Goal: Task Accomplishment & Management: Use online tool/utility

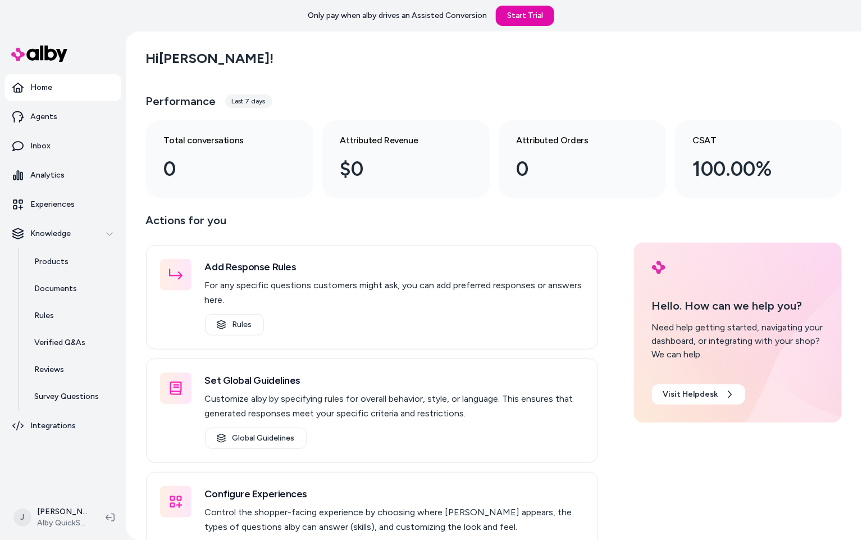
click at [127, 74] on div "Hi Jackie ! Performance Last 7 days Total conversations 0 Attributed Revenue $0…" at bounding box center [494, 285] width 736 height 508
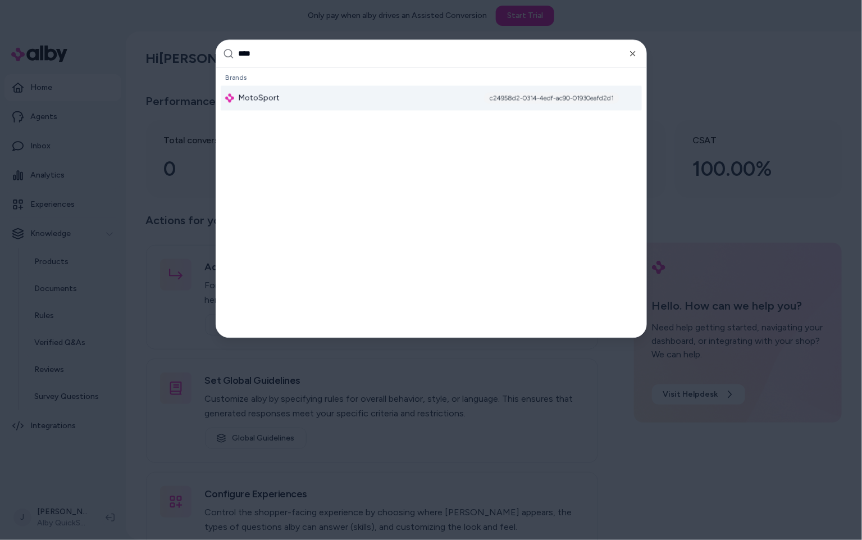
type input "****"
click at [284, 94] on div "MotoSport c24958d2-0314-4edf-ac90-01930eafd2d1" at bounding box center [431, 98] width 421 height 25
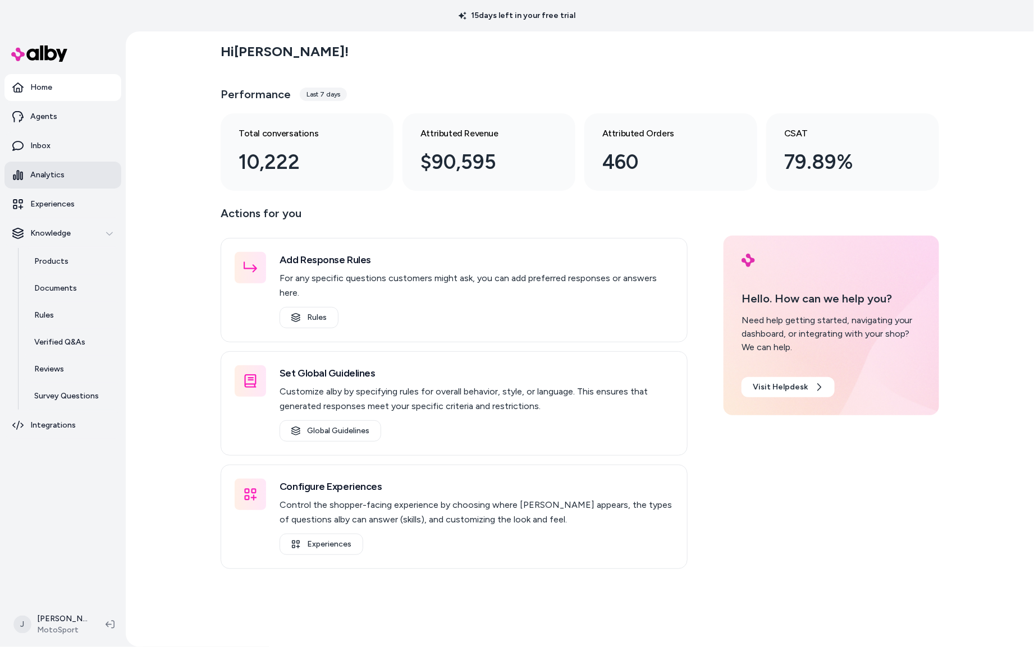
click at [87, 179] on link "Analytics" at bounding box center [62, 175] width 117 height 27
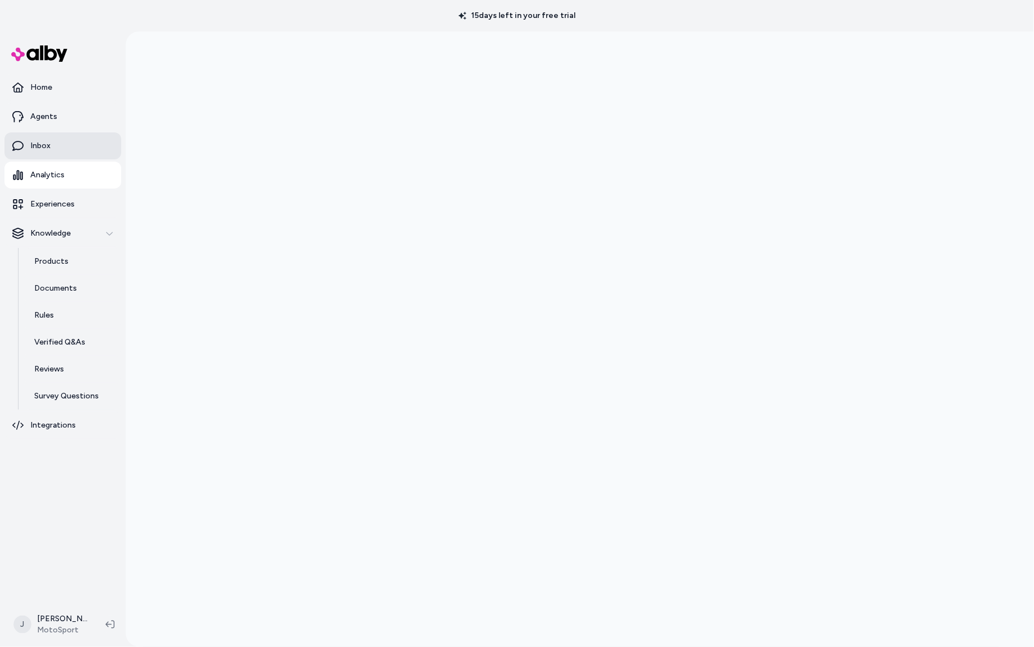
click at [48, 143] on p "Inbox" at bounding box center [40, 145] width 20 height 11
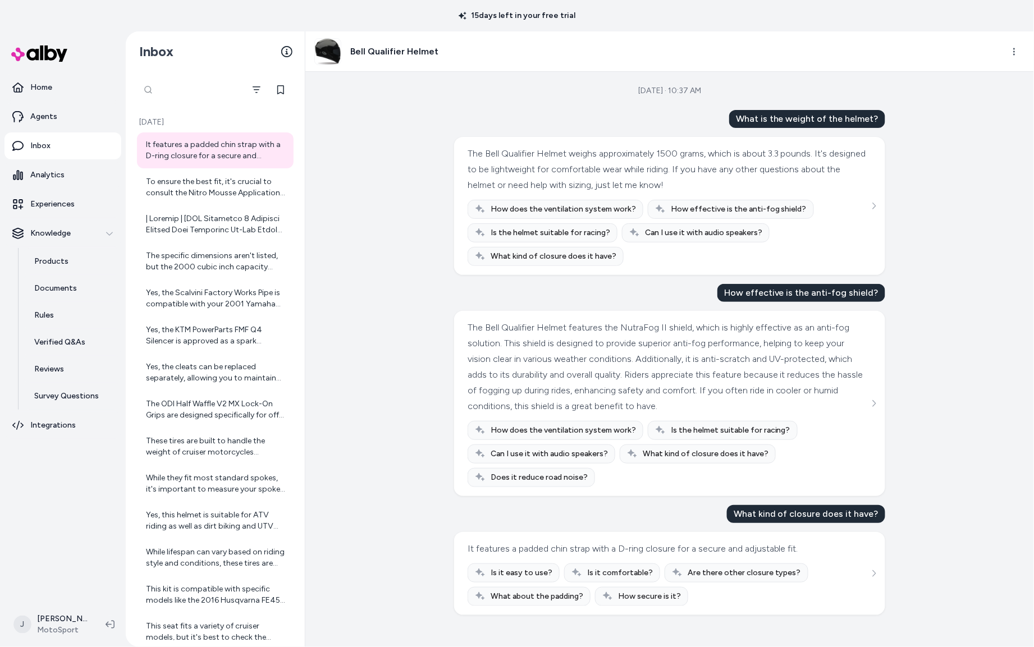
click at [153, 91] on div at bounding box center [190, 90] width 107 height 22
paste input "**********"
type input "**********"
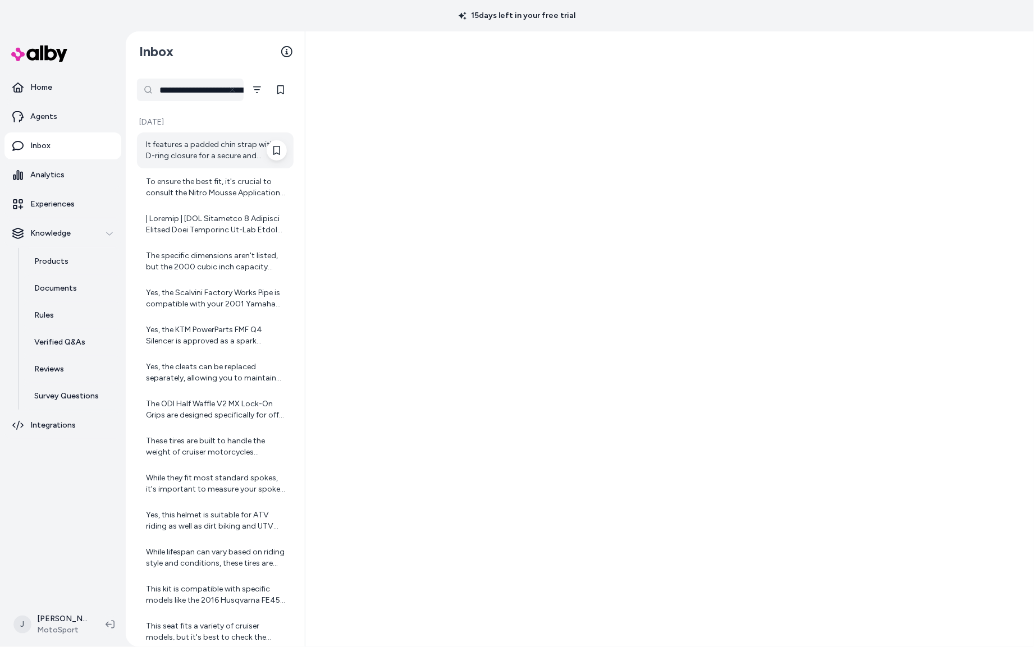
click at [196, 156] on div "It features a padded chin strap with a D-ring closure for a secure and adjustab…" at bounding box center [216, 150] width 141 height 22
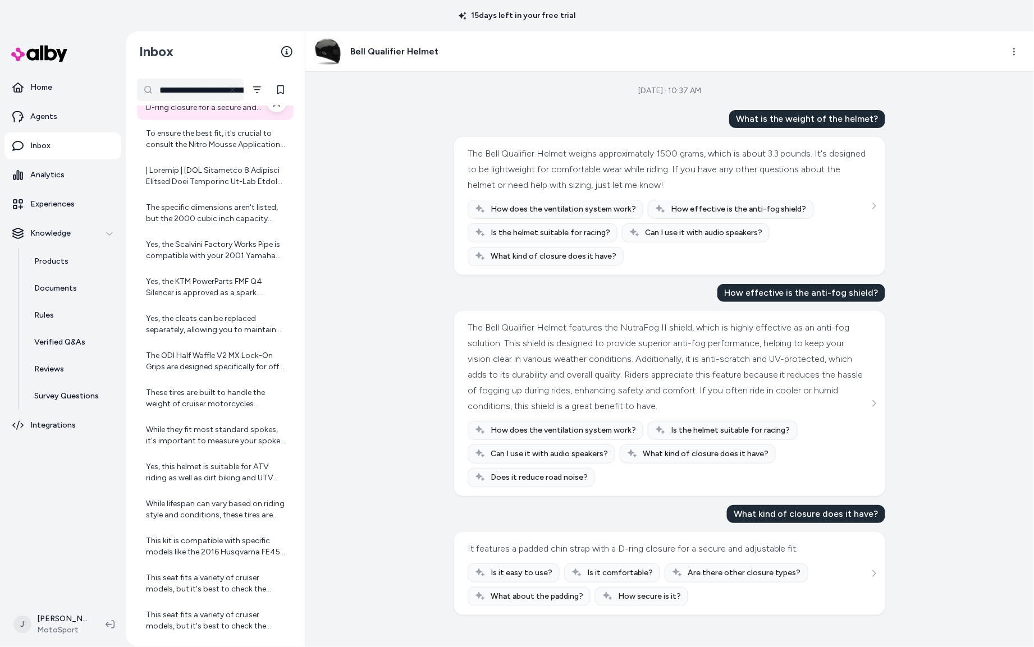
scroll to position [54, 0]
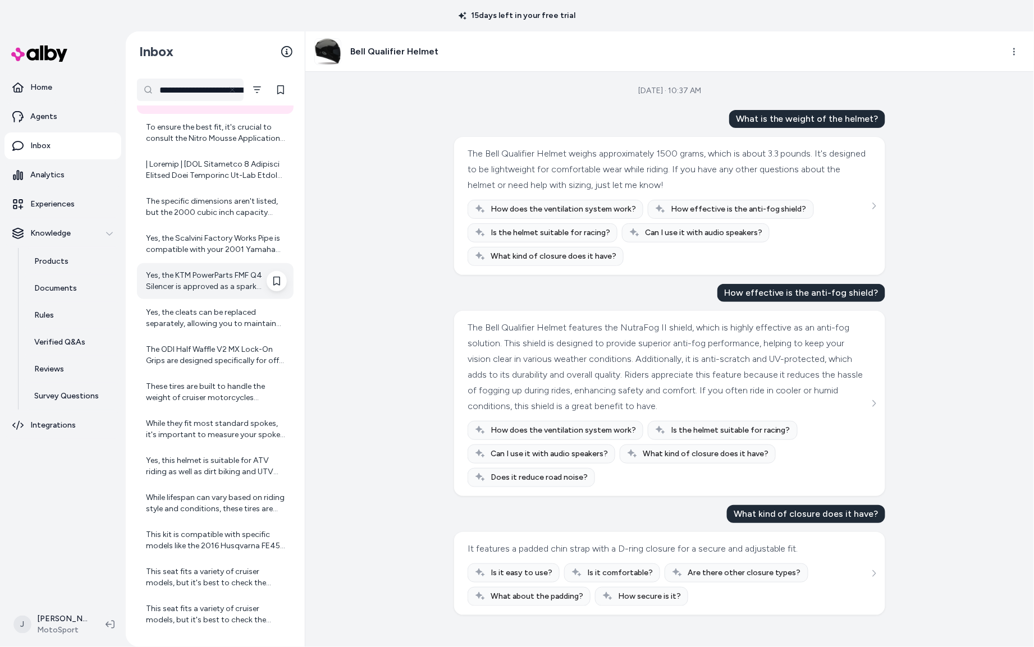
click at [204, 288] on div "Yes, the KTM PowerParts FMF Q4 Silencer is approved as a spark arrestor. It is …" at bounding box center [216, 281] width 141 height 22
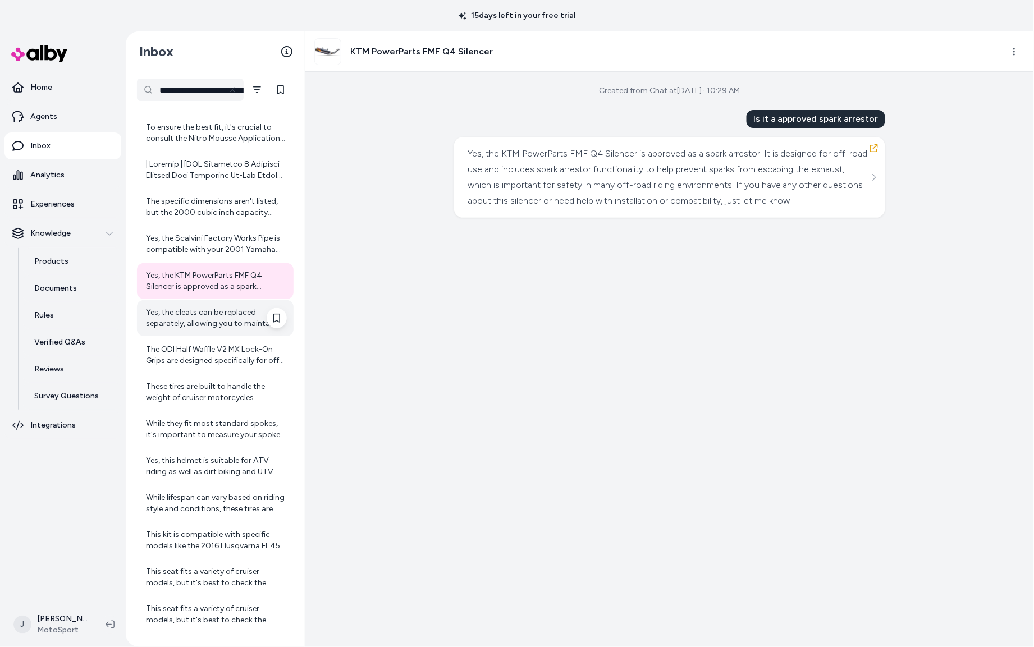
click at [203, 304] on div "Yes, the cleats can be replaced separately, allowing you to maintain the footpe…" at bounding box center [215, 318] width 157 height 36
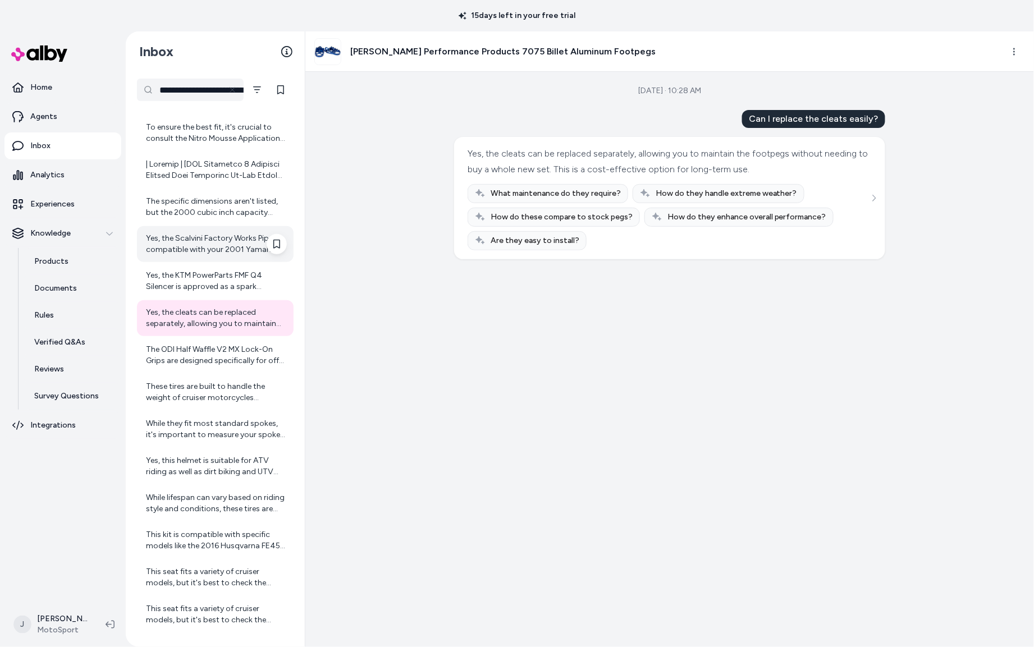
click at [206, 248] on div "Yes, the Scalvini Factory Works Pipe is compatible with your 2001 Yamaha YZ125.…" at bounding box center [216, 244] width 141 height 22
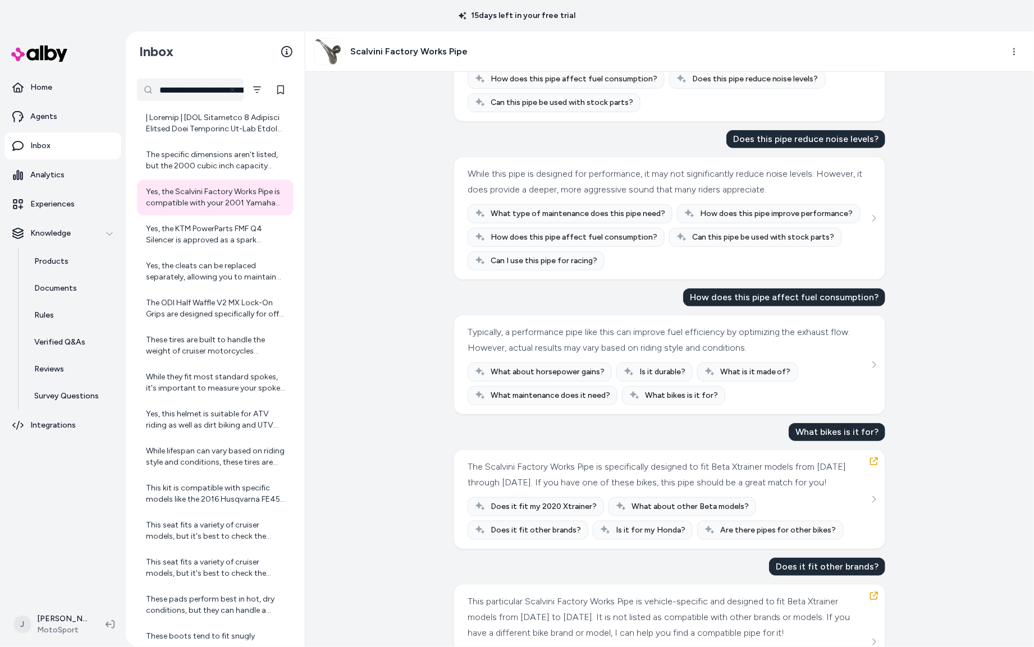
scroll to position [165, 0]
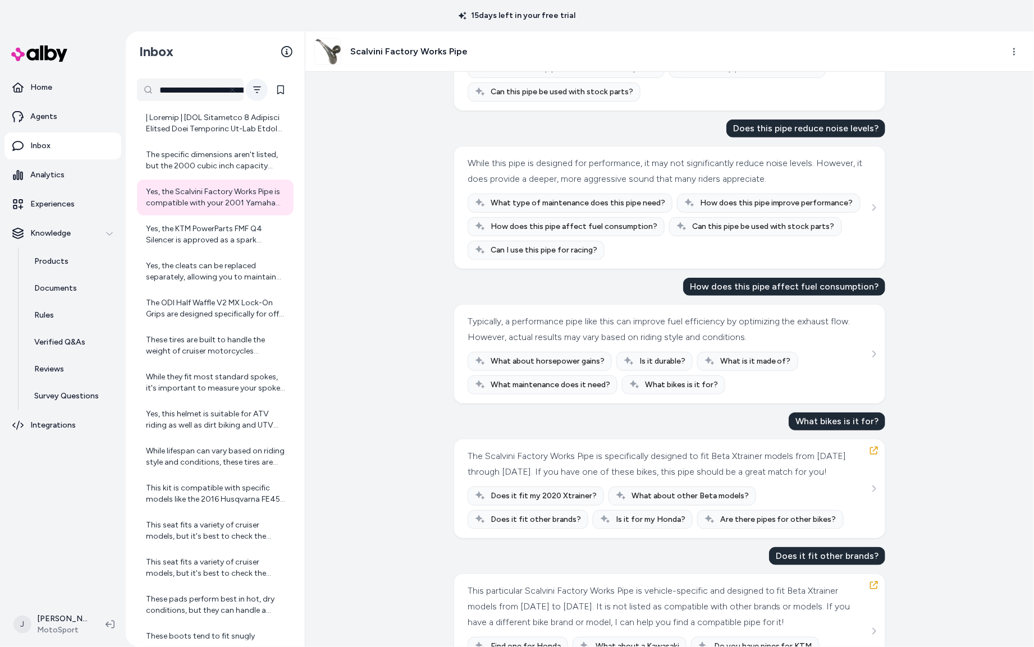
click at [255, 86] on icon "Filter" at bounding box center [257, 89] width 8 height 7
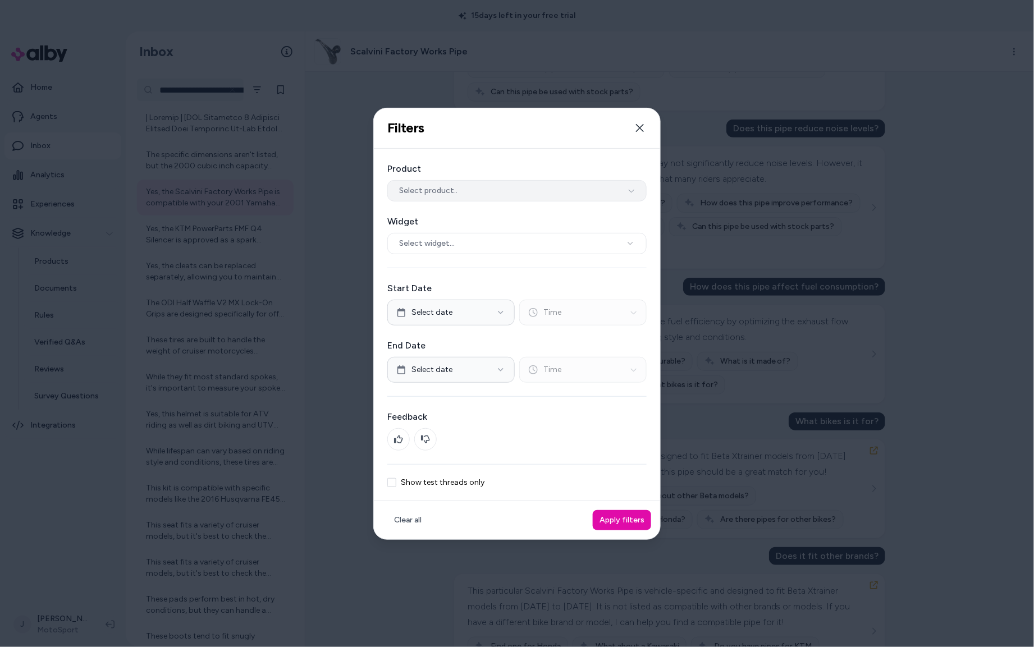
click at [423, 192] on span "Select product.." at bounding box center [428, 190] width 58 height 11
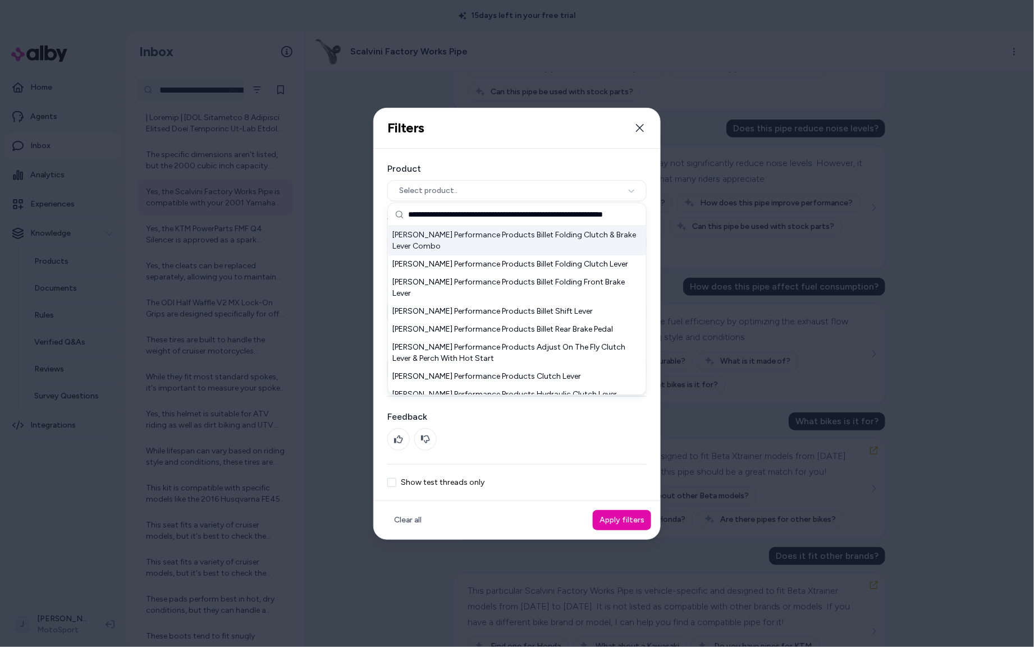
type input "**********"
click at [449, 237] on div "Turner Performance Products Billet Folding Clutch & Brake Lever Combo" at bounding box center [518, 240] width 258 height 29
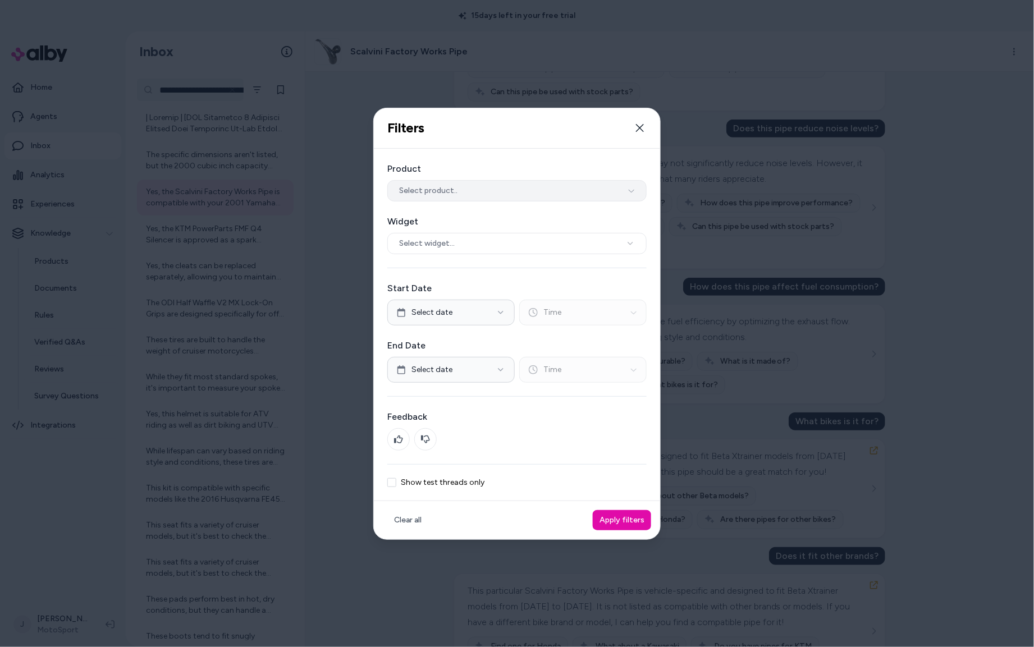
drag, startPoint x: 477, startPoint y: 189, endPoint x: 472, endPoint y: 198, distance: 10.1
click at [477, 189] on button "Select product.." at bounding box center [516, 190] width 259 height 21
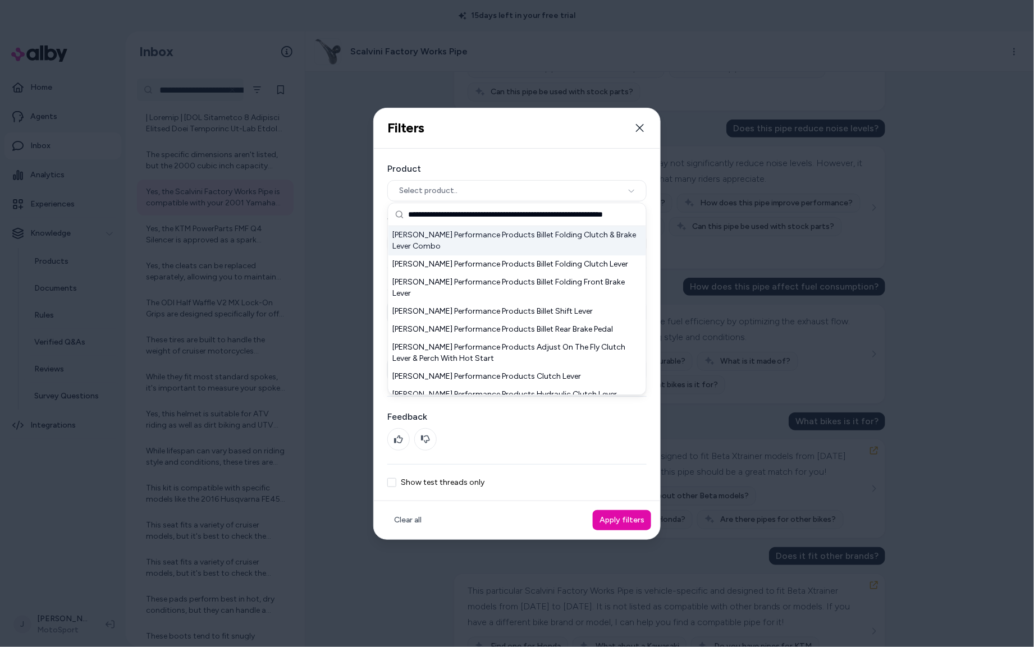
type input "**********"
click at [411, 234] on div "Turner Performance Products Billet Folding Clutch & Brake Lever Combo" at bounding box center [518, 240] width 258 height 29
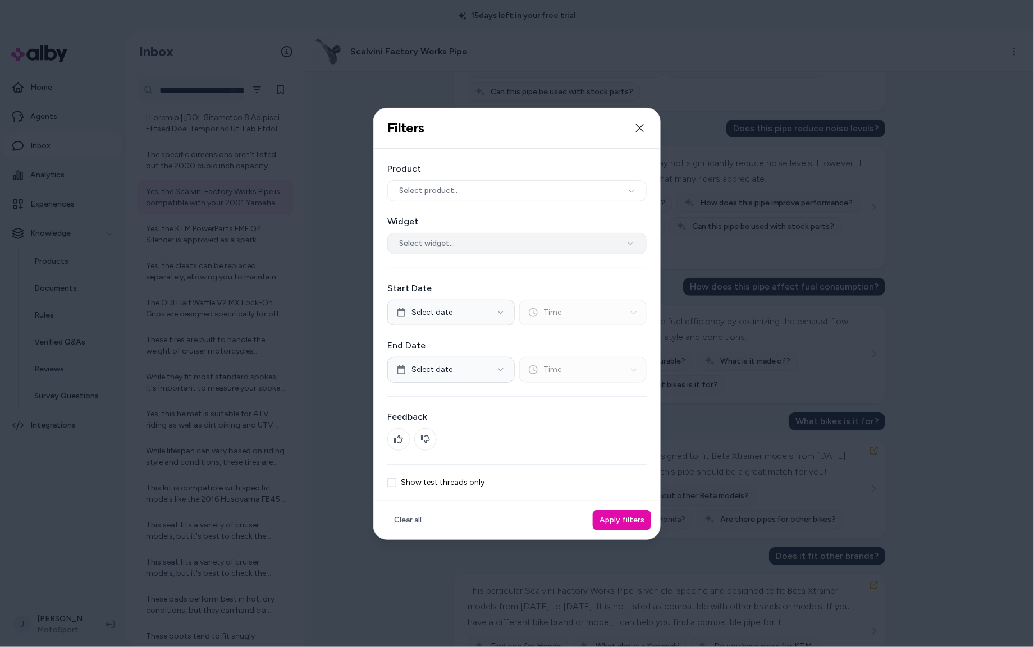
click at [464, 238] on button "Select widget..." at bounding box center [516, 243] width 259 height 21
click at [471, 218] on label "Widget" at bounding box center [516, 221] width 259 height 13
drag, startPoint x: 640, startPoint y: 124, endPoint x: 299, endPoint y: 220, distance: 354.1
click at [640, 124] on icon "button" at bounding box center [640, 128] width 9 height 9
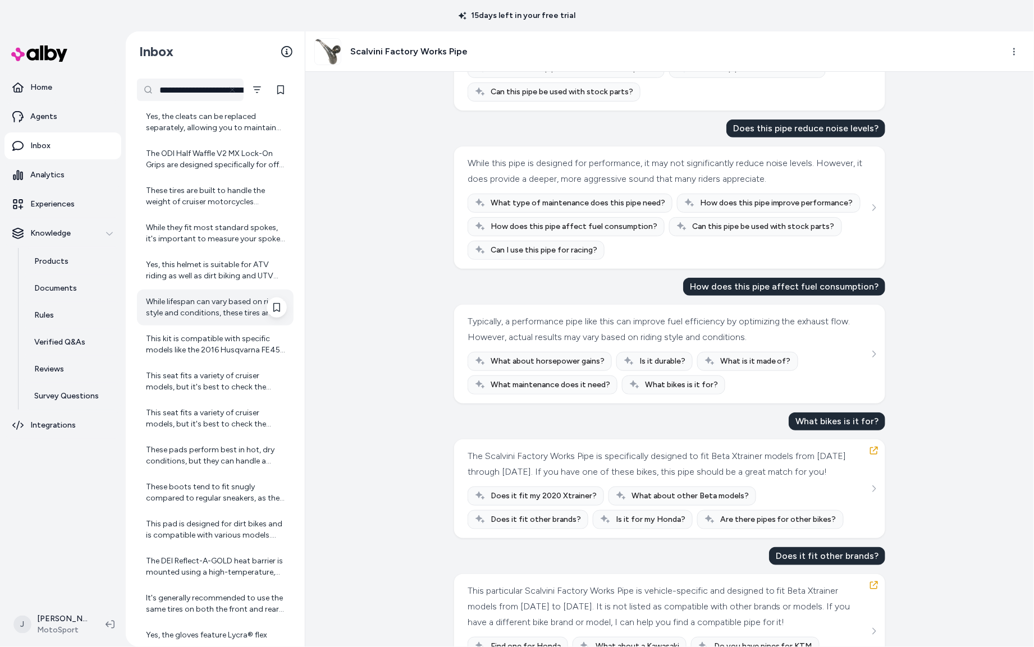
scroll to position [610, 0]
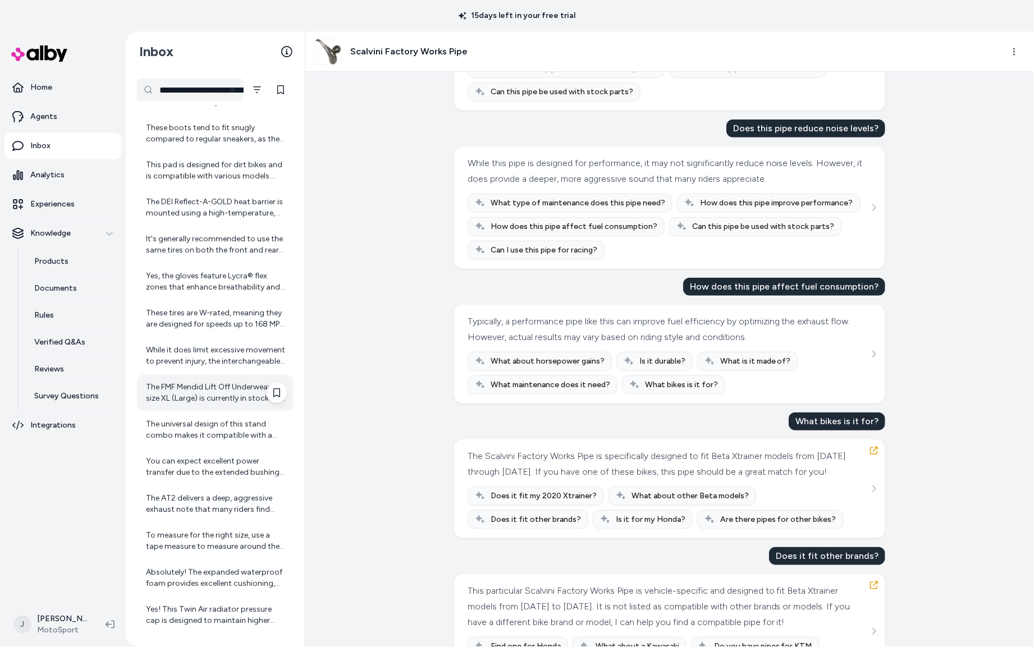
click at [193, 394] on div "The FMF Mendid Lift Off Underwear in size XL (Large) is currently in stock and …" at bounding box center [216, 393] width 141 height 22
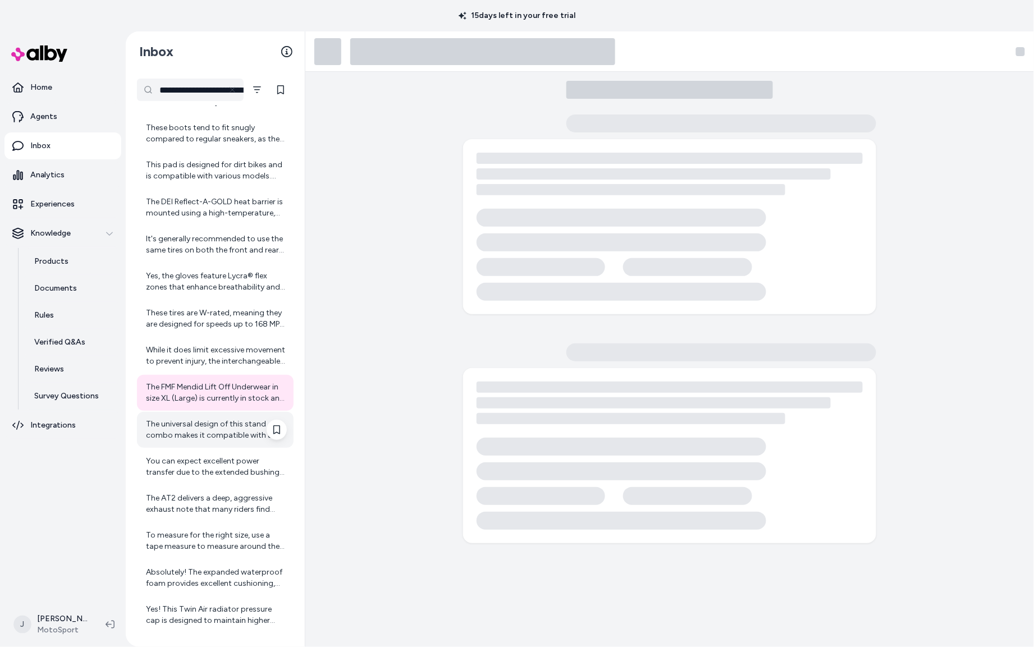
click at [195, 435] on div "The universal design of this stand combo makes it compatible with a wide range …" at bounding box center [216, 430] width 141 height 22
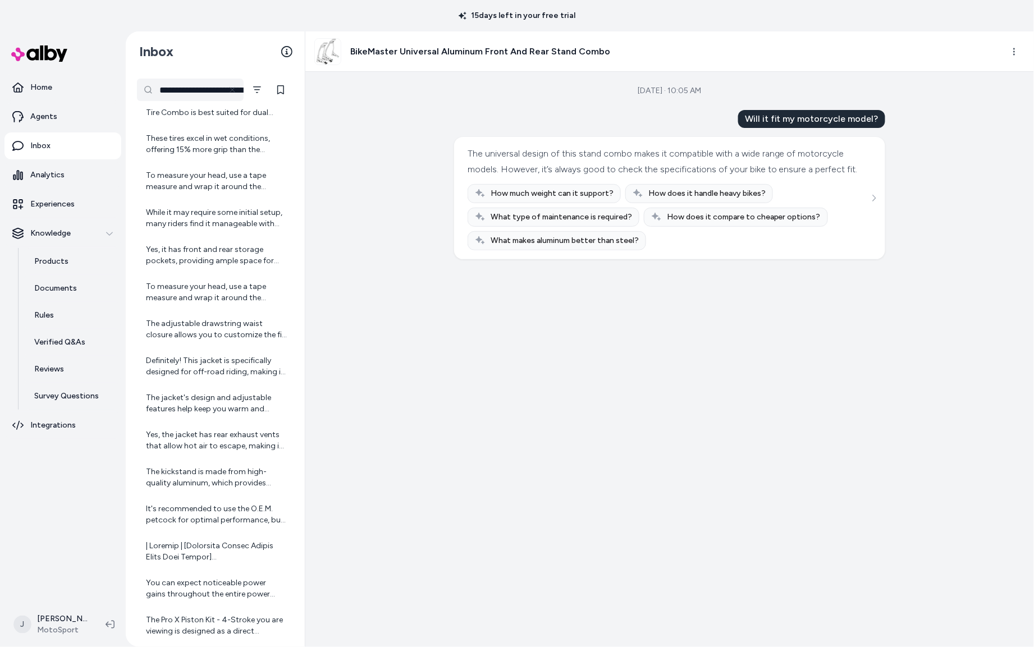
scroll to position [2116, 0]
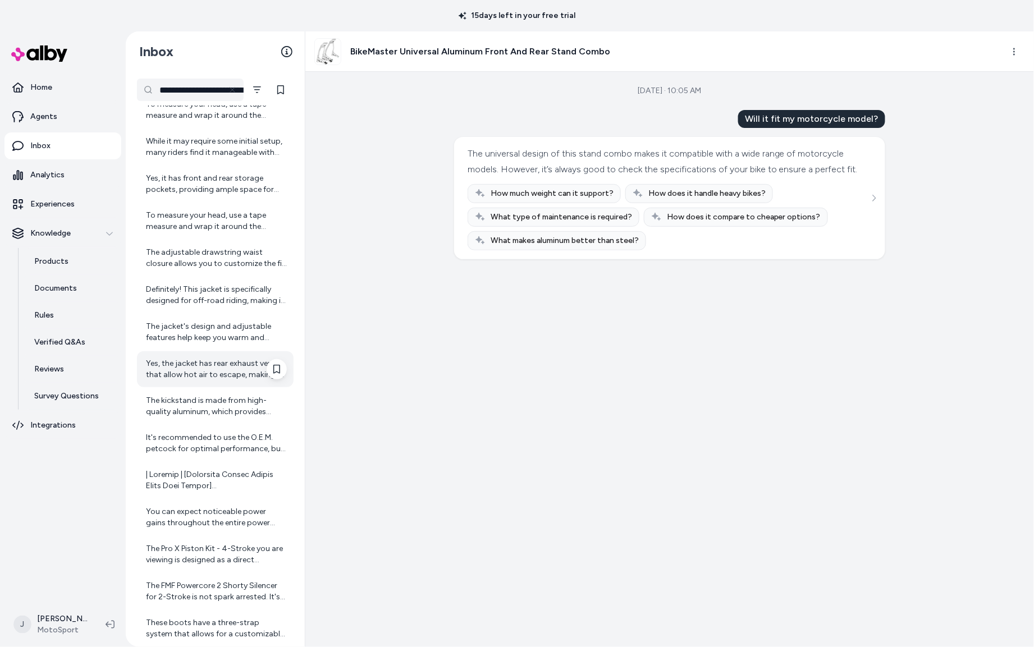
click at [191, 374] on div "Yes, the jacket has rear exhaust vents that allow hot air to escape, making it …" at bounding box center [216, 369] width 141 height 22
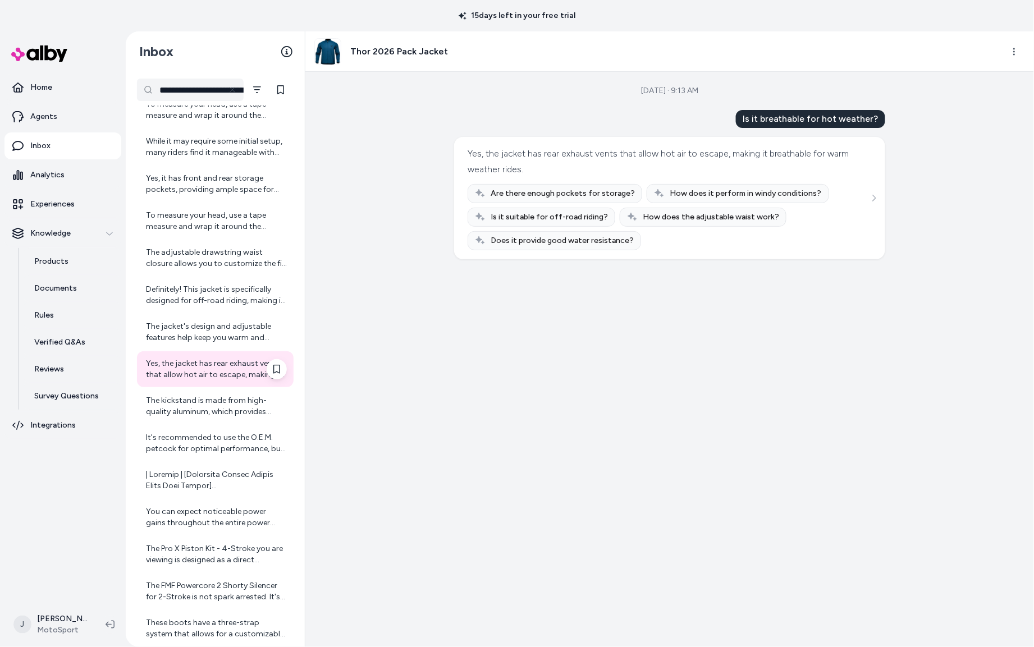
scroll to position [2278, 0]
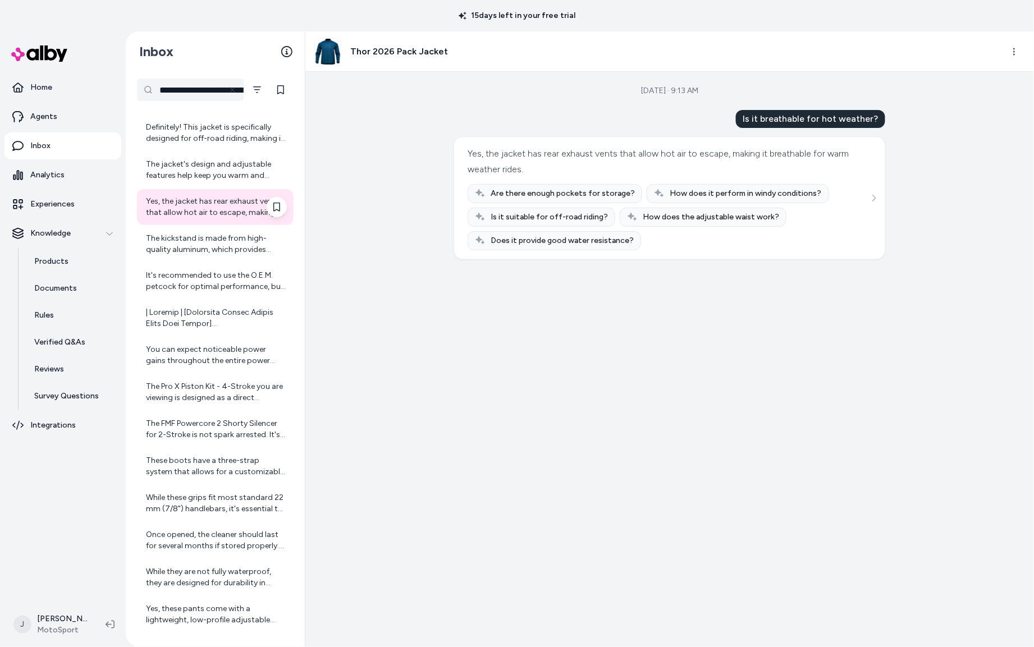
click at [190, 375] on div "The Pro X Piston Kit - 4-Stroke you are viewing is designed as a direct replace…" at bounding box center [215, 393] width 157 height 36
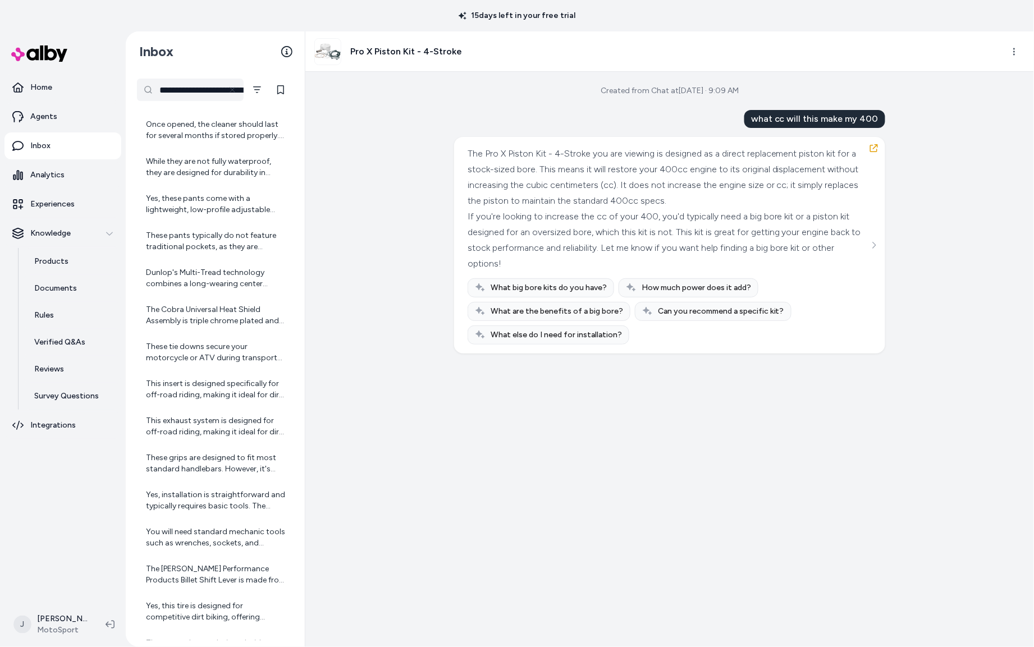
scroll to position [2715, 0]
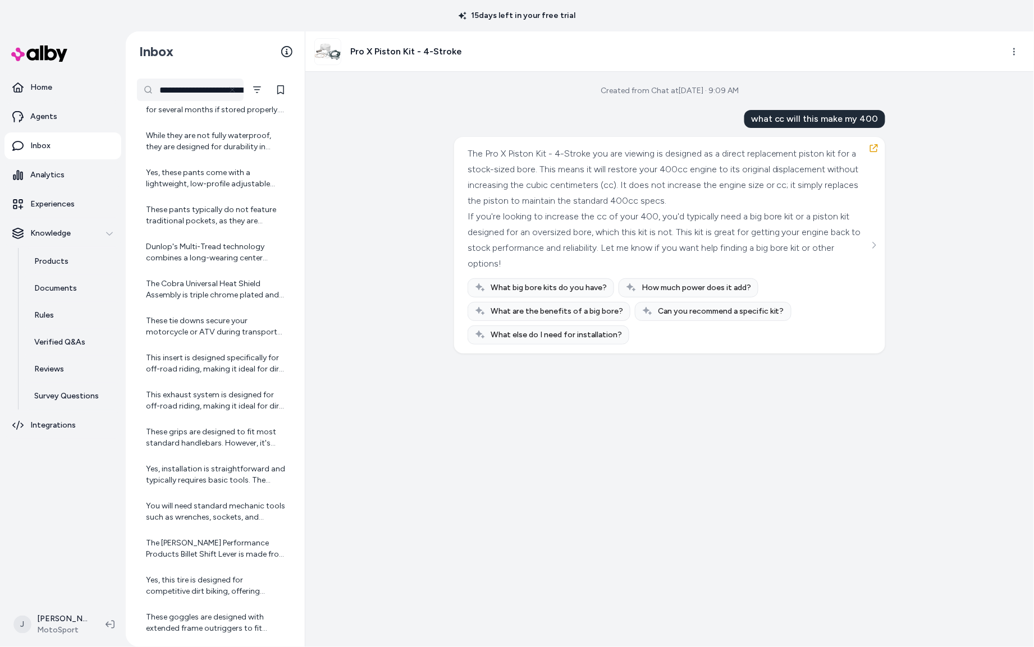
click at [183, 363] on div "This insert is designed specifically for off-road riding, making it ideal for d…" at bounding box center [216, 364] width 141 height 22
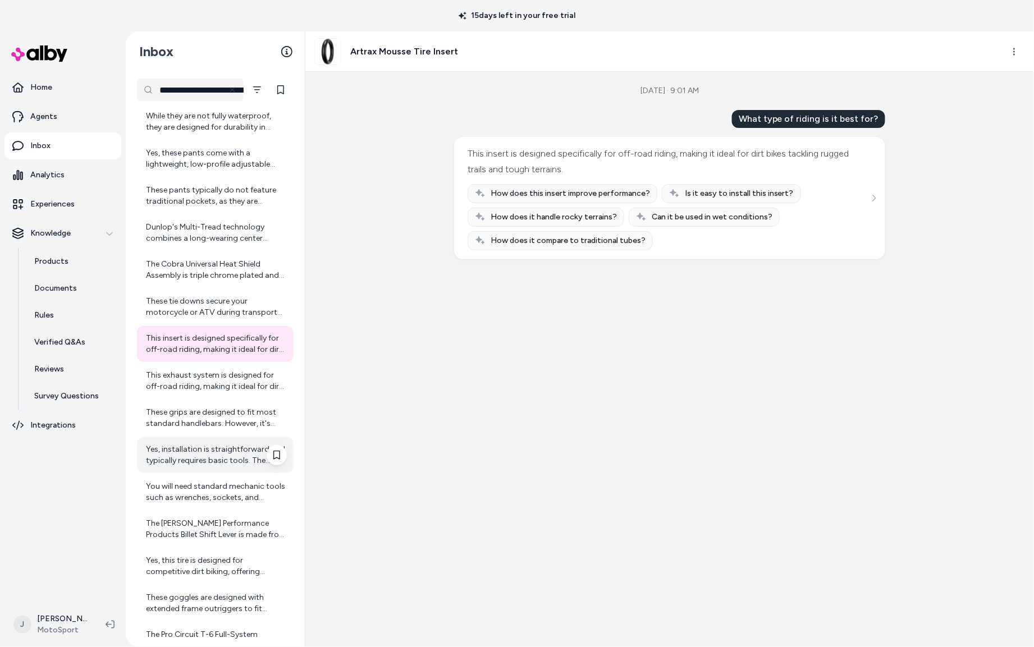
scroll to position [2834, 0]
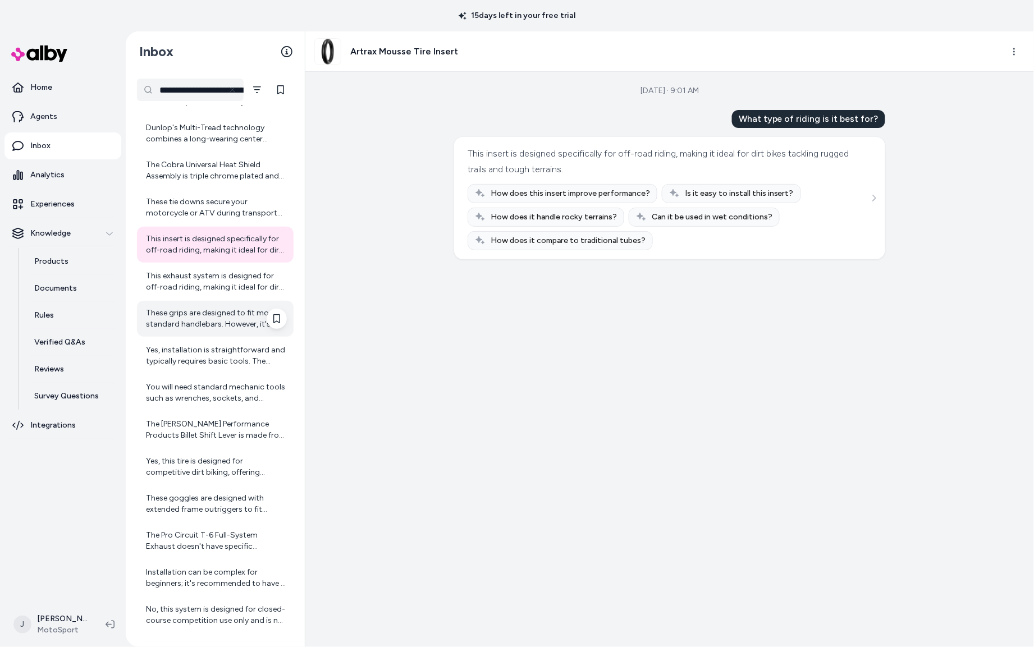
click at [206, 318] on div "These grips are designed to fit most standard handlebars. However, it's always …" at bounding box center [216, 319] width 141 height 22
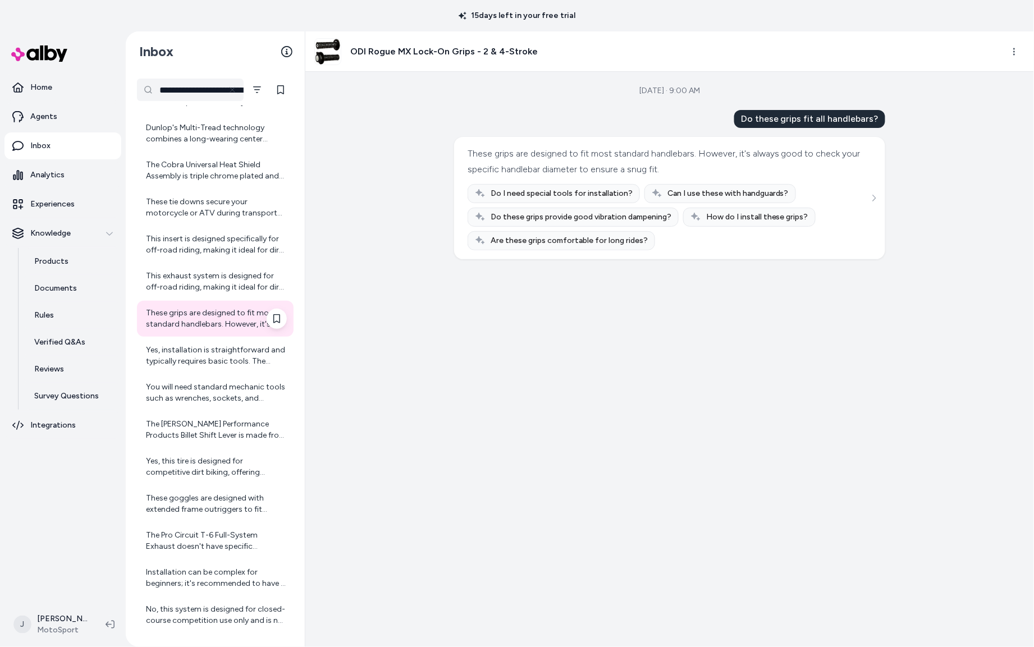
scroll to position [3390, 0]
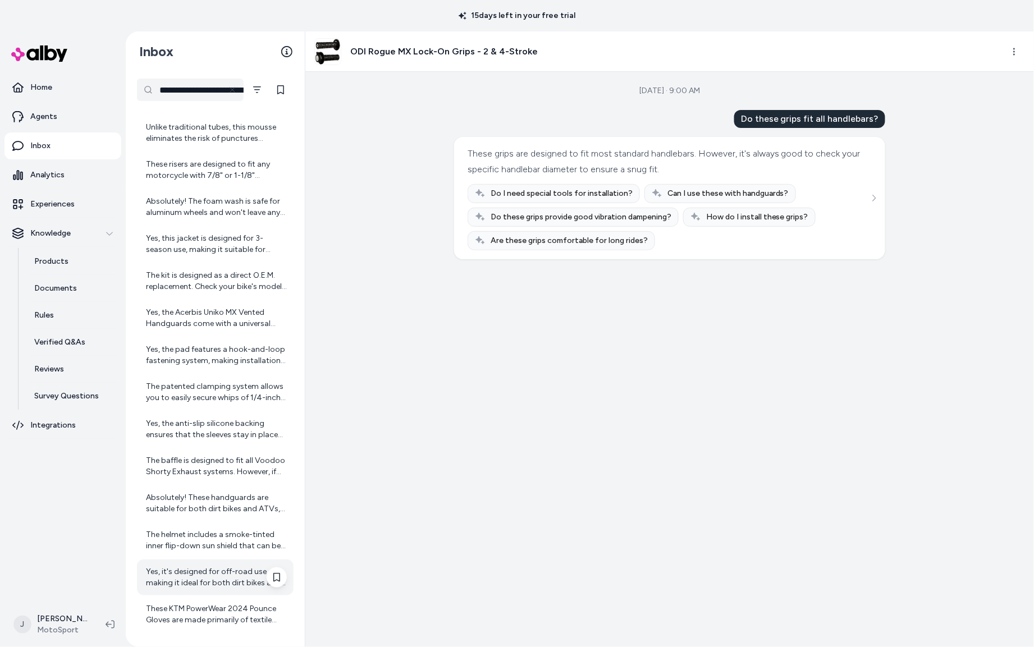
drag, startPoint x: 208, startPoint y: 587, endPoint x: 207, endPoint y: 560, distance: 26.4
click at [208, 587] on div "Yes, it's designed for off-road use, making it ideal for both dirt bikes and AT…" at bounding box center [216, 578] width 141 height 22
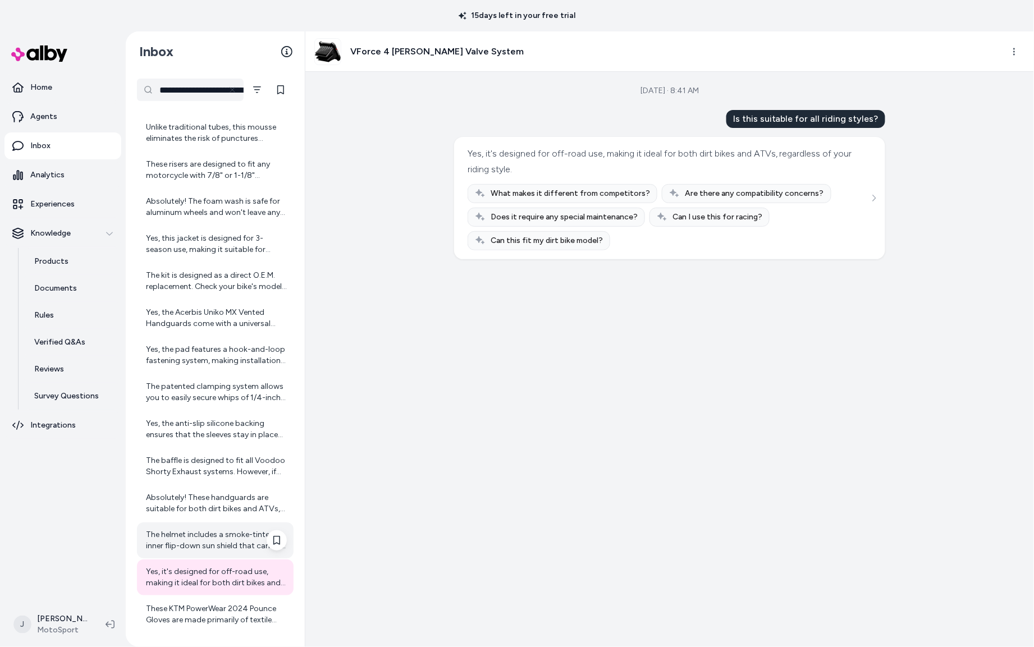
scroll to position [3945, 0]
click at [207, 534] on div "Not at all! The ultra-thin design of the Mud Grips compresses to almost zero th…" at bounding box center [216, 541] width 141 height 22
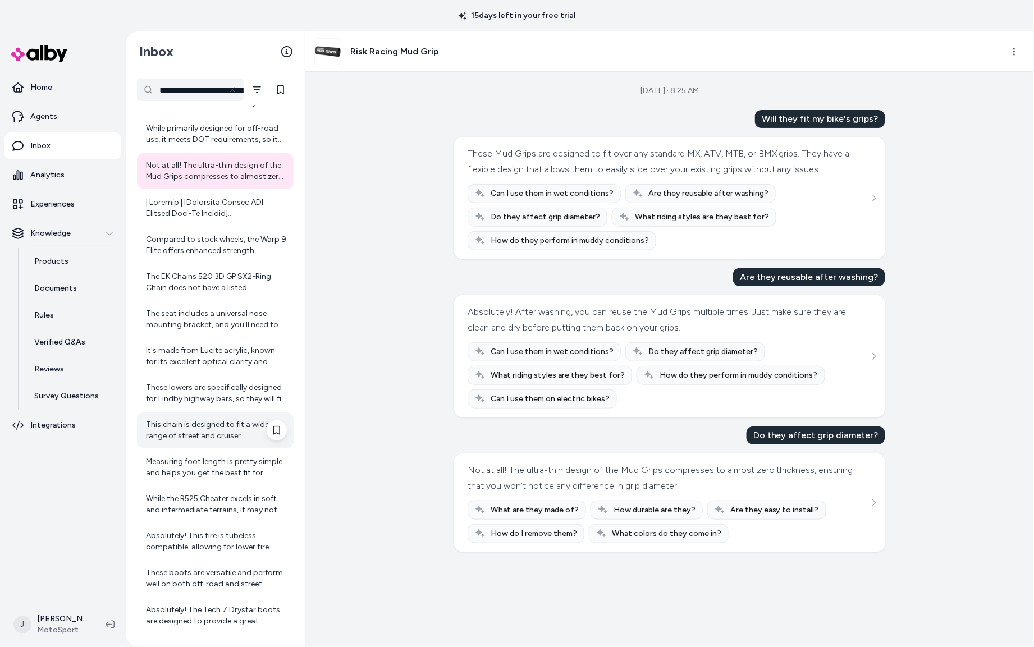
scroll to position [4502, 0]
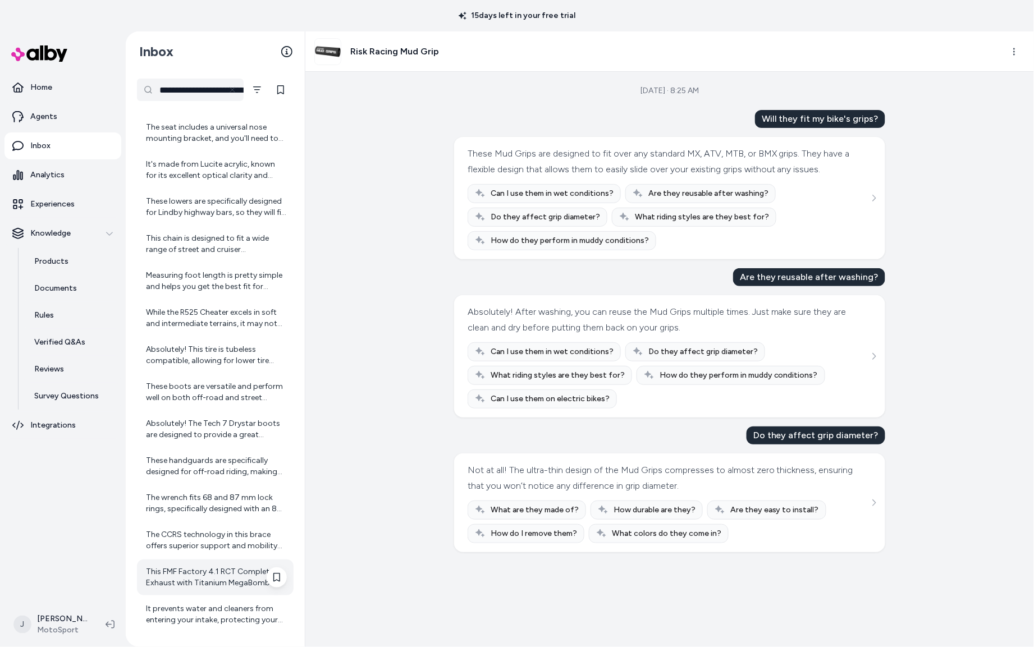
click at [205, 576] on div "This FMF Factory 4.1 RCT Complete Exhaust with Titanium MegaBomb requires perio…" at bounding box center [216, 578] width 141 height 22
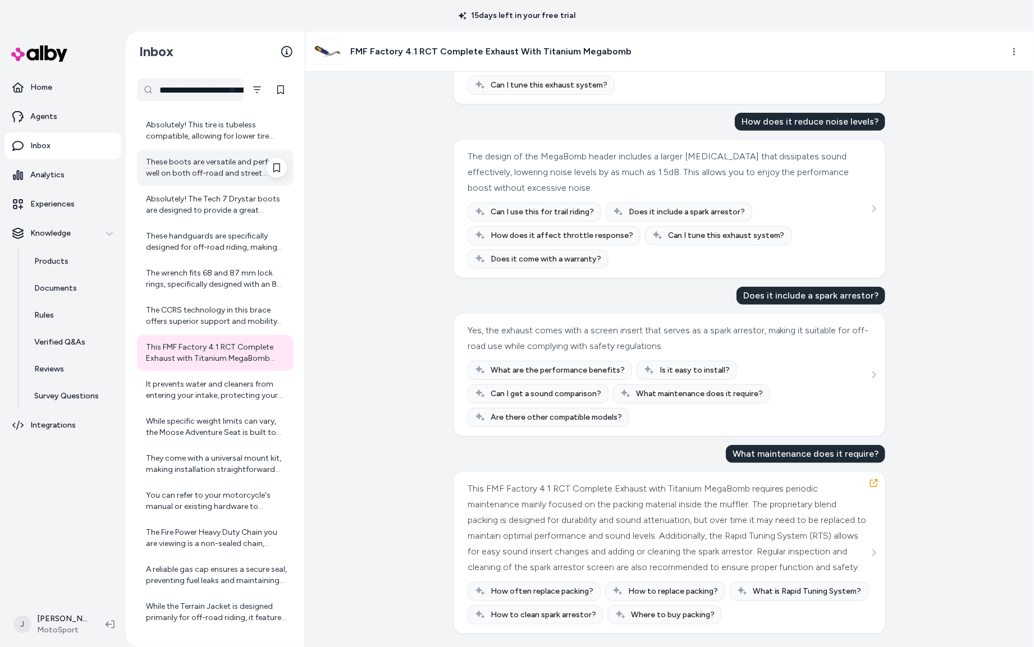
scroll to position [5057, 0]
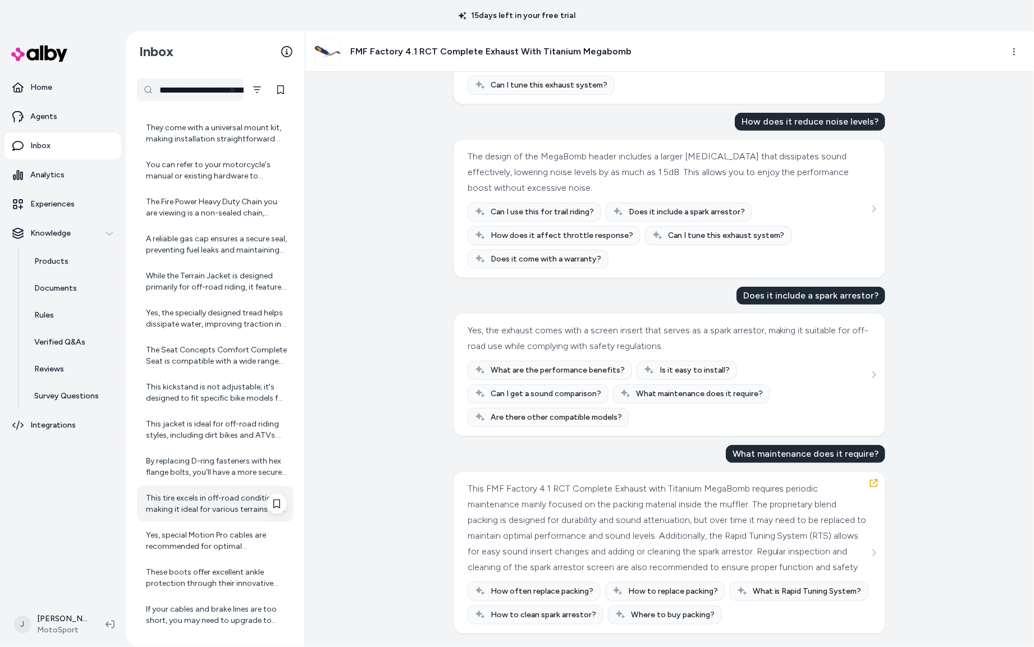
click at [211, 499] on div "This tire excels in off-road conditions, making it ideal for various terrains l…" at bounding box center [216, 504] width 141 height 22
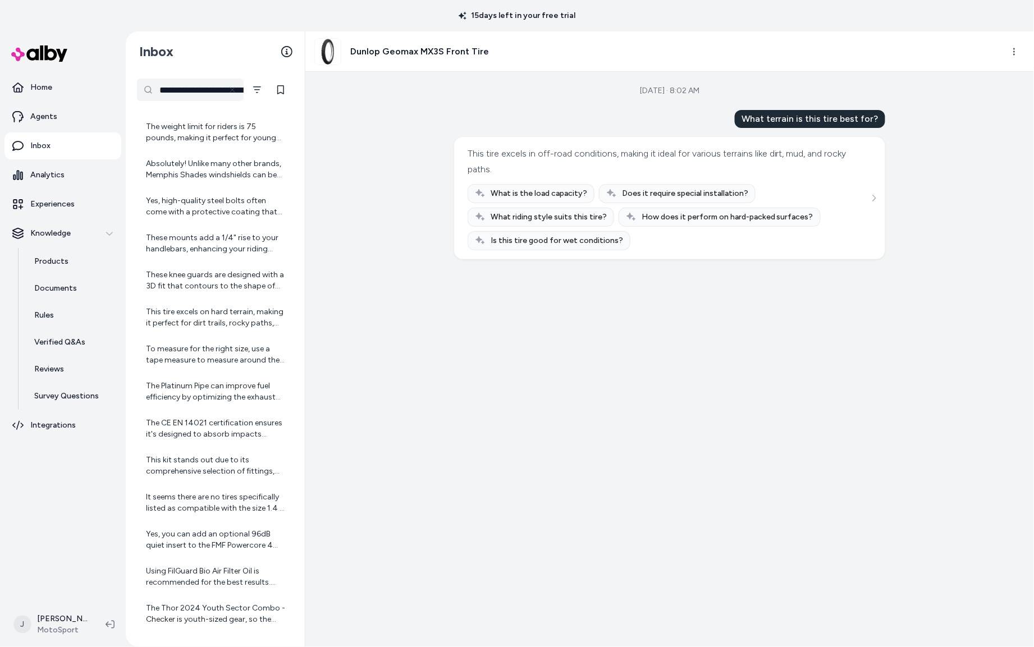
scroll to position [5841, 0]
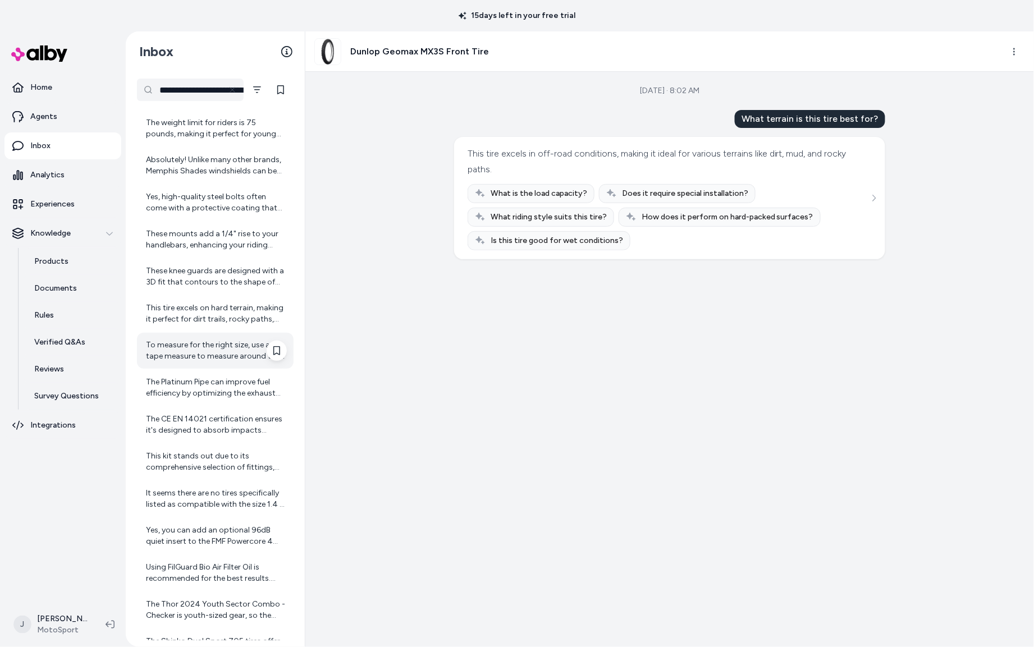
click at [207, 355] on div "To measure for the right size, use a tape measure to measure around the largest…" at bounding box center [216, 351] width 141 height 22
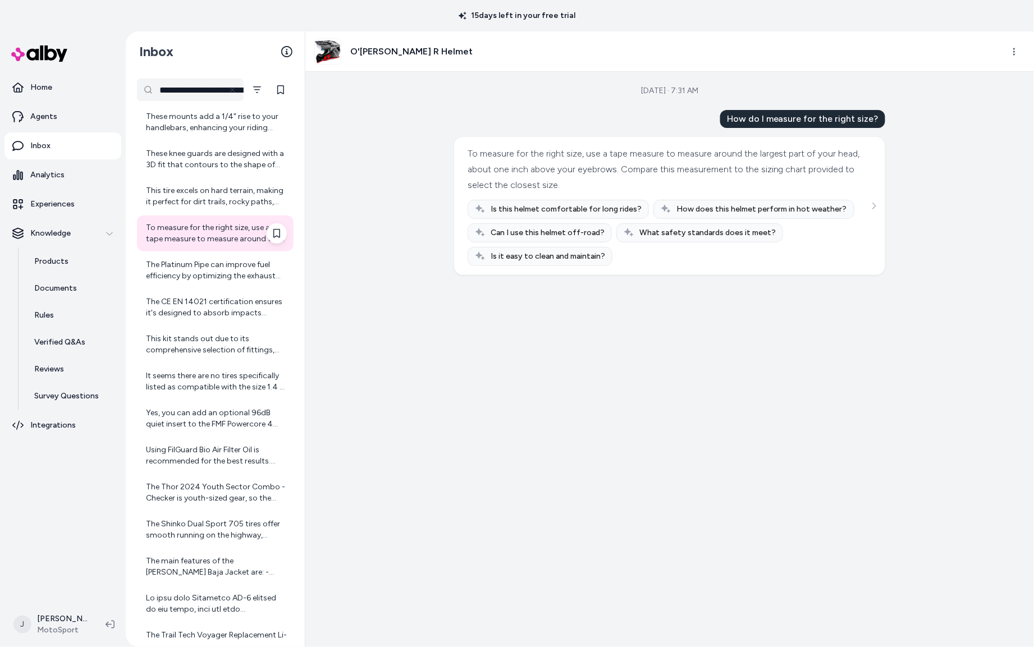
scroll to position [5965, 0]
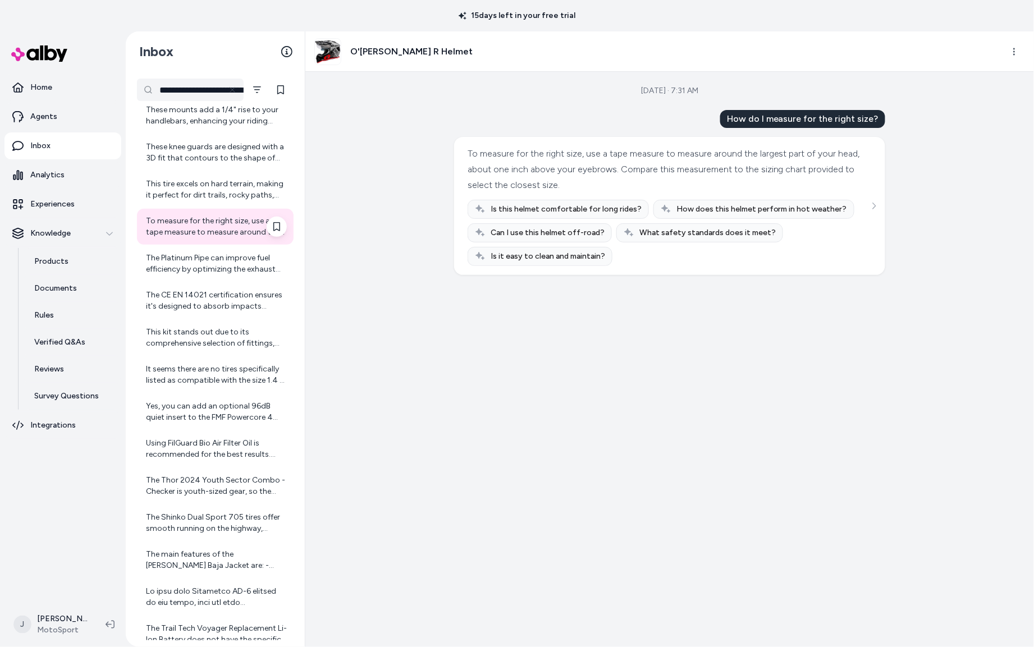
click at [204, 368] on div "It seems there are no tires specifically listed as compatible with the size 1.4…" at bounding box center [216, 375] width 141 height 22
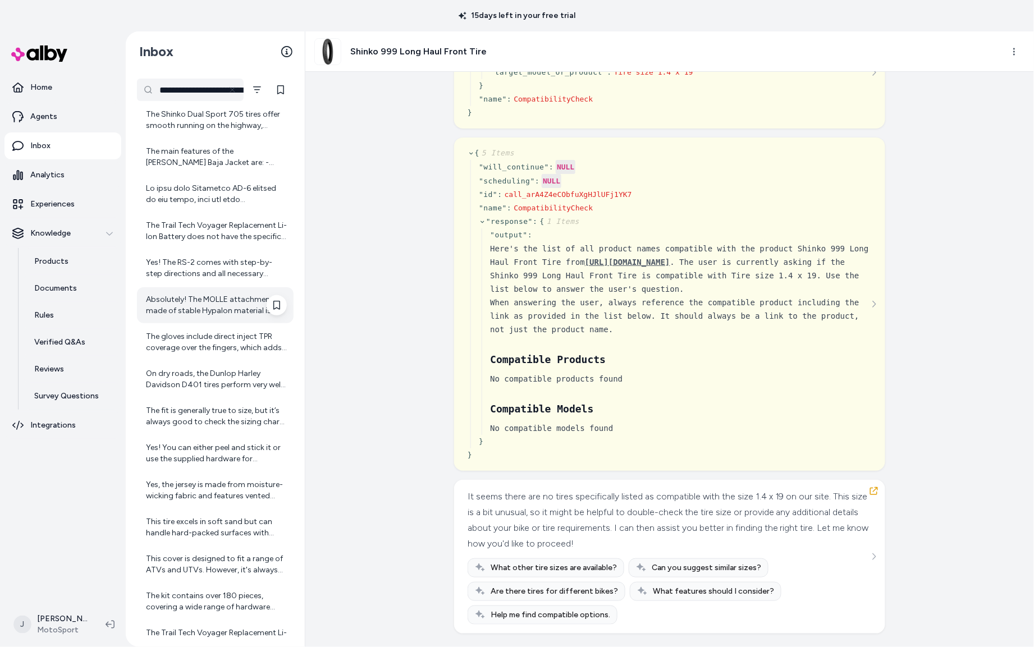
scroll to position [6371, 0]
click at [212, 223] on div "The Trail Tech Voyager Replacement Li-Ion Battery does not have the specific am…" at bounding box center [216, 228] width 141 height 22
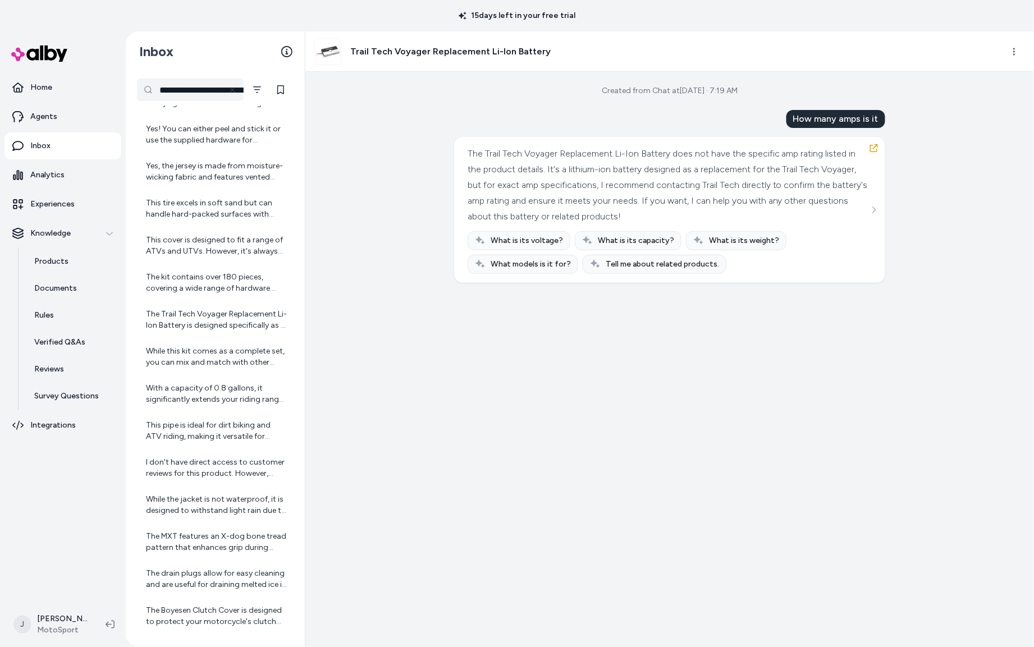
scroll to position [6726, 0]
click at [202, 316] on div "While this kit comes as a complete set, you can mix and match with other Thrott…" at bounding box center [216, 318] width 141 height 22
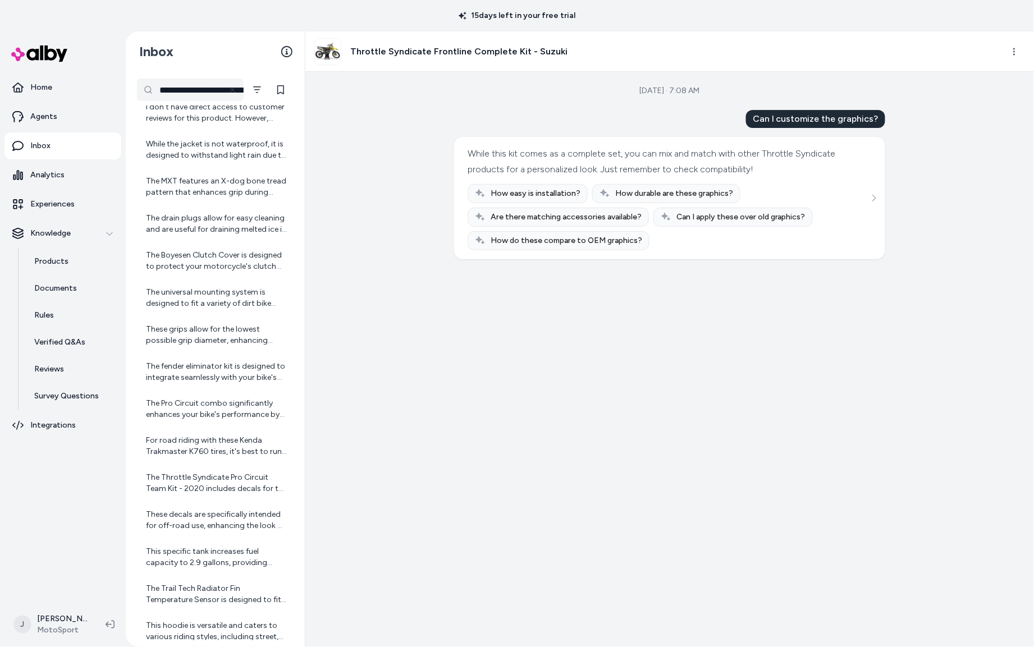
scroll to position [7045, 0]
click at [199, 324] on div "These grips allow for the lowest possible grip diameter, enhancing comfort and …" at bounding box center [216, 334] width 141 height 22
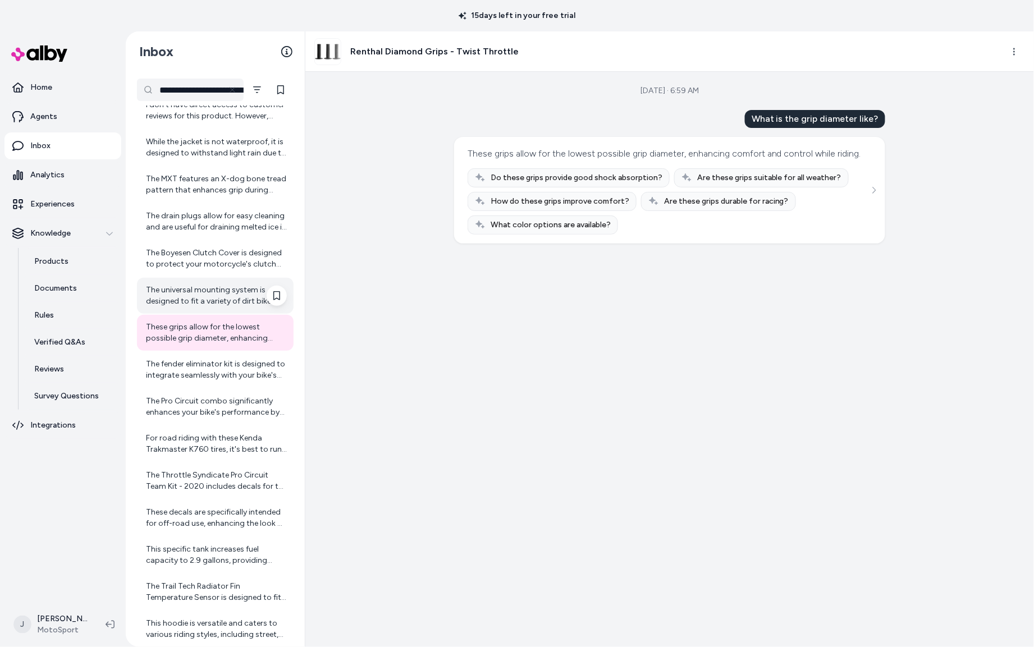
click at [200, 291] on div "The universal mounting system is designed to fit a variety of dirt bike models.…" at bounding box center [216, 296] width 141 height 22
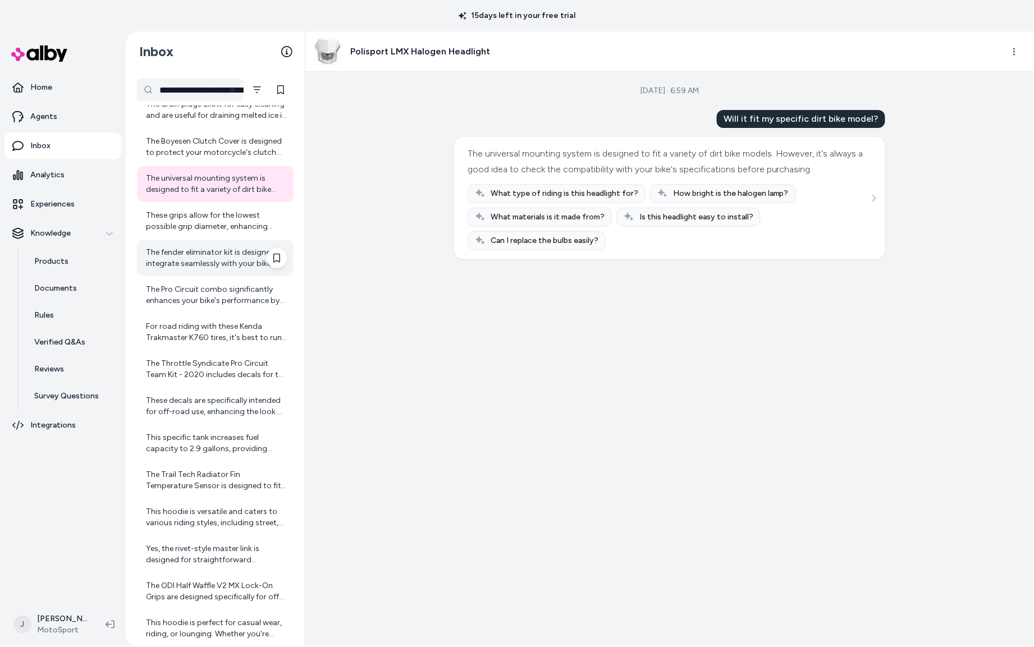
scroll to position [7281, 0]
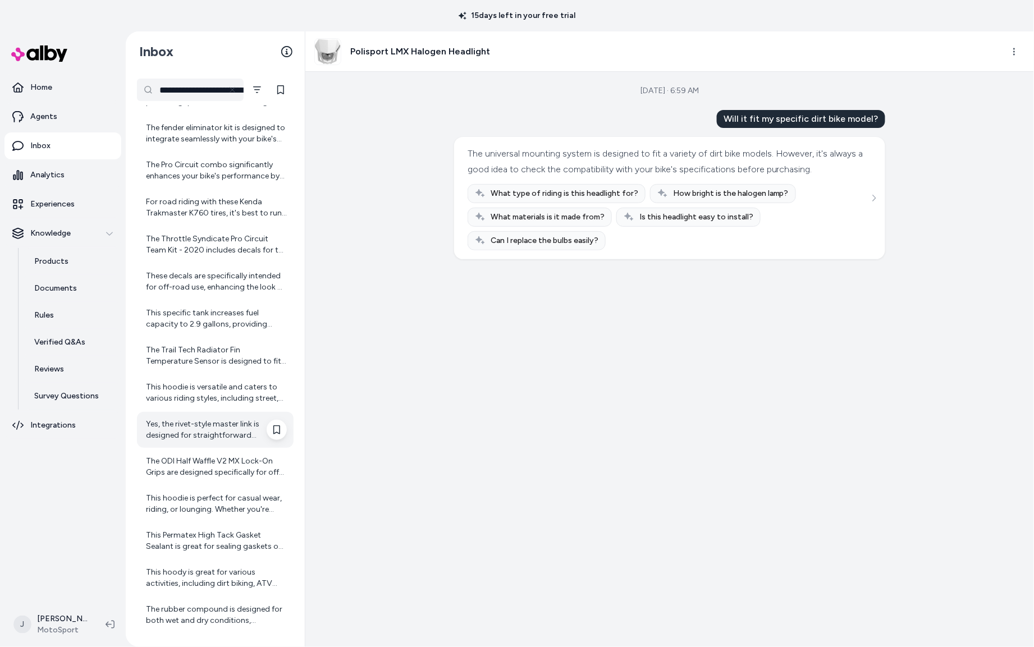
click at [189, 427] on div "Yes, the rivet-style master link is designed for straightforward installation. …" at bounding box center [216, 430] width 141 height 22
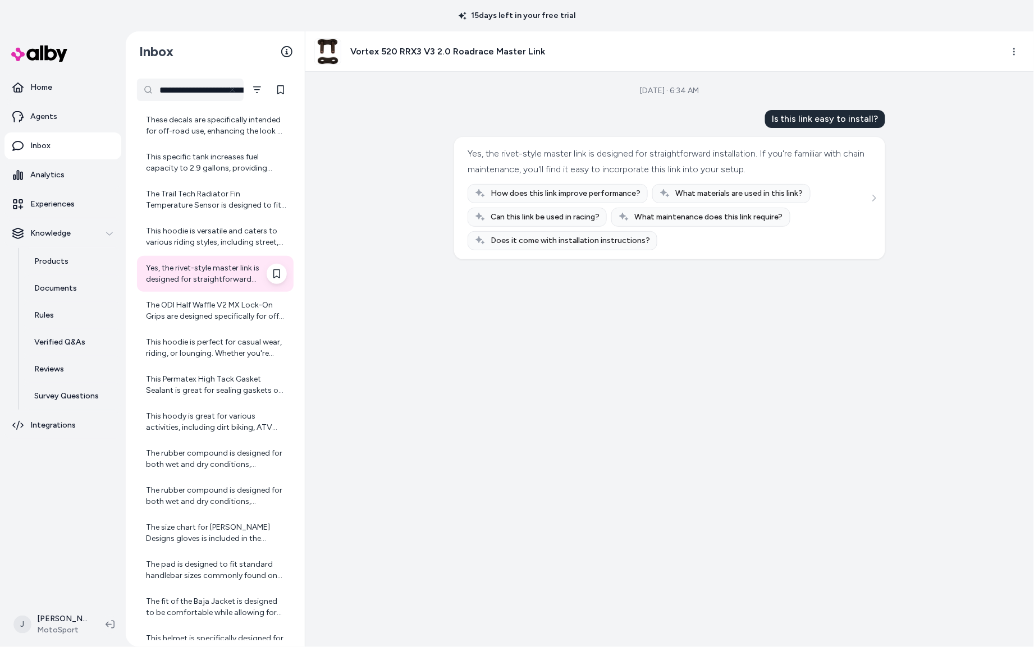
scroll to position [7482, 0]
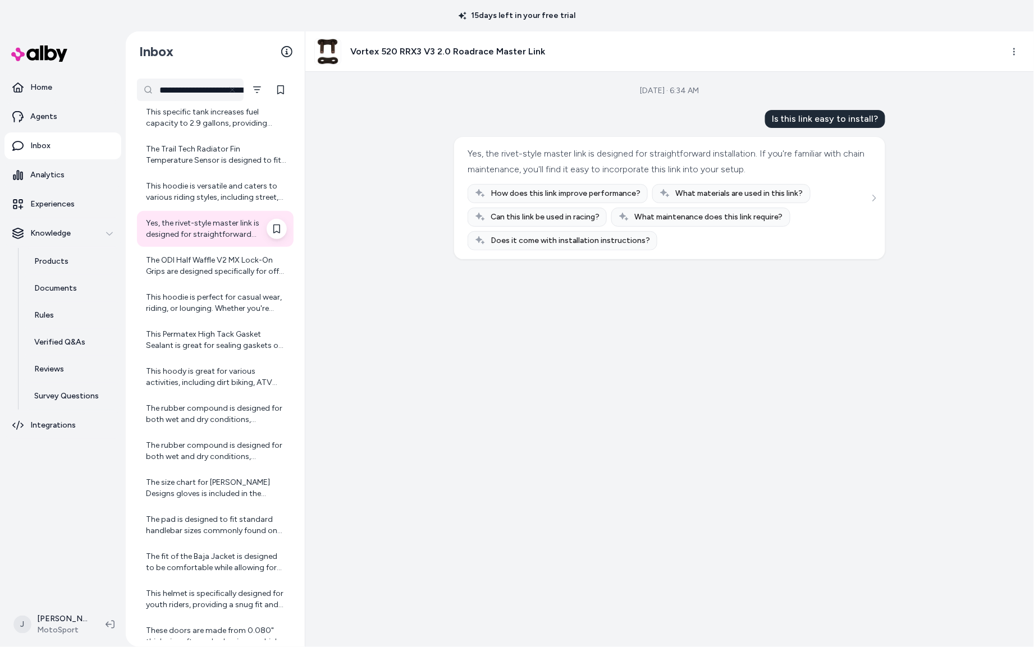
click at [199, 413] on div "The rubber compound is designed for both wet and dry conditions, providing good…" at bounding box center [216, 414] width 141 height 22
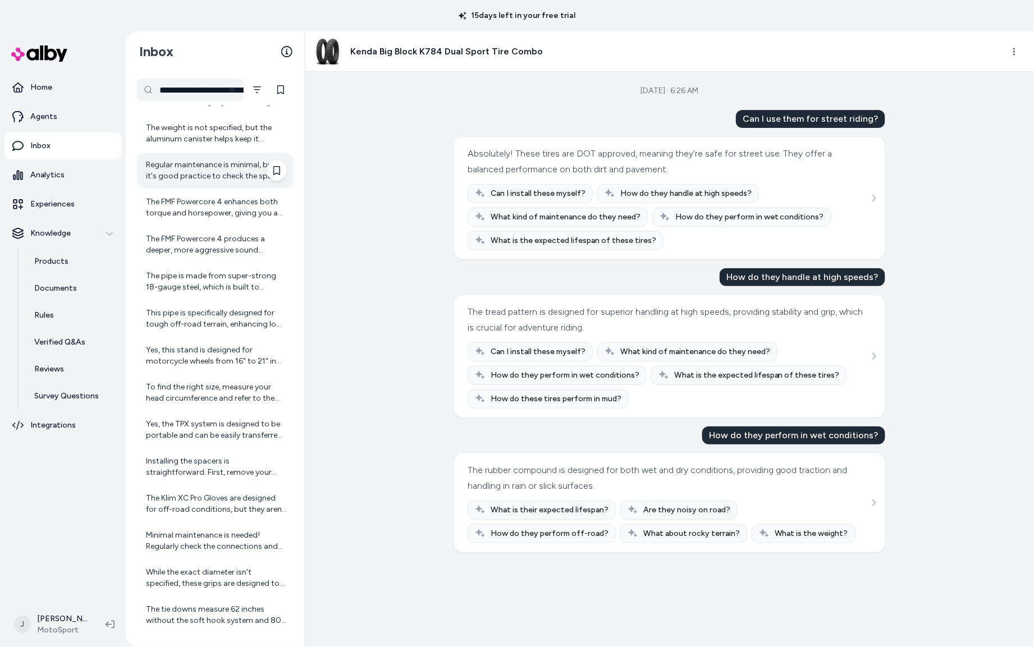
scroll to position [8653, 0]
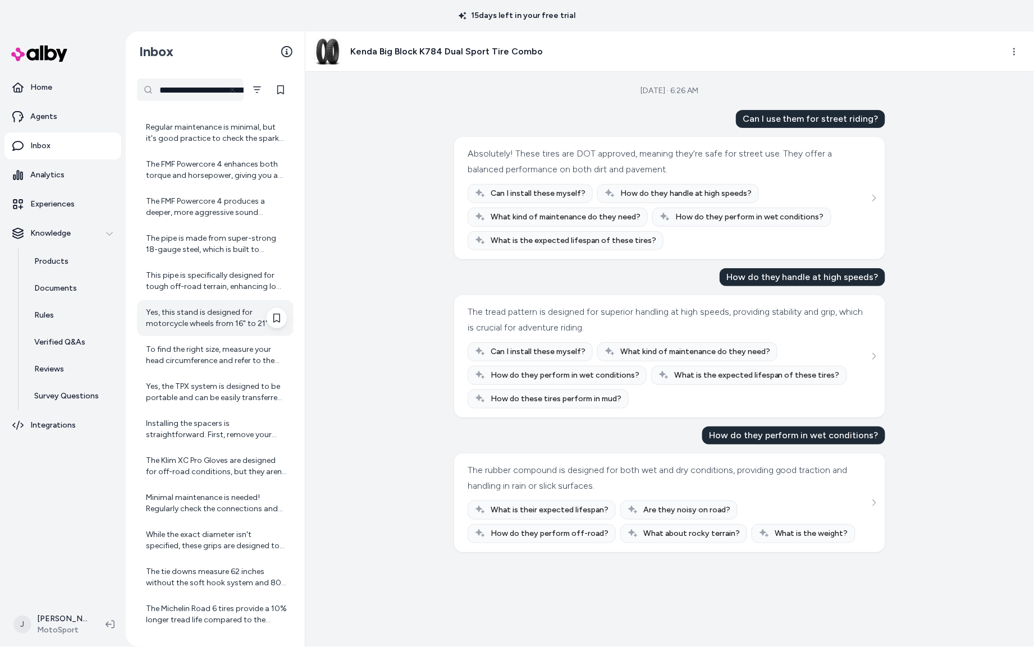
click at [190, 310] on div "Yes, this stand is designed for motorcycle wheels from 16" to 21" in diameter, …" at bounding box center [216, 318] width 141 height 22
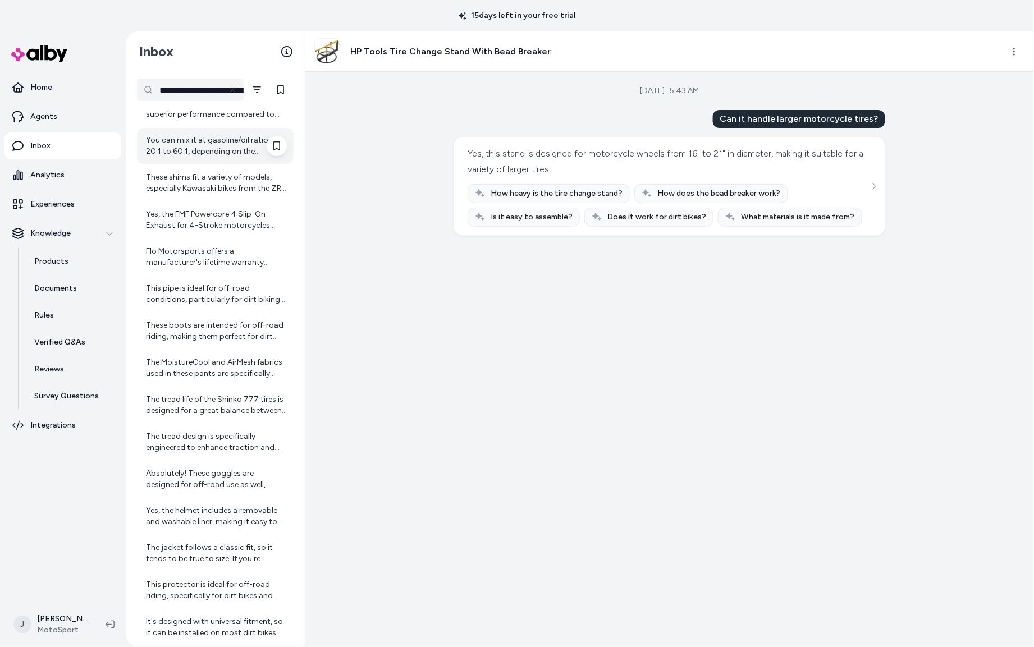
scroll to position [9192, 0]
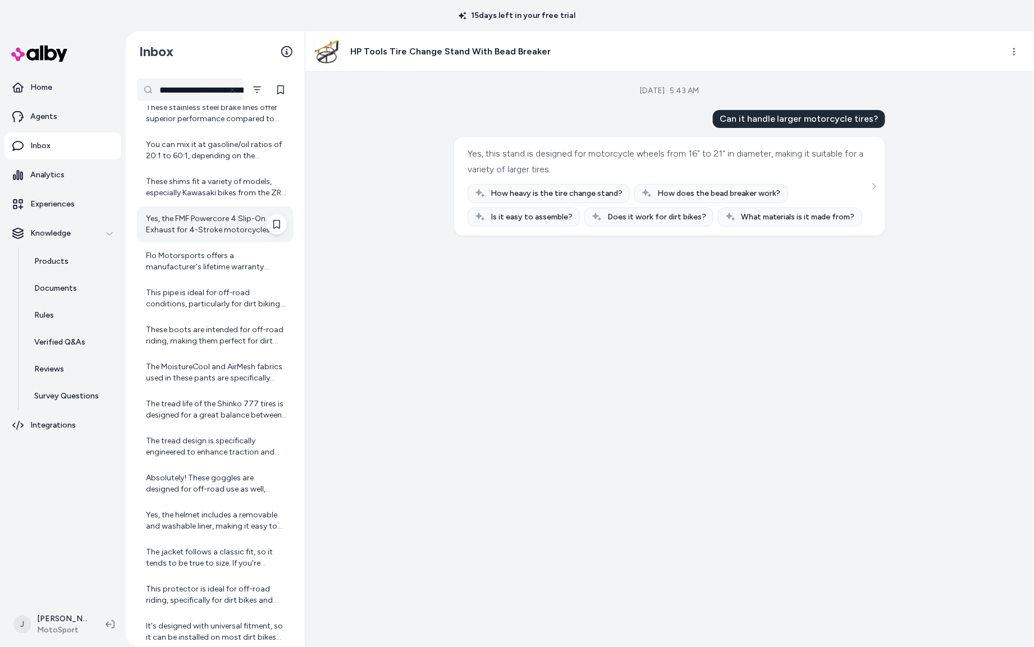
click at [183, 229] on div "Yes, the FMF Powercore 4 Slip-On Exhaust for 4-Stroke motorcycles includes a re…" at bounding box center [216, 224] width 141 height 22
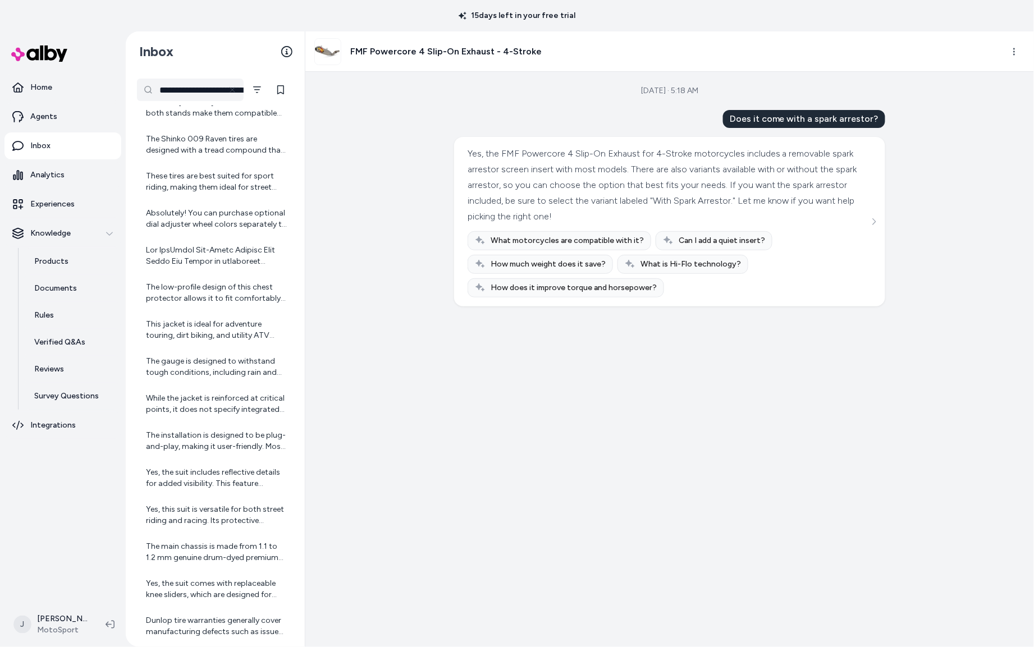
scroll to position [10567, 0]
click at [187, 293] on div "The low-profile design of this chest protector allows it to fit comfortably und…" at bounding box center [216, 294] width 141 height 22
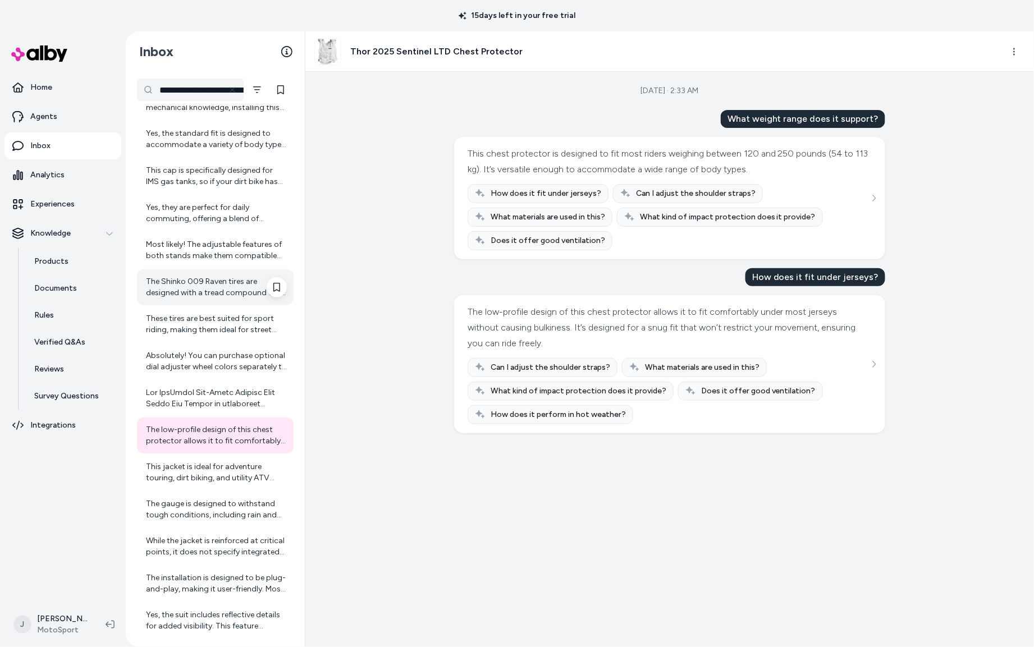
scroll to position [10422, 0]
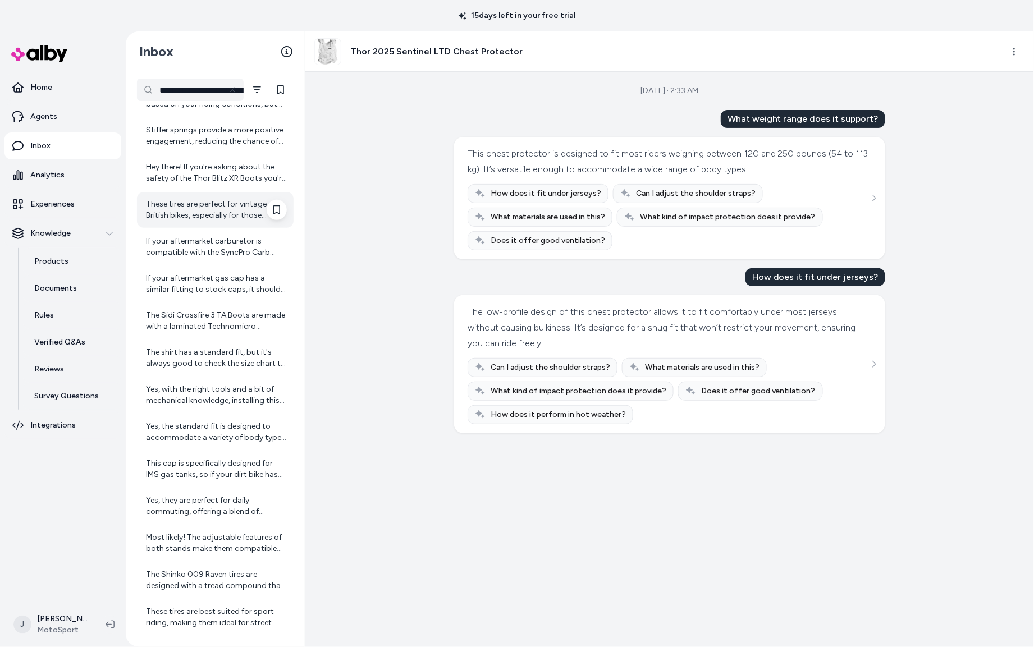
click at [199, 215] on div "These tires are perfect for vintage British bikes, especially for those looking…" at bounding box center [216, 210] width 141 height 22
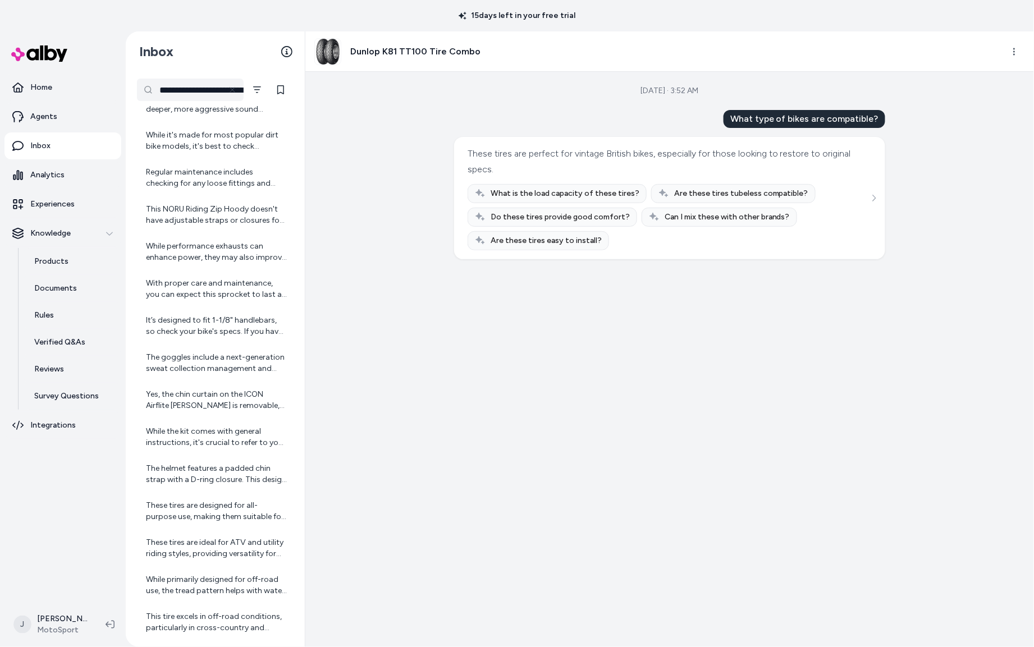
scroll to position [12840, 0]
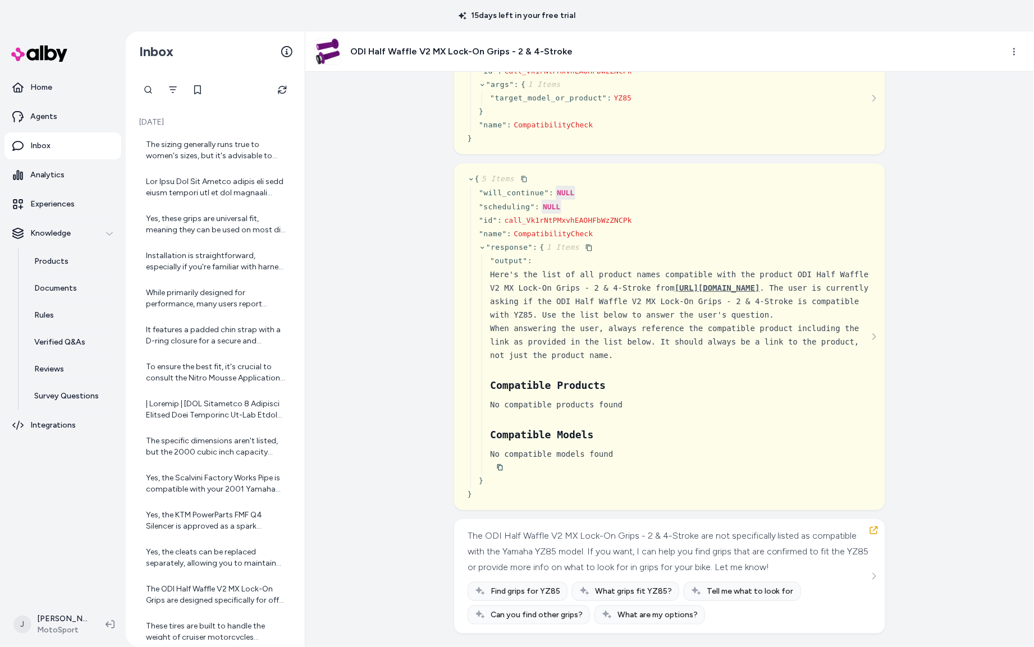
scroll to position [97, 0]
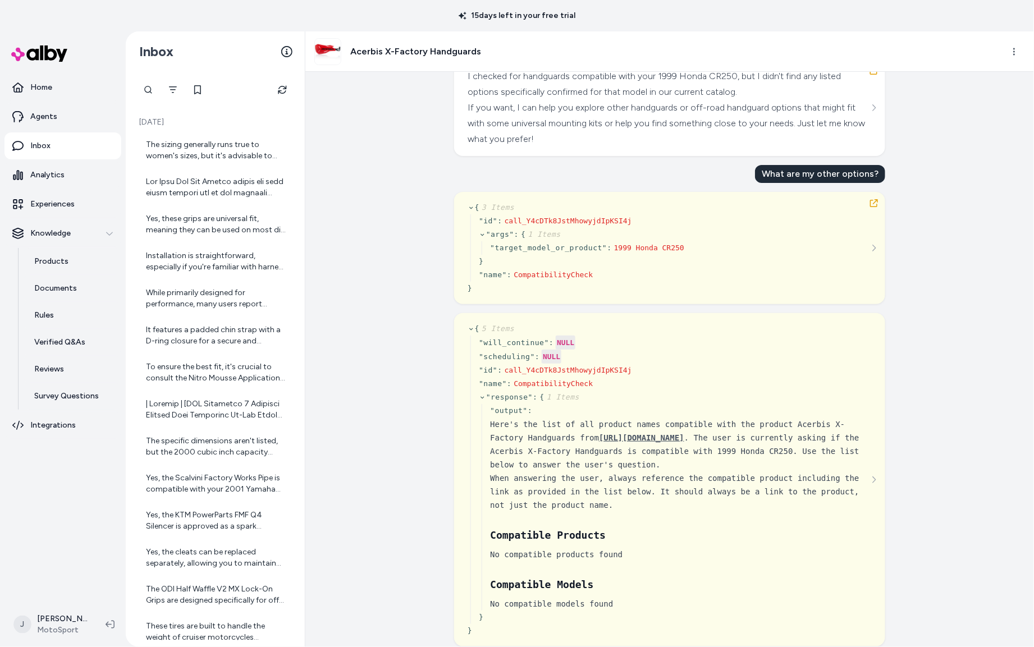
scroll to position [1379, 0]
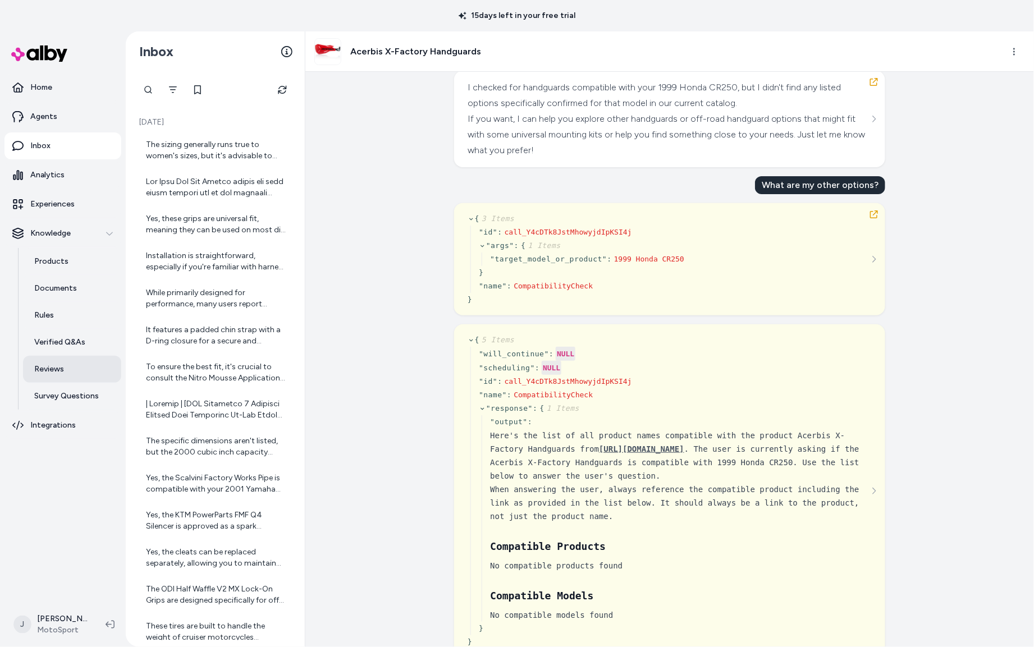
click at [52, 368] on p "Reviews" at bounding box center [49, 369] width 30 height 11
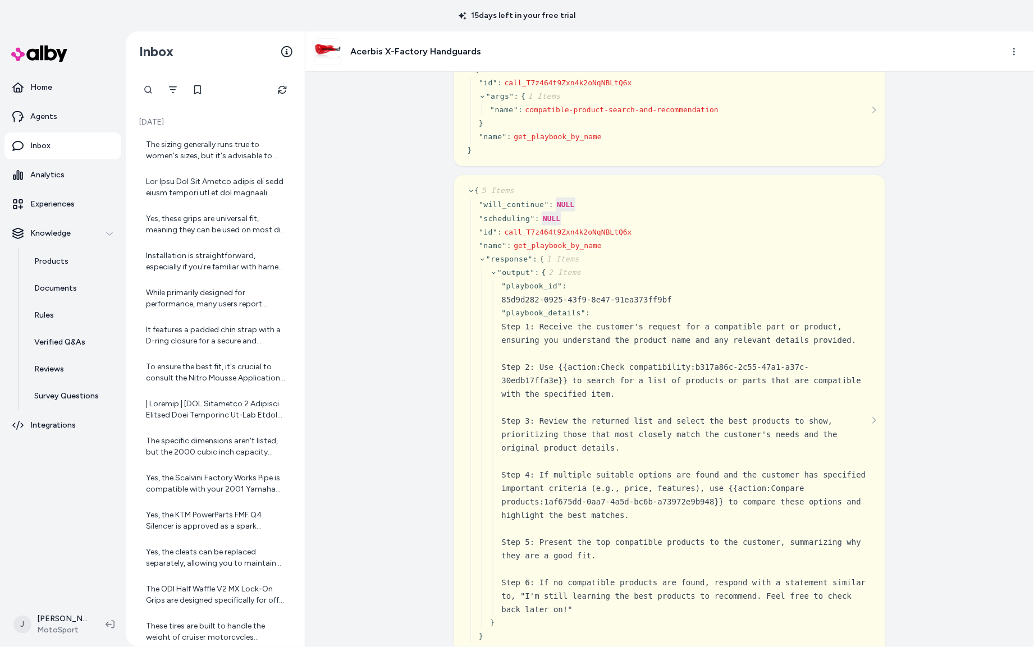
scroll to position [326, 0]
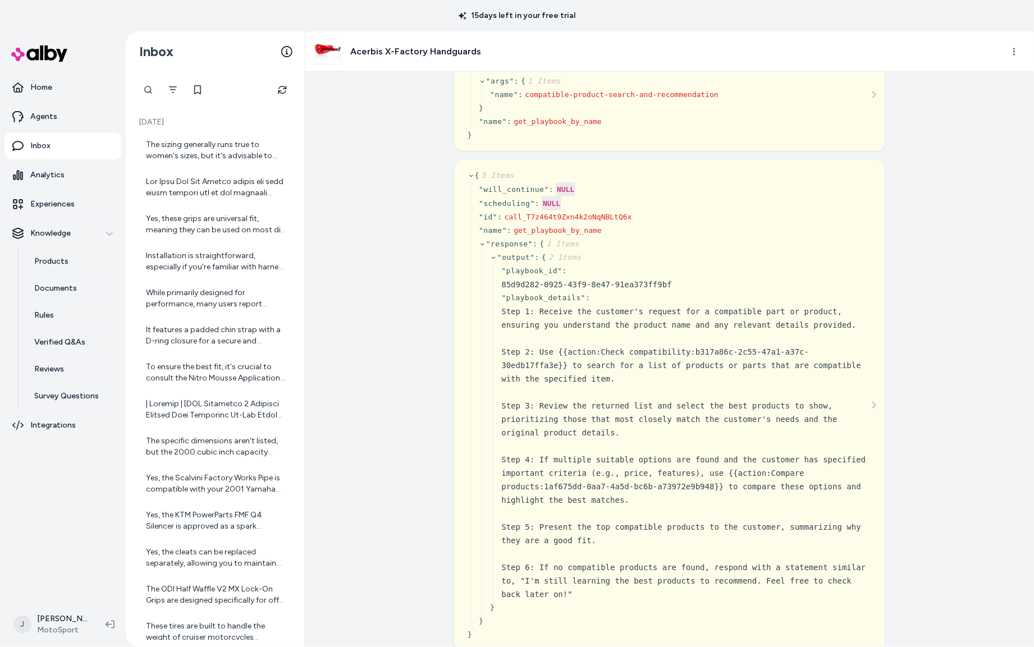
drag, startPoint x: 657, startPoint y: 300, endPoint x: 673, endPoint y: 313, distance: 21.1
drag, startPoint x: 586, startPoint y: 303, endPoint x: 743, endPoint y: 322, distance: 157.9
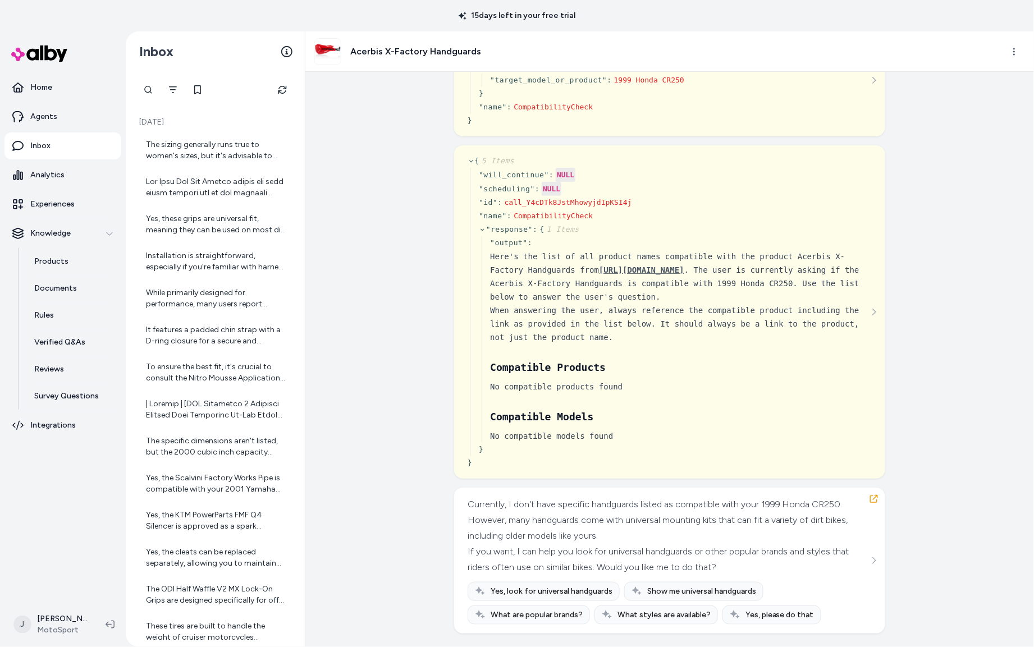
scroll to position [1717, 0]
drag, startPoint x: 490, startPoint y: 165, endPoint x: 774, endPoint y: 203, distance: 286.7
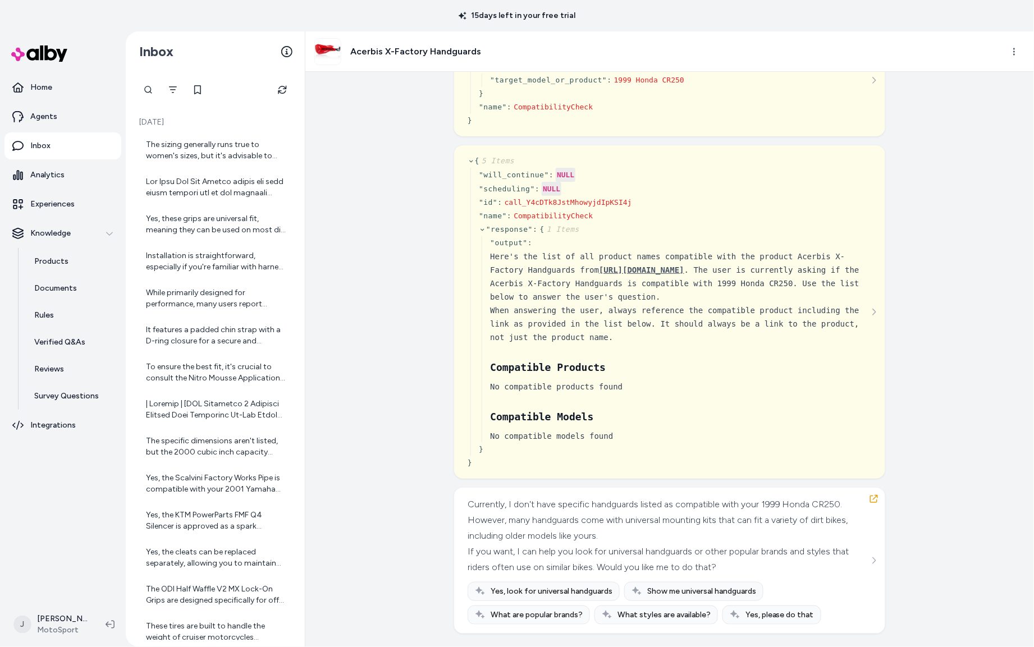
drag, startPoint x: 505, startPoint y: 191, endPoint x: 642, endPoint y: 259, distance: 152.2
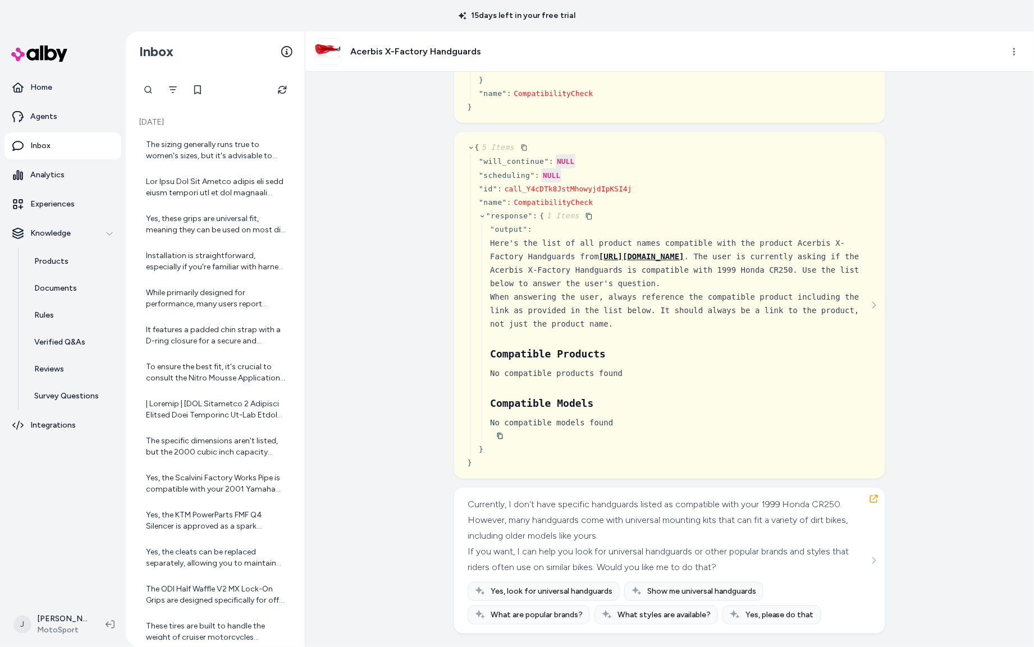
scroll to position [1905, 0]
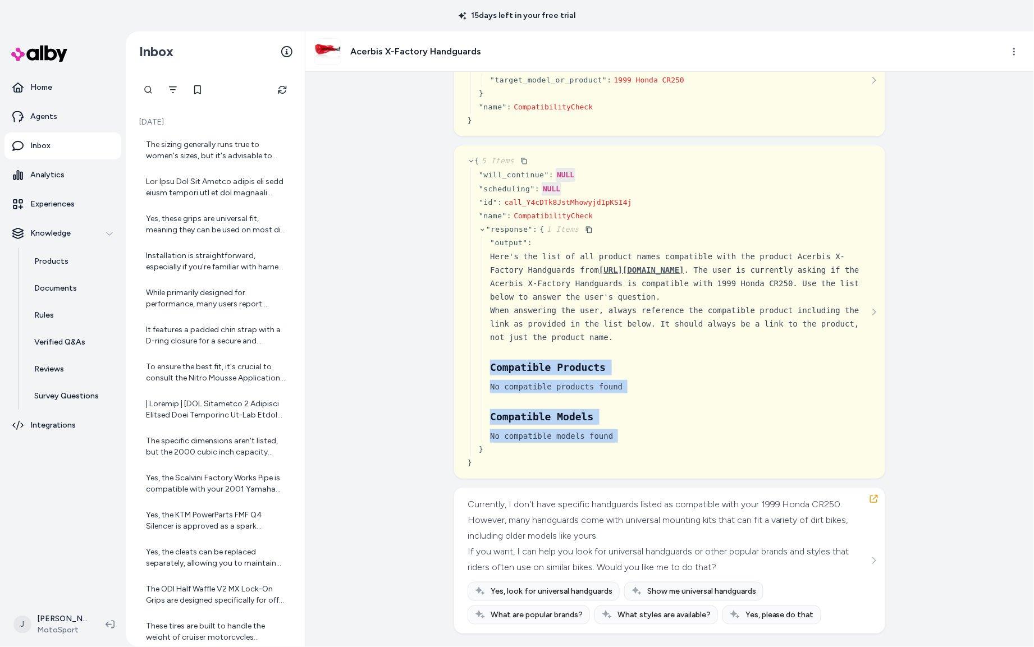
drag, startPoint x: 608, startPoint y: 511, endPoint x: 507, endPoint y: 439, distance: 124.4
click at [490, 421] on div "" output " : Here's the list of all product names compatible with the product A…" at bounding box center [677, 339] width 390 height 207
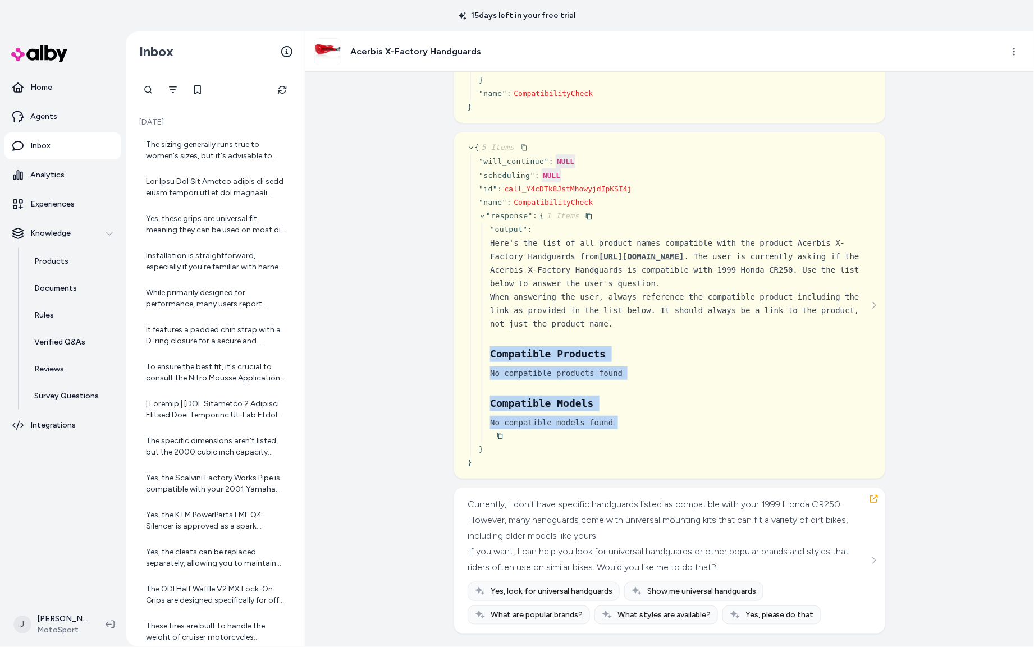
scroll to position [1970, 0]
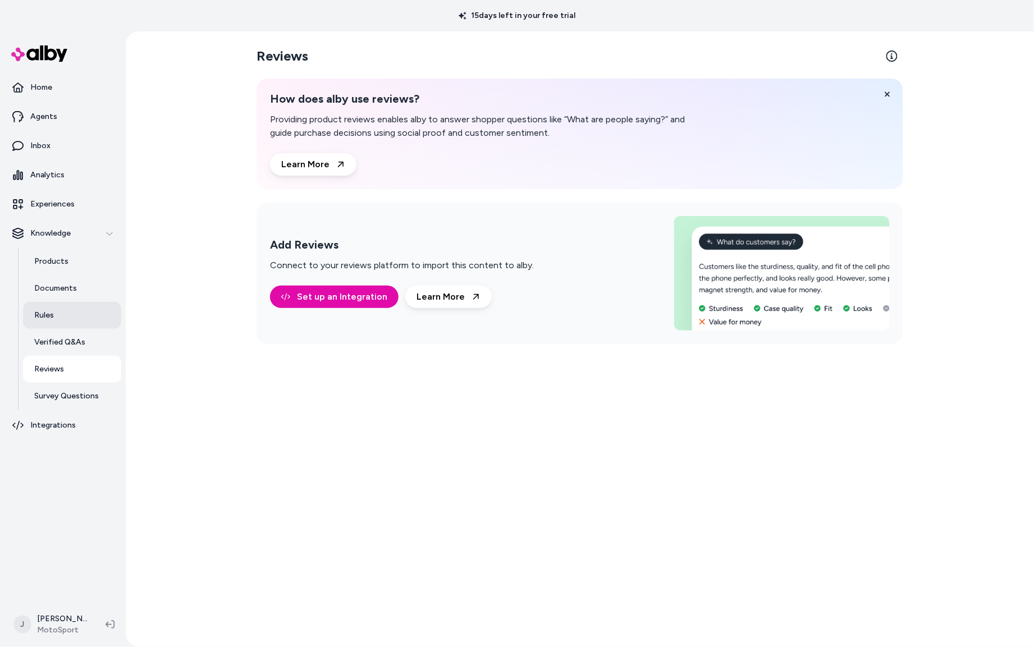
click at [60, 319] on link "Rules" at bounding box center [72, 315] width 98 height 27
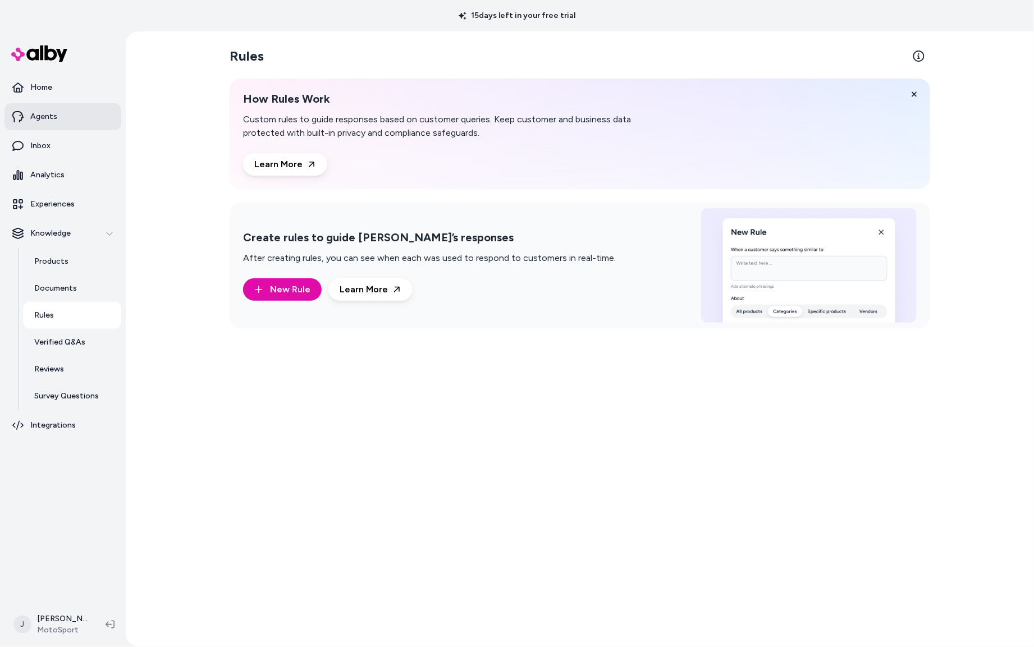
click at [65, 120] on link "Agents" at bounding box center [62, 116] width 117 height 27
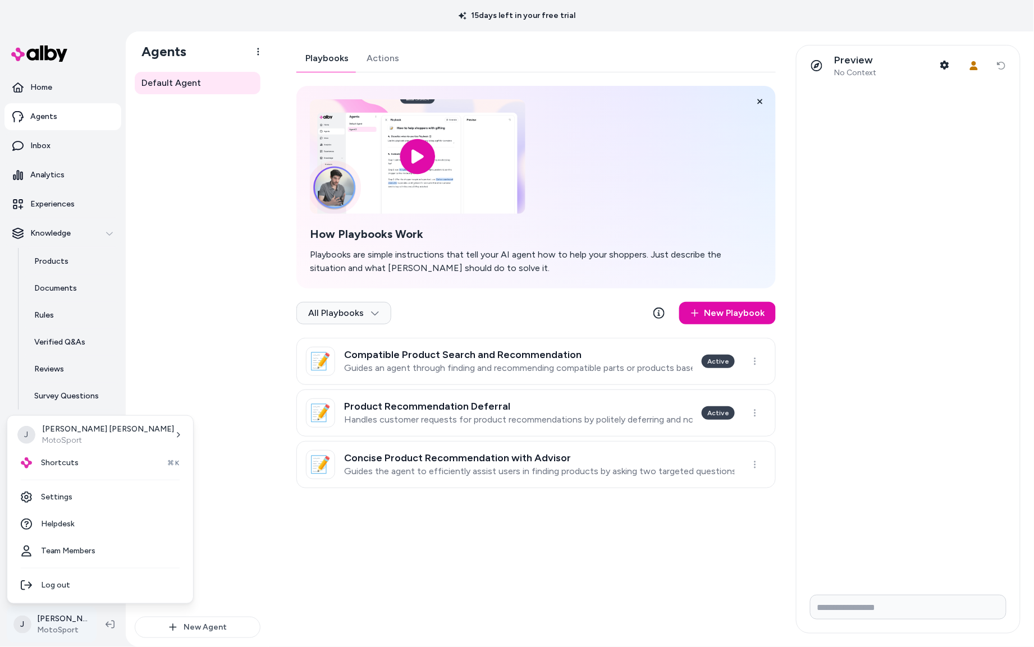
click at [64, 627] on html "15 days left in your free trial Home Agents Inbox Analytics Experiences Knowled…" at bounding box center [517, 323] width 1034 height 647
click at [79, 494] on link "Settings" at bounding box center [100, 497] width 177 height 27
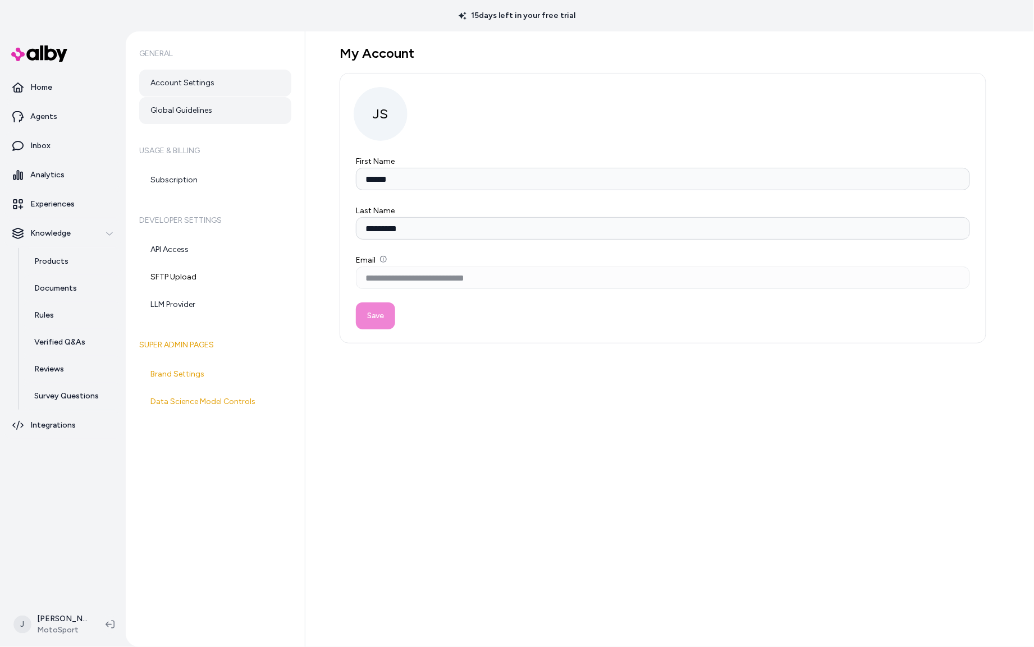
click at [188, 101] on link "Global Guidelines" at bounding box center [215, 110] width 152 height 27
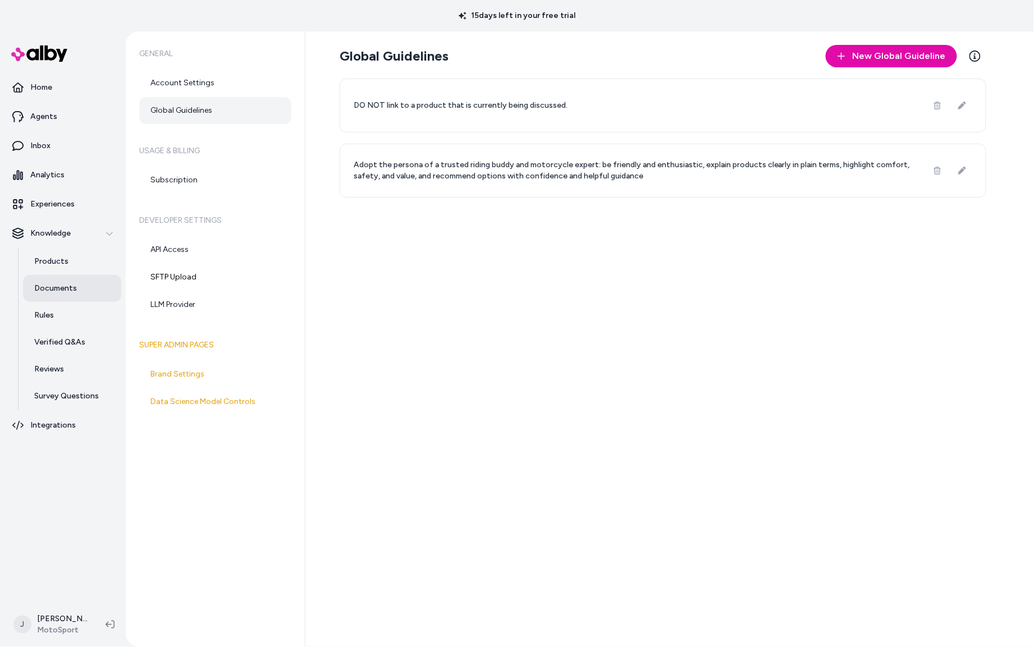
click at [53, 285] on p "Documents" at bounding box center [55, 288] width 43 height 11
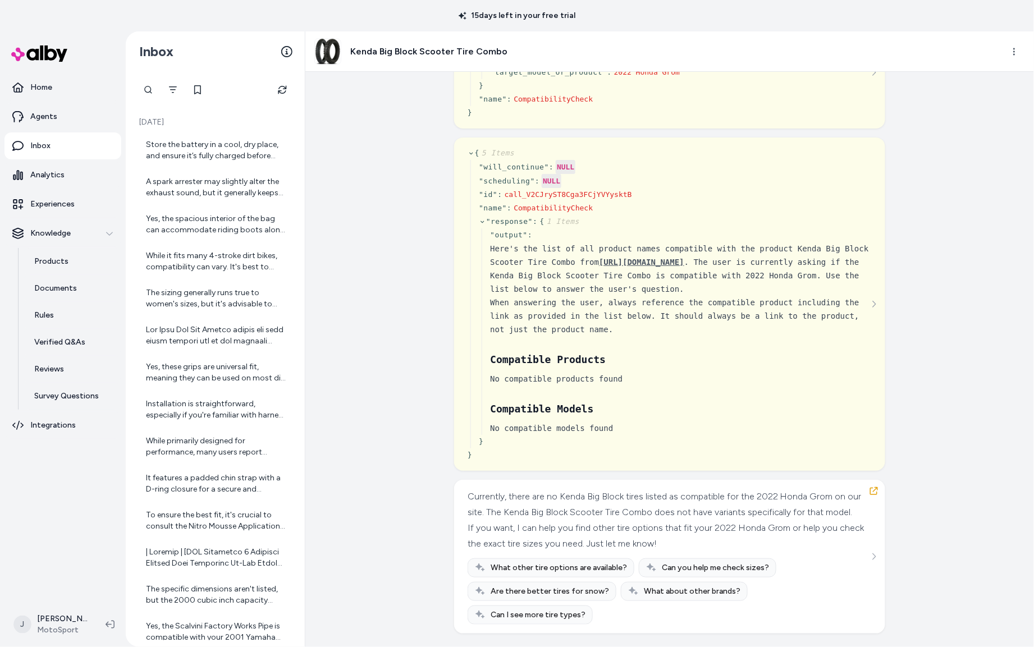
scroll to position [1387, 0]
click at [1012, 50] on html "15 days left in your free trial Home Agents Inbox Analytics Experiences Knowled…" at bounding box center [517, 323] width 1034 height 647
click at [959, 108] on link "View product detail page" at bounding box center [966, 113] width 123 height 18
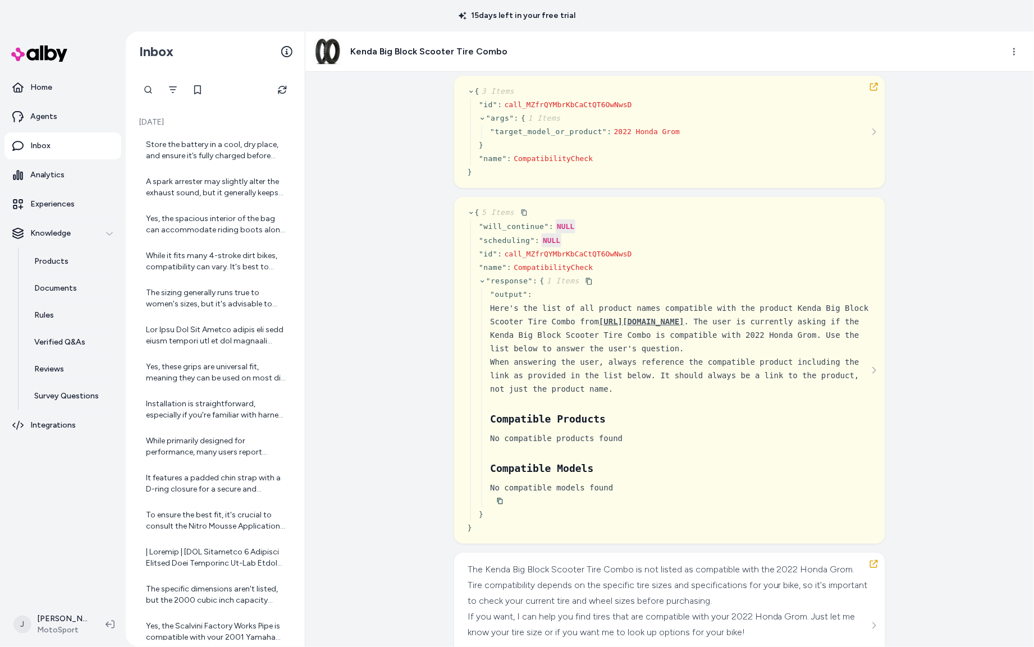
scroll to position [674, 0]
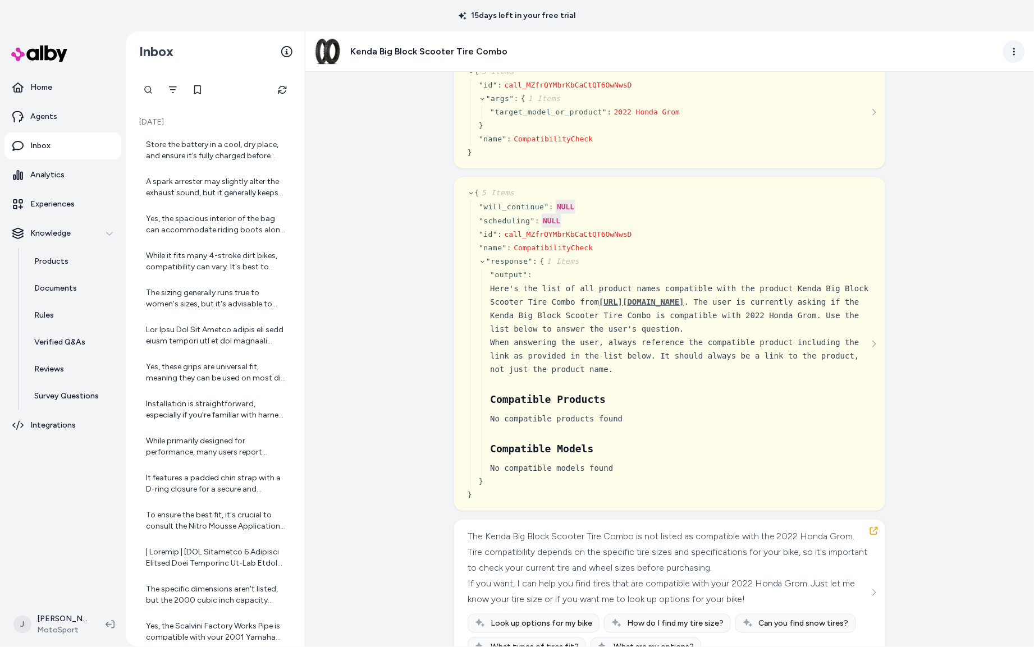
click at [1018, 46] on html "15 days left in your free trial Home Agents Inbox Analytics Experiences Knowled…" at bounding box center [517, 323] width 1034 height 647
click at [961, 113] on link "View product detail page" at bounding box center [966, 113] width 123 height 18
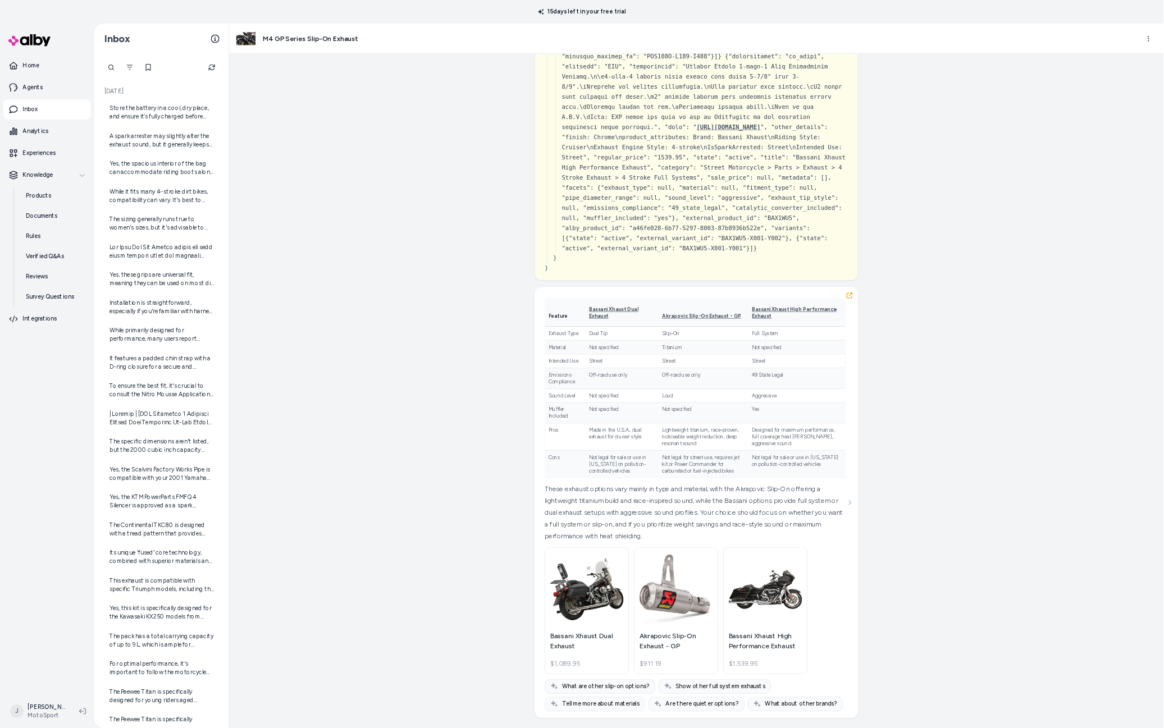
scroll to position [2941, 0]
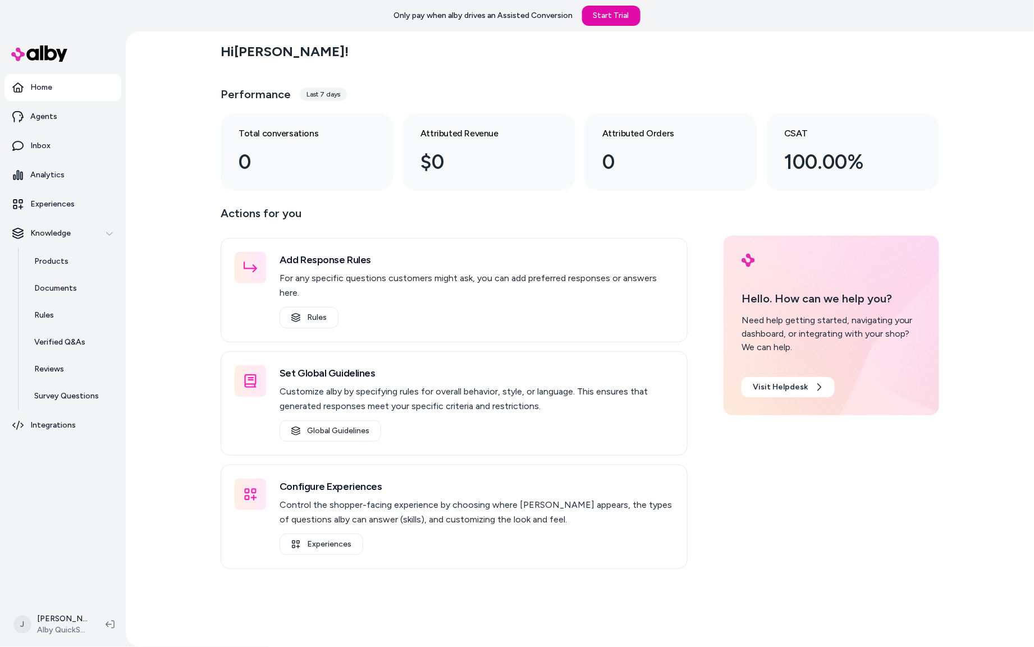
click at [177, 218] on div "Hi Jackie ! Performance Last 7 days Total conversations 0 Attributed Revenue $0…" at bounding box center [580, 339] width 909 height 616
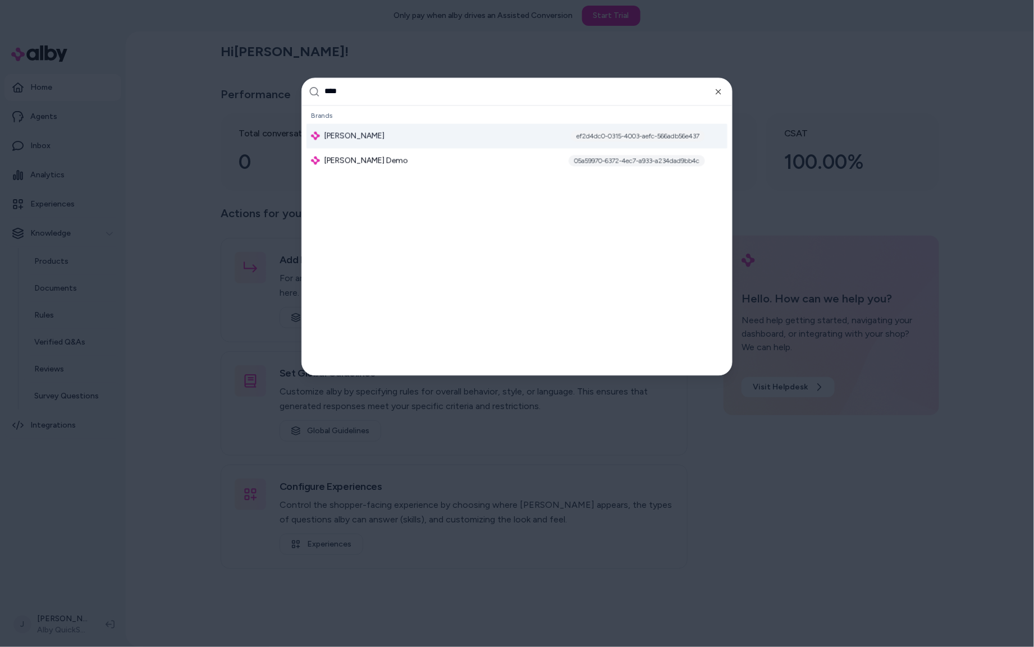
type input "****"
click at [387, 125] on div "Jabra Enhance ef2d4dc0-0315-4003-aefc-566adb56e437" at bounding box center [517, 136] width 421 height 25
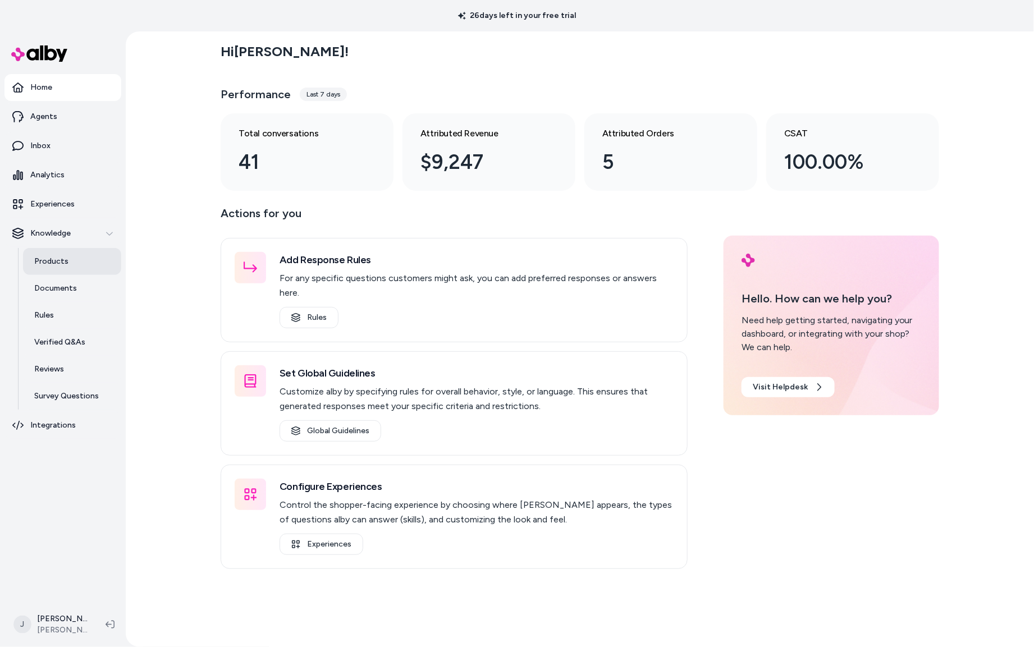
click at [70, 264] on link "Products" at bounding box center [72, 261] width 98 height 27
click at [48, 262] on p "Products" at bounding box center [51, 261] width 34 height 11
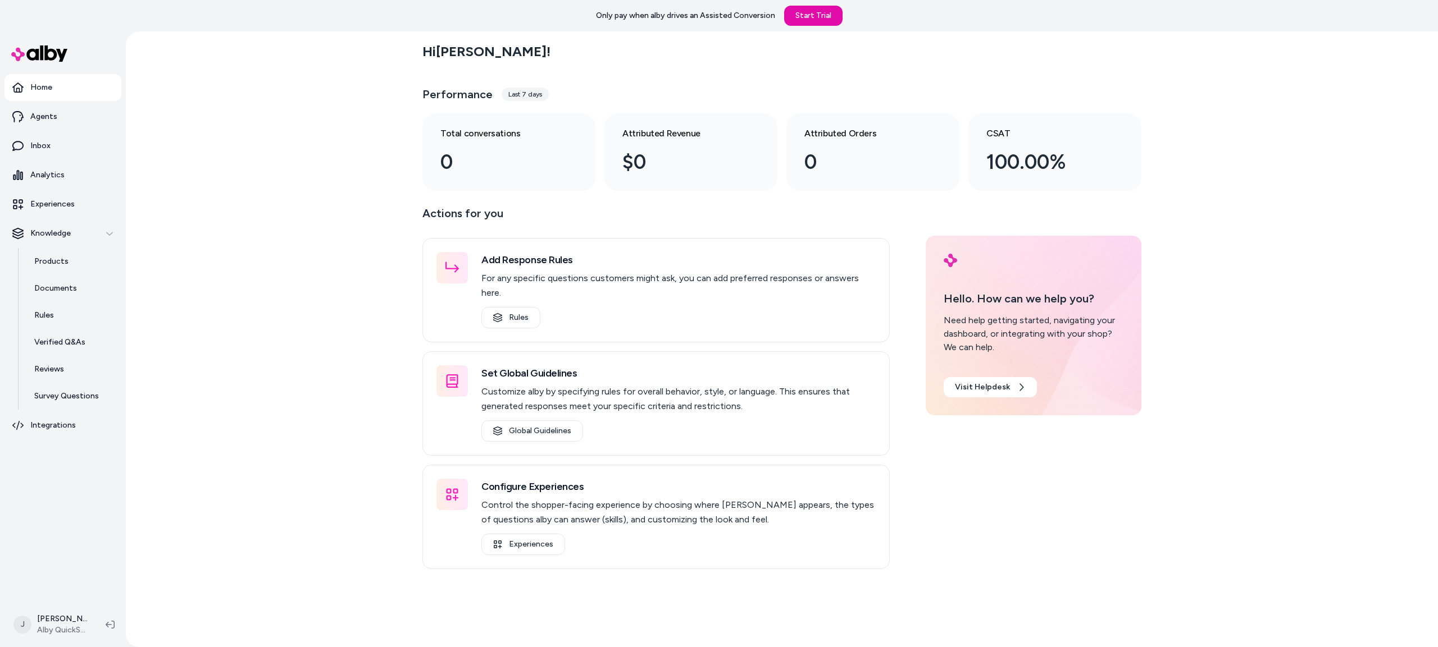
click at [223, 202] on div "Hi [PERSON_NAME] ! Performance Last 7 days Total conversations 0 Attributed Rev…" at bounding box center [782, 339] width 1312 height 616
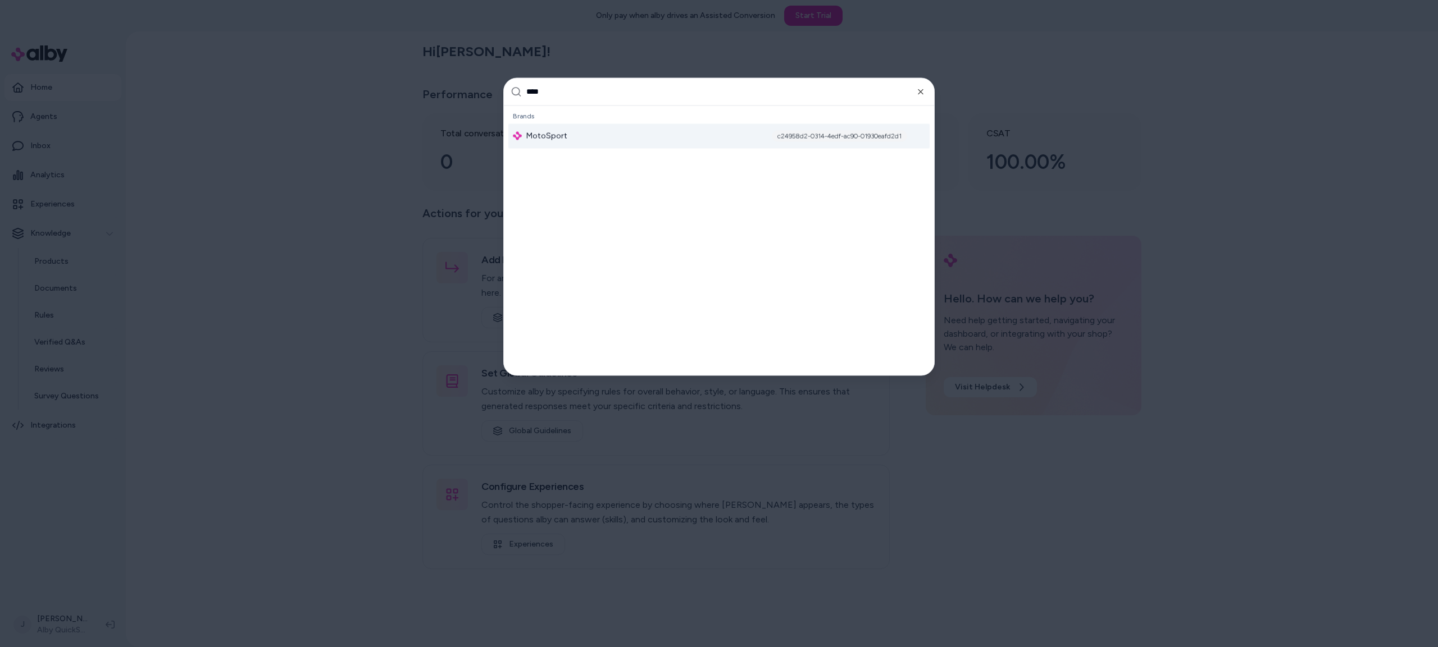
type input "****"
click at [621, 133] on div "MotoSport c24958d2-0314-4edf-ac90-01930eafd2d1" at bounding box center [718, 136] width 421 height 25
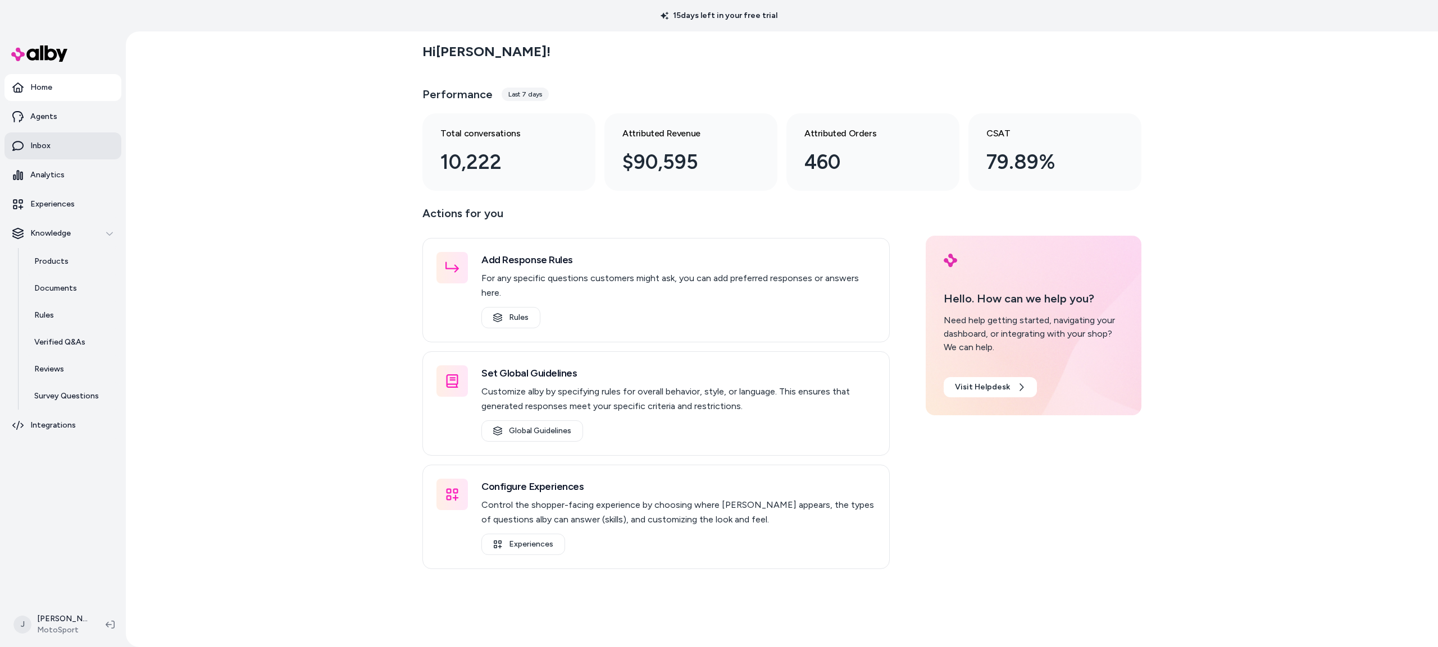
click at [58, 148] on link "Inbox" at bounding box center [62, 146] width 117 height 27
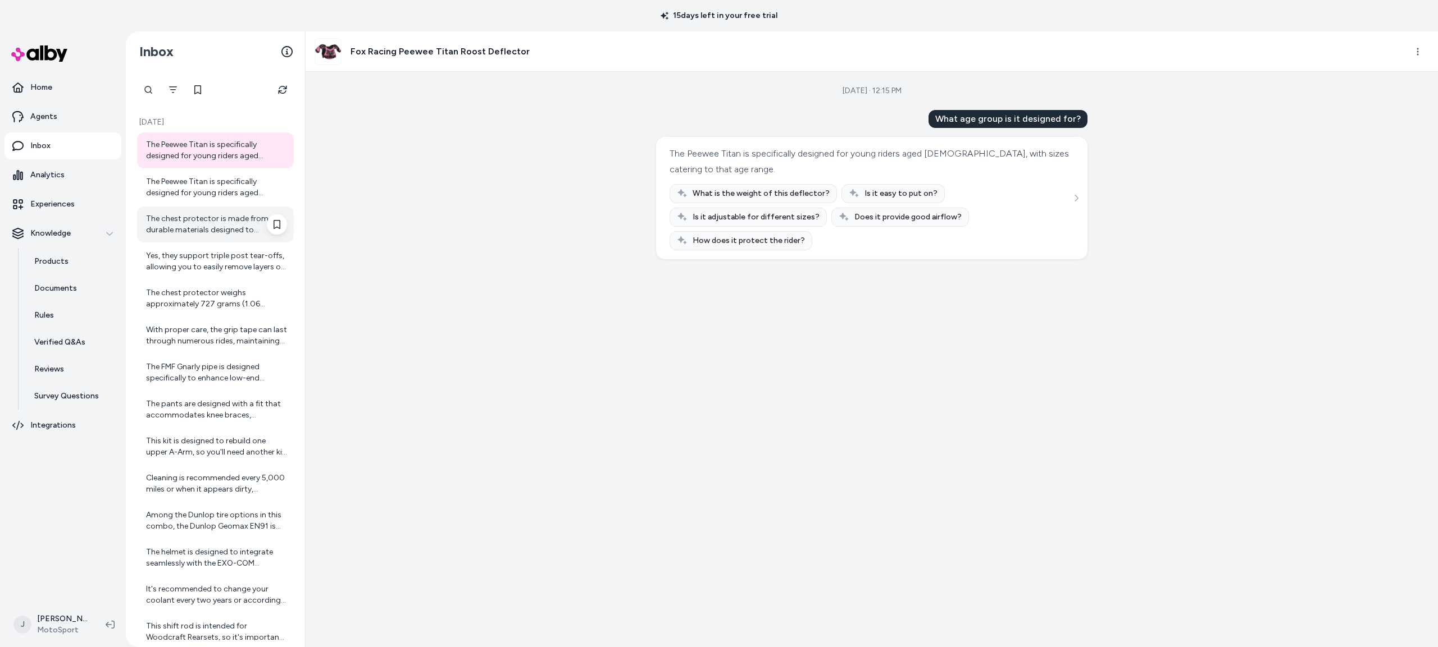
click at [208, 217] on div "The chest protector is made from durable materials designed to withstand impact…" at bounding box center [216, 224] width 141 height 22
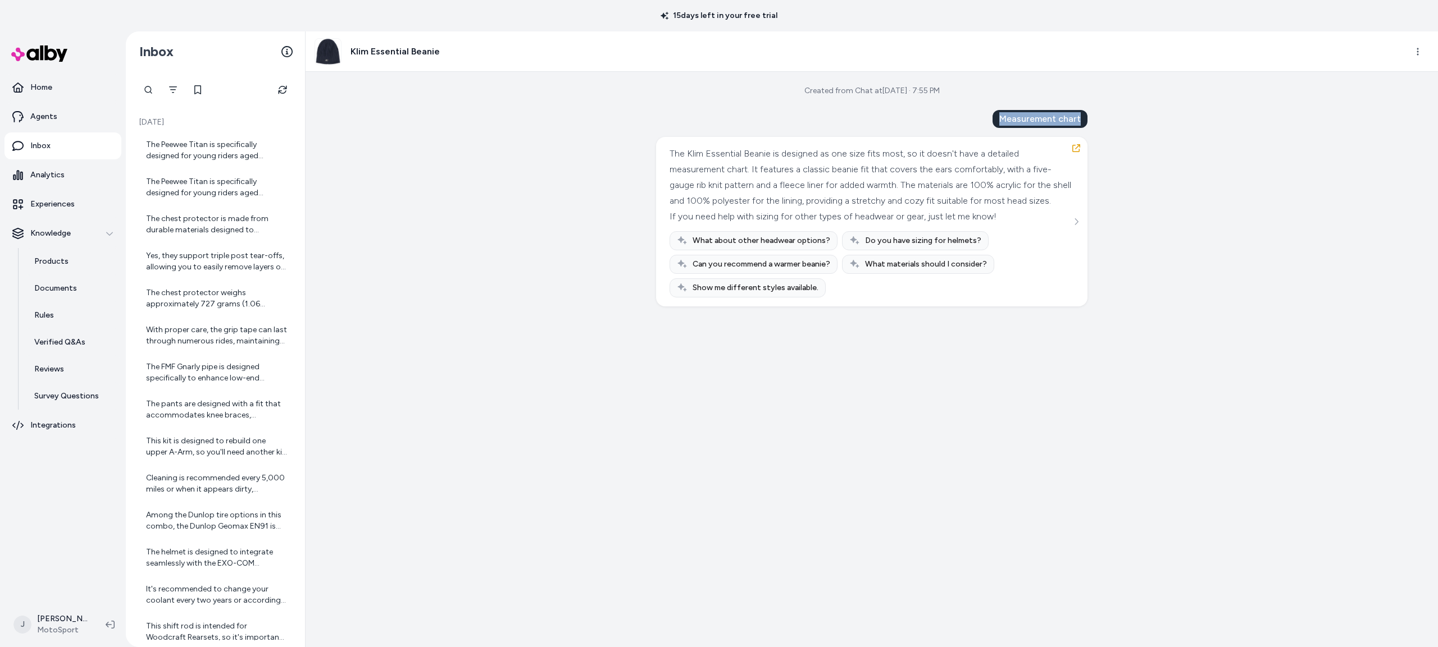
drag, startPoint x: 1102, startPoint y: 115, endPoint x: 1109, endPoint y: 115, distance: 6.8
click at [1109, 115] on div "Created from Chat at Aug 28, 2025 · 7:55 PM Measurement chart The Klim Essentia…" at bounding box center [871, 360] width 1132 height 576
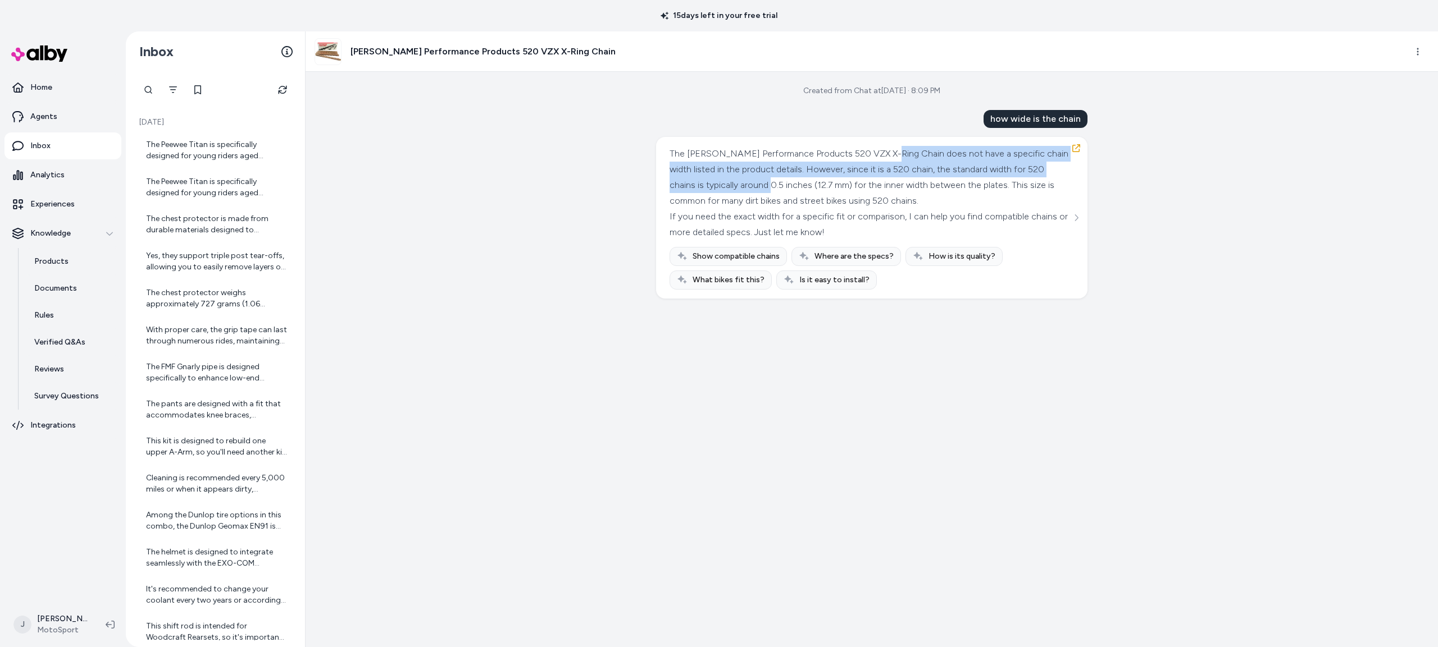
drag, startPoint x: 995, startPoint y: 158, endPoint x: 808, endPoint y: 191, distance: 189.9
click at [799, 190] on div "The [PERSON_NAME] Performance Products 520 VZX X-Ring Chain does not have a spe…" at bounding box center [870, 177] width 402 height 63
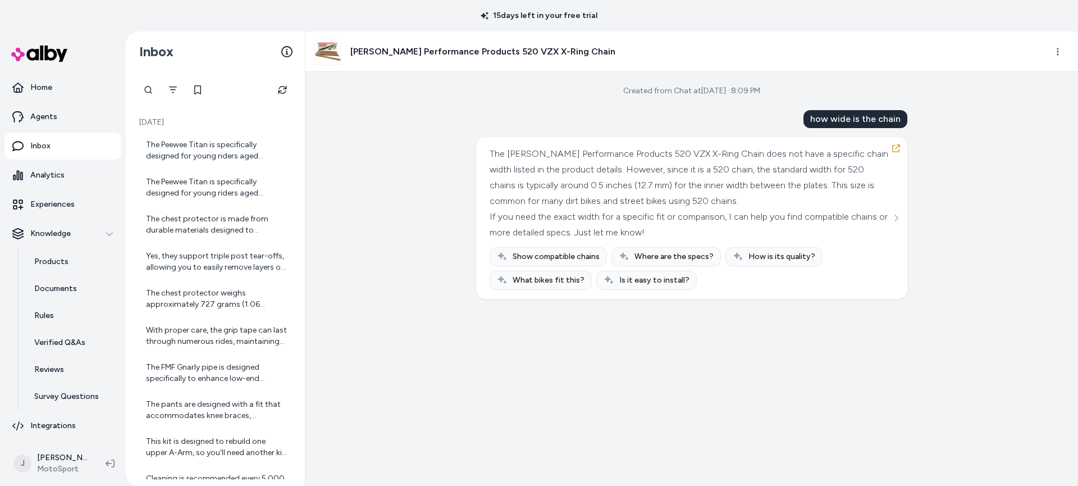
click at [726, 192] on div "The [PERSON_NAME] Performance Products 520 VZX X-Ring Chain does not have a spe…" at bounding box center [691, 177] width 402 height 63
click at [1053, 53] on html "15 days left in your free trial Home Agents Inbox Analytics Experiences Knowled…" at bounding box center [539, 243] width 1078 height 486
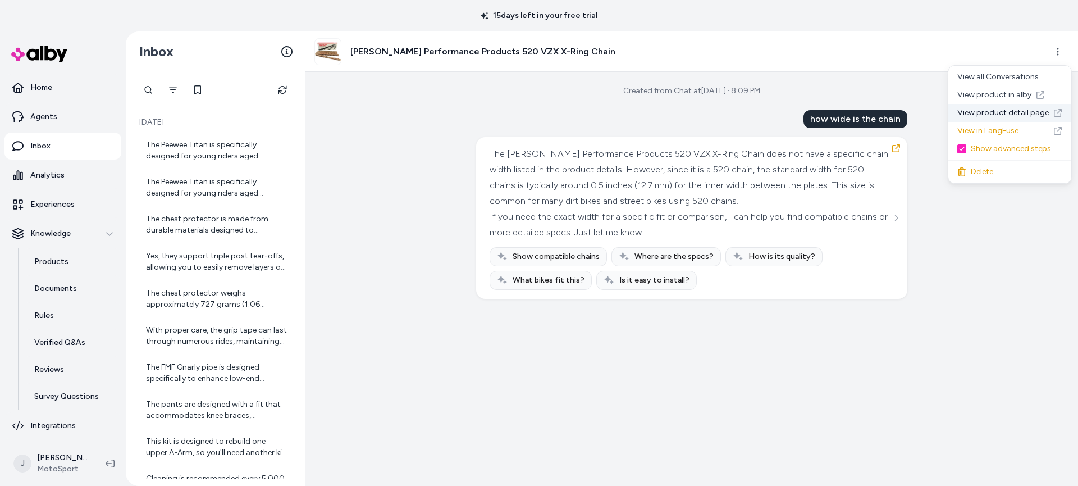
click at [1008, 113] on link "View product detail page" at bounding box center [1009, 113] width 123 height 18
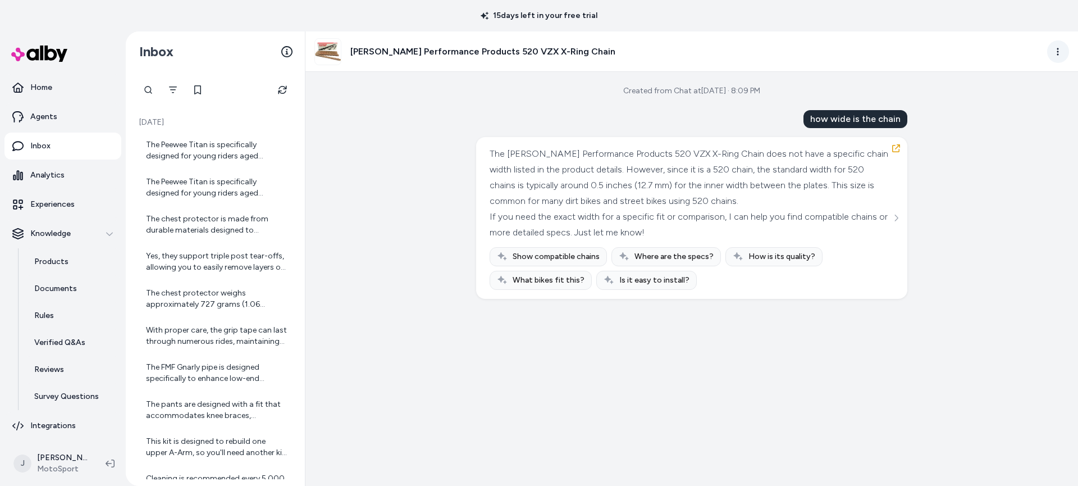
click at [1056, 53] on html "15 days left in your free trial Home Agents Inbox Analytics Experiences Knowled…" at bounding box center [539, 243] width 1078 height 486
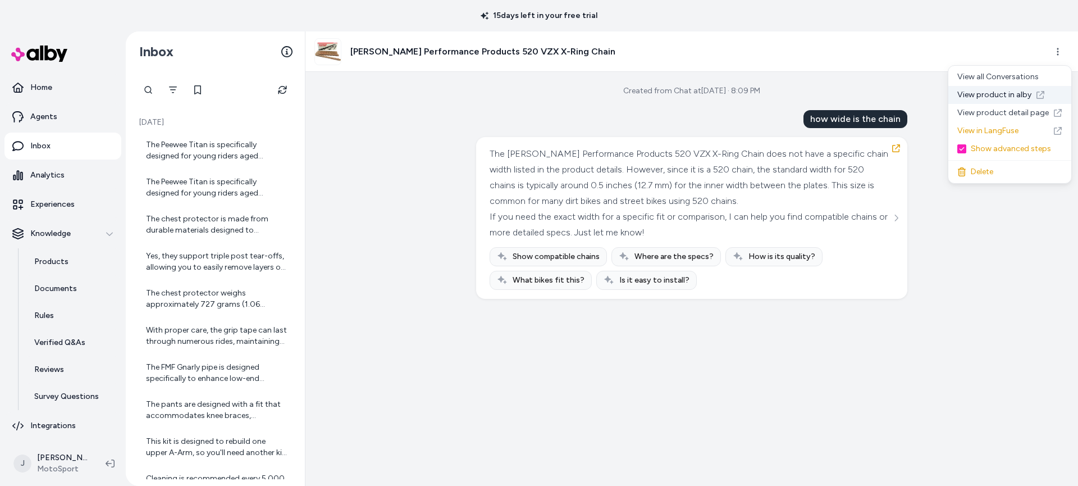
click at [1010, 97] on link "View product in alby" at bounding box center [1009, 95] width 123 height 18
click at [896, 147] on icon "button" at bounding box center [896, 148] width 8 height 8
drag, startPoint x: 896, startPoint y: 212, endPoint x: 901, endPoint y: 220, distance: 9.3
click at [897, 213] on button "See more" at bounding box center [896, 217] width 13 height 13
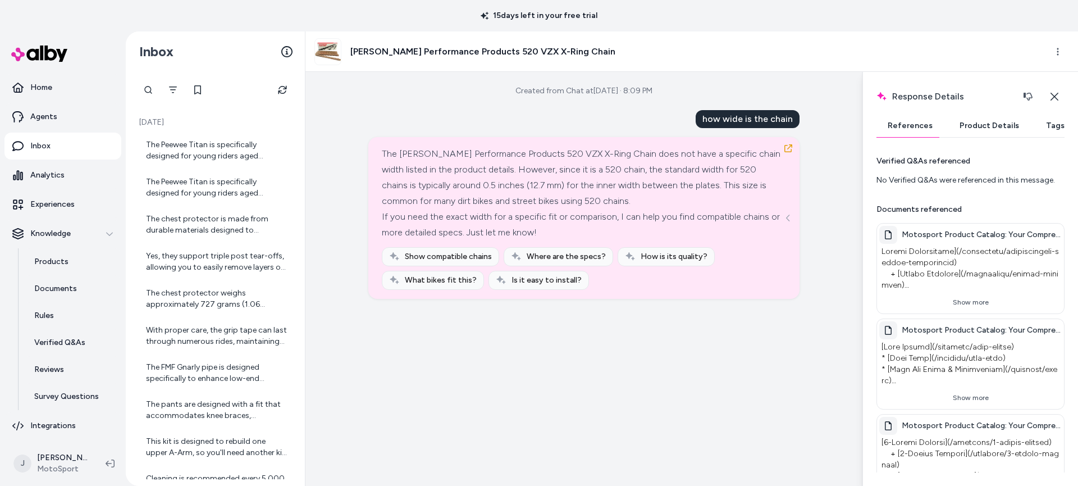
click at [977, 122] on button "Product Details" at bounding box center [989, 126] width 82 height 22
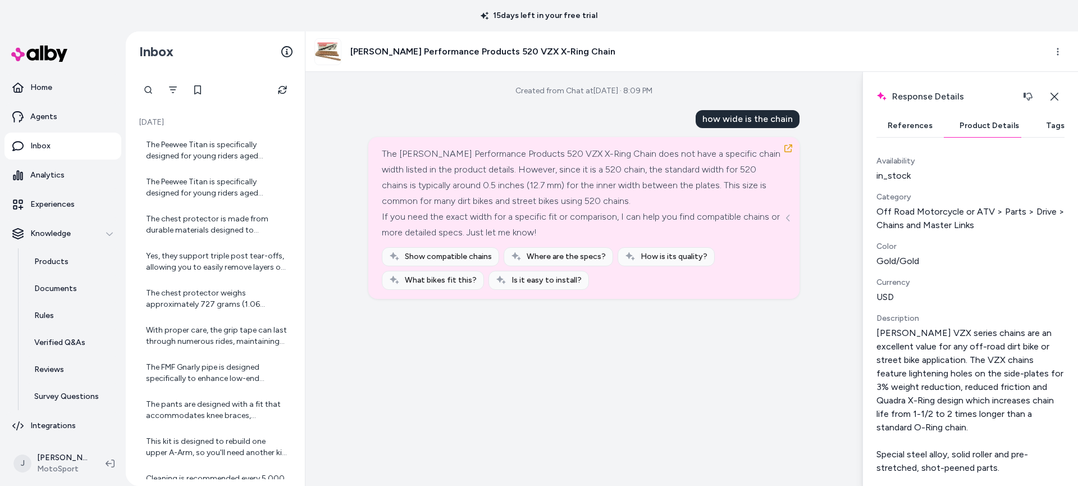
click at [921, 129] on button "References" at bounding box center [910, 126] width 67 height 22
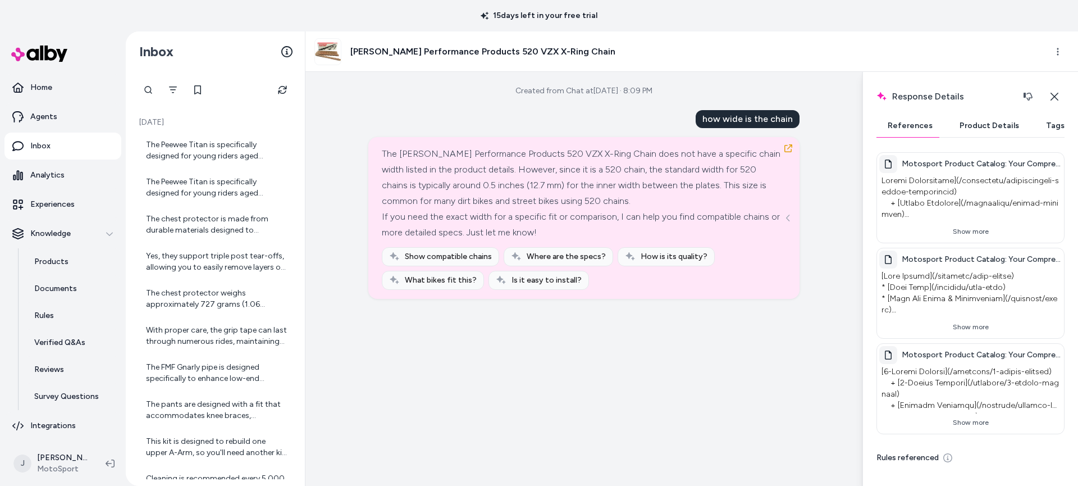
scroll to position [67, 0]
click at [973, 240] on button "Show more" at bounding box center [970, 235] width 183 height 18
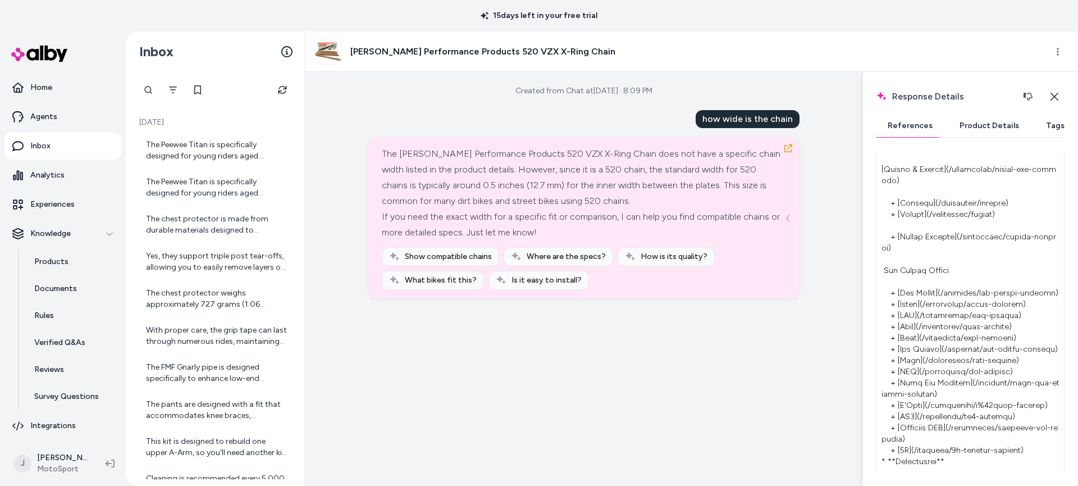
scroll to position [159, 0]
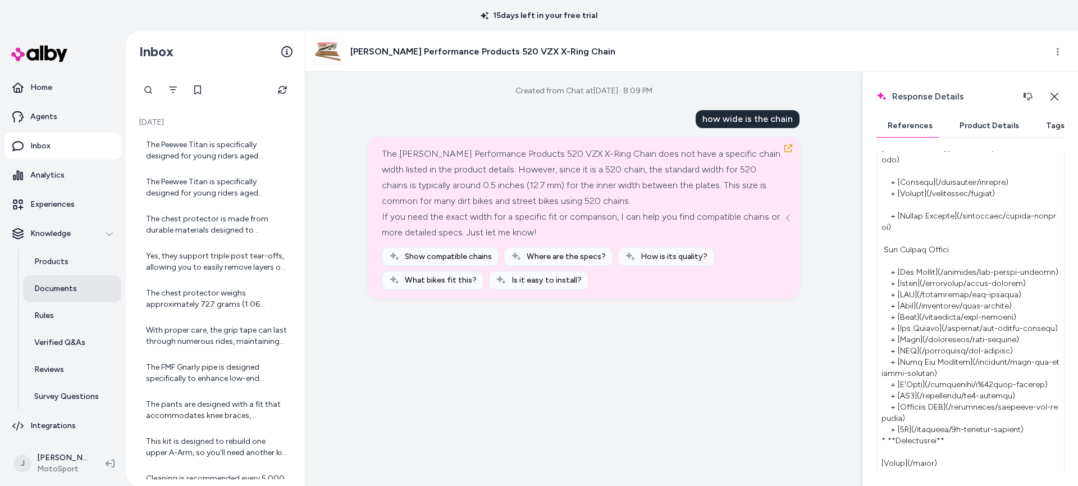
click at [48, 290] on p "Documents" at bounding box center [55, 288] width 43 height 11
click at [736, 363] on div "Created from Chat at Sep 07, 2025 · 8:09 PM how wide is the chain The Turner Pe…" at bounding box center [583, 279] width 557 height 414
click at [811, 280] on div "Created from Chat at Sep 07, 2025 · 8:09 PM how wide is the chain The Turner Pe…" at bounding box center [583, 279] width 557 height 414
click at [786, 214] on icon "See more" at bounding box center [788, 218] width 8 height 8
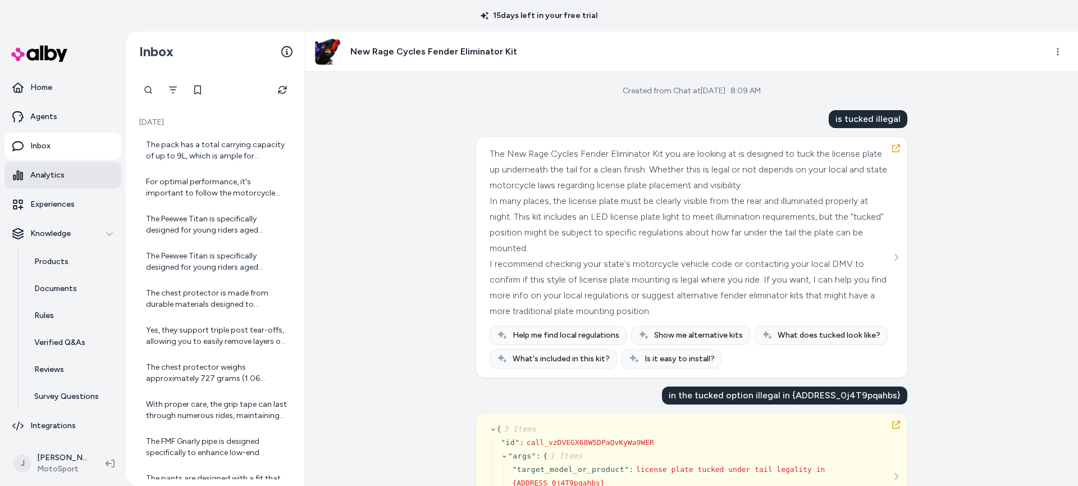
click at [54, 176] on p "Analytics" at bounding box center [47, 175] width 34 height 11
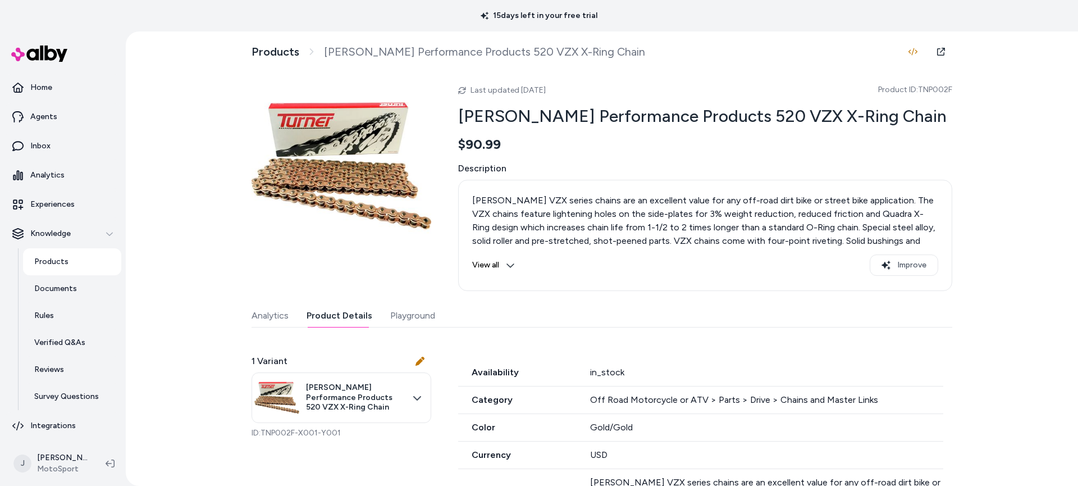
click at [360, 320] on button "Product Details" at bounding box center [340, 315] width 66 height 22
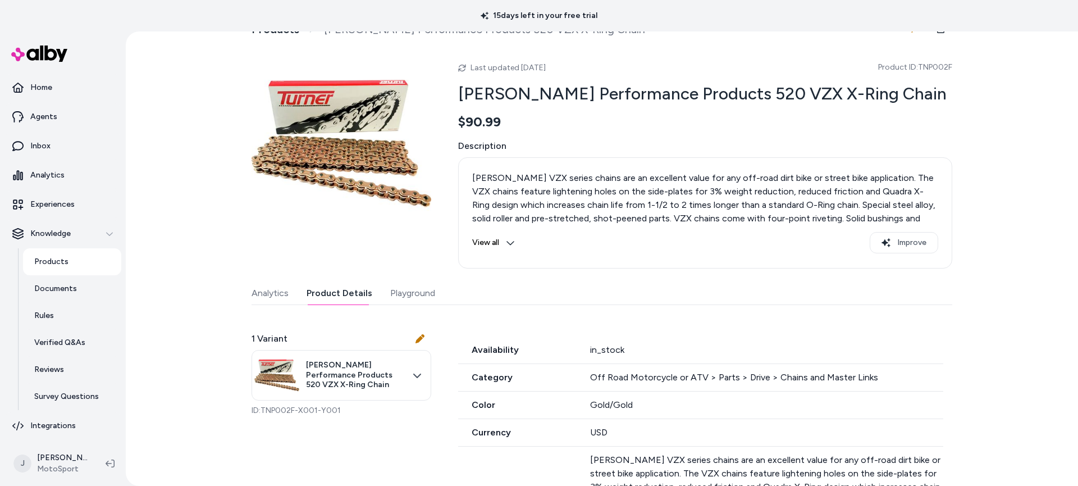
scroll to position [45, 0]
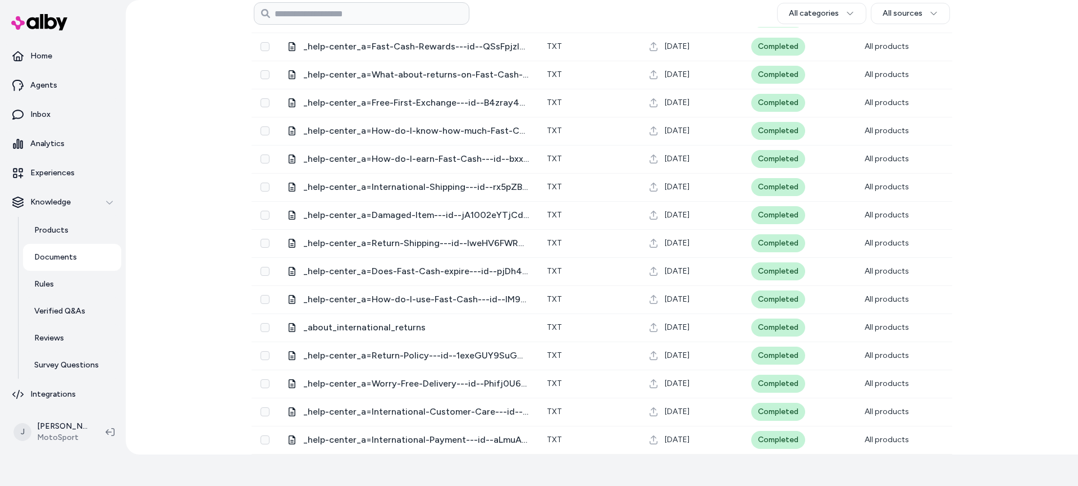
scroll to position [354, 0]
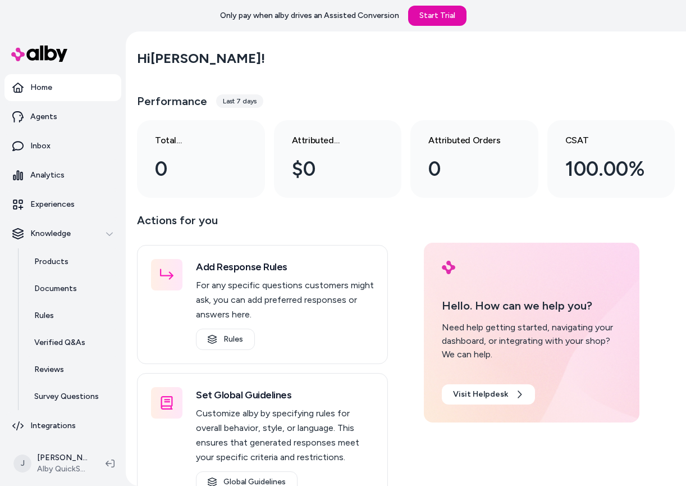
click at [127, 339] on main "Hi [PERSON_NAME] ! Performance Last 7 days Total conversations 0 Attributed Rev…" at bounding box center [406, 345] width 560 height 629
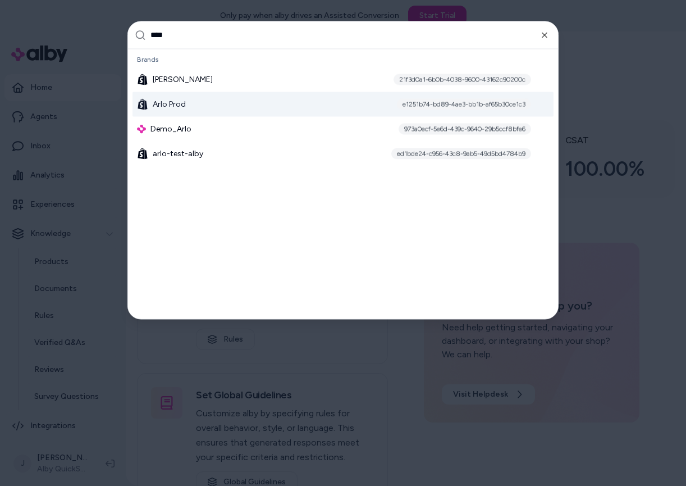
type input "****"
click at [159, 107] on span "Arlo Prod" at bounding box center [169, 103] width 33 height 11
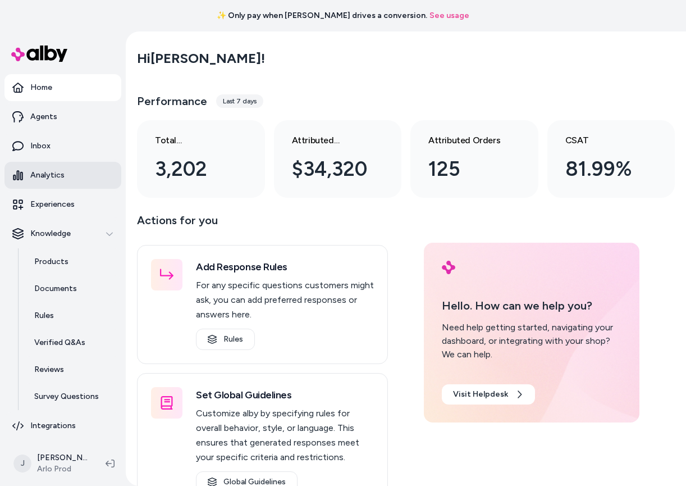
click at [52, 173] on p "Analytics" at bounding box center [47, 175] width 34 height 11
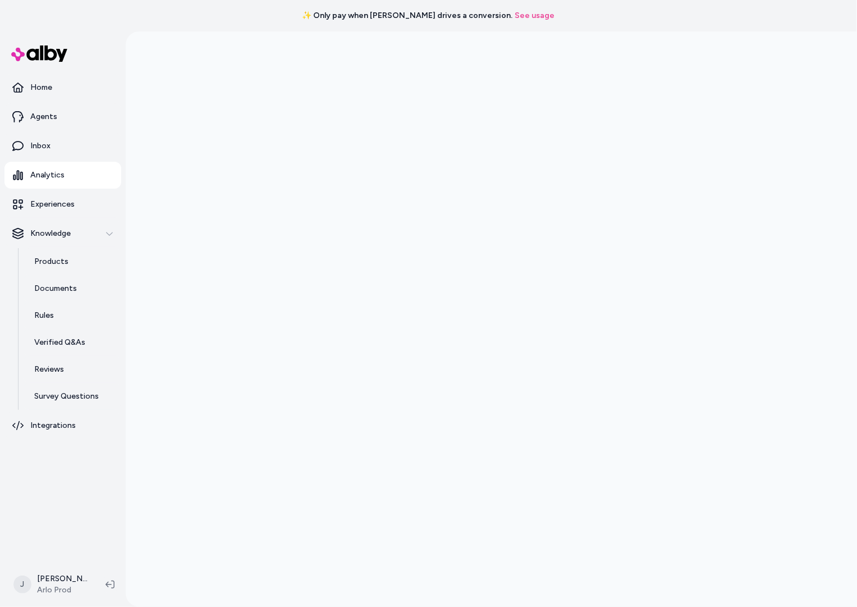
click at [44, 485] on nav "Home Agents Inbox Analytics Experiences Knowledge Products Documents Rules Veri…" at bounding box center [62, 317] width 117 height 486
click at [74, 196] on link "Experiences" at bounding box center [62, 204] width 117 height 27
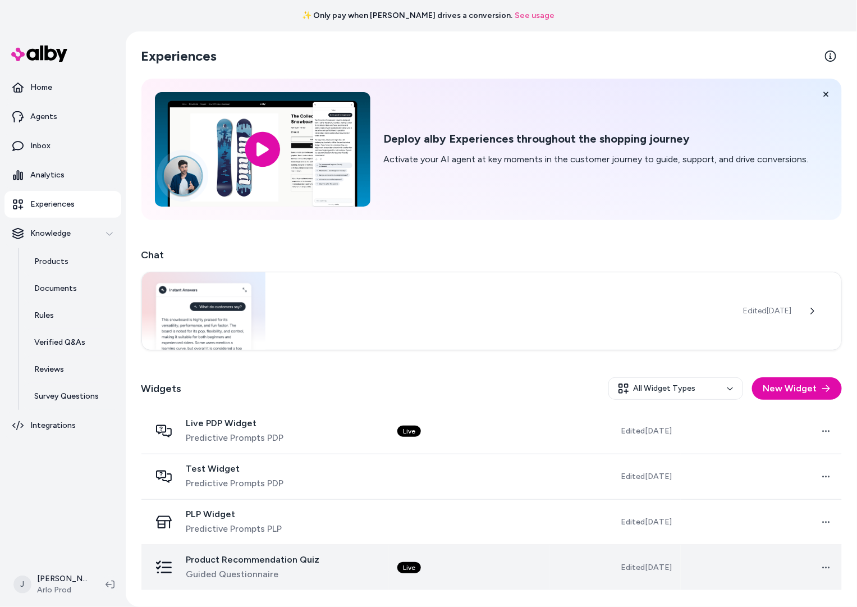
click at [353, 569] on div "Product Recommendation Quiz Guided Questionnaire" at bounding box center [265, 567] width 230 height 27
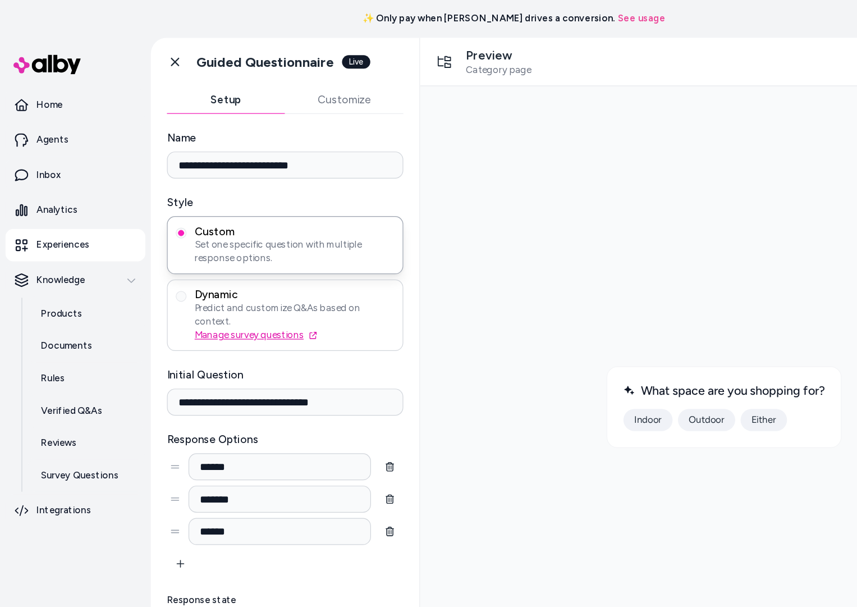
click at [238, 274] on link "Manage survey questions" at bounding box center [245, 279] width 167 height 11
click at [294, 249] on span "Dynamic" at bounding box center [245, 245] width 167 height 11
click at [156, 249] on button "Dynamic Predict and customize Q&As based on context. Manage survey questions" at bounding box center [151, 247] width 9 height 9
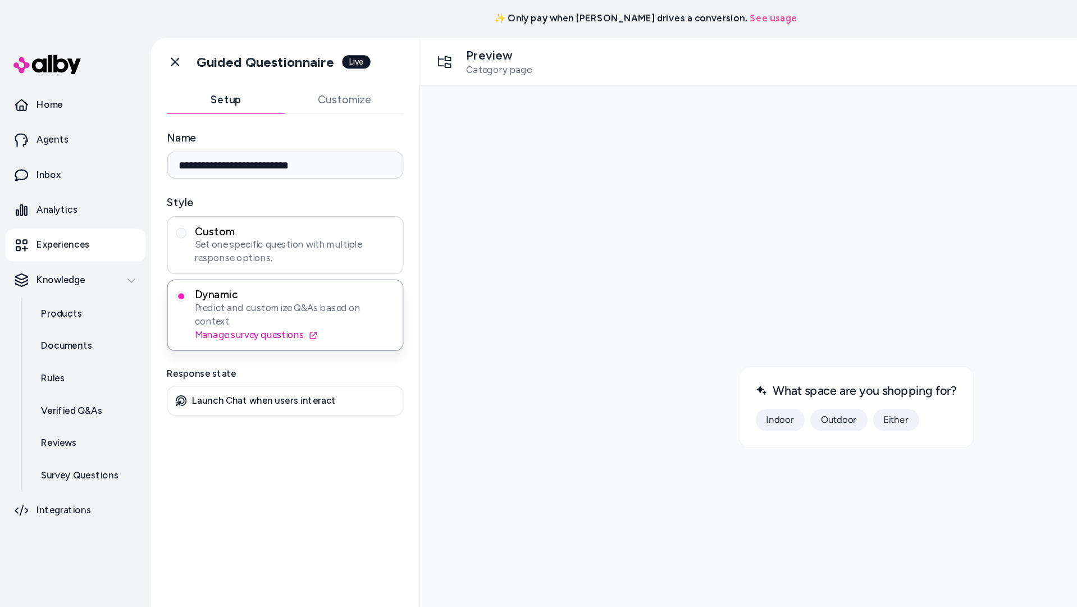
click at [262, 194] on span "Custom" at bounding box center [245, 193] width 167 height 11
click at [156, 194] on button "Custom Set one specific question with multiple response options." at bounding box center [151, 194] width 9 height 9
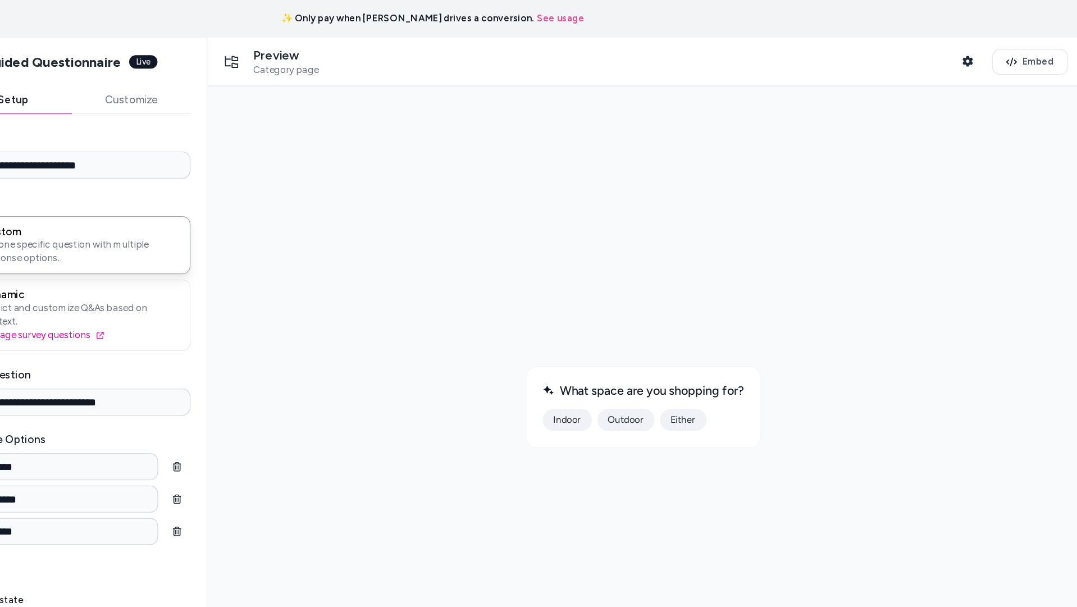
type button "static"
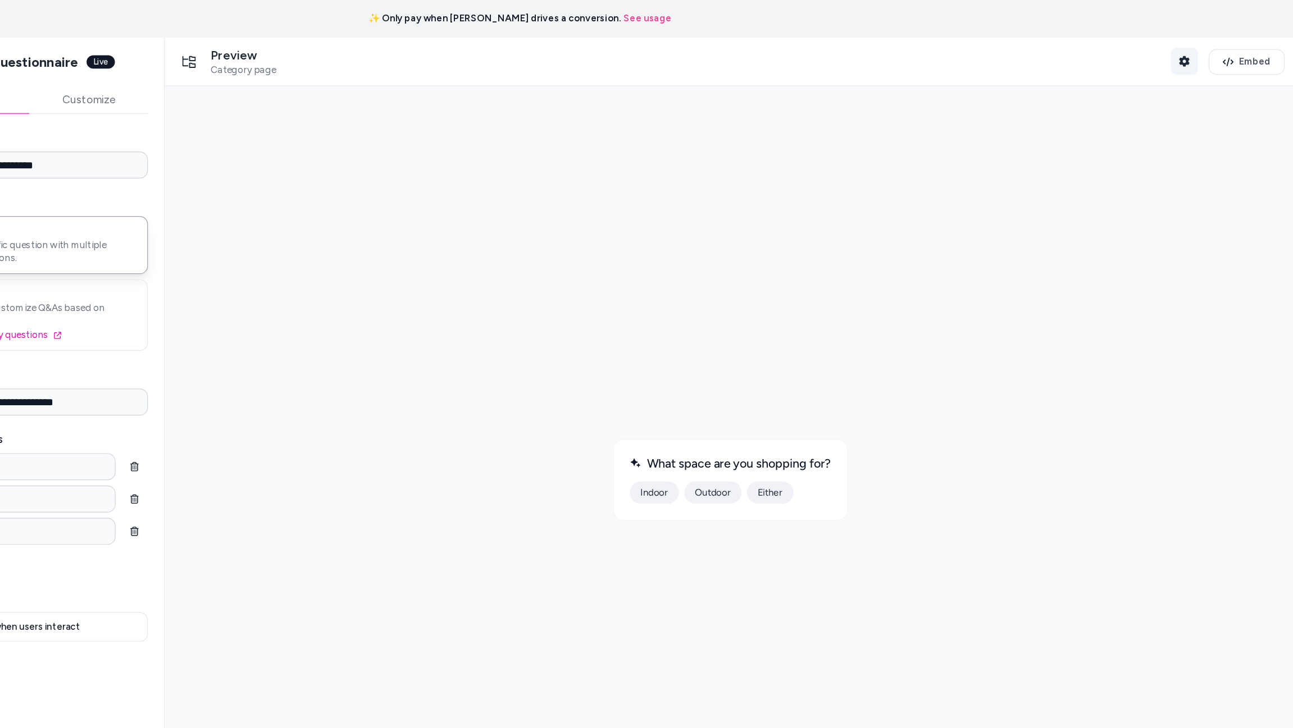
click at [857, 54] on icon "button" at bounding box center [1200, 51] width 9 height 9
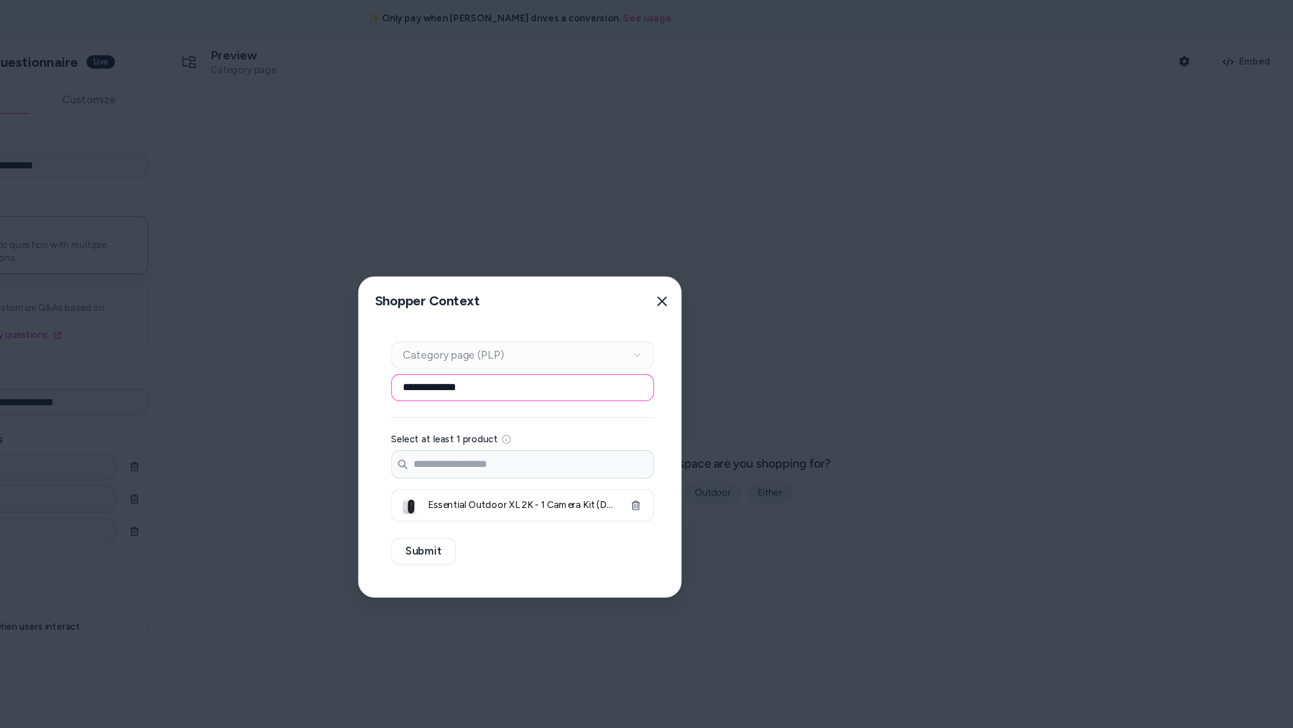
drag, startPoint x: 627, startPoint y: 324, endPoint x: 511, endPoint y: 318, distance: 116.4
click at [512, 318] on div "**********" at bounding box center [647, 364] width 270 height 268
paste input "**********"
type input "**********"
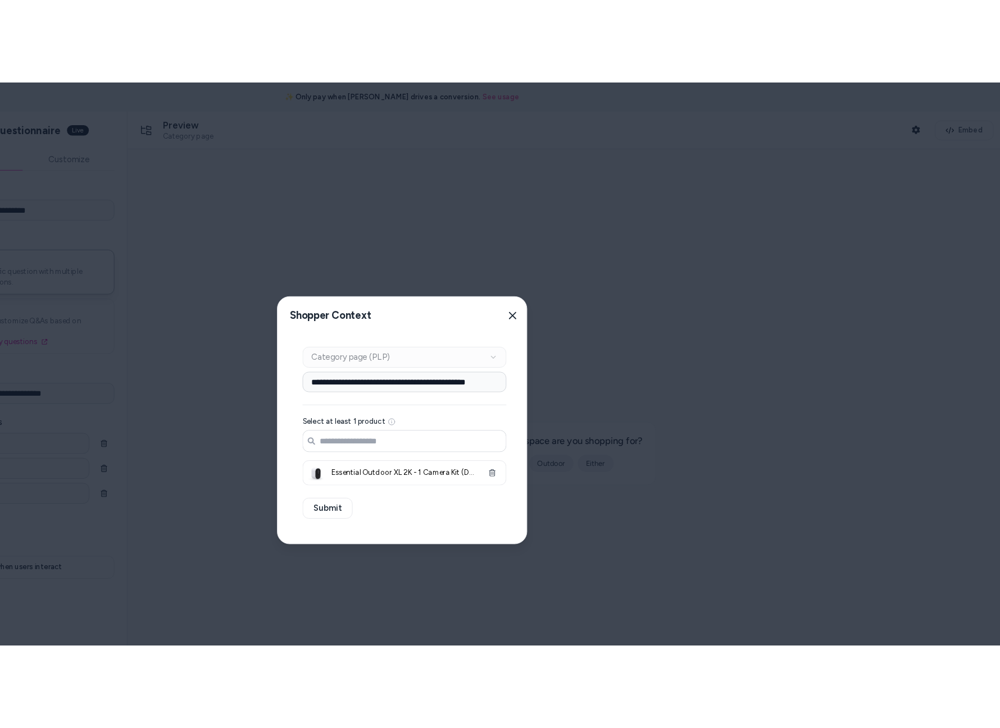
scroll to position [0, 0]
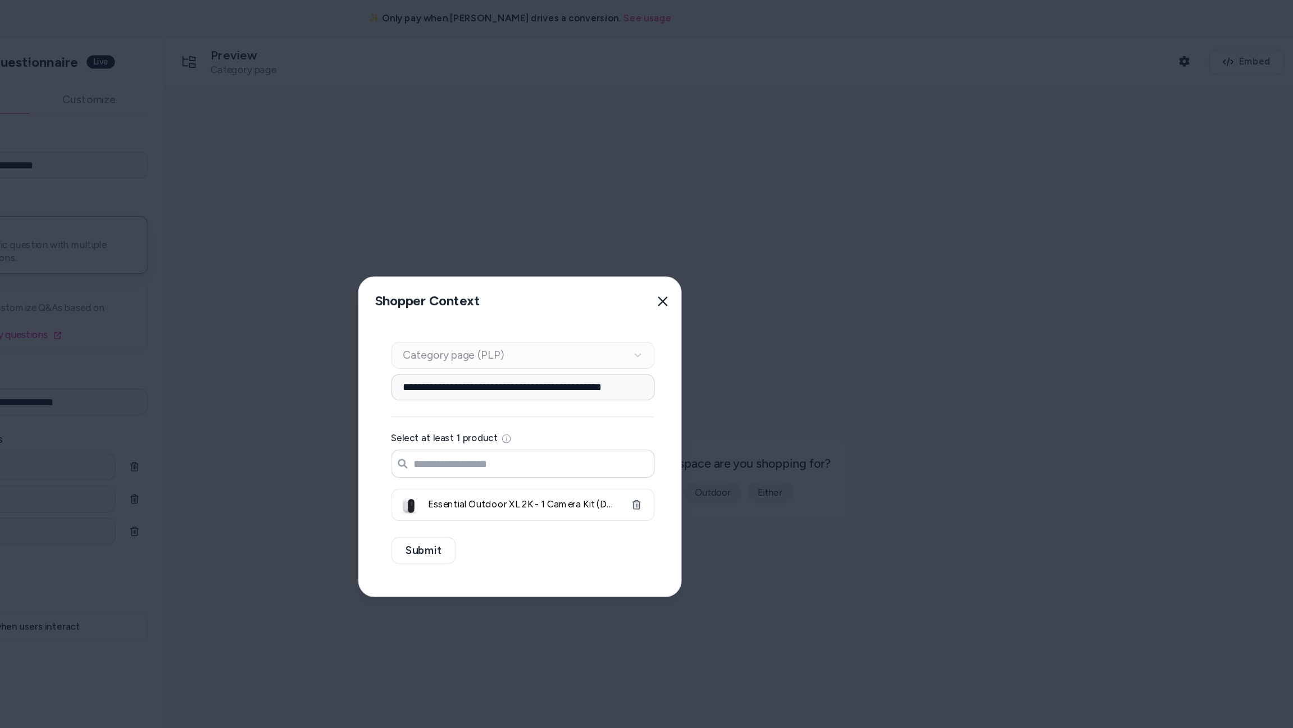
click at [647, 384] on input "Search products..." at bounding box center [649, 387] width 218 height 22
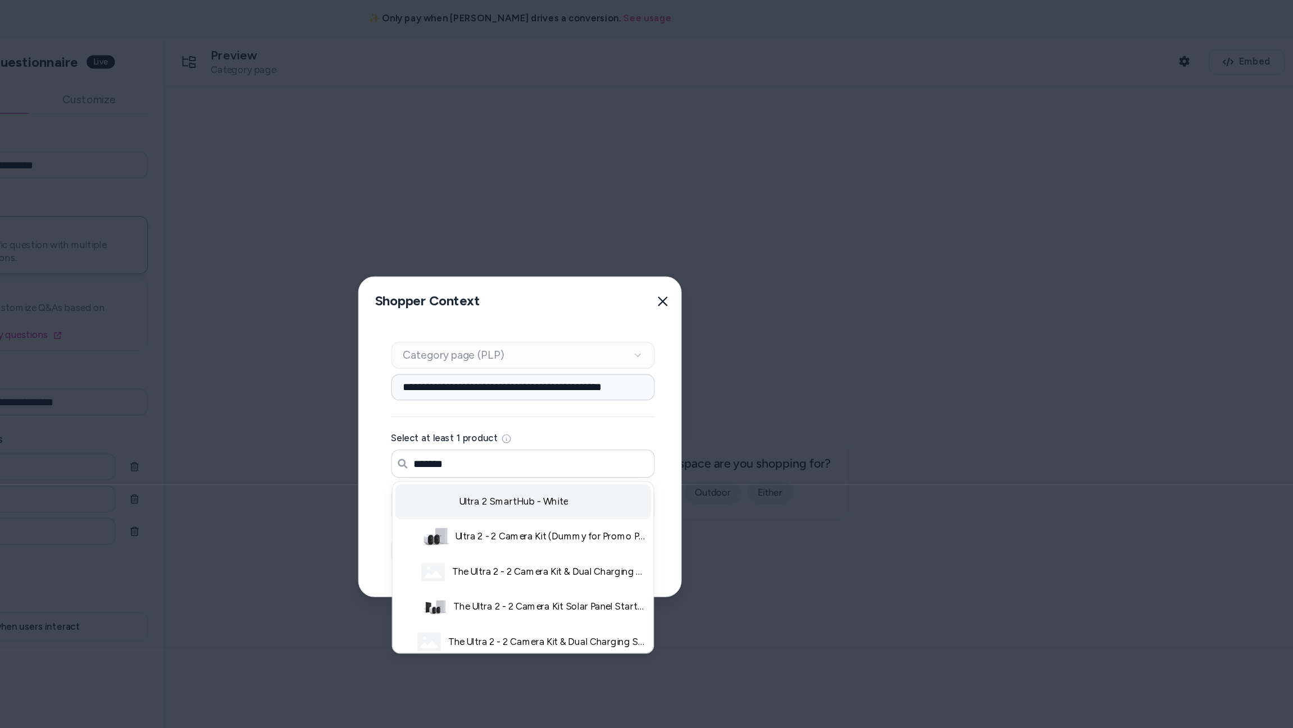
click at [669, 424] on span "Ultra 2 SmartHub - White" at bounding box center [640, 418] width 91 height 11
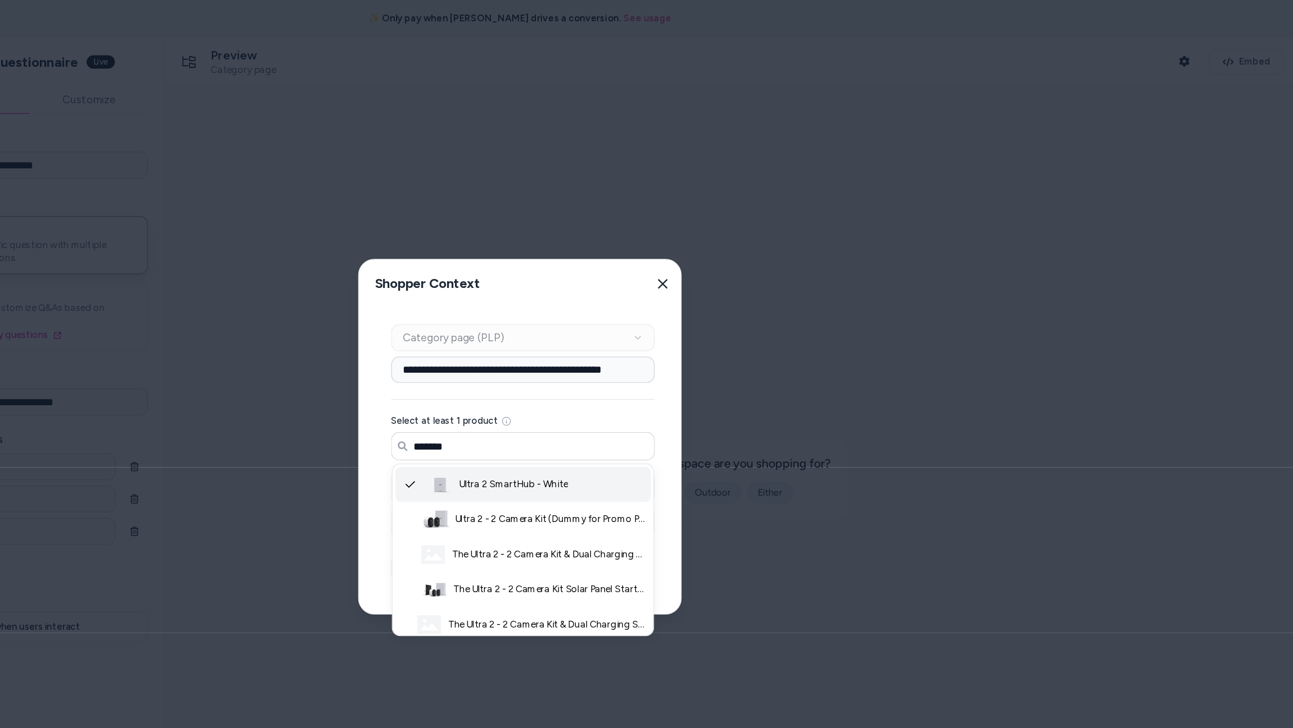
type input "*******"
click at [772, 394] on div "**********" at bounding box center [648, 385] width 273 height 256
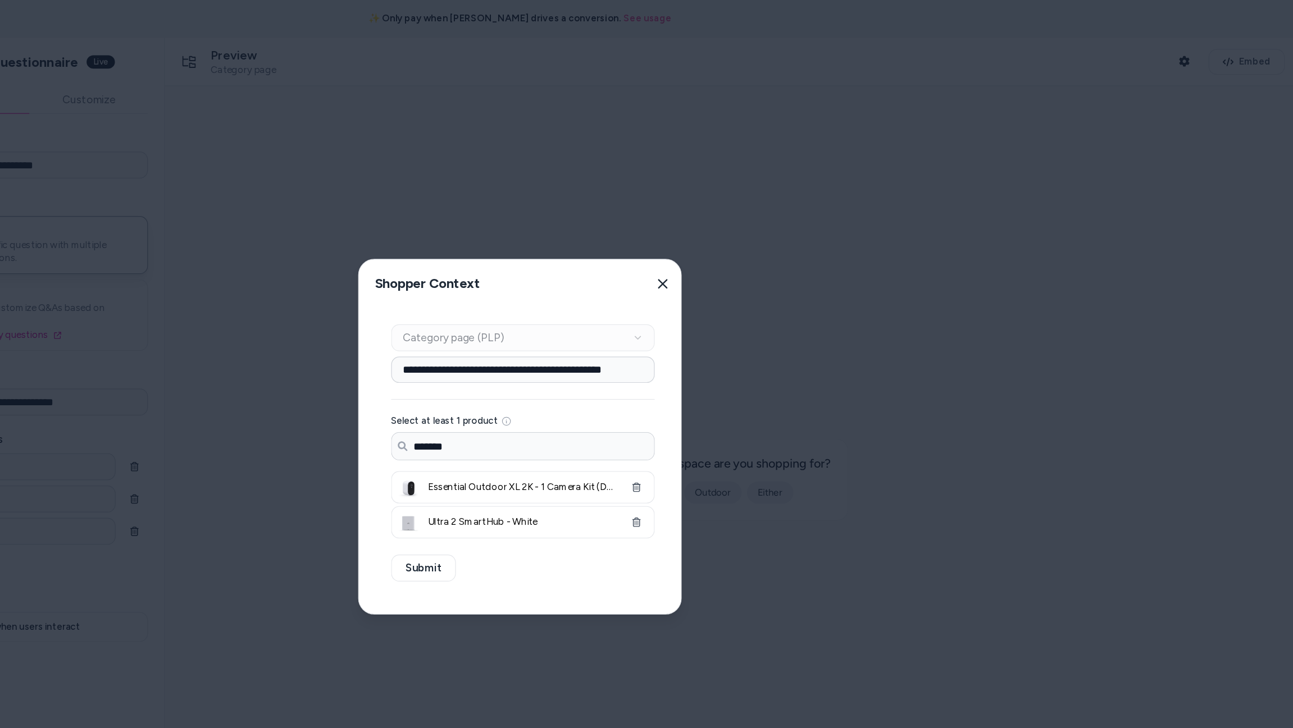
drag, startPoint x: 774, startPoint y: 410, endPoint x: 758, endPoint y: 425, distance: 22.7
click at [774, 410] on div "**********" at bounding box center [648, 385] width 273 height 256
click at [745, 409] on icon "button" at bounding box center [744, 407] width 8 height 8
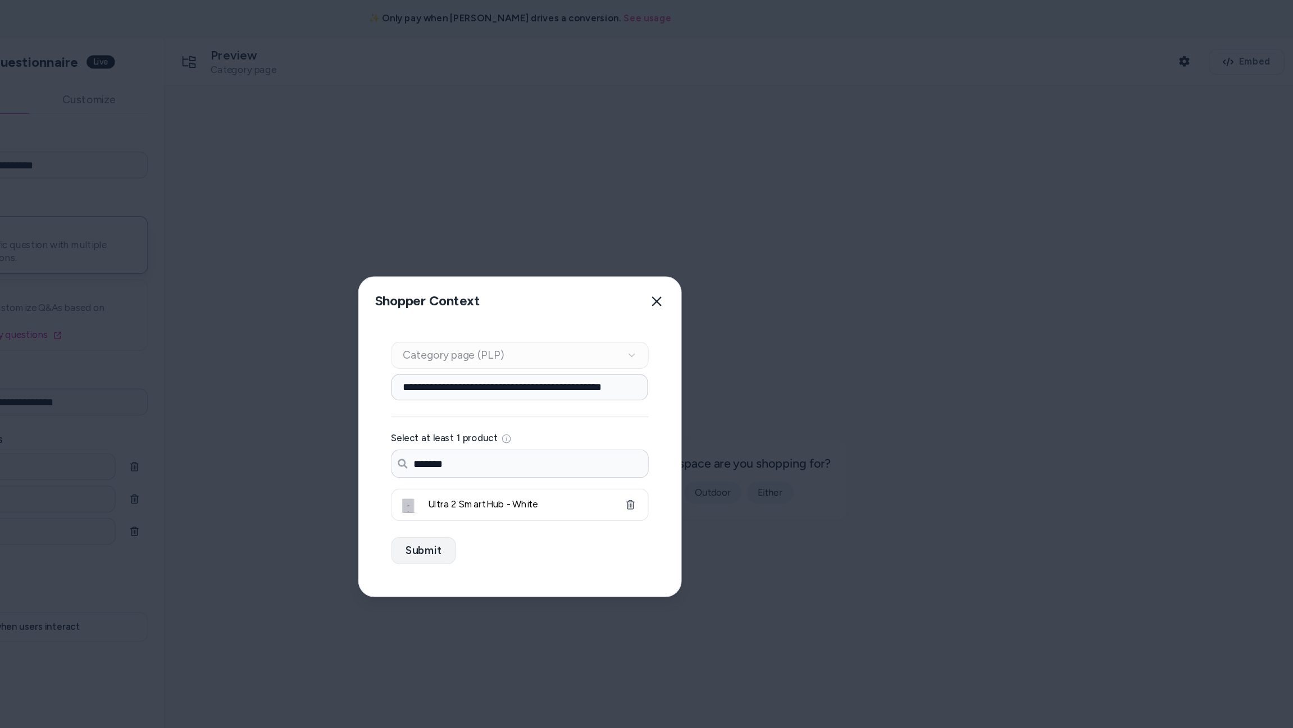
click at [550, 461] on button "Submit" at bounding box center [566, 459] width 54 height 22
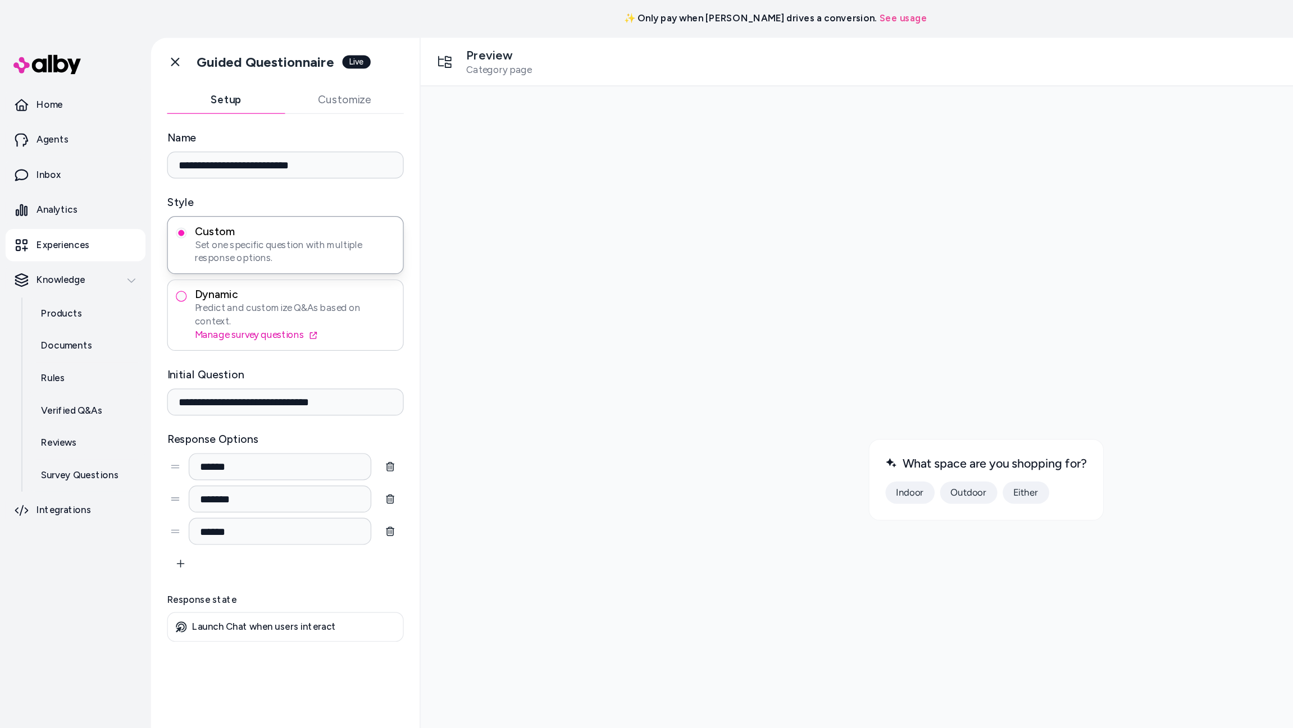
click at [152, 247] on button "Dynamic Predict and customize Q&As based on context. Manage survey questions" at bounding box center [151, 247] width 9 height 9
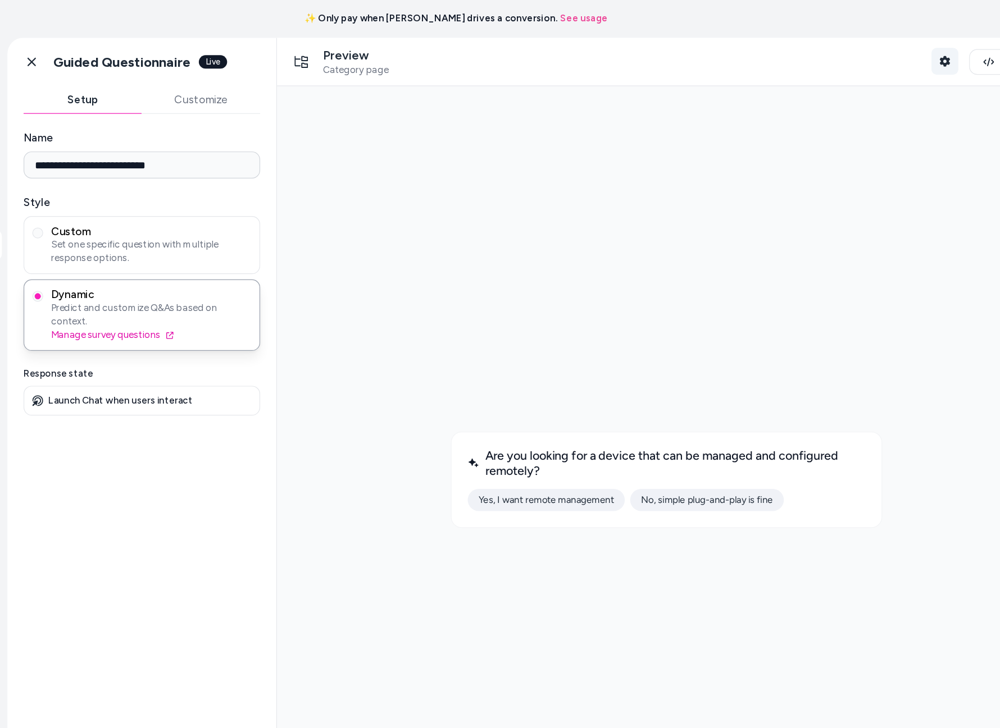
click at [857, 52] on icon "button" at bounding box center [906, 51] width 8 height 9
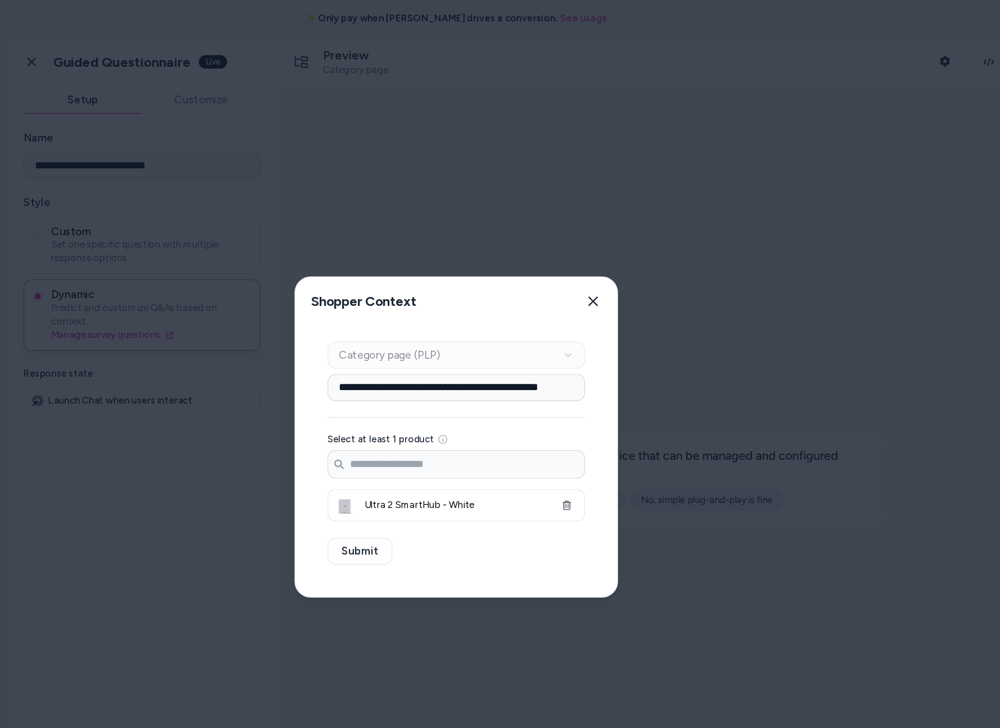
drag, startPoint x: 617, startPoint y: 248, endPoint x: 537, endPoint y: 243, distance: 79.3
click at [614, 248] on icon "button" at bounding box center [613, 251] width 9 height 9
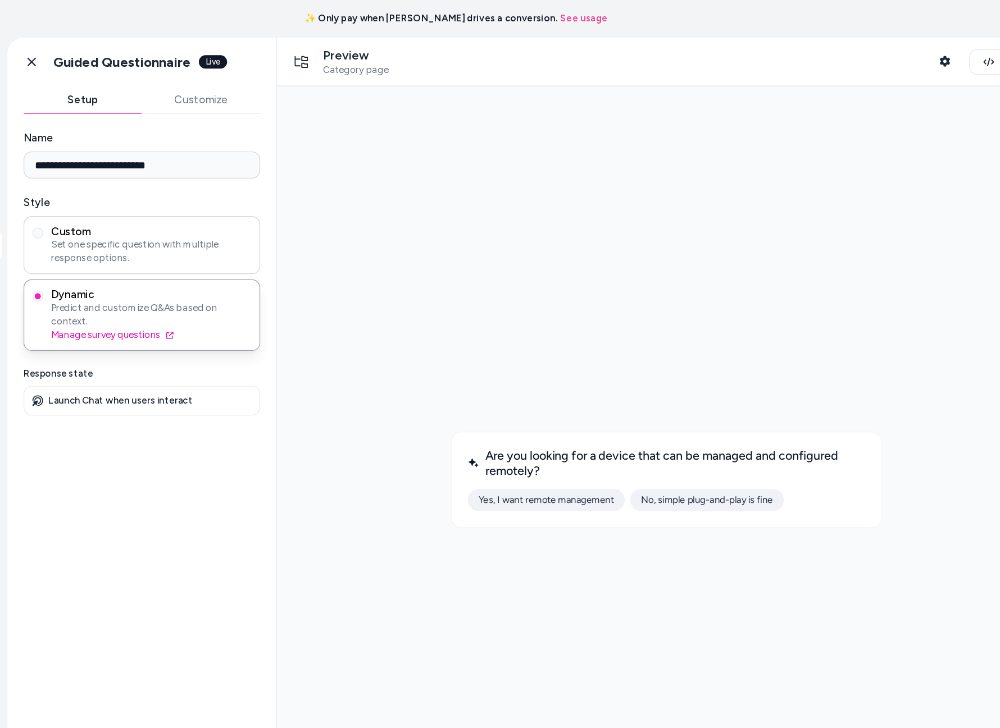
click at [235, 200] on span "Set one specific question with multiple response options." at bounding box center [245, 210] width 167 height 22
click at [156, 199] on button "static" at bounding box center [151, 194] width 9 height 9
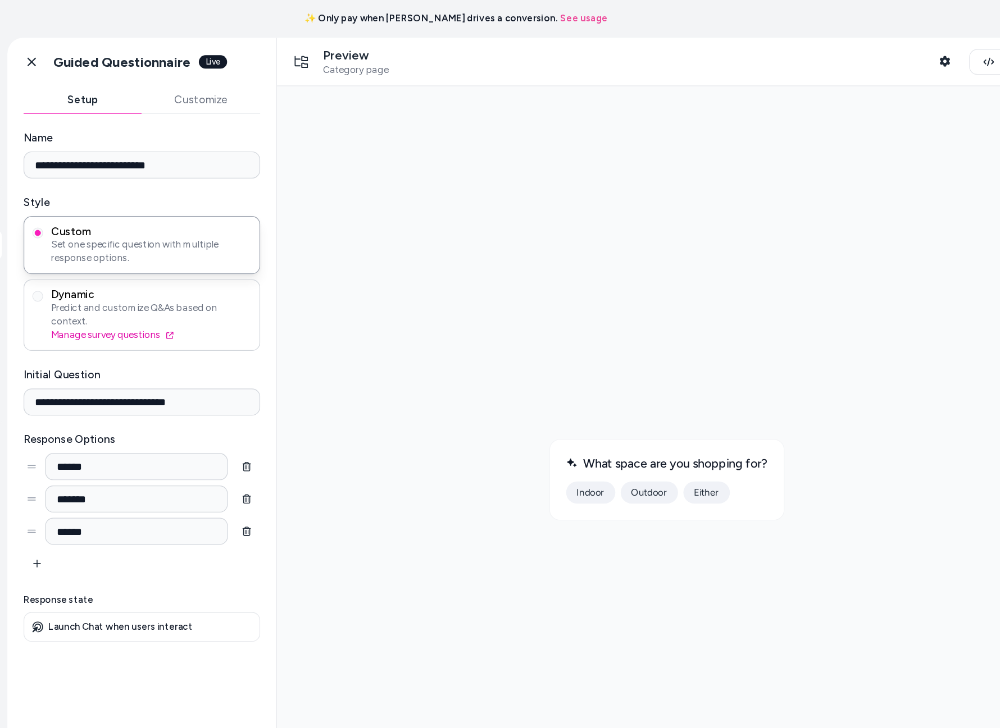
click at [252, 248] on span "Dynamic" at bounding box center [245, 245] width 167 height 11
click at [156, 248] on button "Dynamic Predict and customize Q&As based on context. Manage survey questions" at bounding box center [151, 247] width 9 height 9
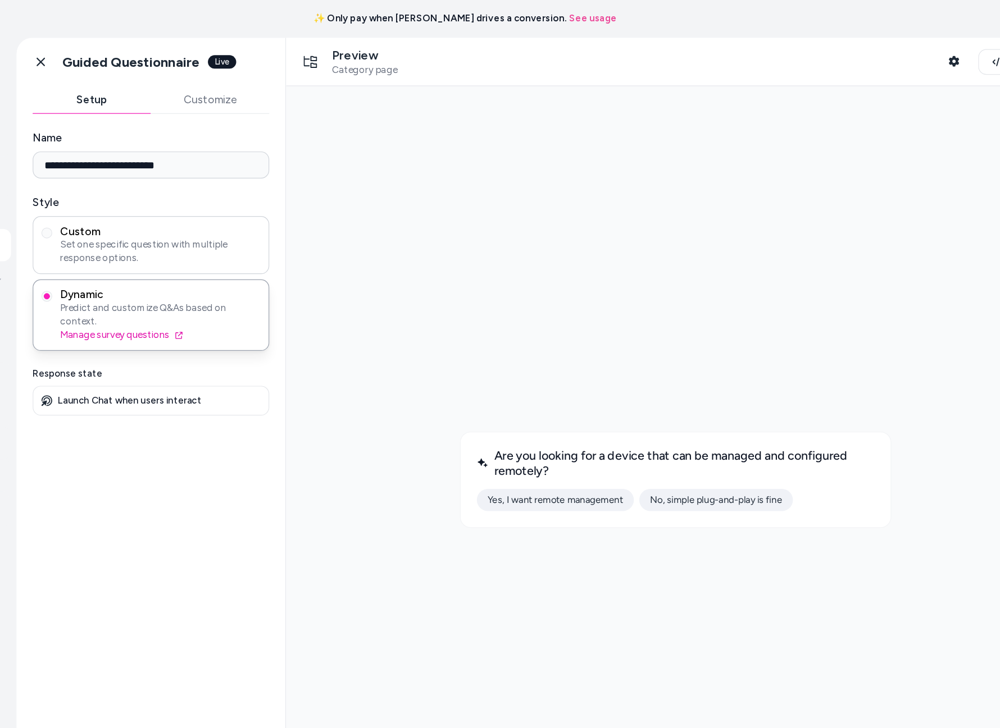
click at [281, 214] on span "Set one specific question with multiple response options." at bounding box center [245, 210] width 167 height 22
click at [156, 199] on button "static" at bounding box center [151, 194] width 9 height 9
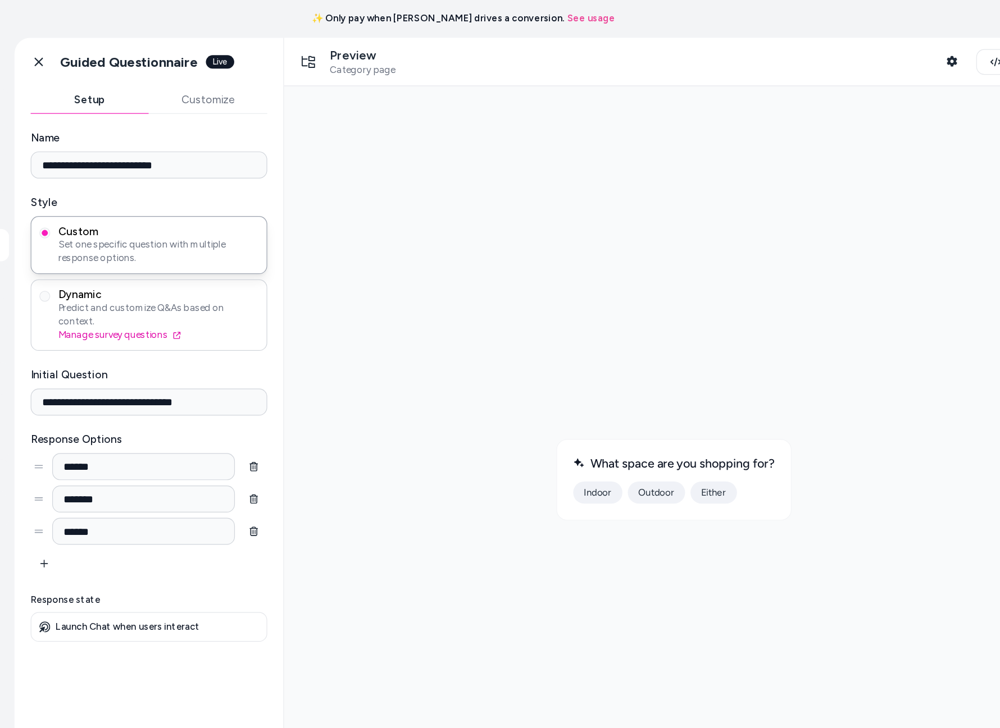
click at [271, 252] on span "Predict and customize Q&As based on context." at bounding box center [245, 263] width 167 height 22
click at [156, 252] on button "Dynamic Predict and customize Q&As based on context. Manage survey questions" at bounding box center [151, 247] width 9 height 9
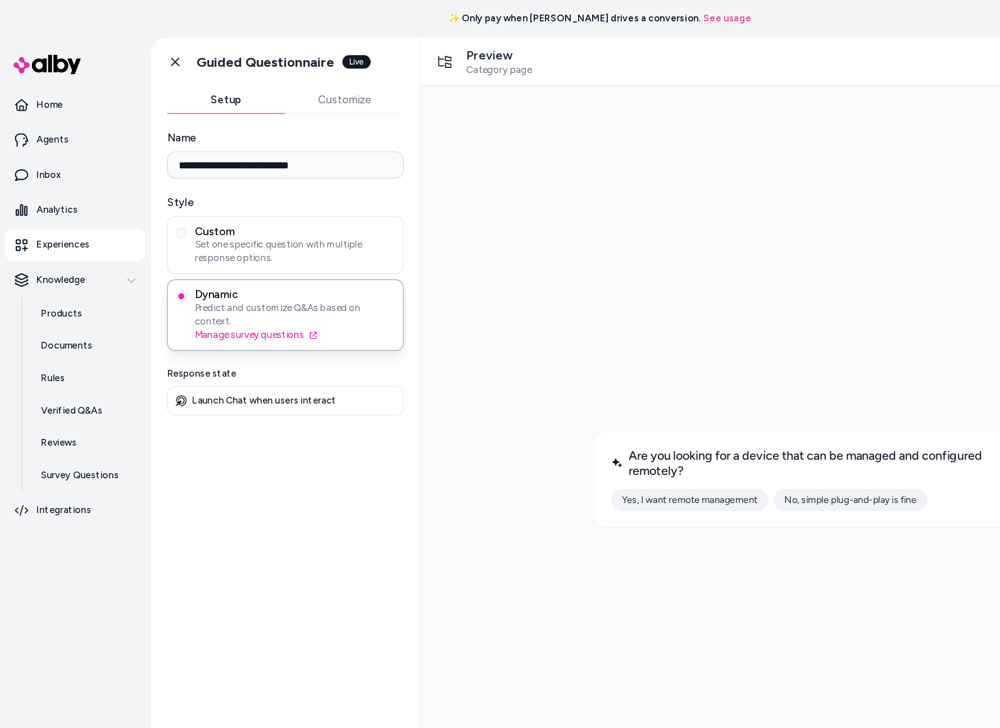
drag, startPoint x: 252, startPoint y: 391, endPoint x: 255, endPoint y: 375, distance: 16.6
click at [252, 391] on div "**********" at bounding box center [238, 393] width 224 height 597
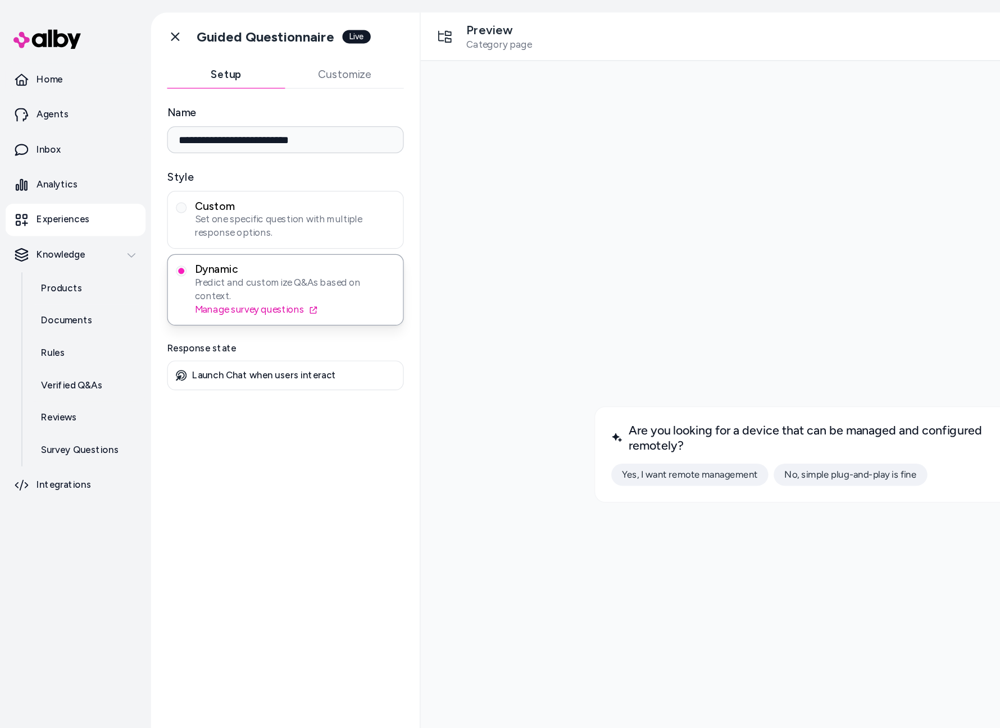
click at [166, 496] on div "**********" at bounding box center [238, 393] width 224 height 597
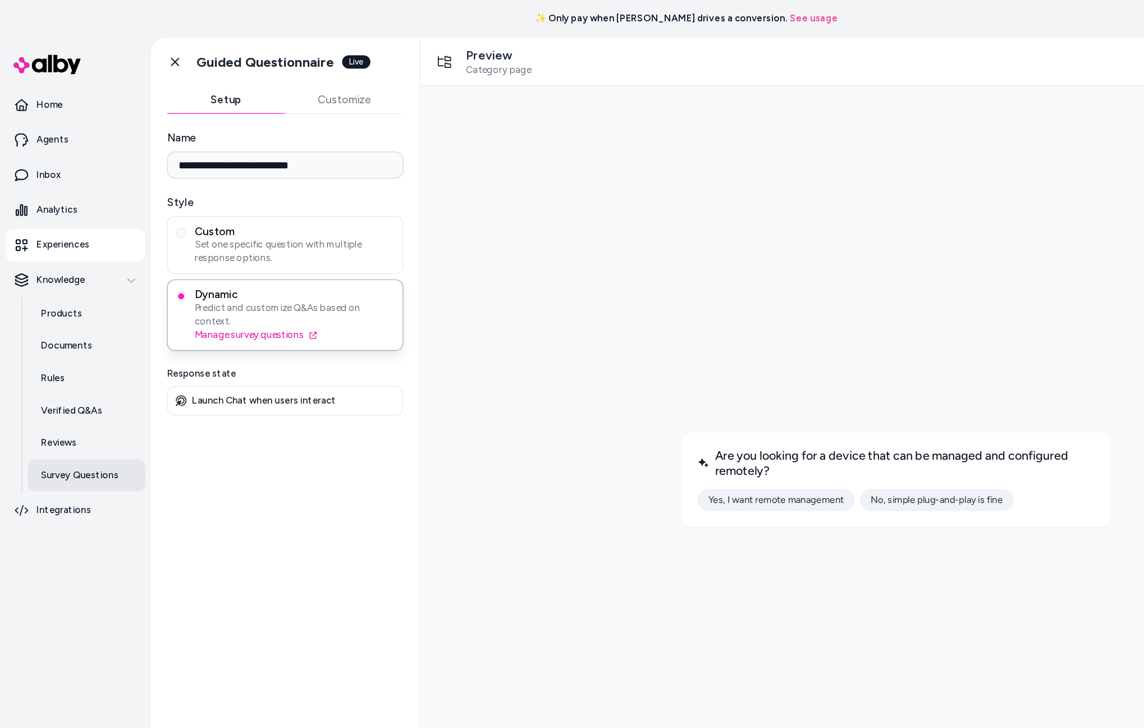
click at [43, 388] on link "Survey Questions" at bounding box center [72, 396] width 98 height 27
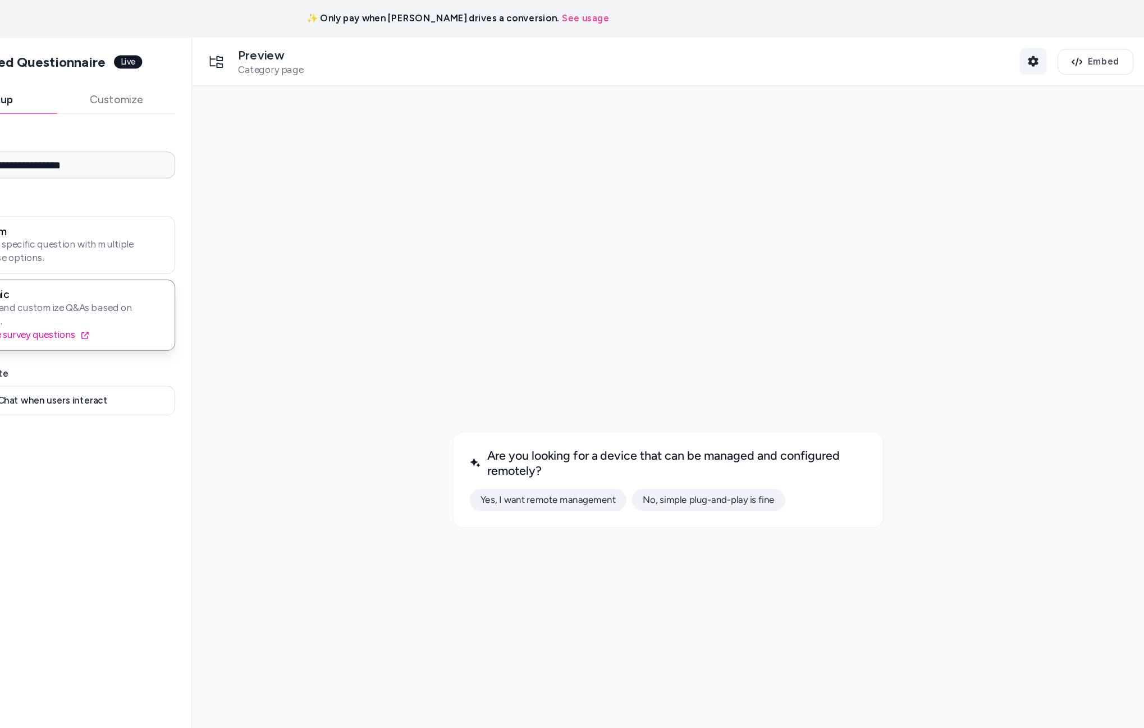
click at [857, 49] on icon "button" at bounding box center [1051, 51] width 8 height 9
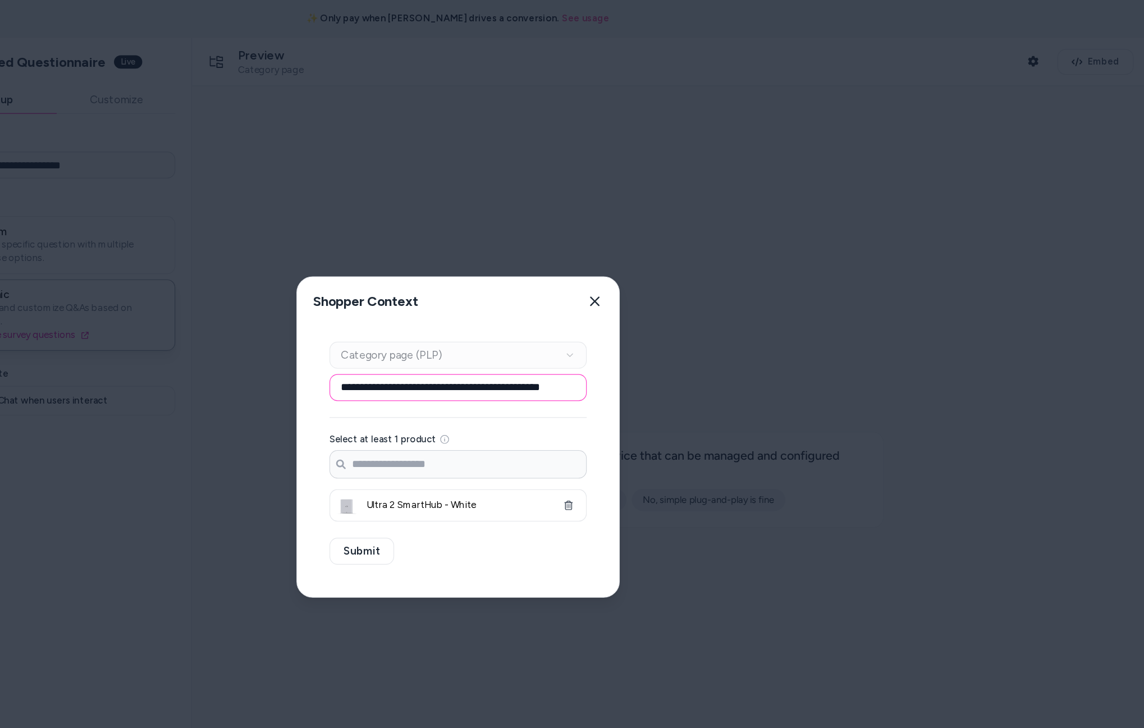
scroll to position [0, 19]
drag, startPoint x: 573, startPoint y: 322, endPoint x: 710, endPoint y: 320, distance: 136.5
click at [710, 320] on body "**********" at bounding box center [572, 364] width 1144 height 728
drag, startPoint x: 747, startPoint y: 147, endPoint x: 802, endPoint y: 9, distance: 148.4
click at [747, 147] on div at bounding box center [572, 364] width 1144 height 728
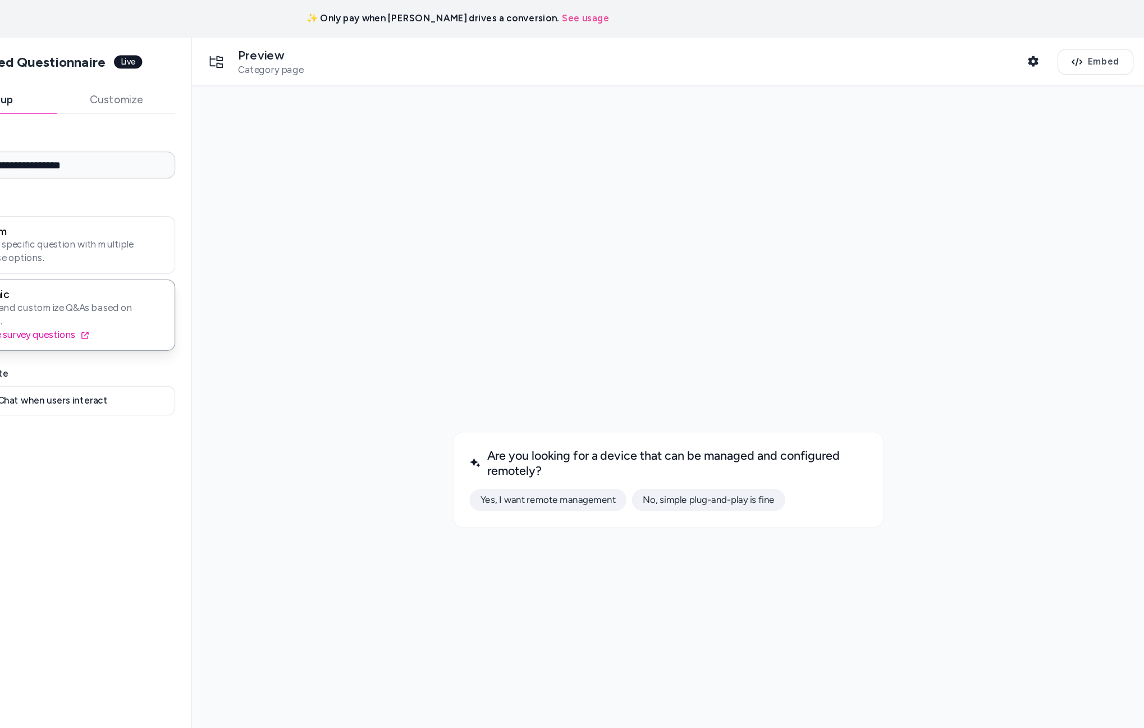
scroll to position [0, 0]
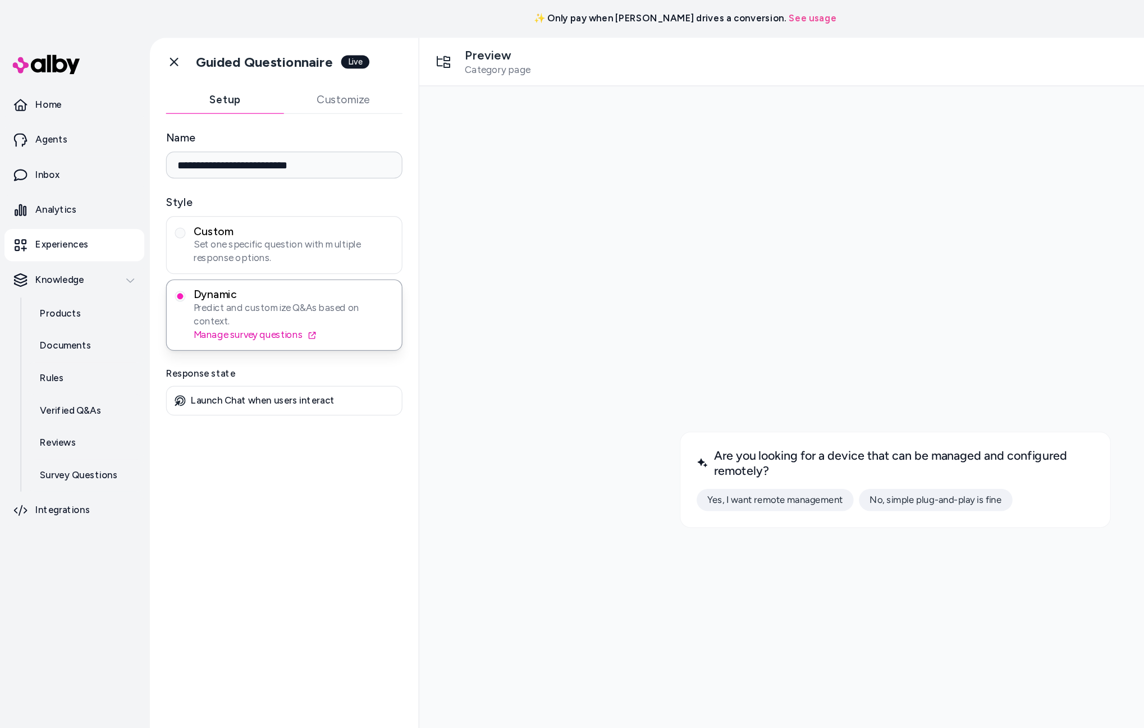
drag, startPoint x: 786, startPoint y: 175, endPoint x: 875, endPoint y: 118, distance: 105.5
click at [786, 174] on div at bounding box center [816, 414] width 776 height 638
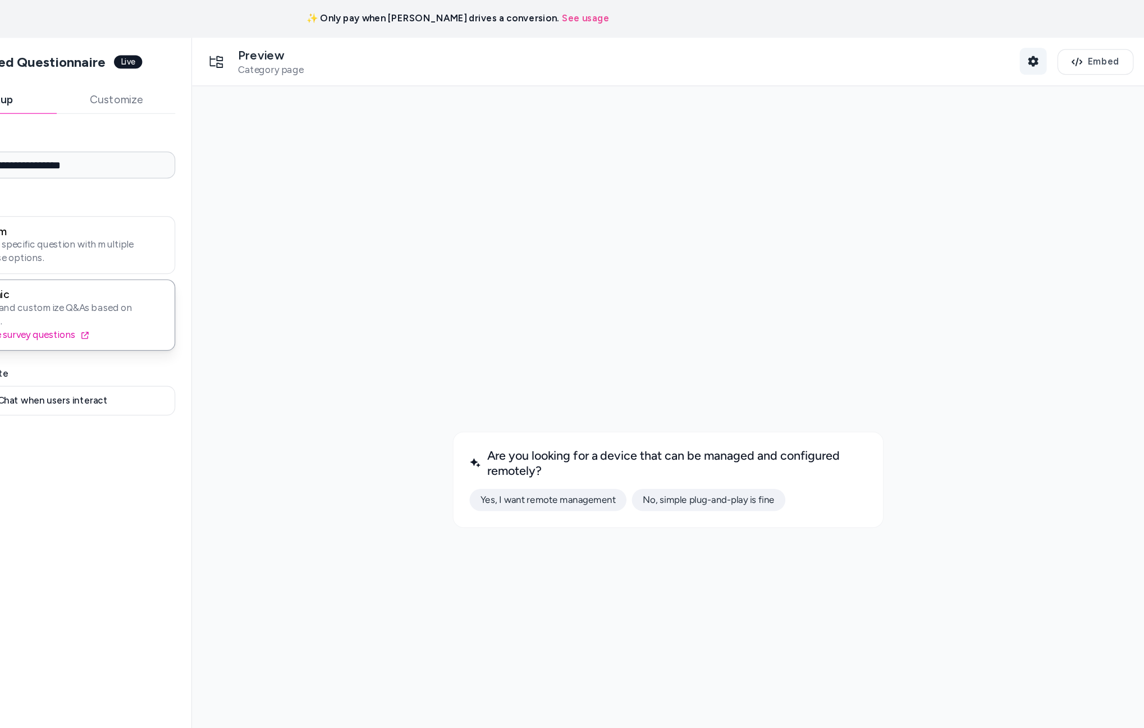
click at [857, 52] on button "Shopper Context" at bounding box center [1052, 51] width 22 height 22
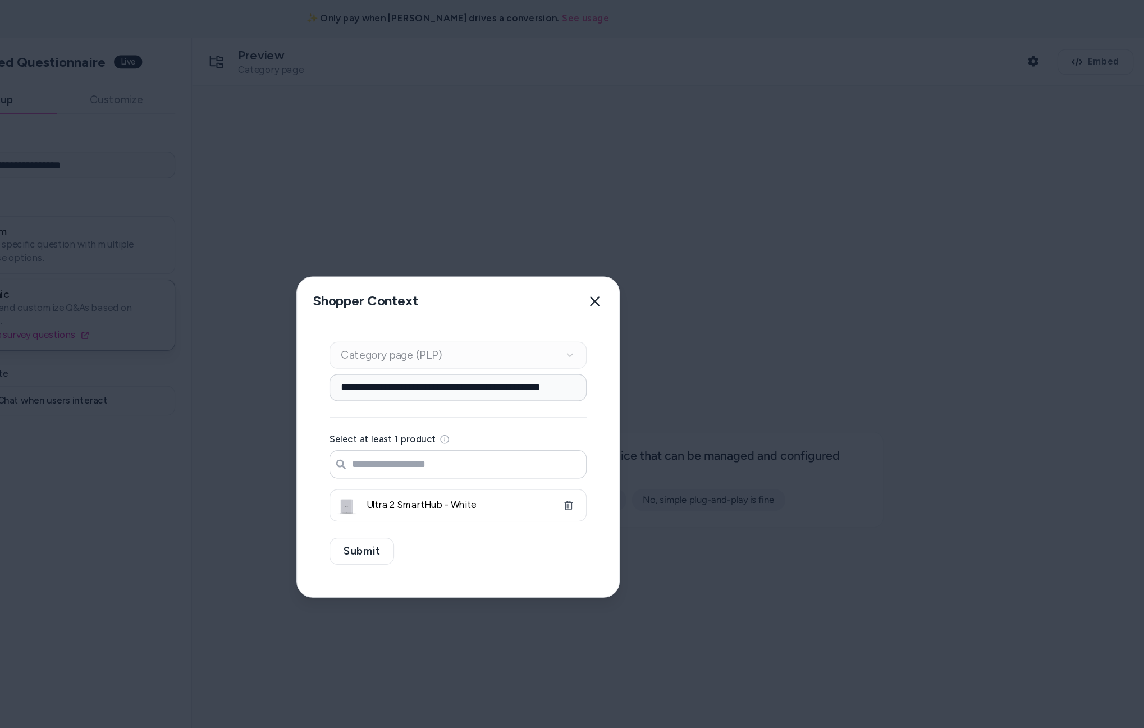
click at [563, 389] on input "Search products..." at bounding box center [572, 387] width 213 height 22
paste input "**********"
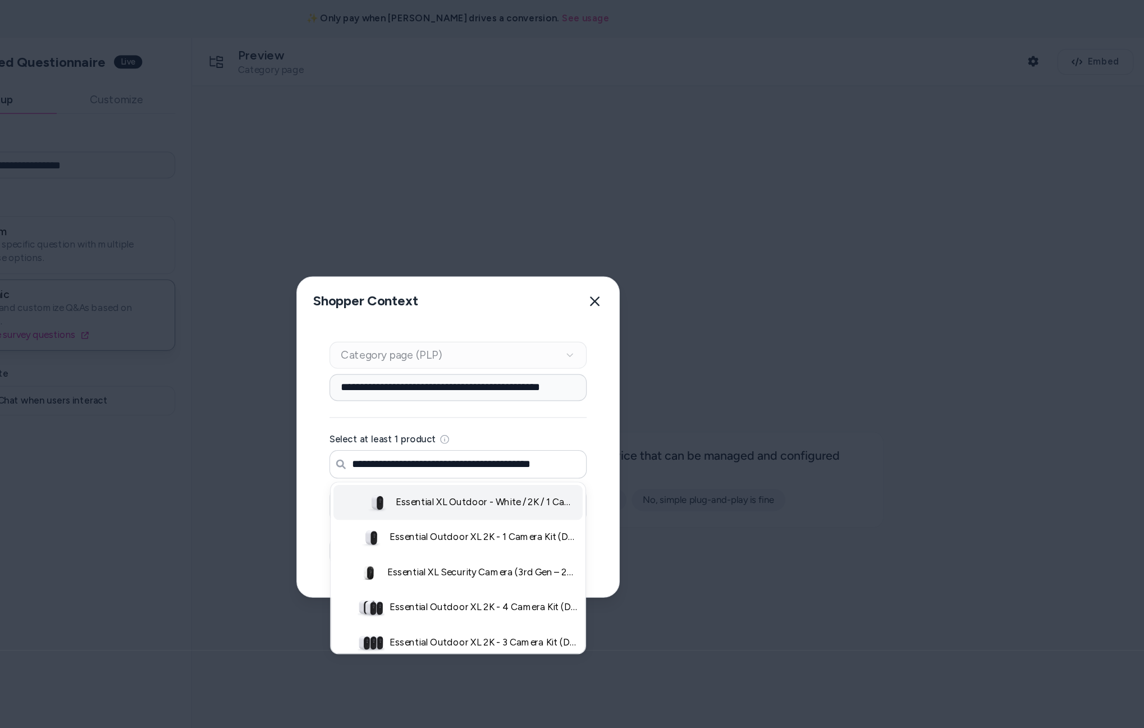
click at [621, 421] on span "Essential XL Outdoor - White / 2K / 1 Camera" at bounding box center [597, 418] width 152 height 11
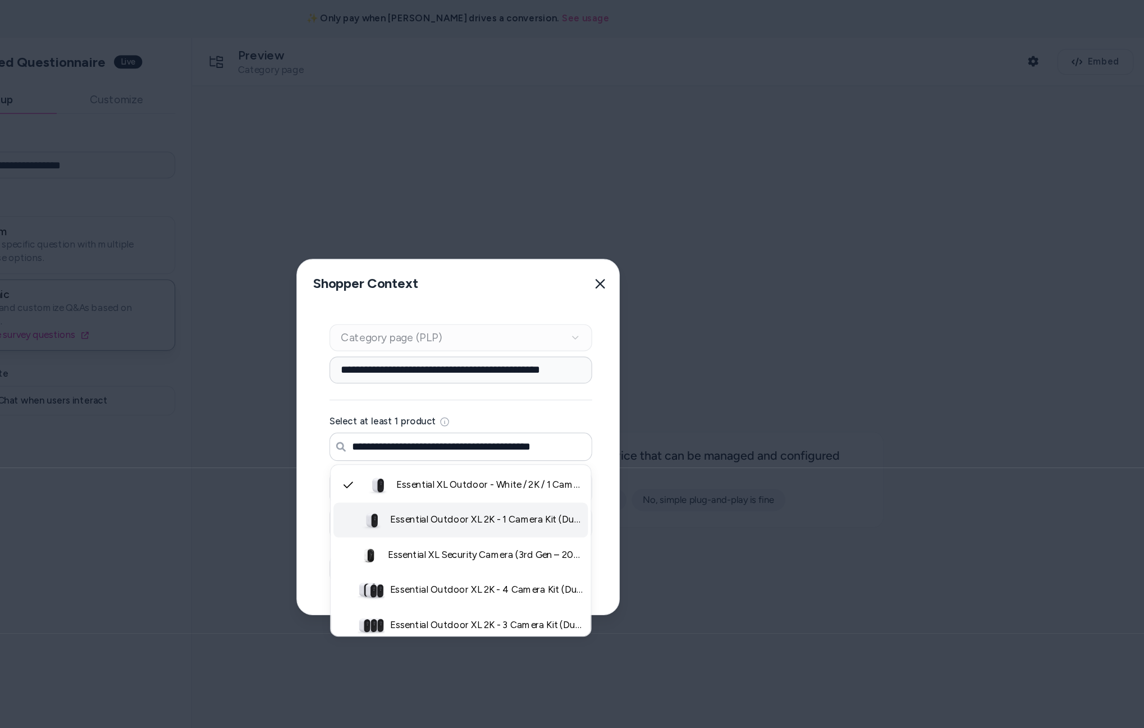
type input "**********"
click at [694, 412] on div "**********" at bounding box center [574, 385] width 273 height 256
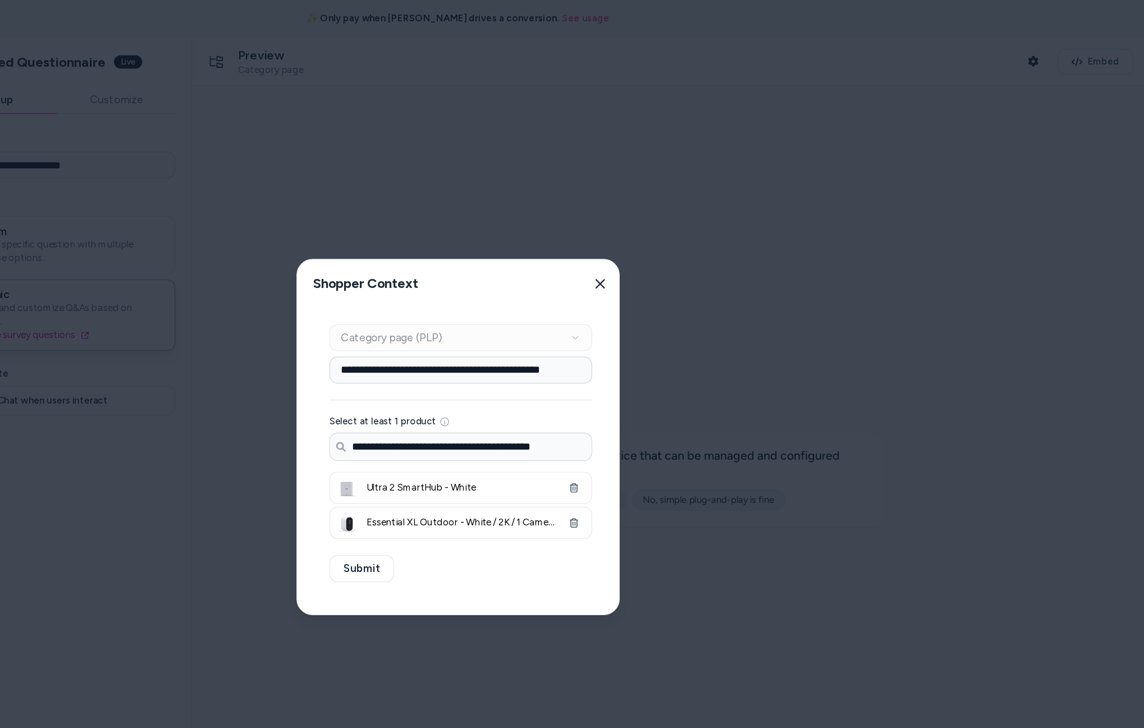
drag, startPoint x: 670, startPoint y: 408, endPoint x: 630, endPoint y: 426, distance: 44.2
click at [670, 408] on icon "button" at bounding box center [669, 407] width 8 height 8
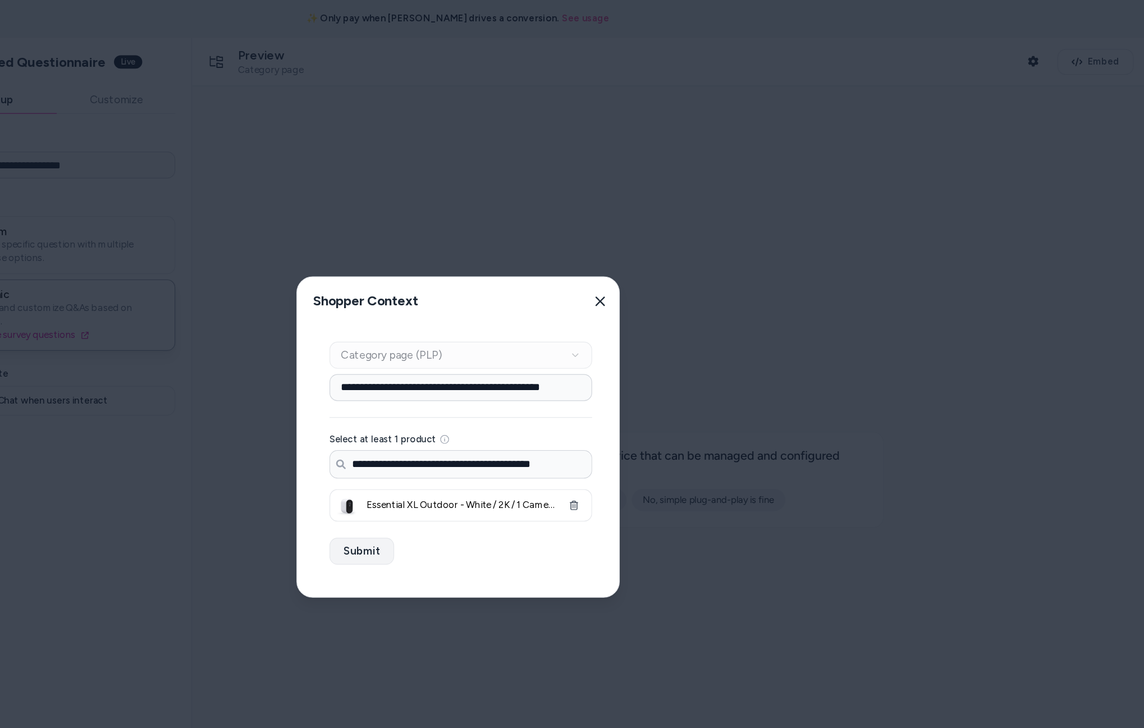
click at [501, 454] on button "Submit" at bounding box center [492, 459] width 54 height 22
click at [484, 464] on button "Submit" at bounding box center [492, 459] width 54 height 22
drag, startPoint x: 694, startPoint y: 249, endPoint x: 422, endPoint y: 240, distance: 271.9
click at [658, 247] on div "Shopper Context Pick a shopper context to use for previewing this widget. Close" at bounding box center [574, 251] width 273 height 40
click at [783, 523] on div at bounding box center [572, 364] width 1144 height 728
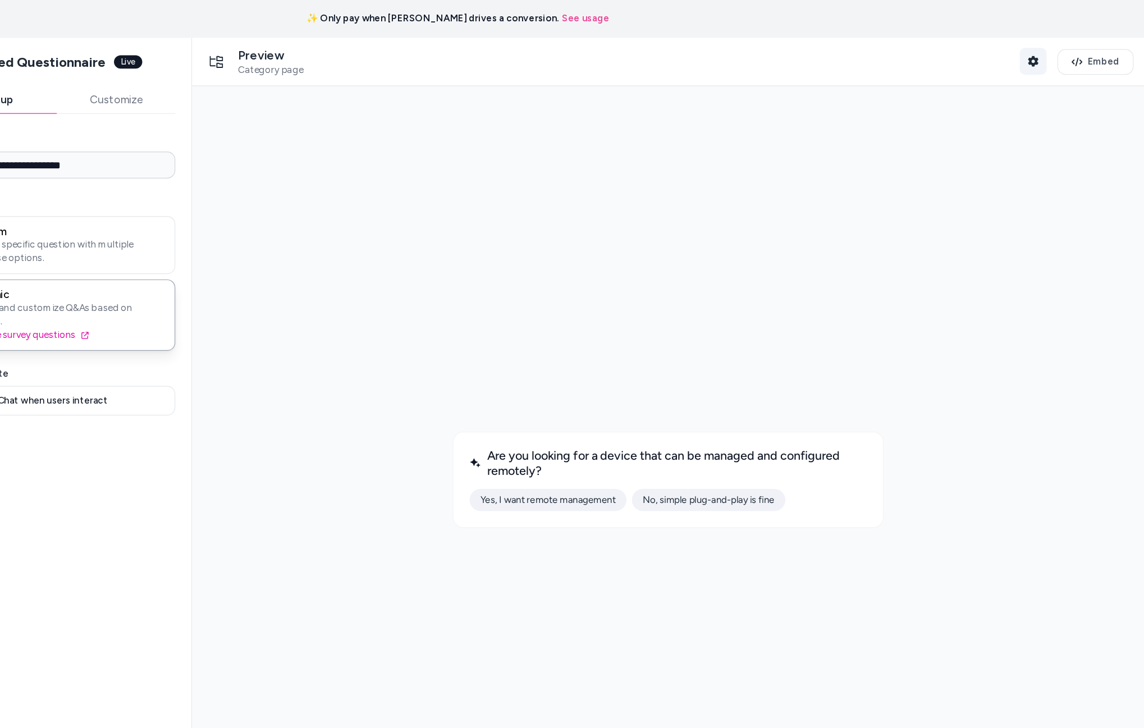
click at [857, 51] on icon "button" at bounding box center [1051, 51] width 8 height 9
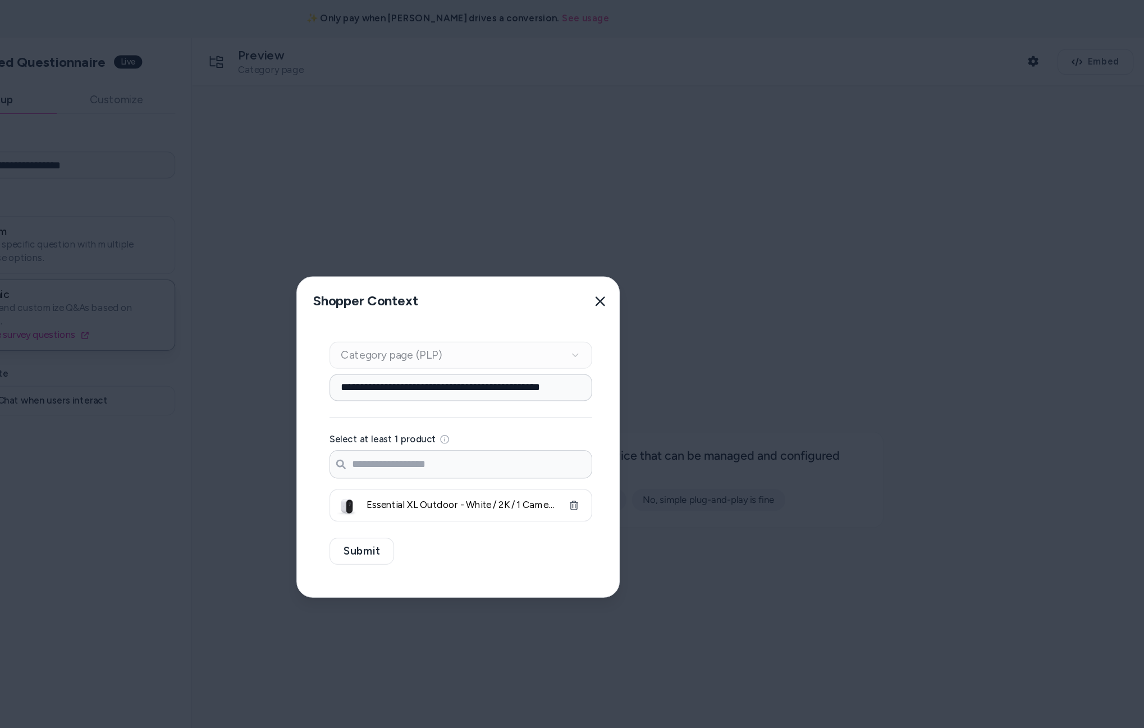
click at [696, 245] on button "Close" at bounding box center [690, 251] width 22 height 22
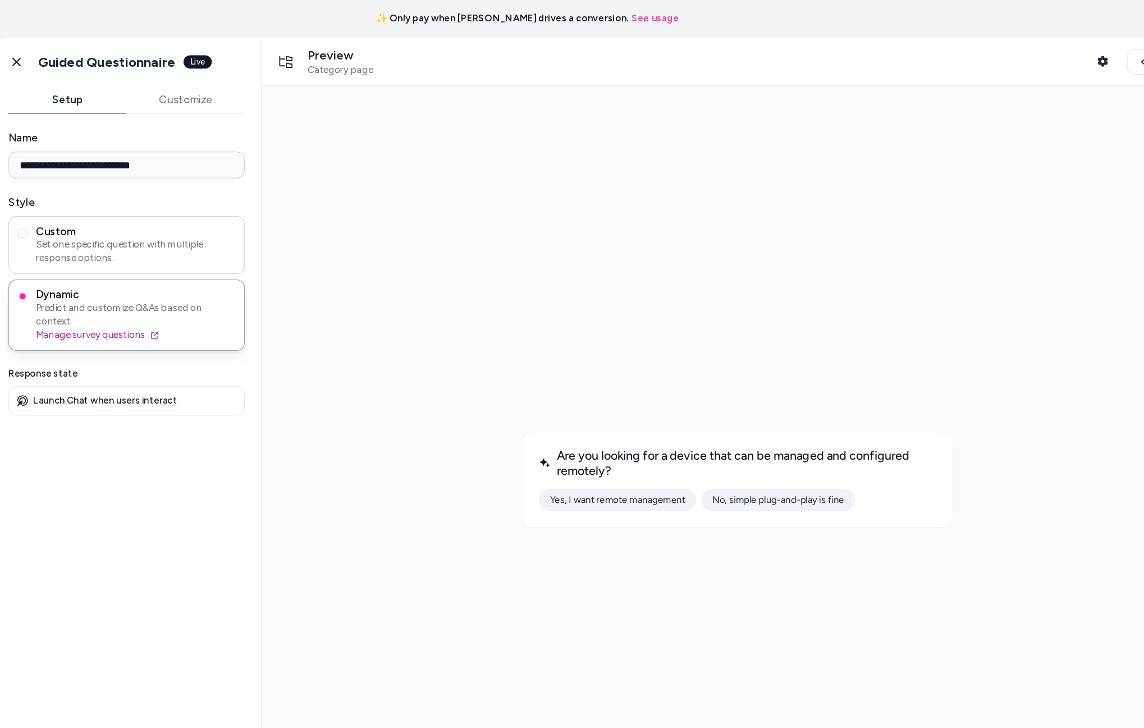
drag, startPoint x: 286, startPoint y: 216, endPoint x: 277, endPoint y: 223, distance: 11.6
click at [286, 216] on span "Set one specific question with multiple response options." at bounding box center [245, 210] width 167 height 22
click at [156, 199] on button "static" at bounding box center [151, 194] width 9 height 9
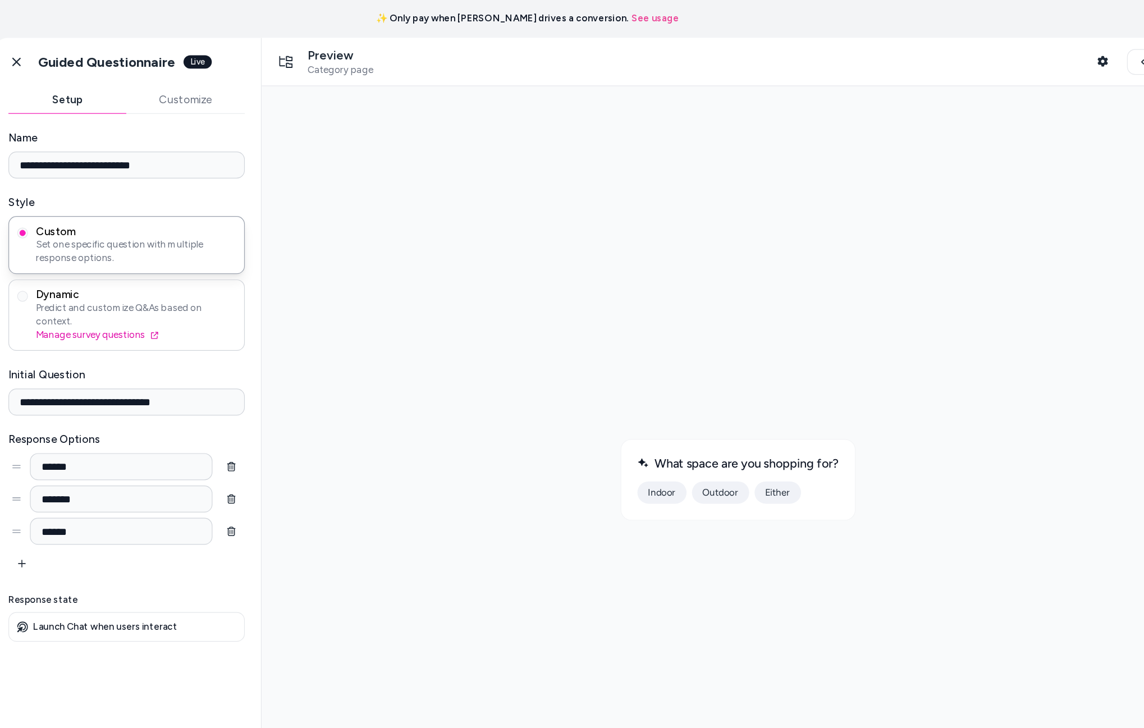
click at [286, 250] on span "Dynamic" at bounding box center [245, 245] width 167 height 11
click at [156, 250] on button "Dynamic Predict and customize Q&As based on context. Manage survey questions" at bounding box center [151, 247] width 9 height 9
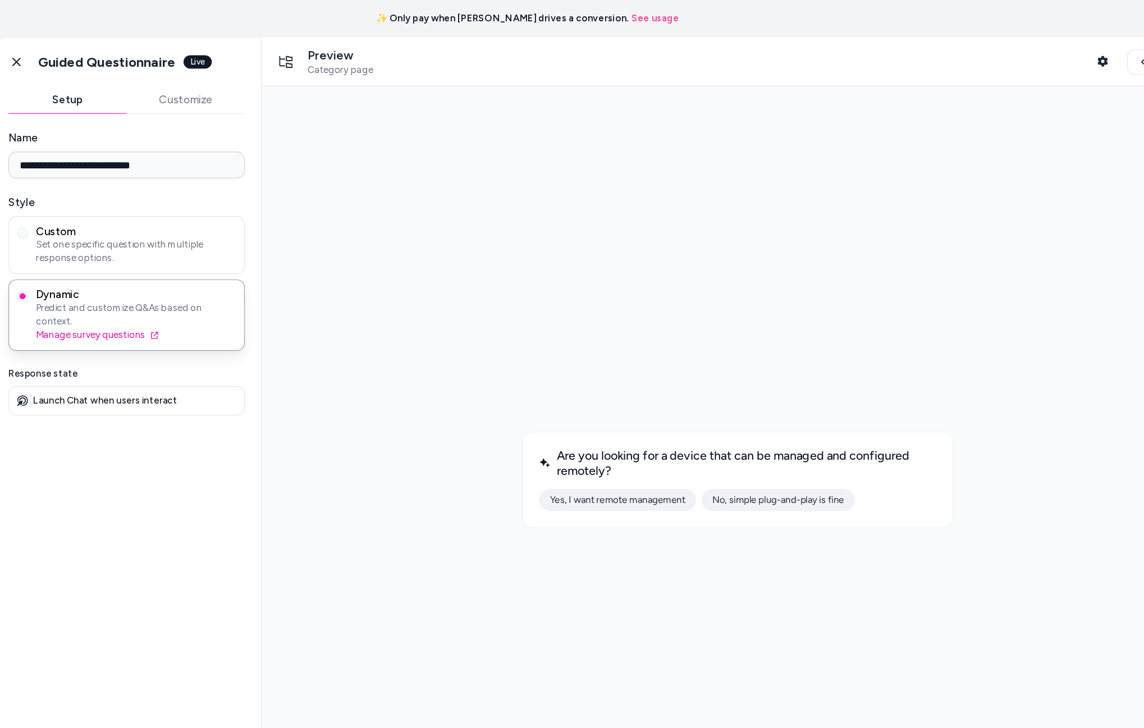
drag, startPoint x: 738, startPoint y: 430, endPoint x: 410, endPoint y: 362, distance: 334.8
click at [400, 375] on div at bounding box center [659, 414] width 776 height 638
drag, startPoint x: 601, startPoint y: 273, endPoint x: 600, endPoint y: 393, distance: 119.6
click at [601, 275] on div at bounding box center [659, 414] width 776 height 638
click at [580, 435] on button "Yes, I want remote management" at bounding box center [558, 431] width 131 height 19
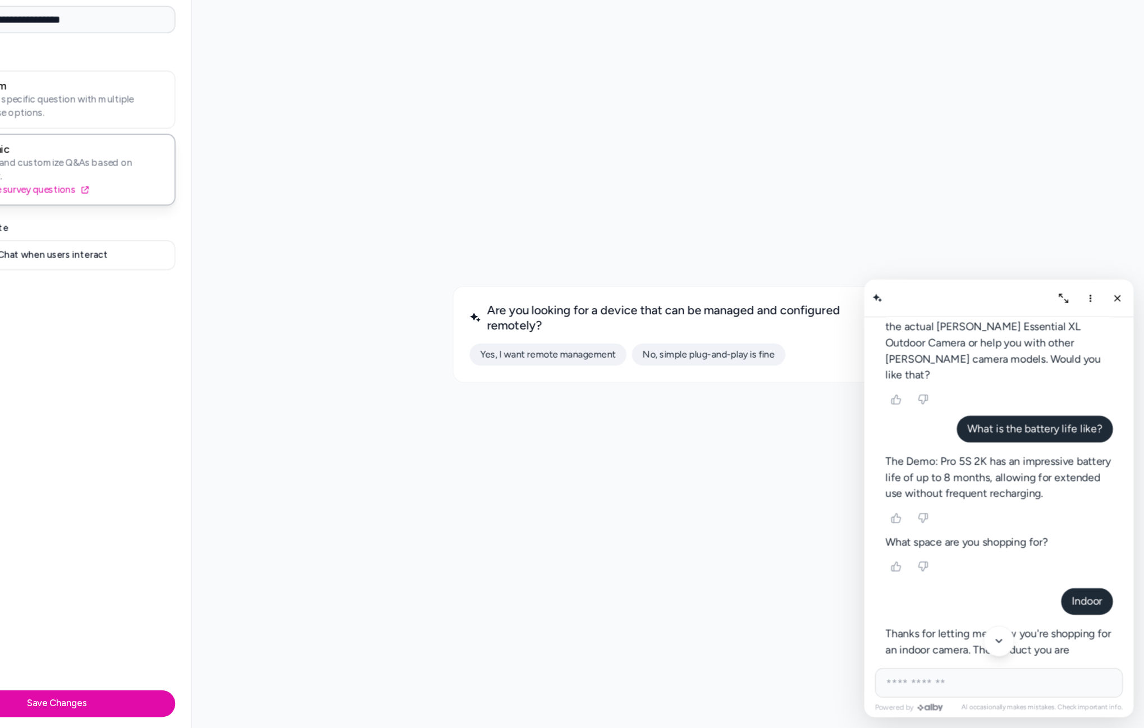
scroll to position [5866, 0]
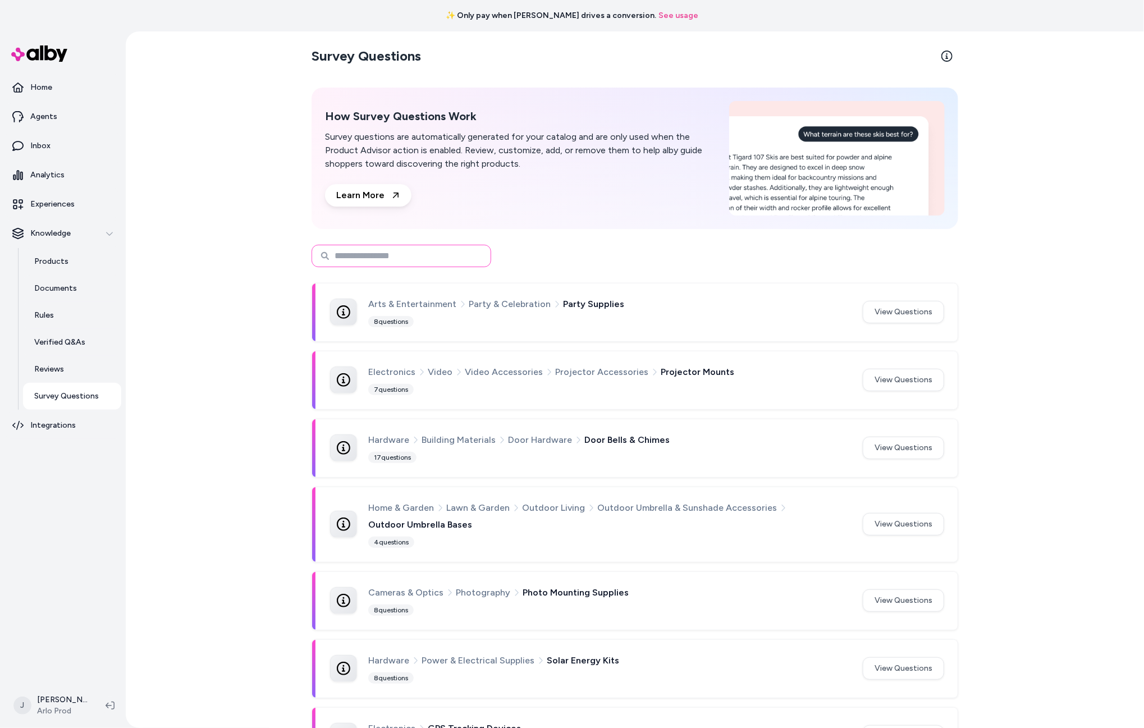
click at [436, 250] on input at bounding box center [402, 256] width 180 height 22
type input "******"
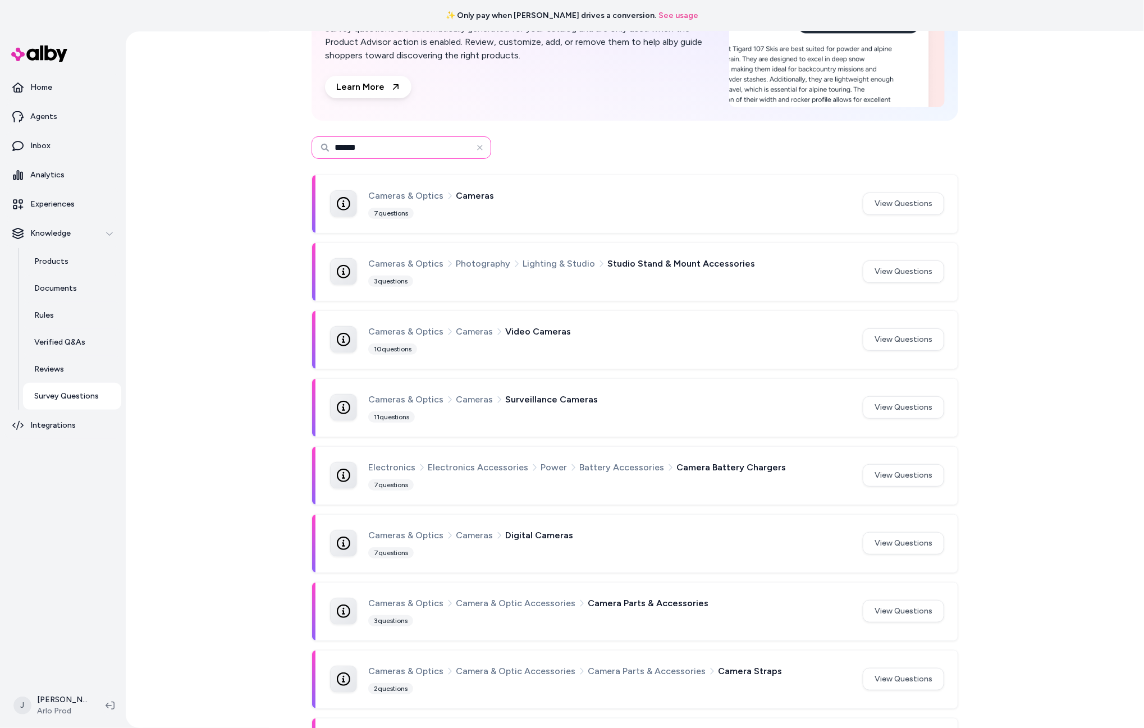
scroll to position [133, 0]
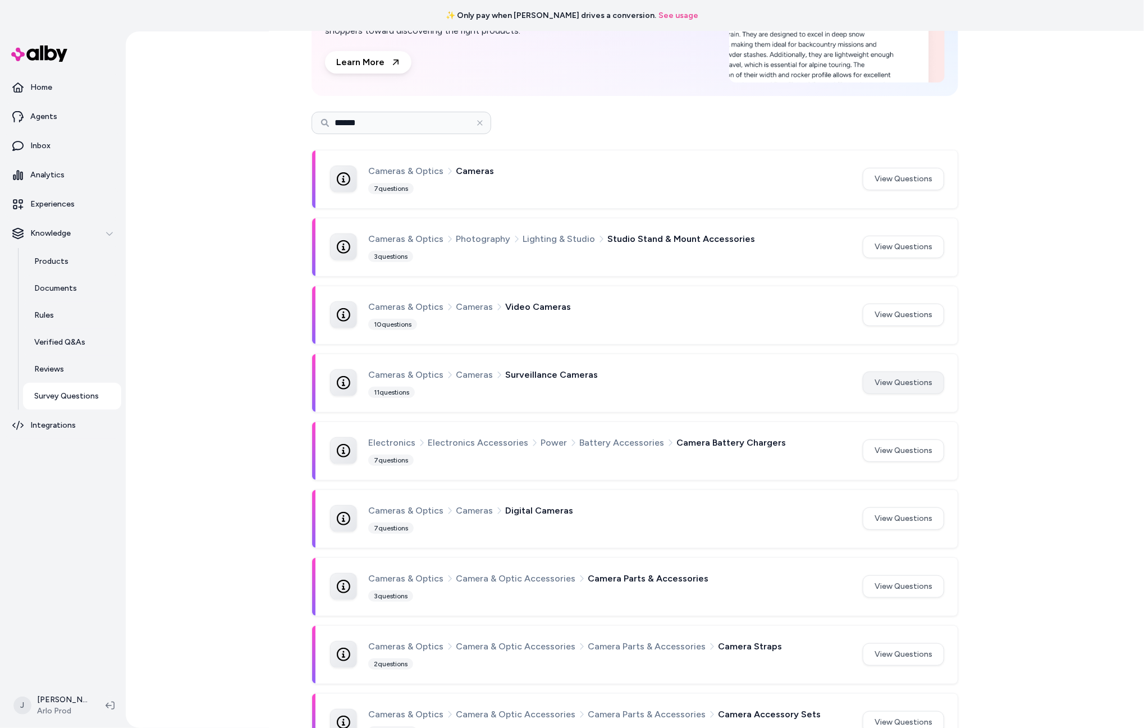
click at [899, 377] on button "View Questions" at bounding box center [903, 383] width 81 height 22
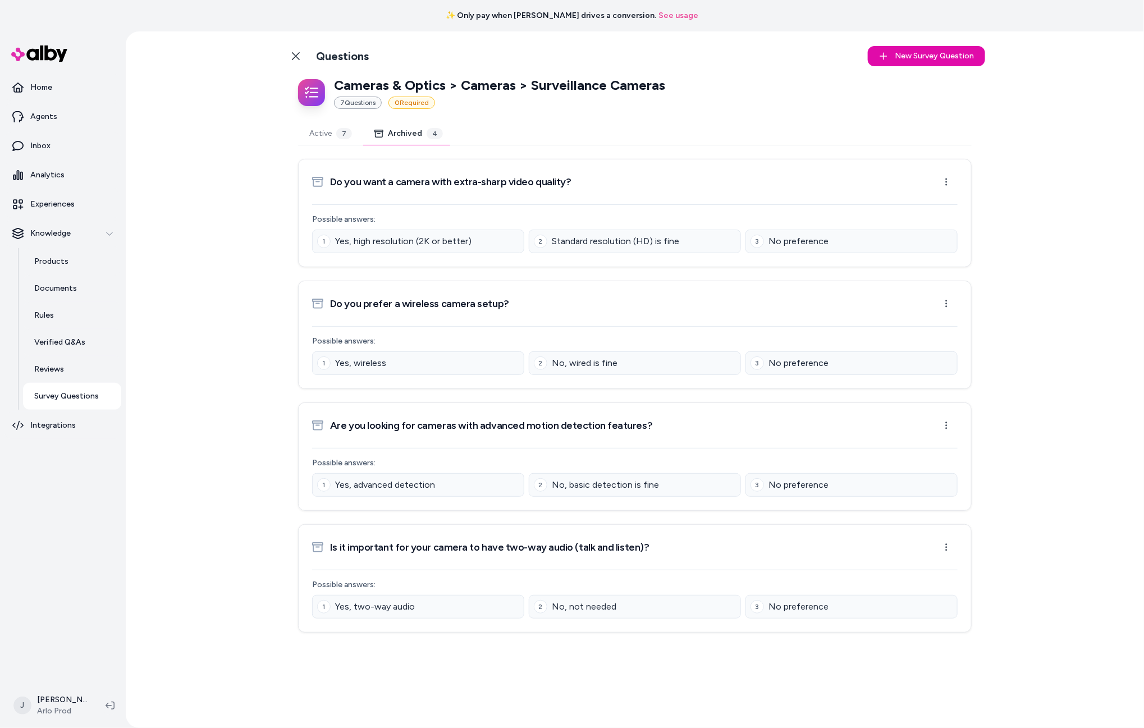
click at [396, 130] on button "Archived 4" at bounding box center [408, 133] width 91 height 22
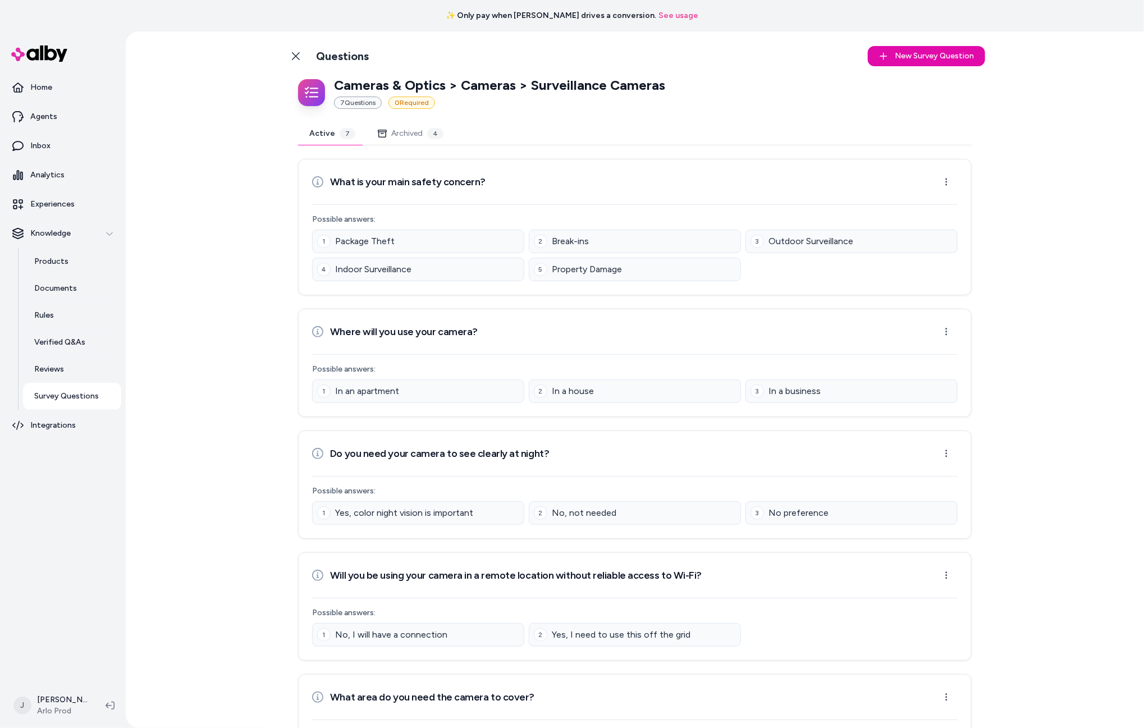
click at [337, 129] on button "Active 7" at bounding box center [332, 133] width 69 height 22
click at [291, 52] on icon at bounding box center [295, 56] width 9 height 9
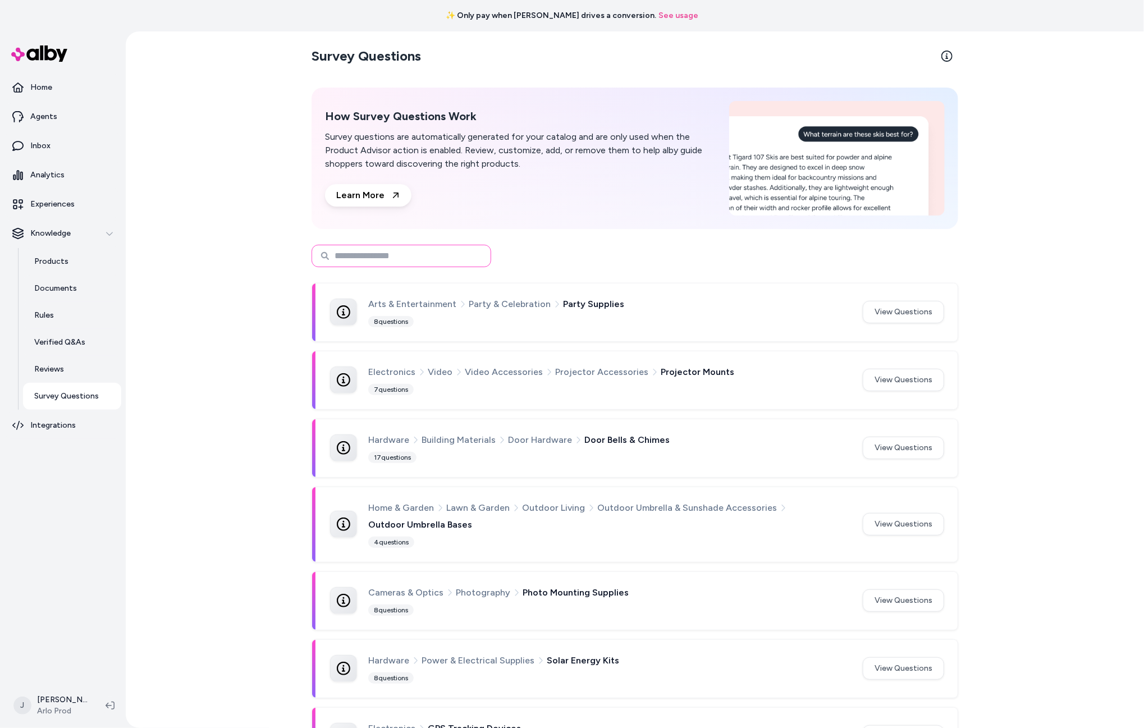
click at [417, 257] on input at bounding box center [402, 256] width 180 height 22
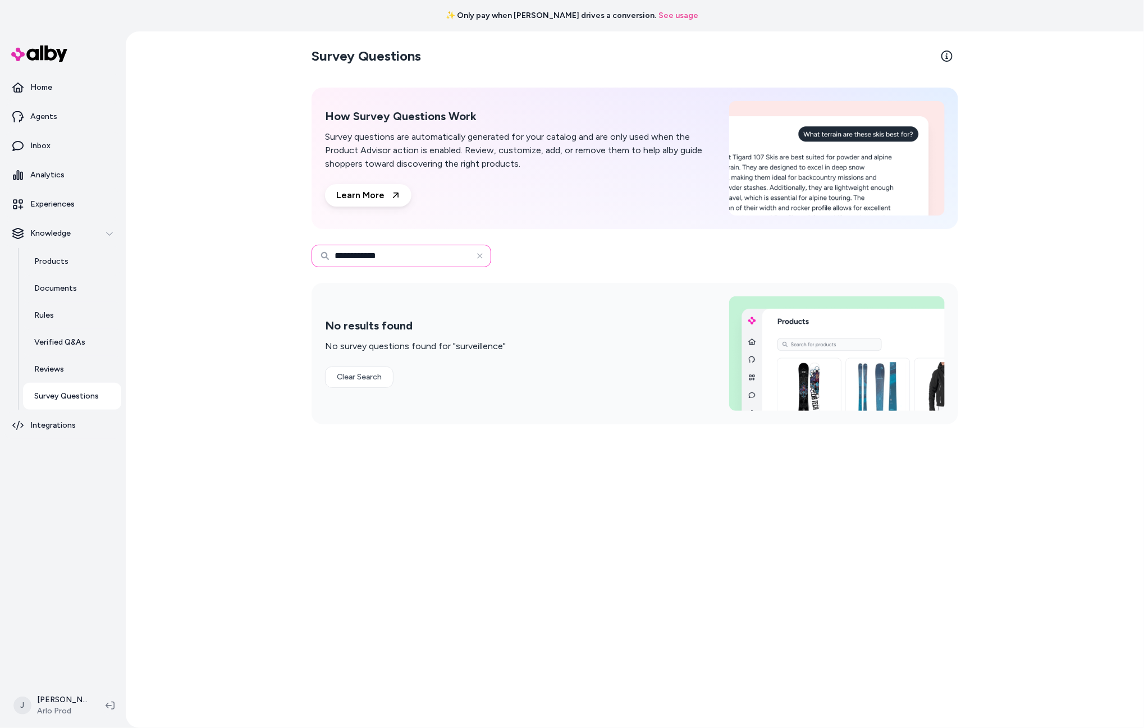
click at [254, 239] on div "**********" at bounding box center [635, 379] width 1019 height 697
type input "******"
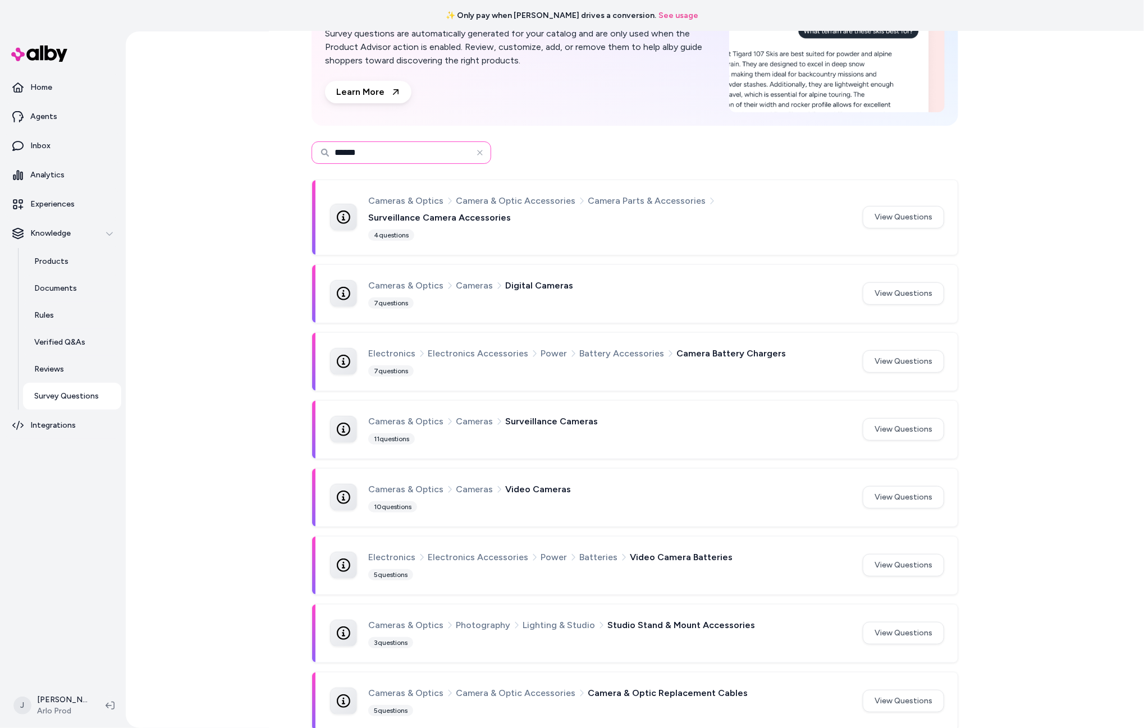
scroll to position [98, 0]
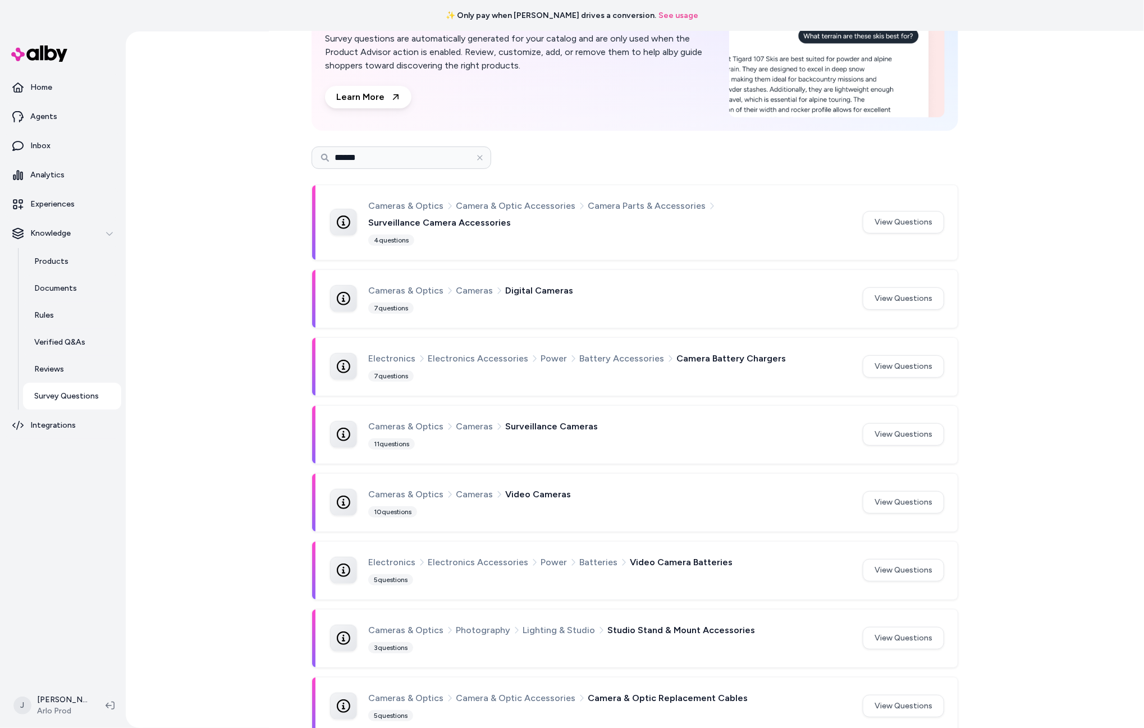
drag, startPoint x: 618, startPoint y: 415, endPoint x: 369, endPoint y: 440, distance: 250.0
click at [605, 419] on div "Cameras & Optics Cameras Surveillance Cameras" at bounding box center [608, 426] width 481 height 15
click at [892, 423] on button "View Questions" at bounding box center [903, 434] width 81 height 22
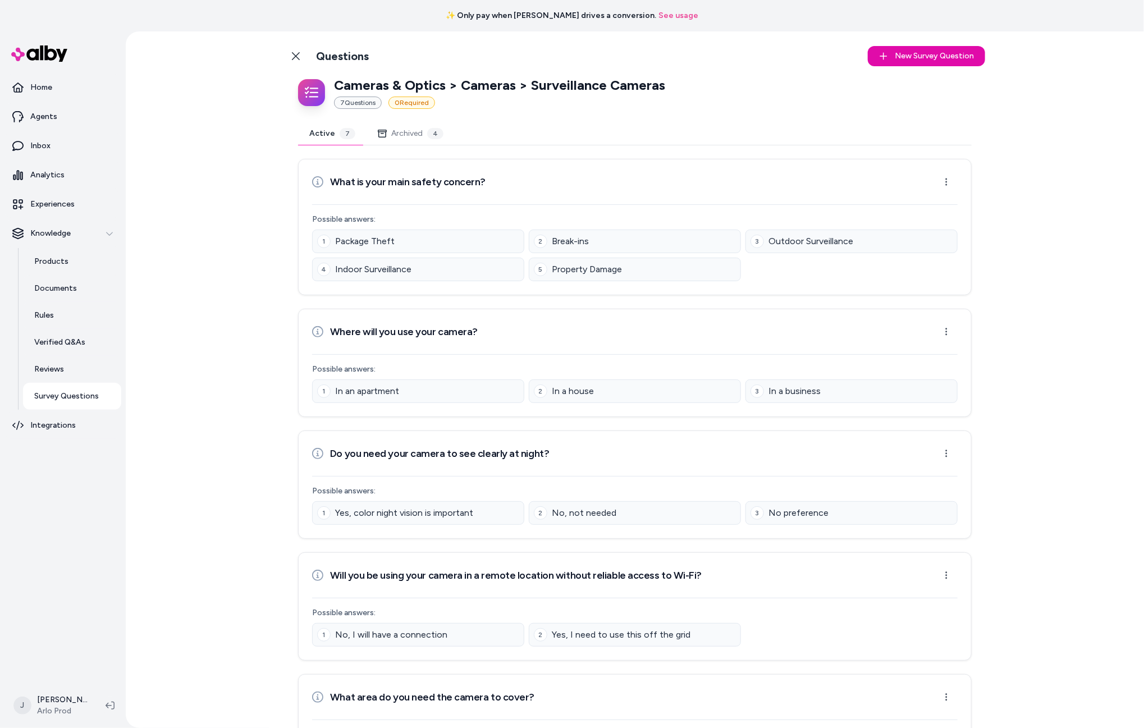
drag, startPoint x: 451, startPoint y: 105, endPoint x: 392, endPoint y: 102, distance: 59.1
click at [385, 101] on div "7 Question s 0 Required" at bounding box center [499, 103] width 331 height 12
click at [482, 106] on div "7 Question s 0 Required" at bounding box center [499, 103] width 331 height 12
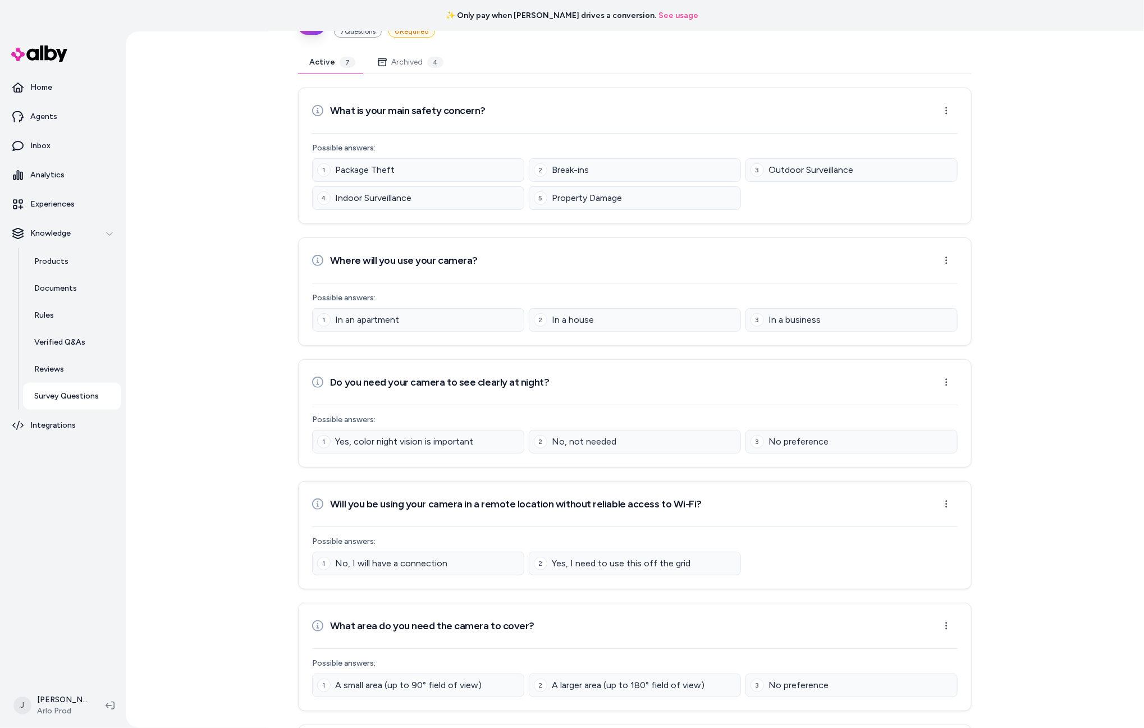
scroll to position [54, 0]
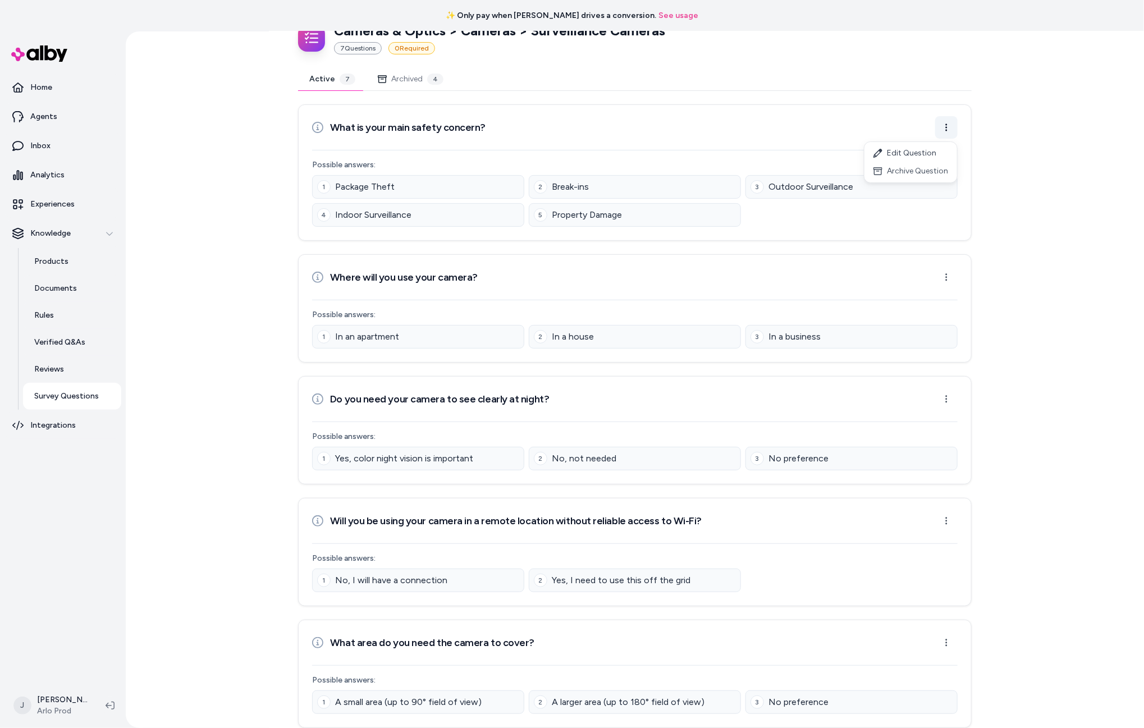
click at [947, 130] on html "✨ Only pay when alby drives a conversion. See usage Home Agents Inbox Analytics…" at bounding box center [572, 364] width 1144 height 728
click at [907, 152] on div "Edit Question" at bounding box center [911, 153] width 93 height 18
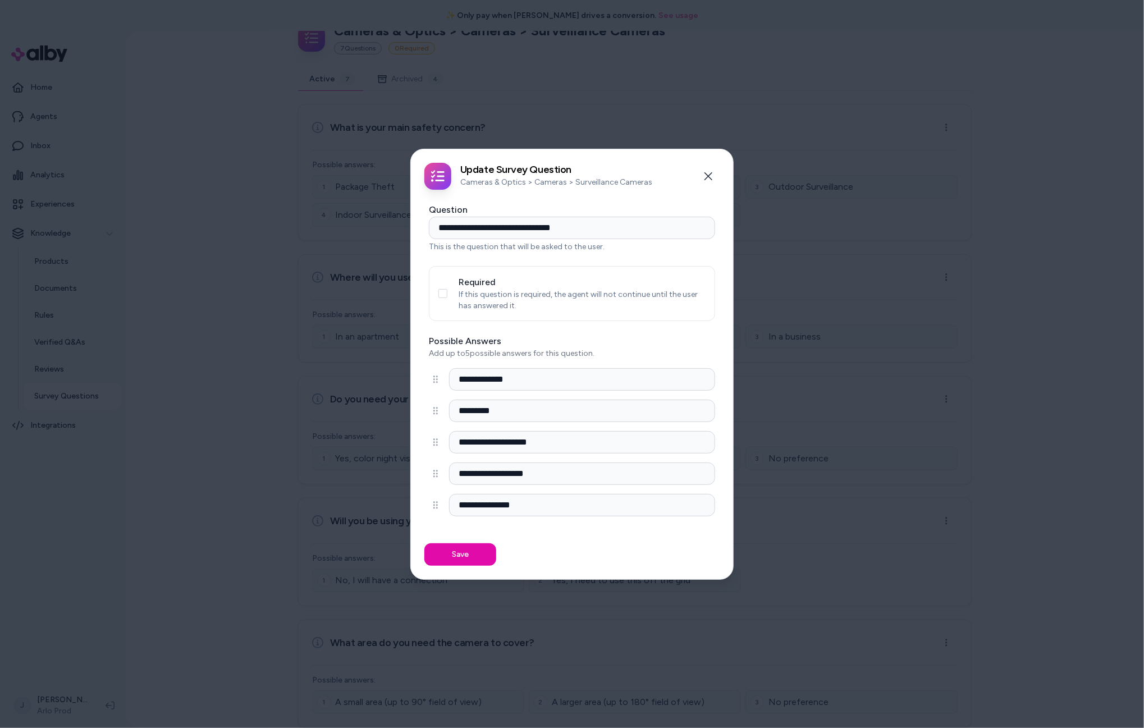
click at [439, 300] on div "Required If this question is required, the agent will not continue until the us…" at bounding box center [572, 293] width 286 height 55
drag, startPoint x: 444, startPoint y: 297, endPoint x: 453, endPoint y: 370, distance: 73.0
click at [444, 297] on button "Required" at bounding box center [443, 293] width 9 height 9
click at [460, 553] on button "Save" at bounding box center [461, 555] width 72 height 22
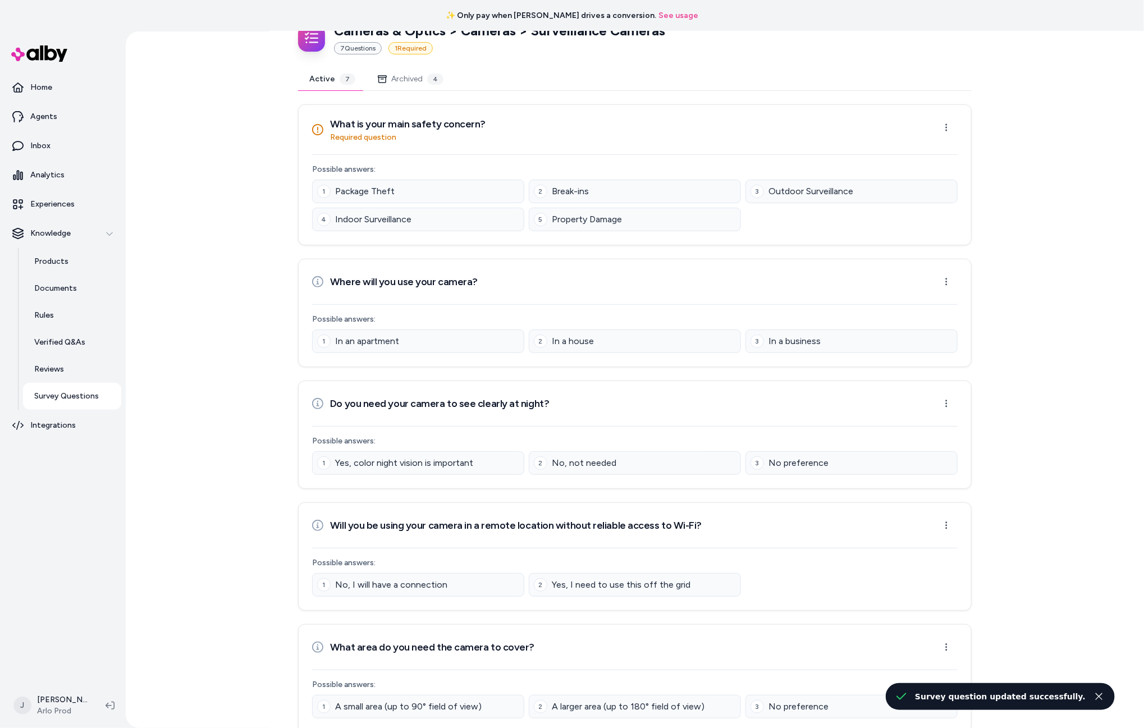
click at [220, 202] on div "Back to Categories Questions New Survey Question New Cameras & Optics > Cameras…" at bounding box center [635, 379] width 1019 height 697
click at [54, 200] on p "Experiences" at bounding box center [52, 204] width 44 height 11
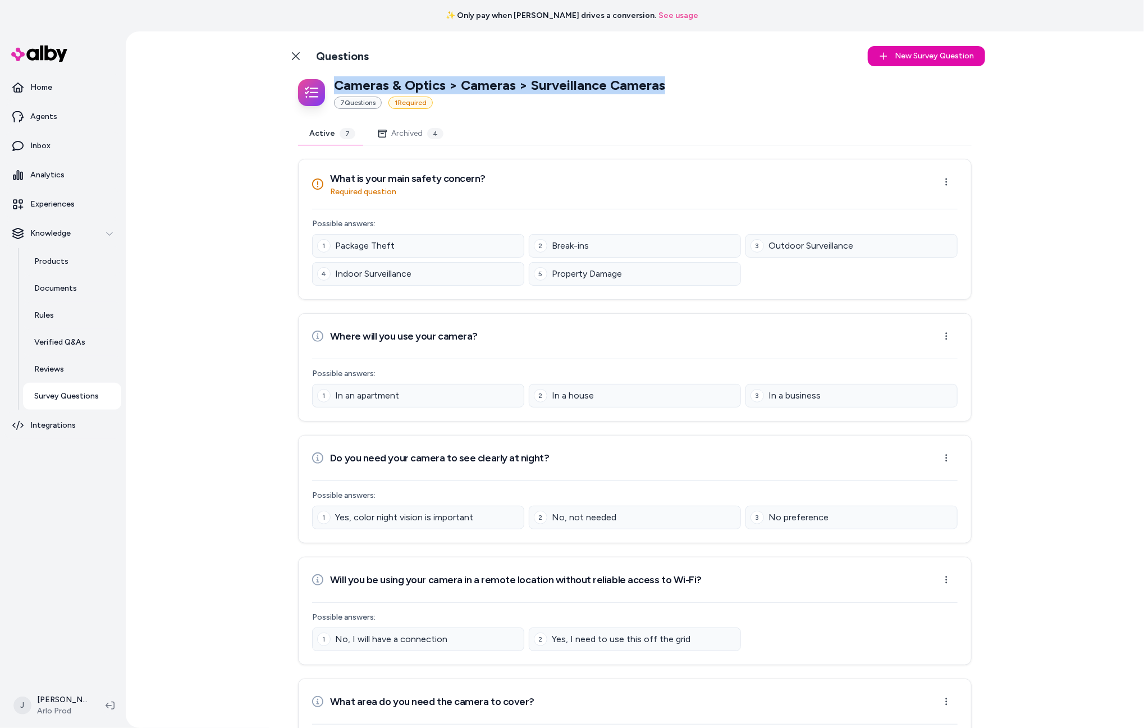
drag, startPoint x: 652, startPoint y: 92, endPoint x: 325, endPoint y: 88, distance: 327.4
click at [325, 88] on div "Cameras & Optics > Cameras > Surveillance Cameras 7 Question s 1 Required" at bounding box center [635, 92] width 674 height 33
copy p "Cameras & Optics > Cameras > Surveillance Cameras"
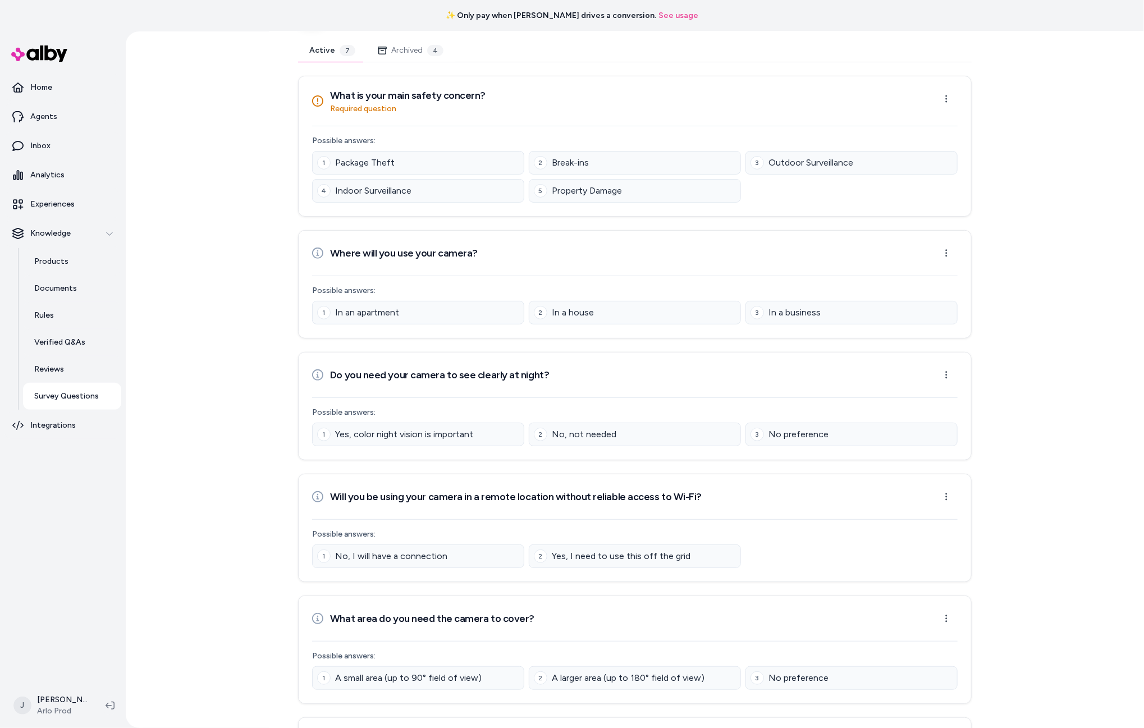
scroll to position [84, 0]
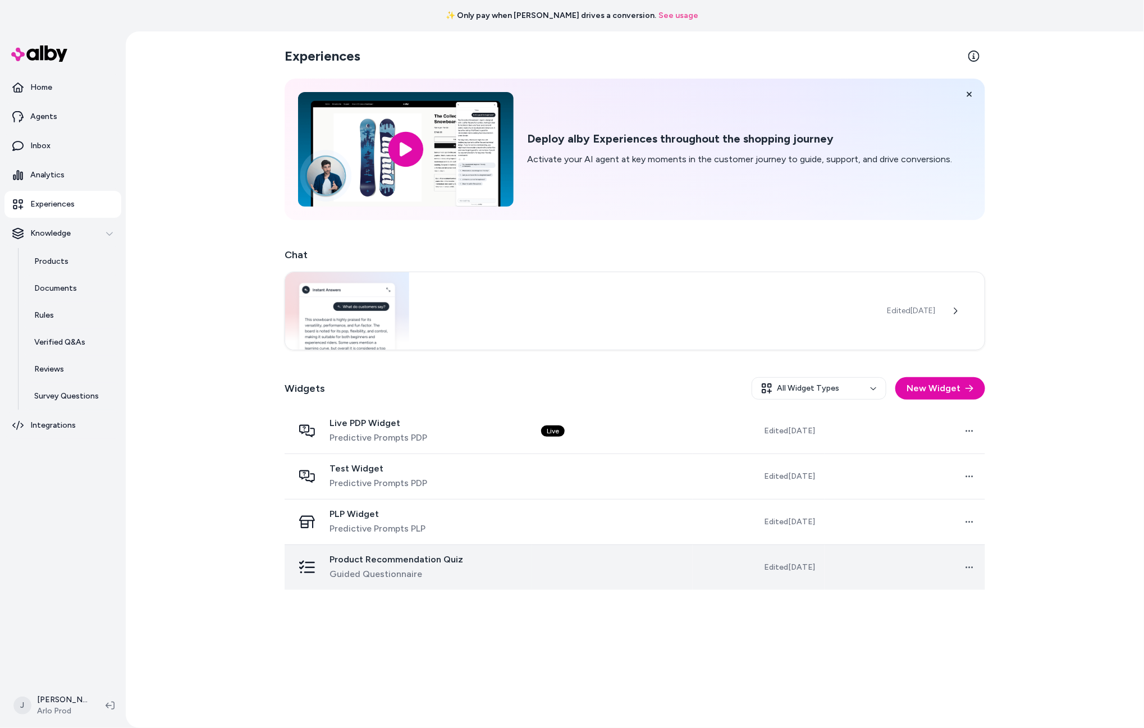
click at [521, 569] on div "Product Recommendation Quiz Guided Questionnaire" at bounding box center [409, 567] width 230 height 27
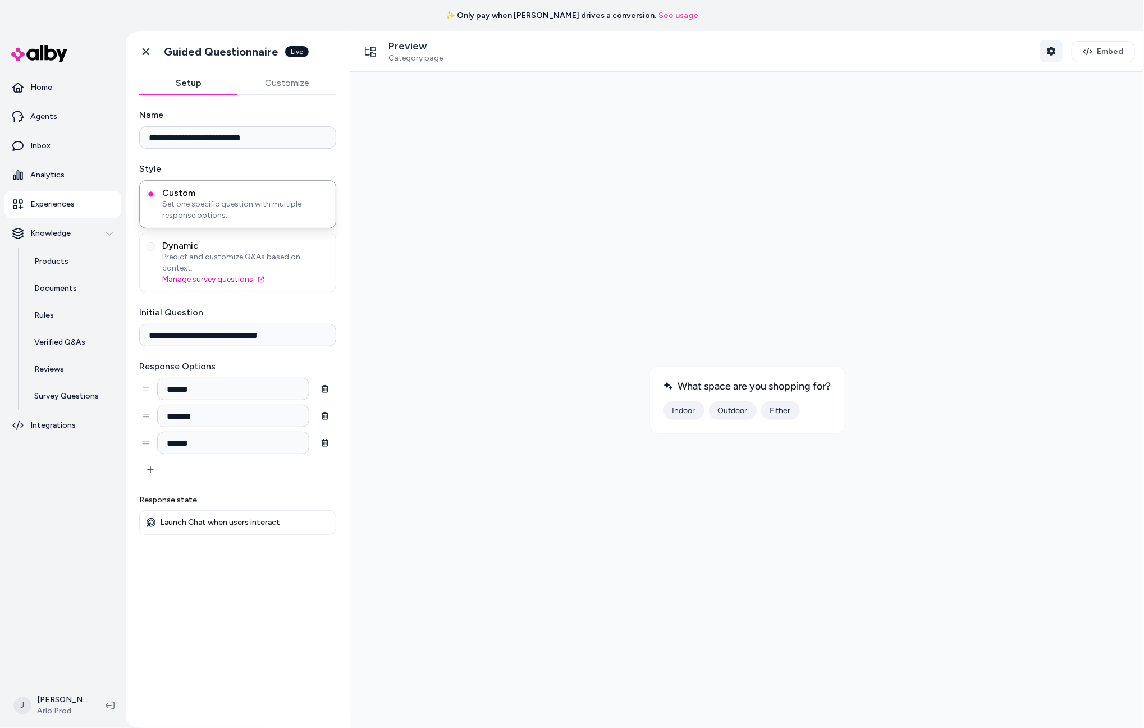
click at [1053, 48] on icon "button" at bounding box center [1051, 51] width 8 height 9
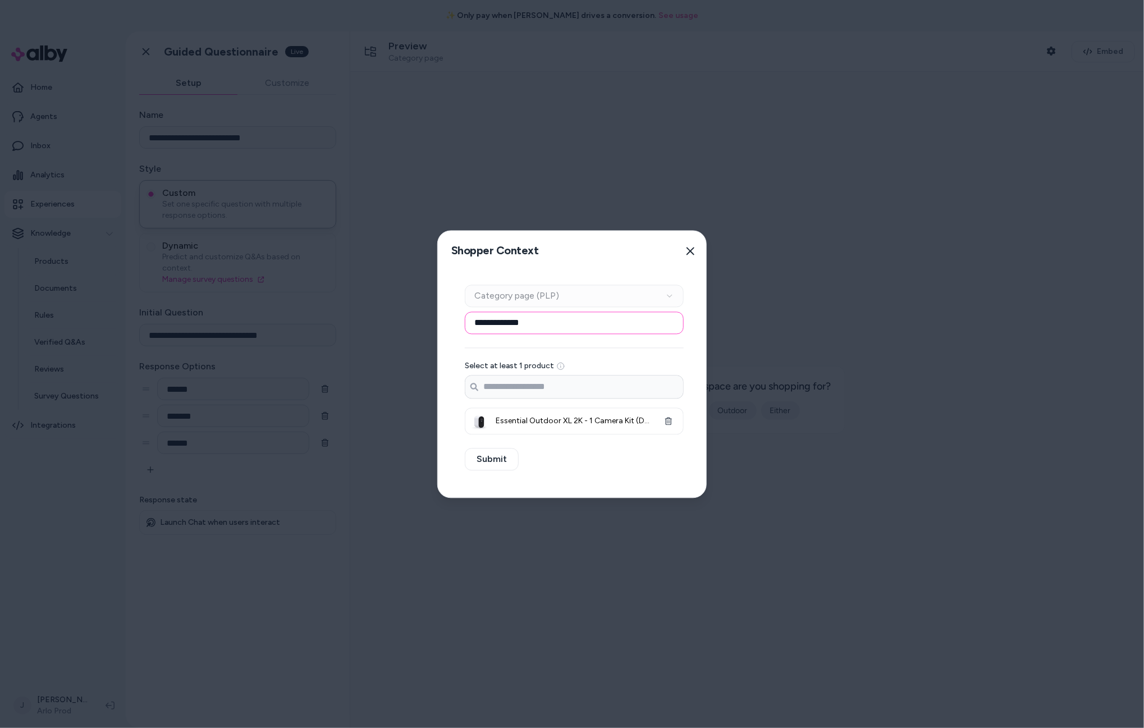
click at [561, 327] on input "**********" at bounding box center [574, 323] width 219 height 22
drag, startPoint x: 554, startPoint y: 326, endPoint x: 455, endPoint y: 323, distance: 98.3
click at [455, 323] on div "**********" at bounding box center [574, 384] width 273 height 226
paste input "**********"
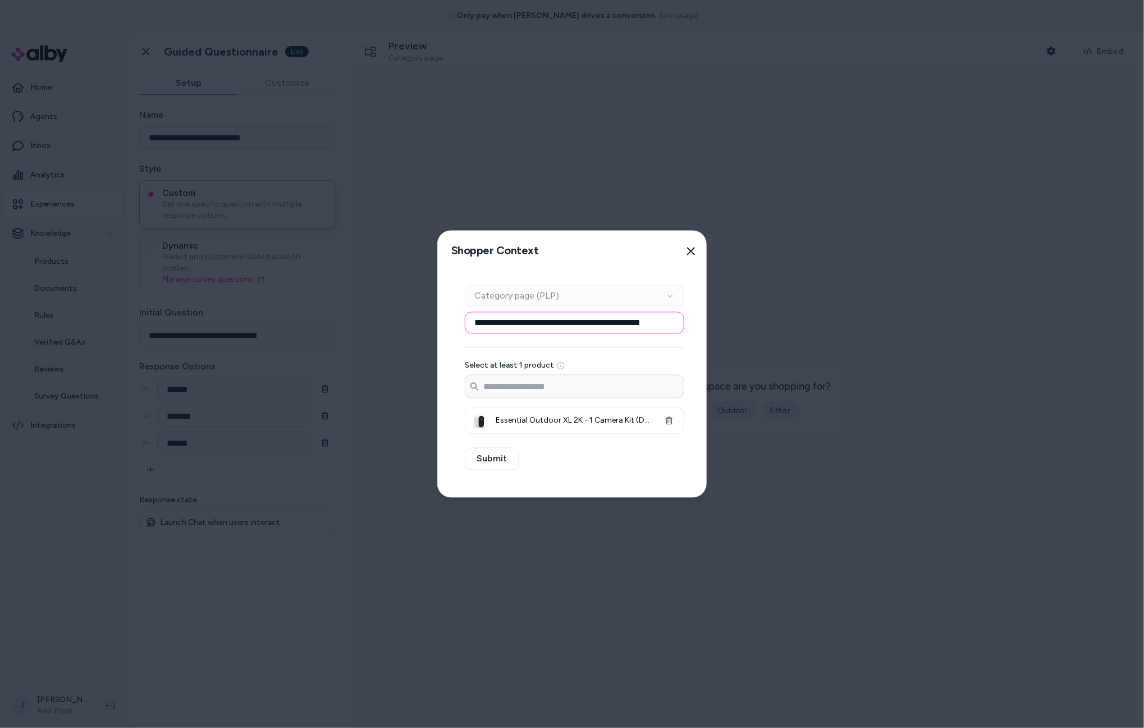
type input "**********"
click at [582, 454] on div "**********" at bounding box center [574, 384] width 273 height 226
click at [673, 420] on button "button" at bounding box center [669, 421] width 22 height 22
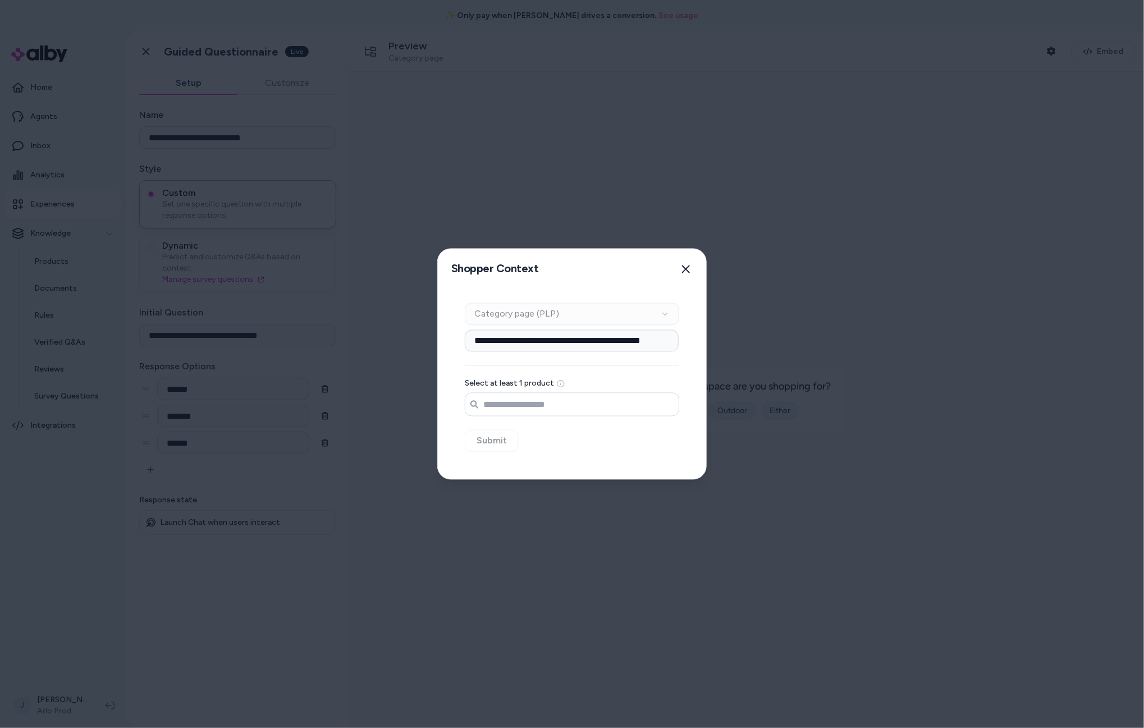
drag, startPoint x: 517, startPoint y: 399, endPoint x: 516, endPoint y: 405, distance: 6.9
click at [517, 400] on input "Search products..." at bounding box center [572, 405] width 213 height 22
click at [569, 408] on input "**********" at bounding box center [572, 405] width 213 height 22
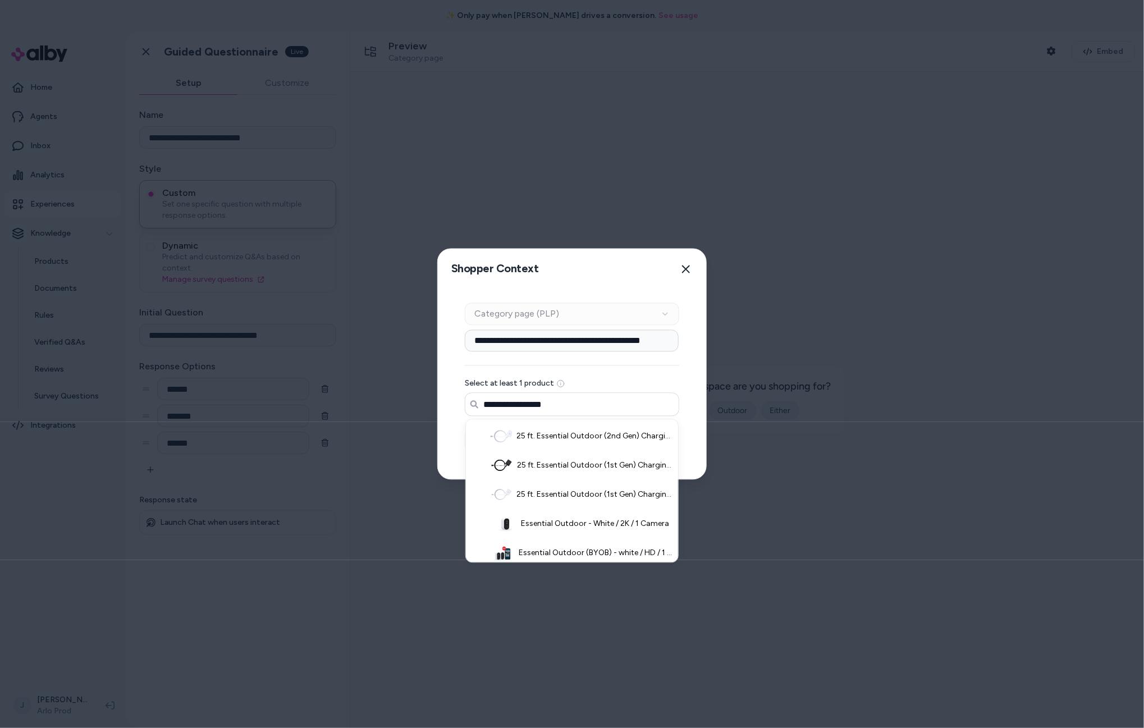
paste input "**********"
drag, startPoint x: 545, startPoint y: 406, endPoint x: 418, endPoint y: 406, distance: 126.9
click at [388, 402] on body "**********" at bounding box center [572, 364] width 1144 height 728
click at [575, 447] on li "Essential XL Outdoor - White / 2K / 1 Camera" at bounding box center [572, 436] width 208 height 29
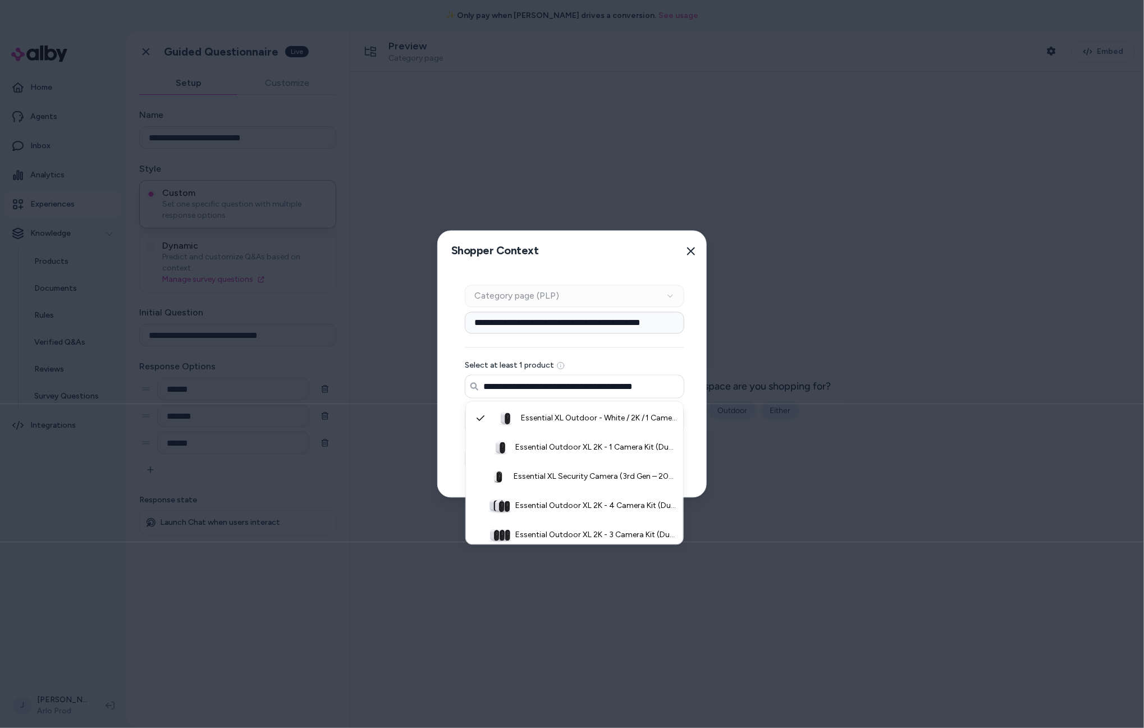
type input "**********"
click at [409, 450] on div at bounding box center [572, 364] width 1144 height 728
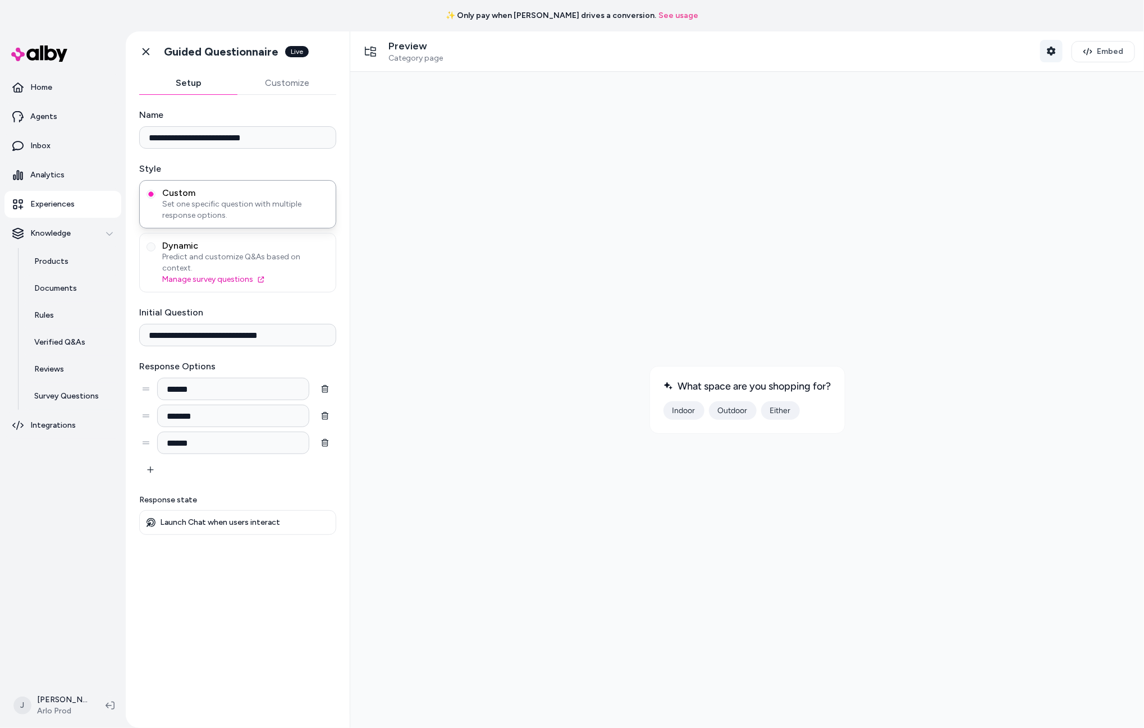
click at [1051, 49] on icon "button" at bounding box center [1051, 51] width 8 height 9
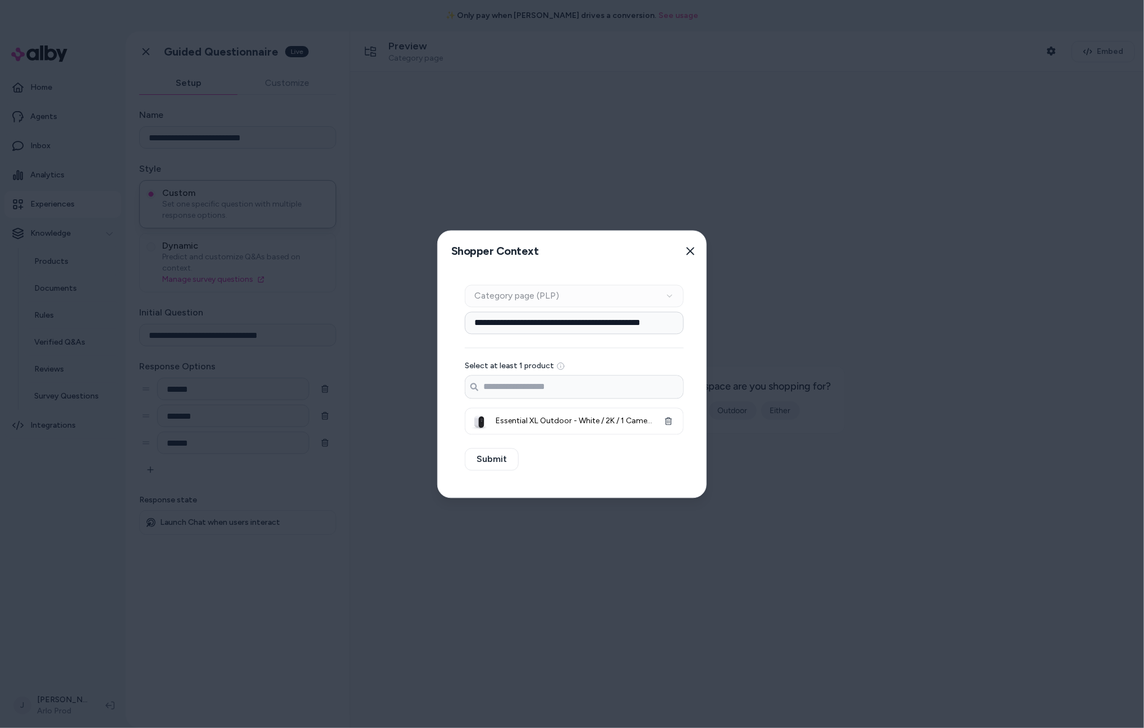
click at [553, 523] on div at bounding box center [572, 364] width 1144 height 728
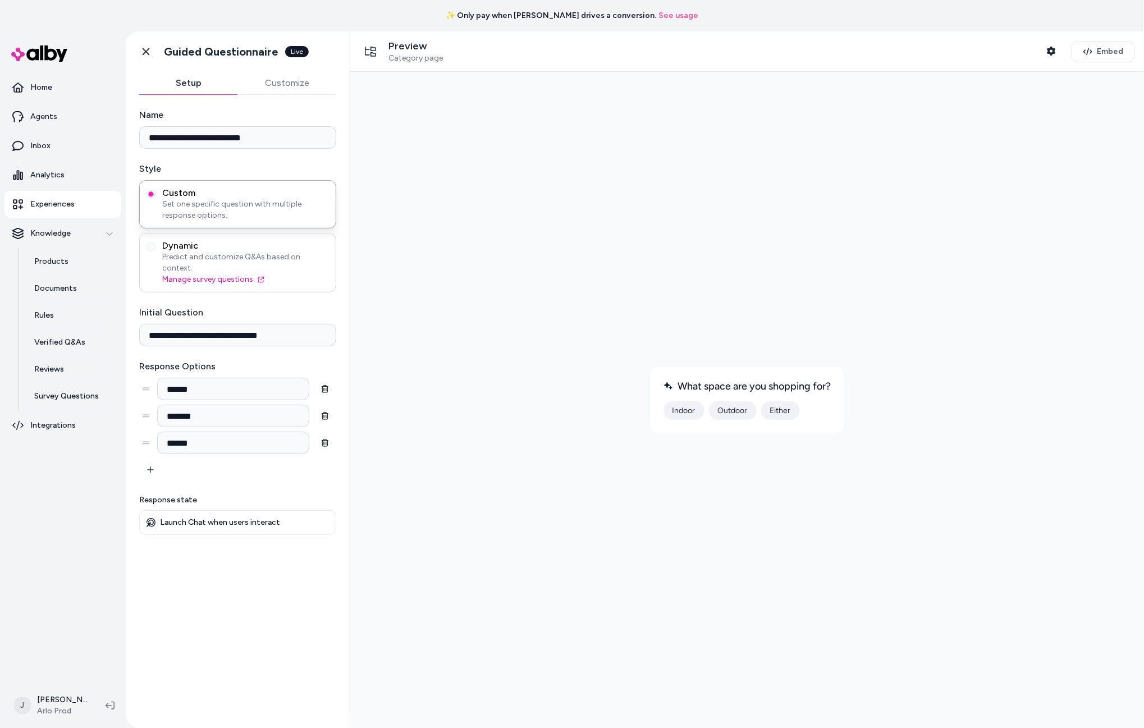
click at [202, 241] on span "Dynamic" at bounding box center [245, 245] width 167 height 11
click at [156, 243] on button "Dynamic Predict and customize Q&As based on context. Manage survey questions" at bounding box center [151, 247] width 9 height 9
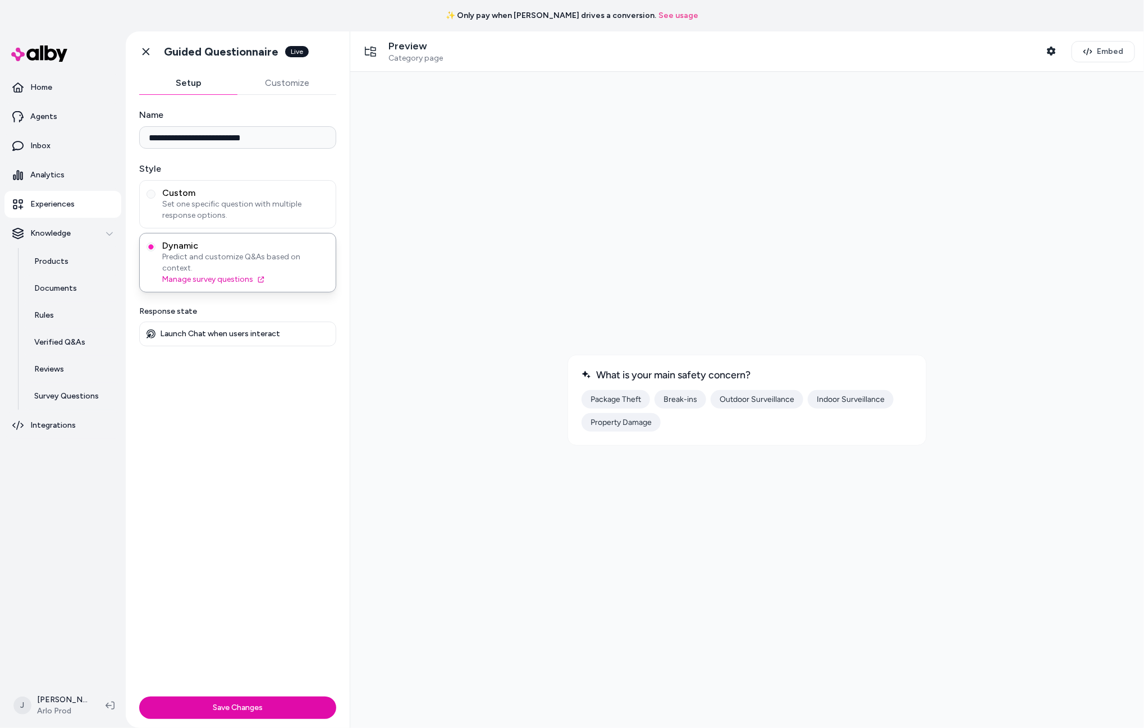
click at [650, 299] on div at bounding box center [747, 399] width 776 height 638
click at [214, 199] on span "Set one specific question with multiple response options." at bounding box center [245, 210] width 167 height 22
click at [156, 199] on button "Custom Set one specific question with multiple response options." at bounding box center [151, 194] width 9 height 9
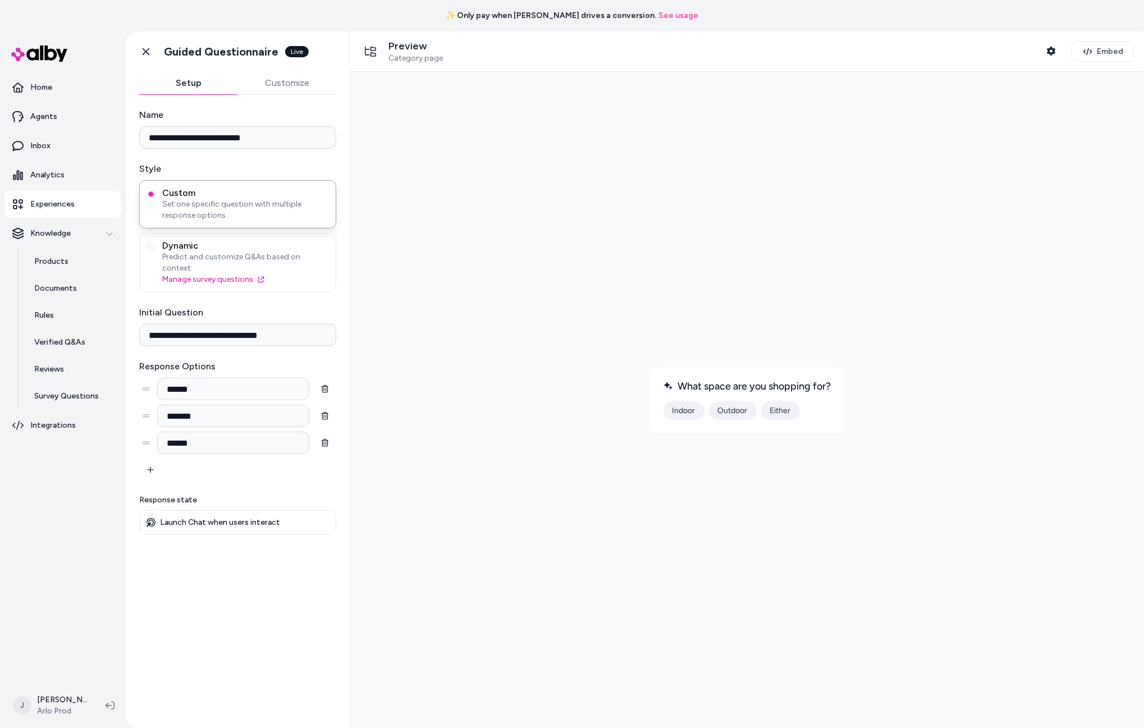
click at [683, 404] on button "Indoor" at bounding box center [683, 410] width 41 height 19
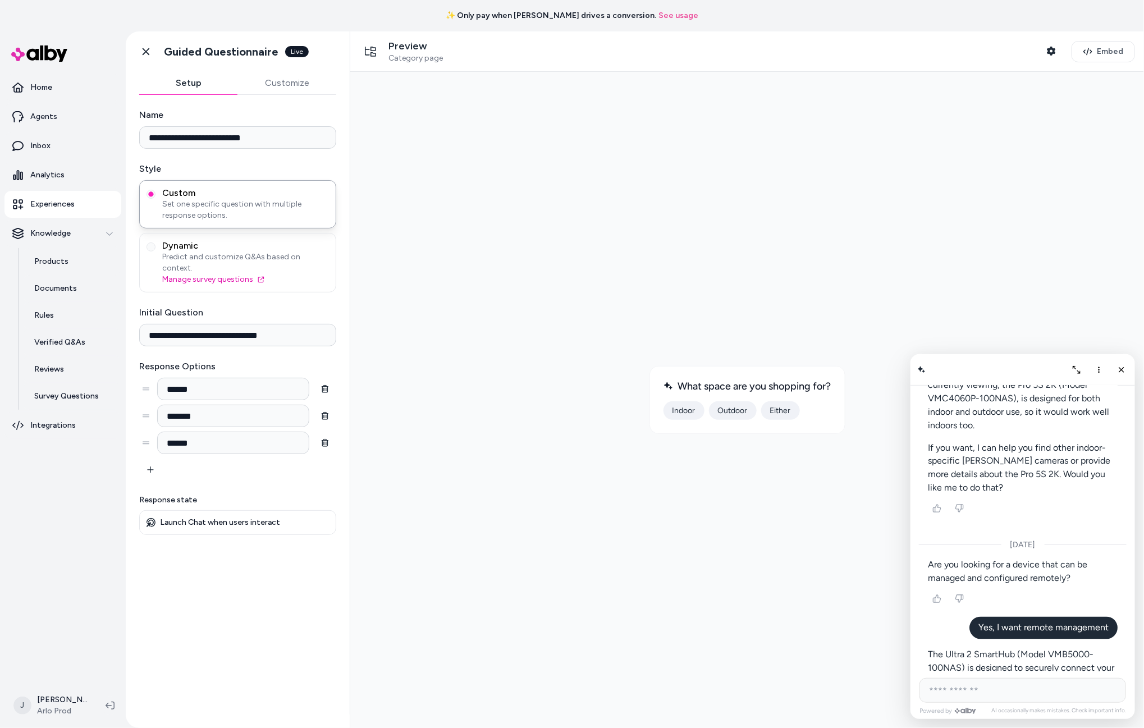
scroll to position [5722, 0]
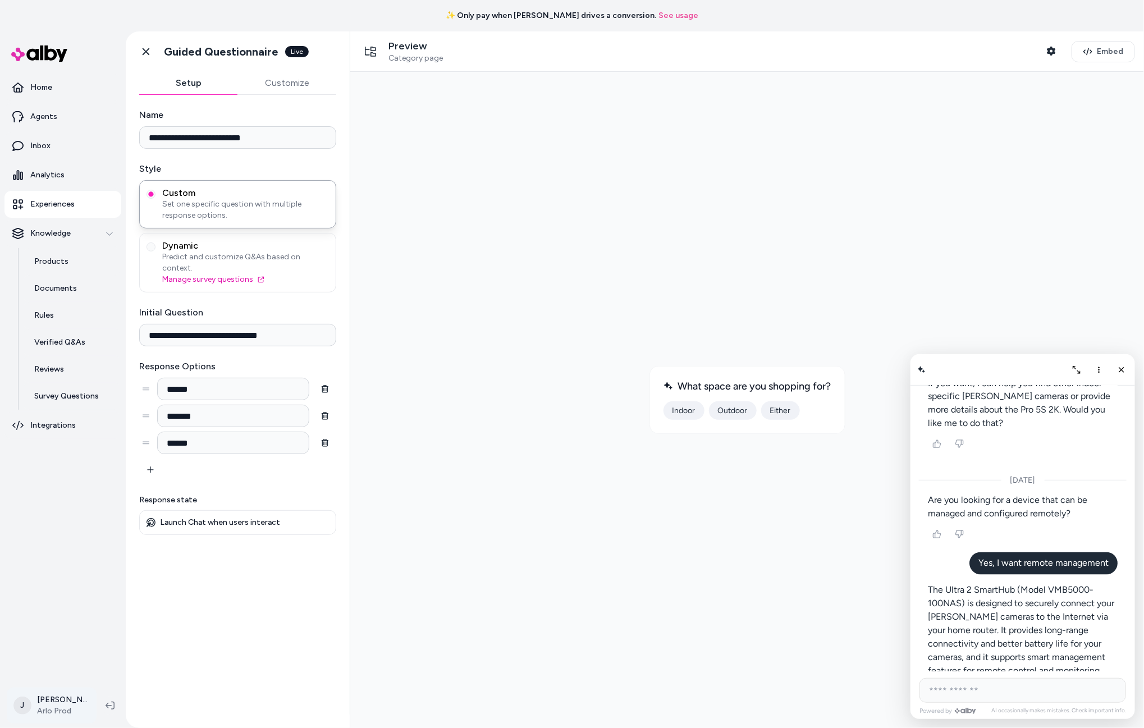
click at [70, 704] on html "**********" at bounding box center [572, 364] width 1144 height 728
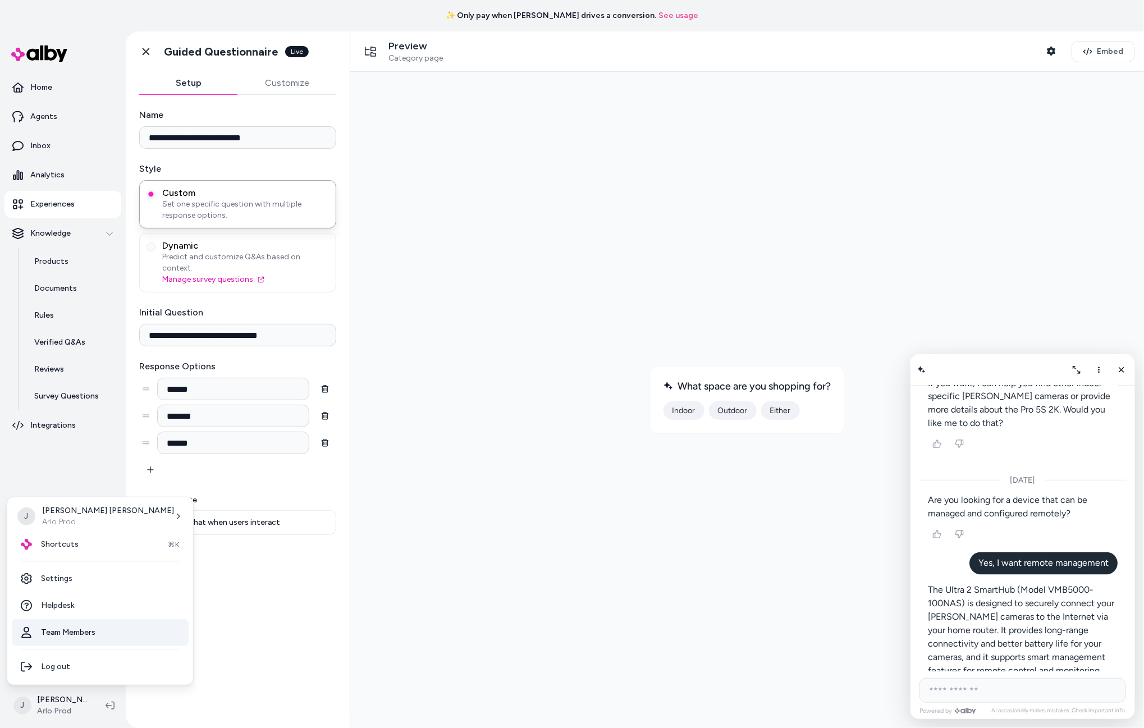
click at [78, 632] on link "Team Members" at bounding box center [100, 632] width 177 height 27
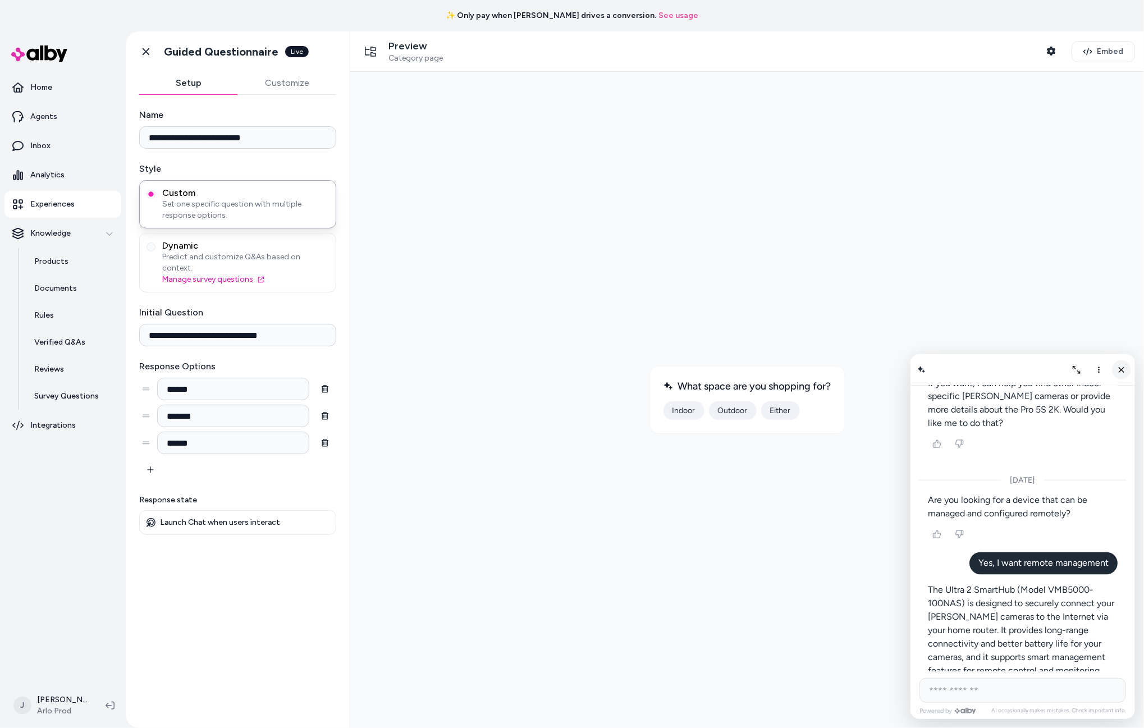
click at [1124, 369] on icon "Close chat" at bounding box center [1122, 369] width 10 height 10
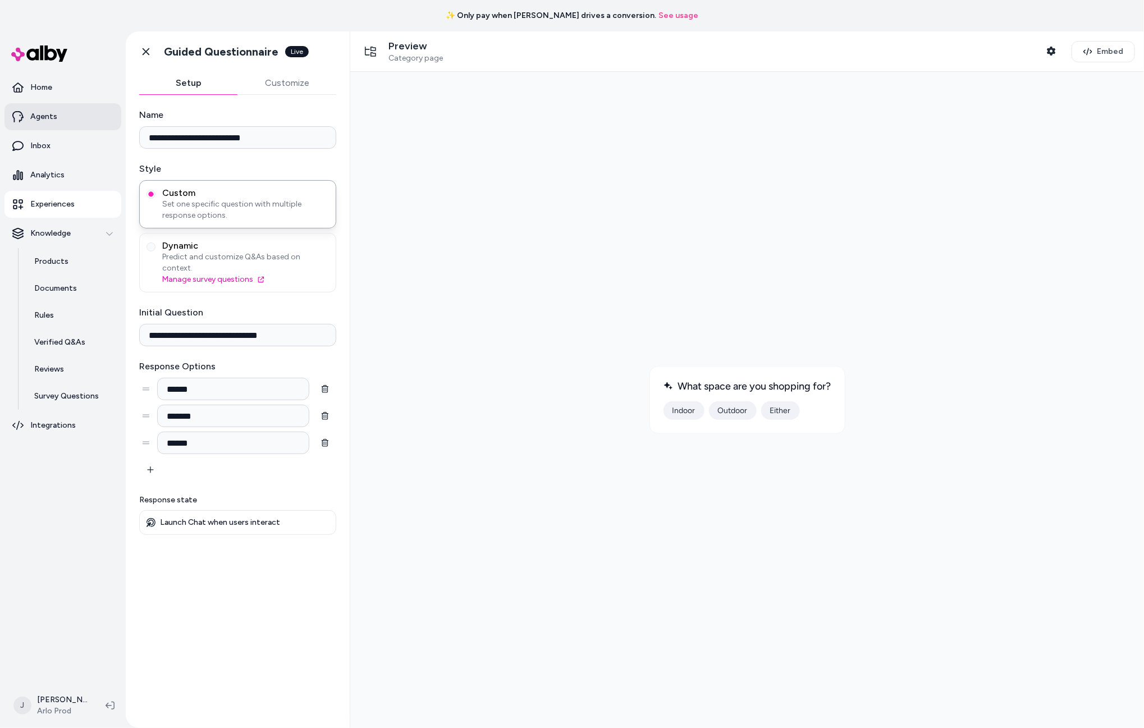
click at [47, 119] on p "Agents" at bounding box center [43, 116] width 27 height 11
click at [51, 201] on p "Experiences" at bounding box center [52, 204] width 44 height 11
click at [680, 410] on button "Indoor" at bounding box center [683, 410] width 41 height 19
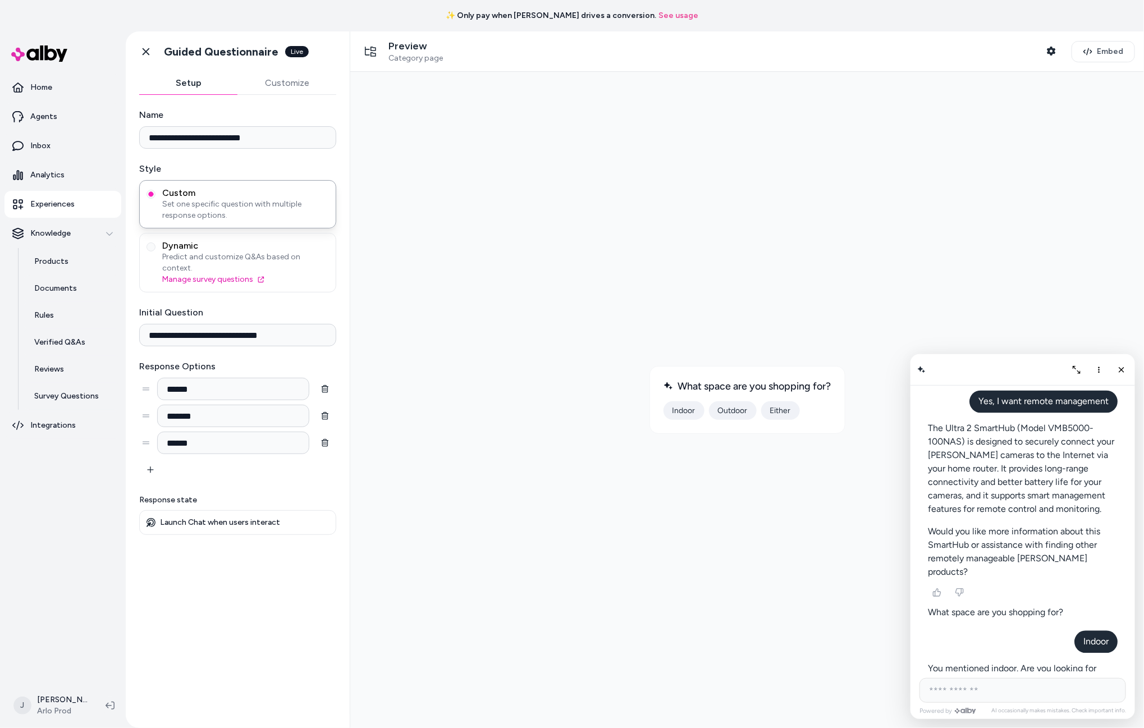
scroll to position [5890, 0]
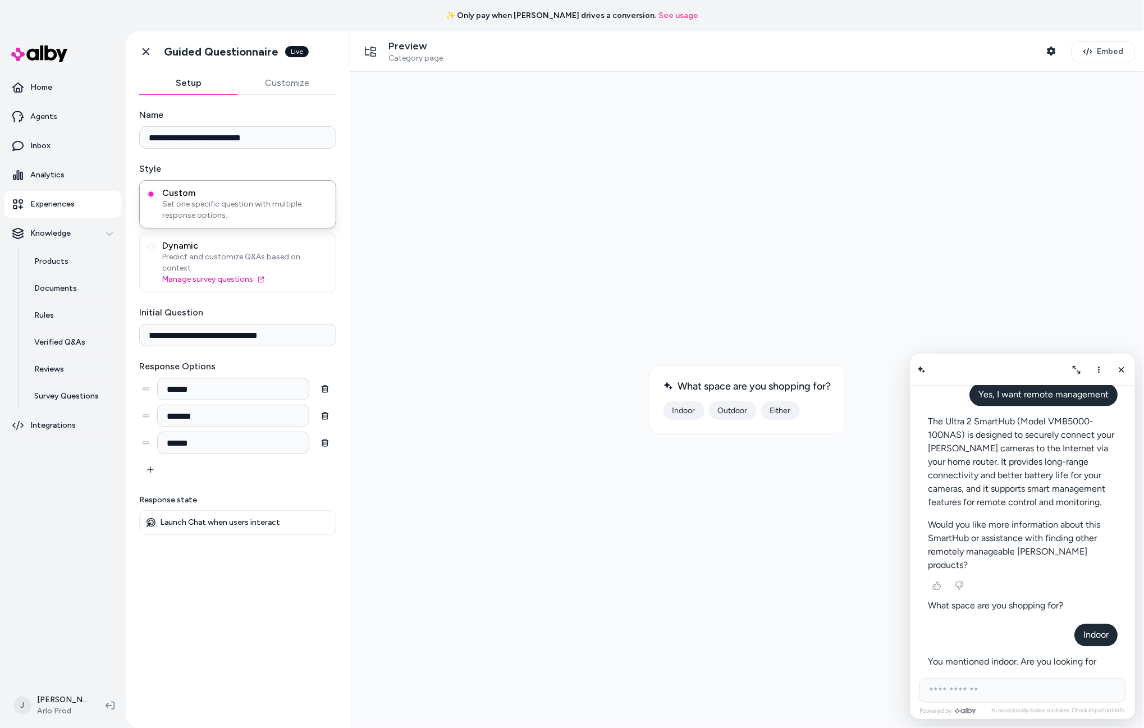
drag, startPoint x: 1125, startPoint y: 366, endPoint x: 834, endPoint y: 371, distance: 290.9
click at [1125, 367] on icon "Close chat" at bounding box center [1121, 369] width 9 height 9
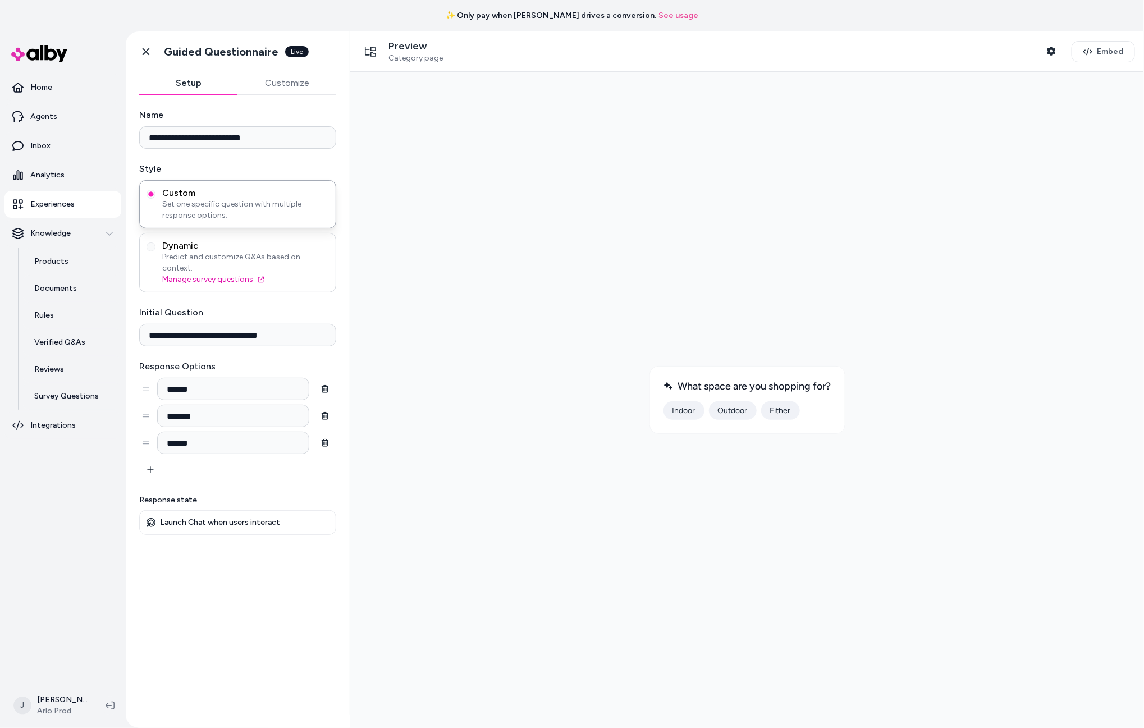
click at [222, 252] on span "Dynamic" at bounding box center [245, 245] width 167 height 11
click at [156, 252] on button "Dynamic Predict and customize Q&As based on context. Manage survey questions" at bounding box center [151, 247] width 9 height 9
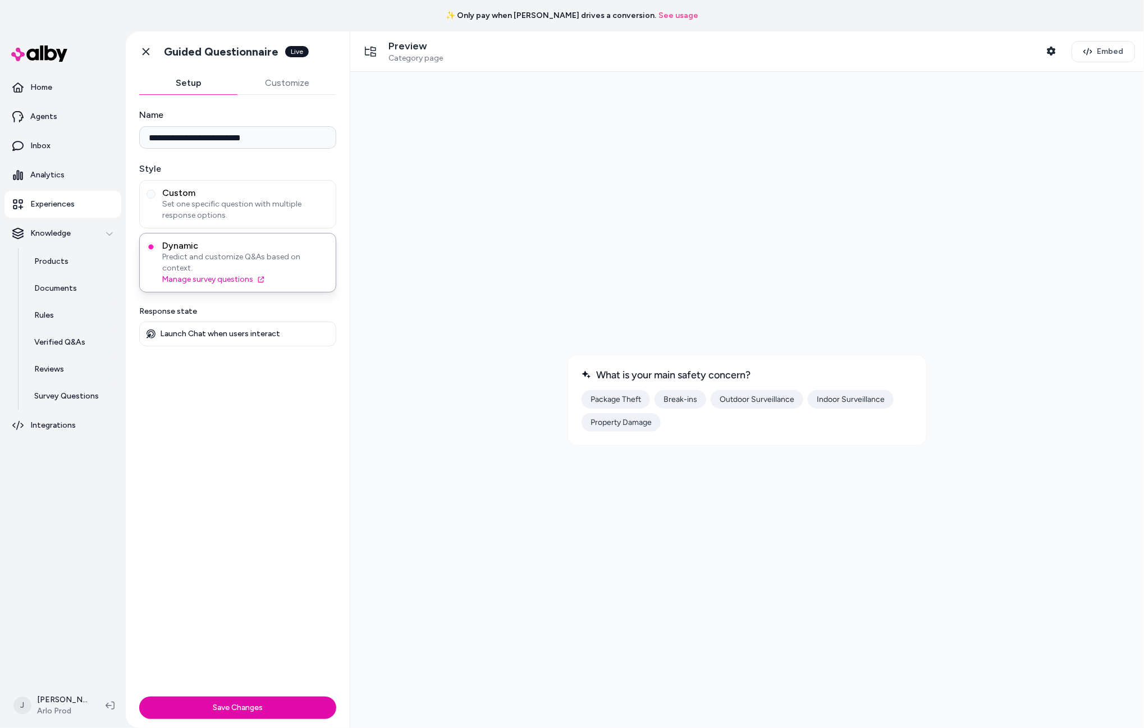
click at [623, 402] on button "Package Theft" at bounding box center [615, 399] width 69 height 19
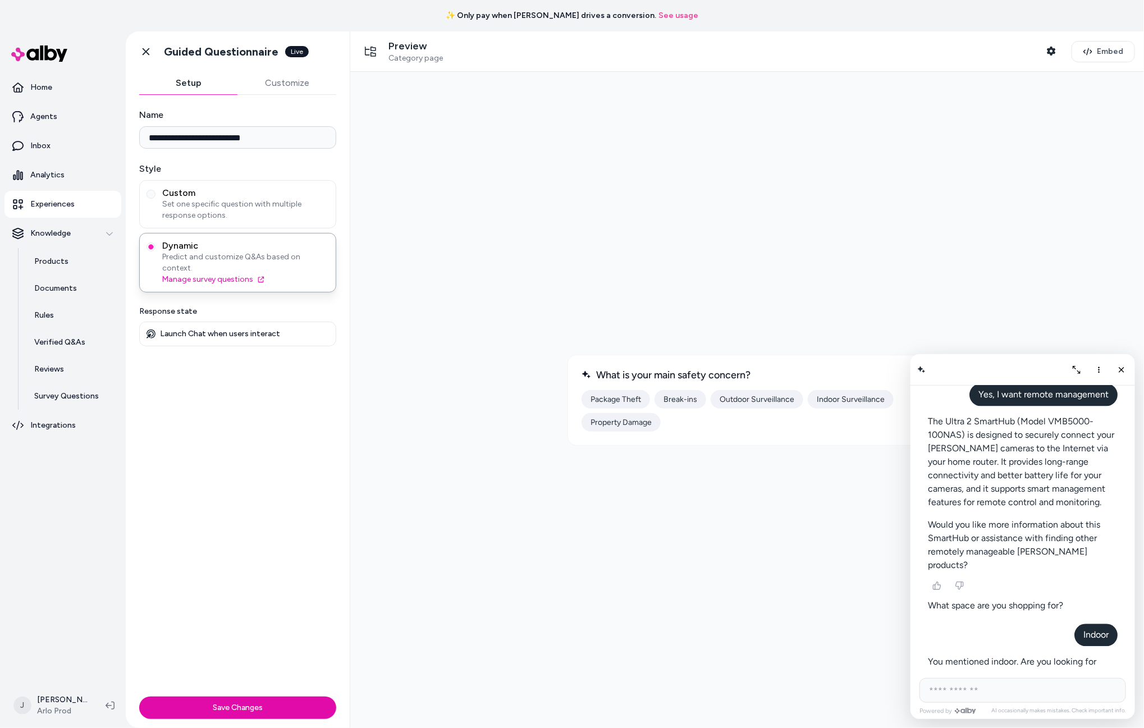
scroll to position [5822, 0]
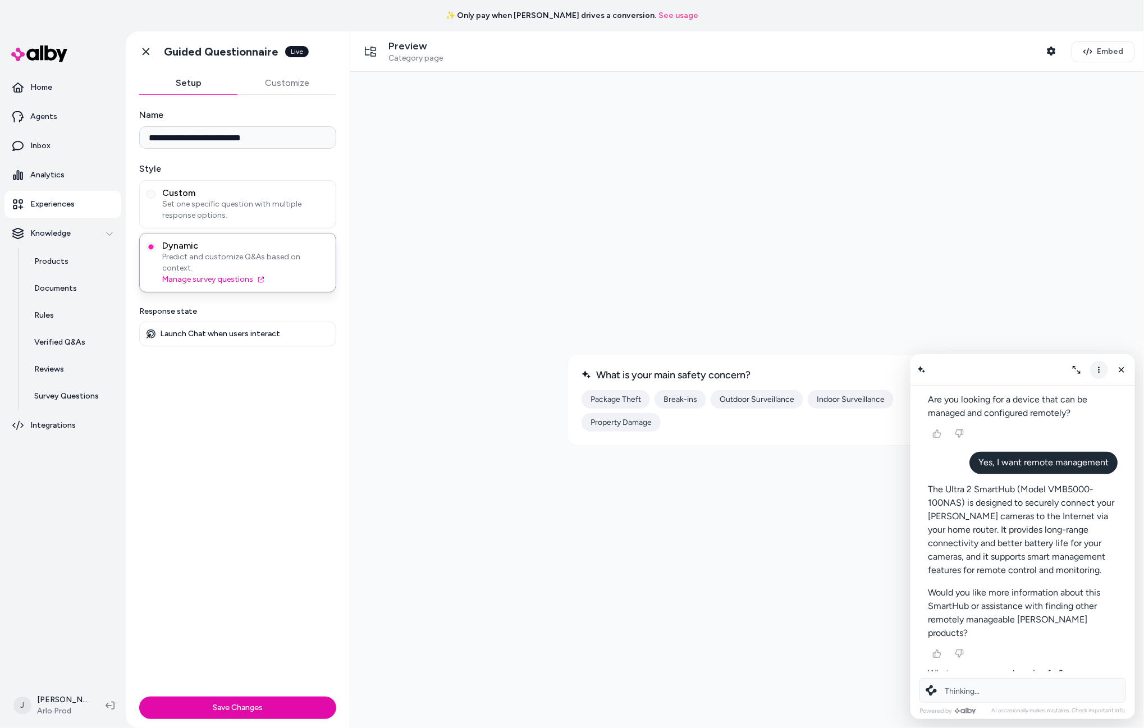
drag, startPoint x: 1098, startPoint y: 363, endPoint x: 1094, endPoint y: 375, distance: 12.4
click at [1098, 364] on button "More options" at bounding box center [1099, 370] width 18 height 18
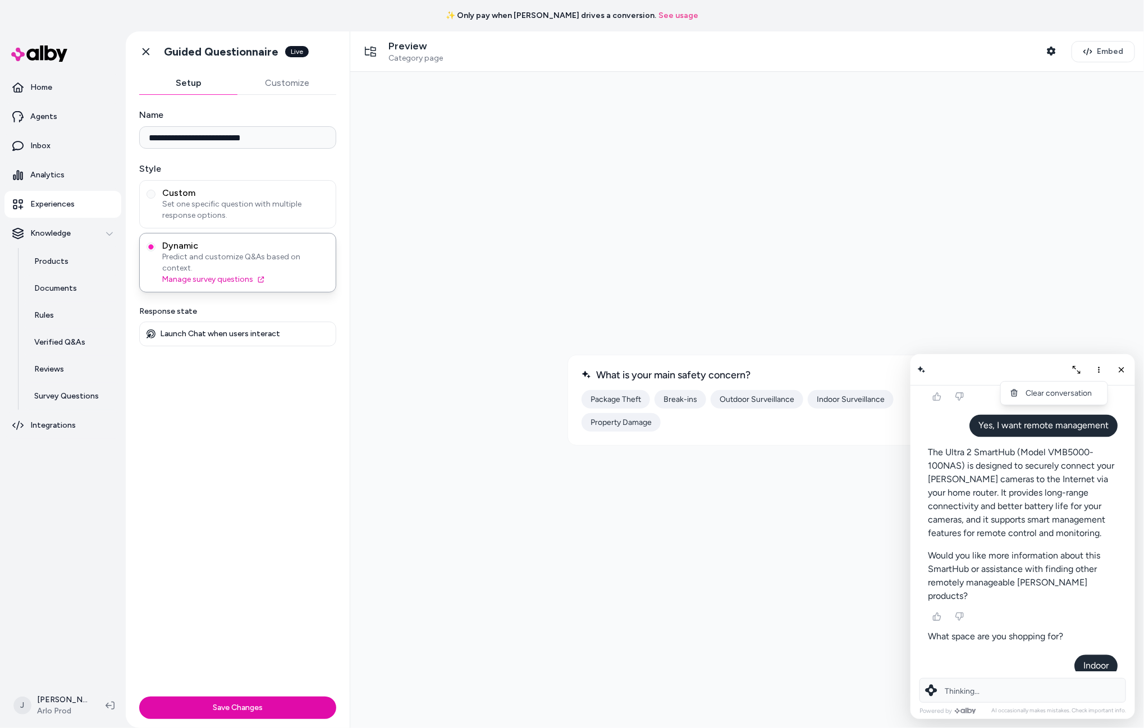
click at [1071, 396] on span "Clear conversation" at bounding box center [1058, 393] width 66 height 10
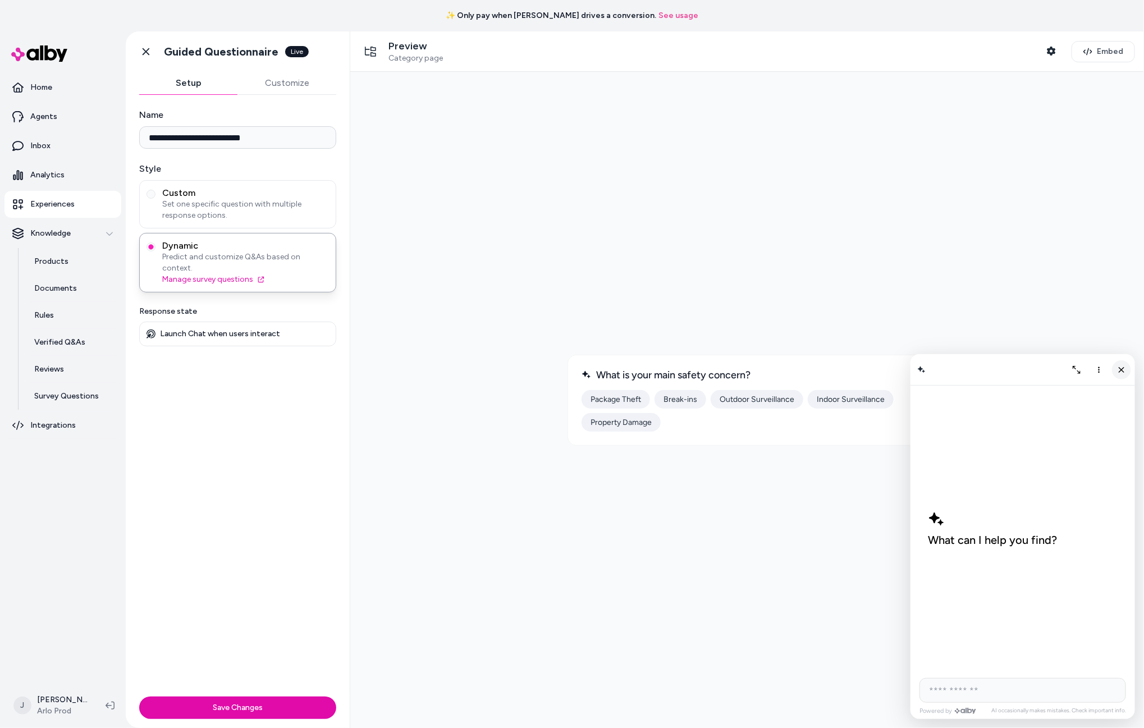
scroll to position [6, 0]
click at [1120, 367] on icon "Close chat" at bounding box center [1122, 369] width 10 height 10
click at [742, 398] on button "Outdoor Surveillance" at bounding box center [756, 399] width 93 height 19
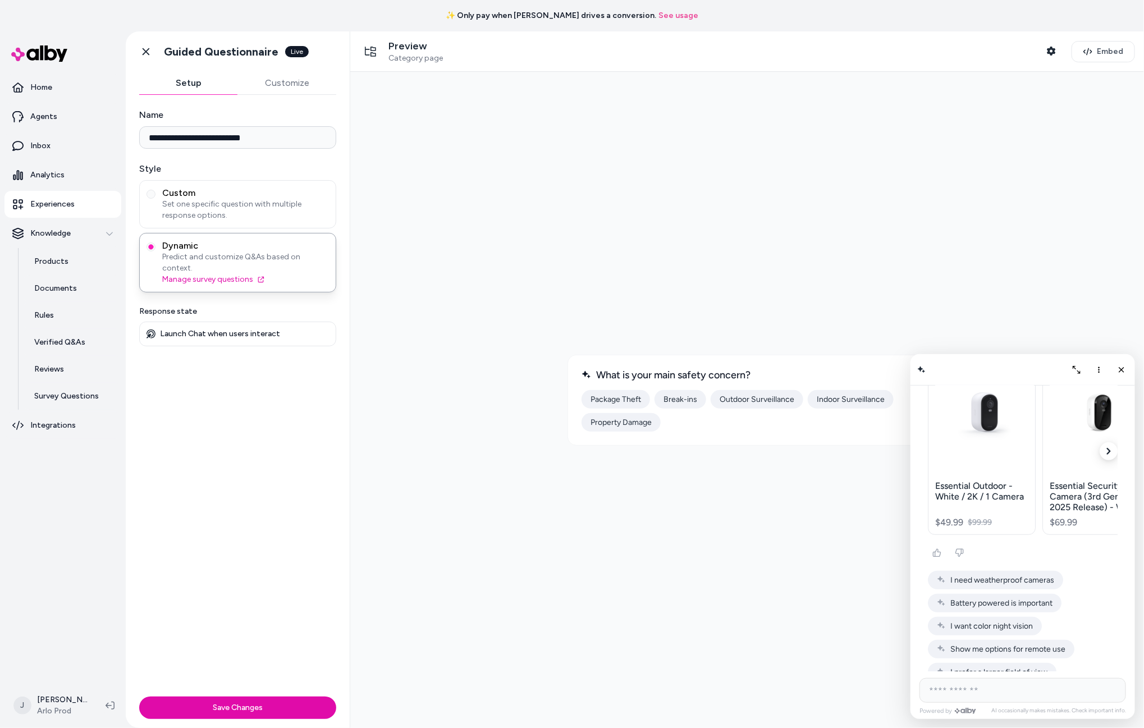
scroll to position [441, 0]
click at [1010, 594] on span "Battery powered is important" at bounding box center [1001, 599] width 102 height 10
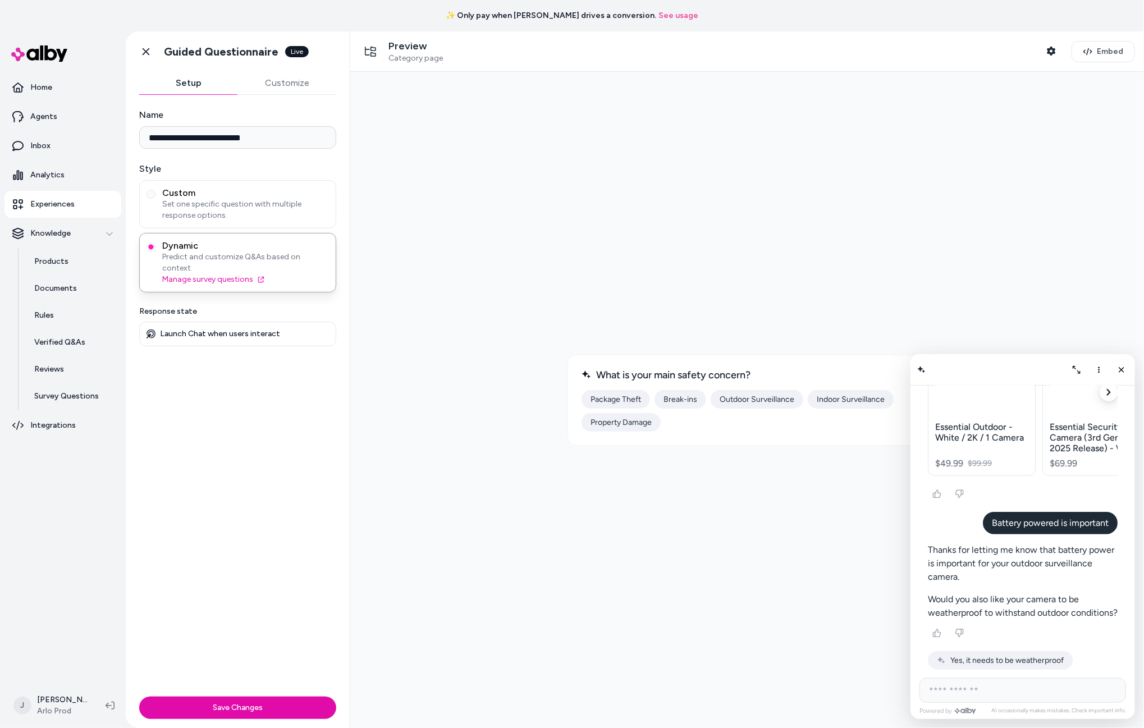
scroll to position [499, 0]
click at [1028, 675] on span "No preference on weather resistance" at bounding box center [1016, 680] width 133 height 10
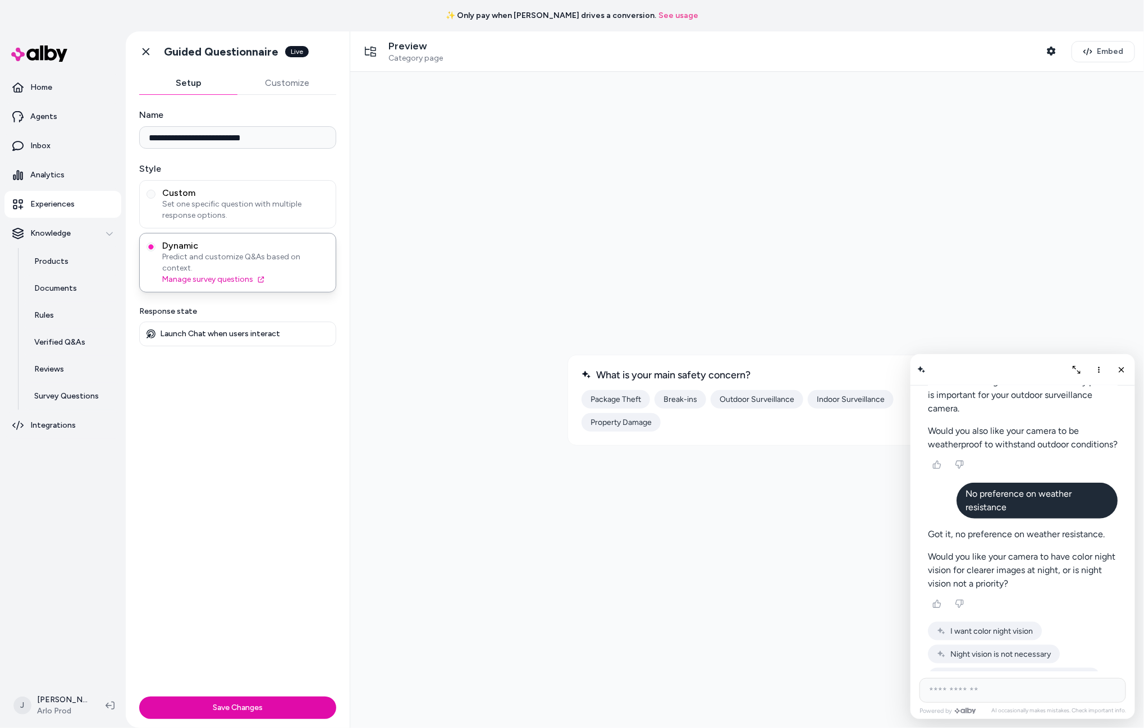
scroll to position [693, 0]
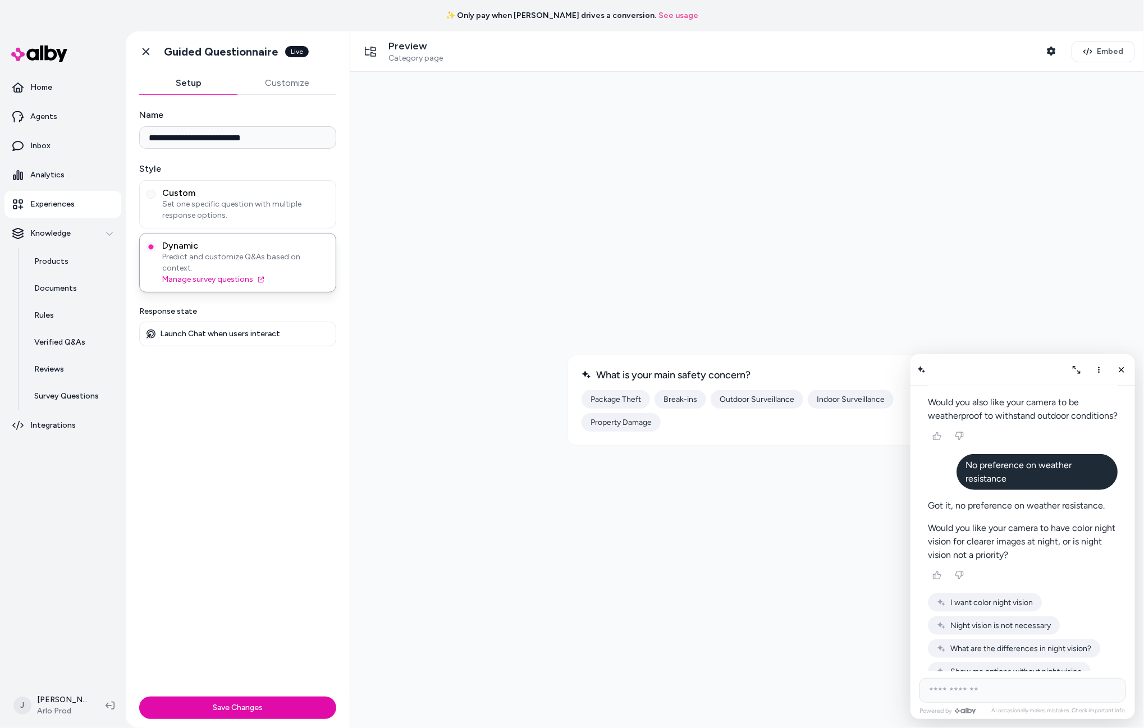
click at [1007, 621] on span "Night vision is not necessary" at bounding box center [1000, 626] width 101 height 10
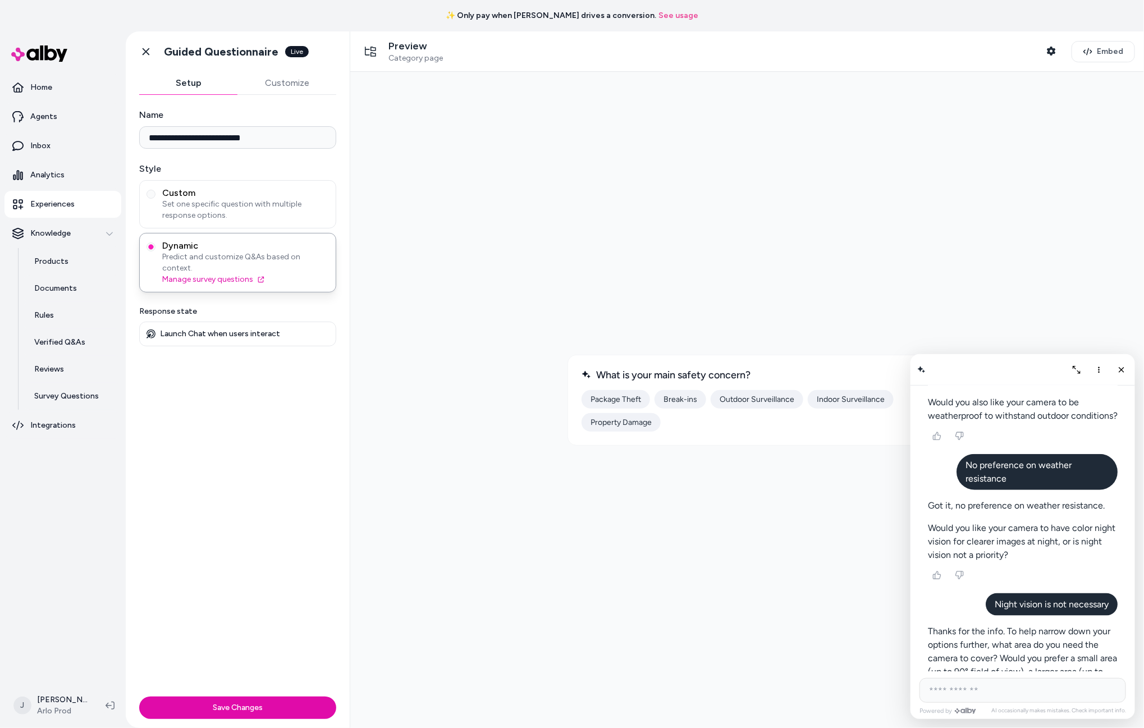
scroll to position [755, 0]
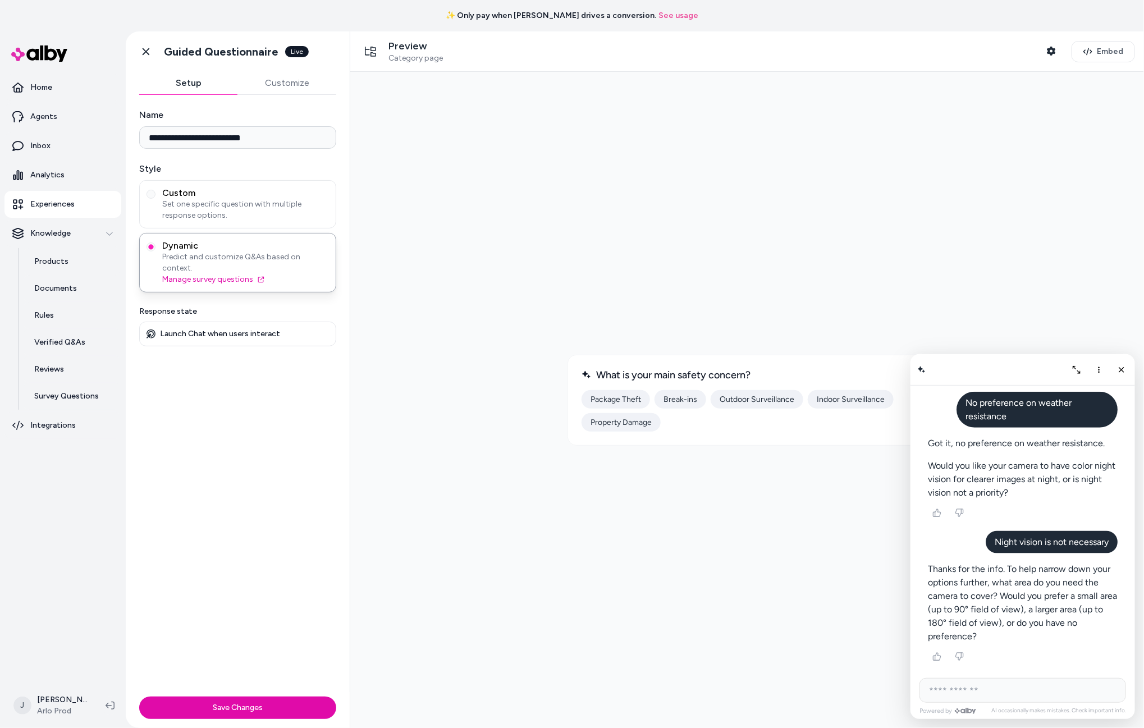
click at [1016, 702] on span "I need a larger area" at bounding box center [983, 707] width 66 height 10
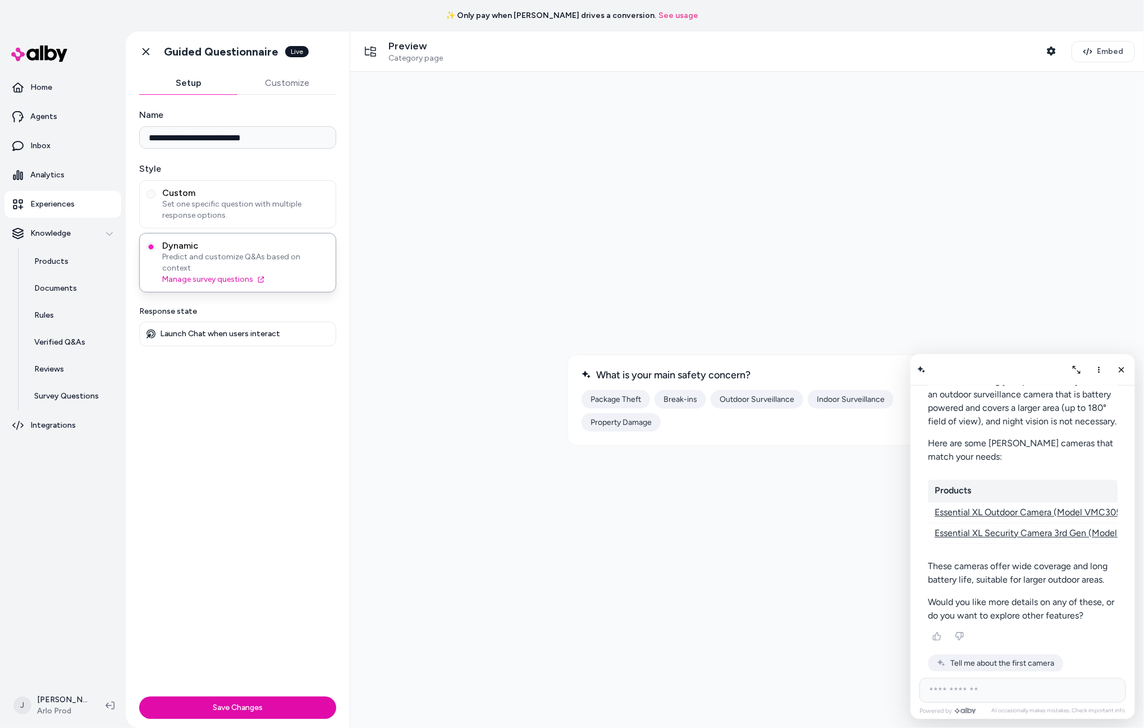
scroll to position [1087, 0]
click at [1123, 375] on button "Close chat" at bounding box center [1121, 369] width 19 height 19
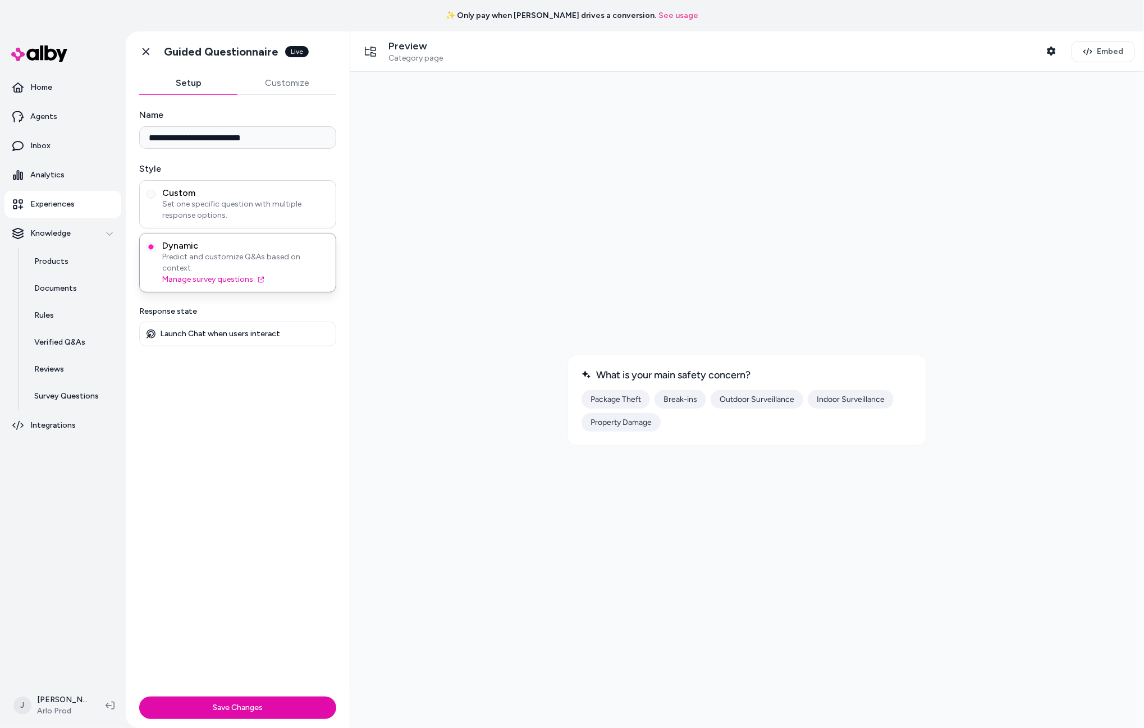
click at [222, 203] on span "Set one specific question with multiple response options." at bounding box center [245, 210] width 167 height 22
click at [156, 199] on button "Custom Set one specific question with multiple response options." at bounding box center [151, 194] width 9 height 9
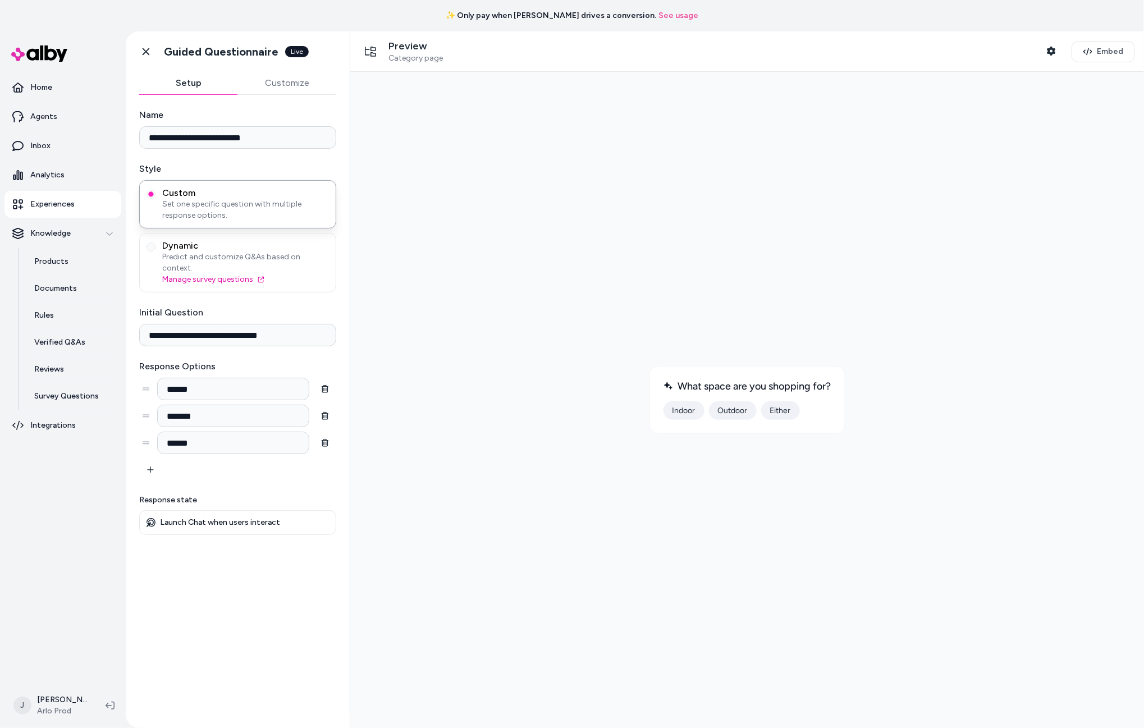
click at [688, 412] on button "Indoor" at bounding box center [683, 410] width 41 height 19
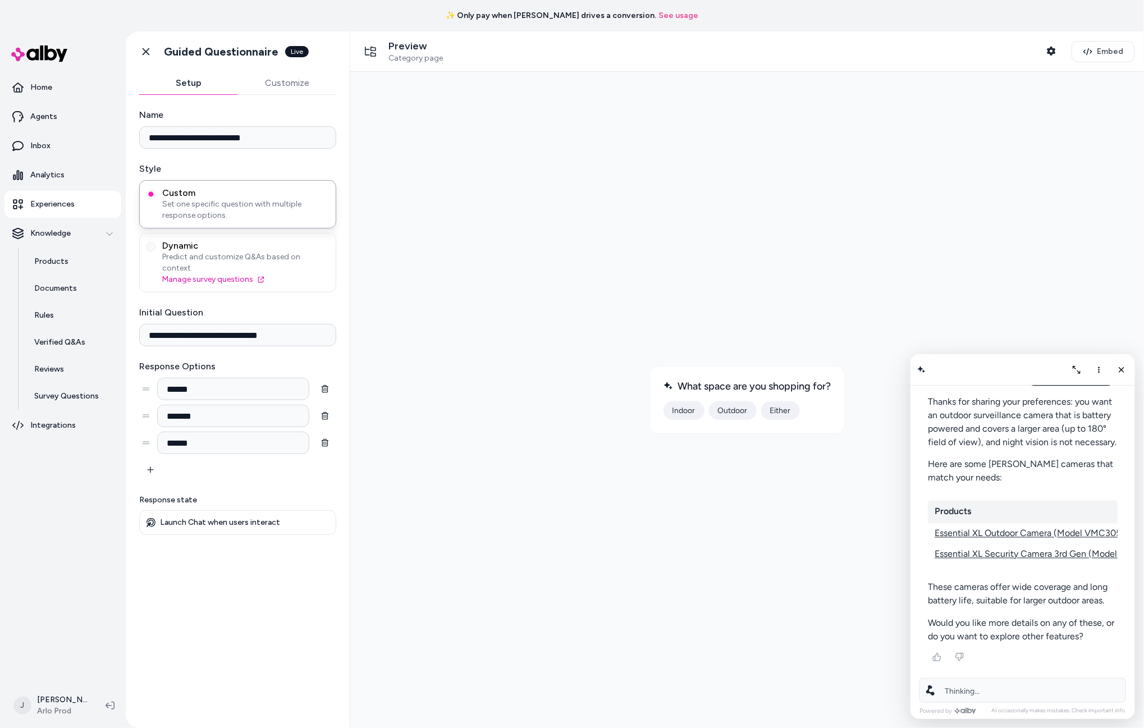
scroll to position [1103, 0]
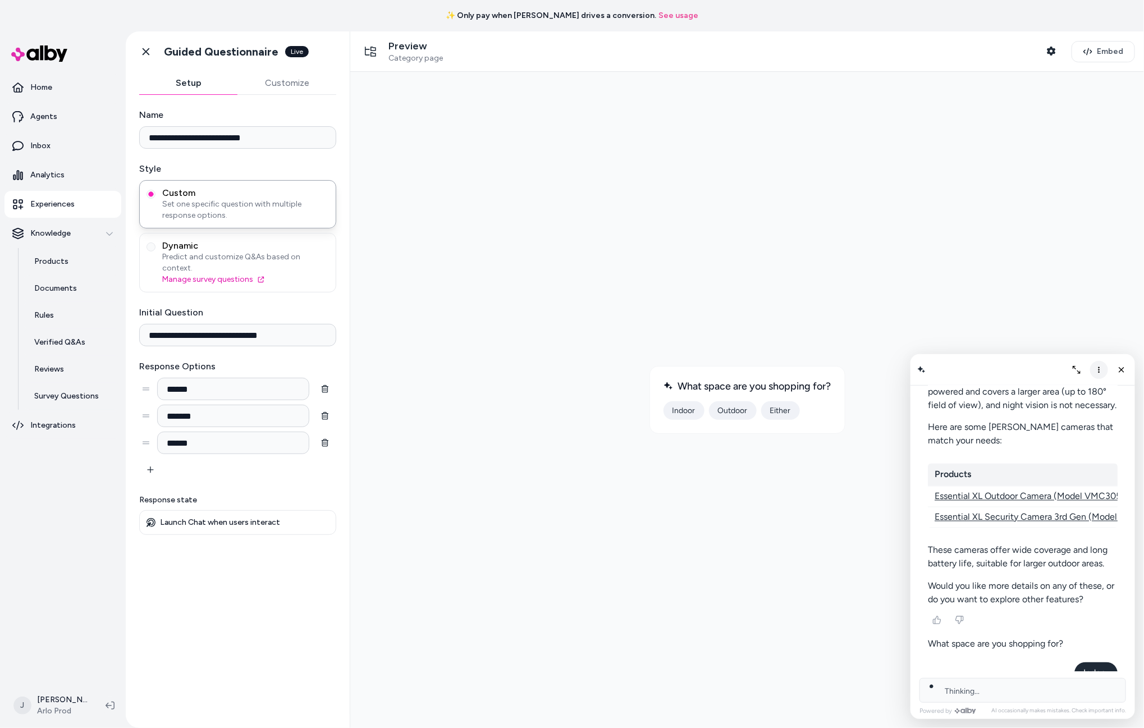
click at [1093, 364] on button "More options" at bounding box center [1099, 370] width 18 height 18
click at [1078, 392] on span "Clear conversation" at bounding box center [1058, 393] width 66 height 10
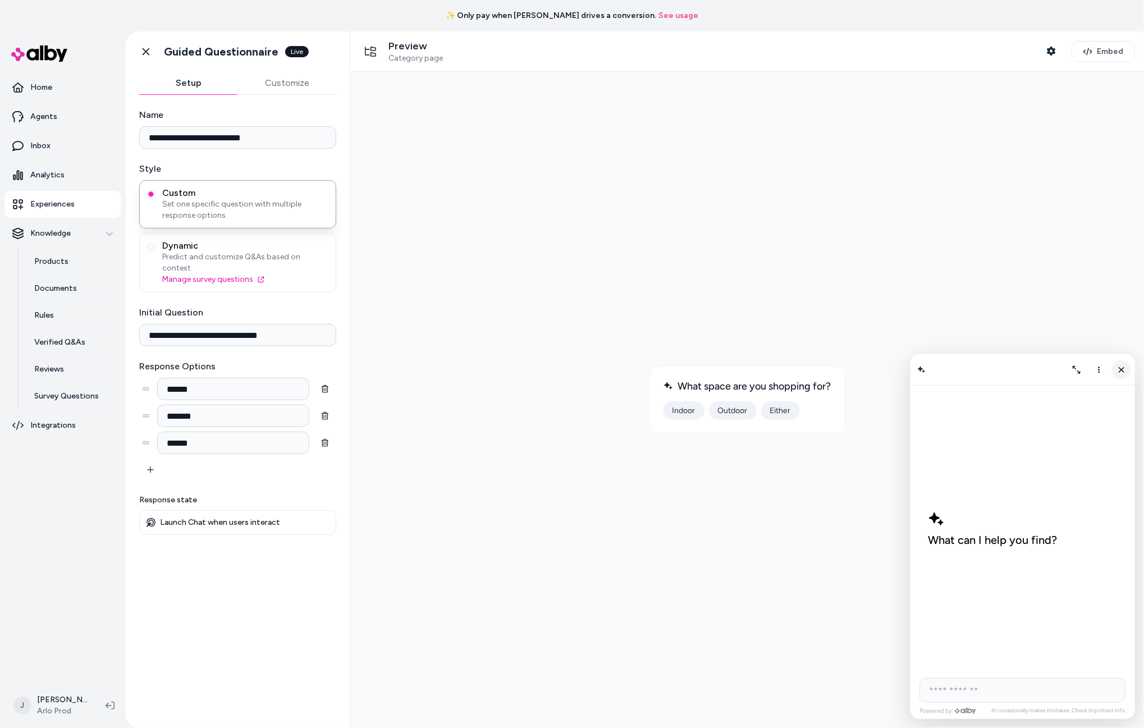
drag, startPoint x: 1121, startPoint y: 369, endPoint x: 818, endPoint y: 459, distance: 316.3
click at [1119, 370] on icon "Close chat" at bounding box center [1122, 369] width 10 height 10
click at [687, 409] on button "Indoor" at bounding box center [683, 410] width 41 height 19
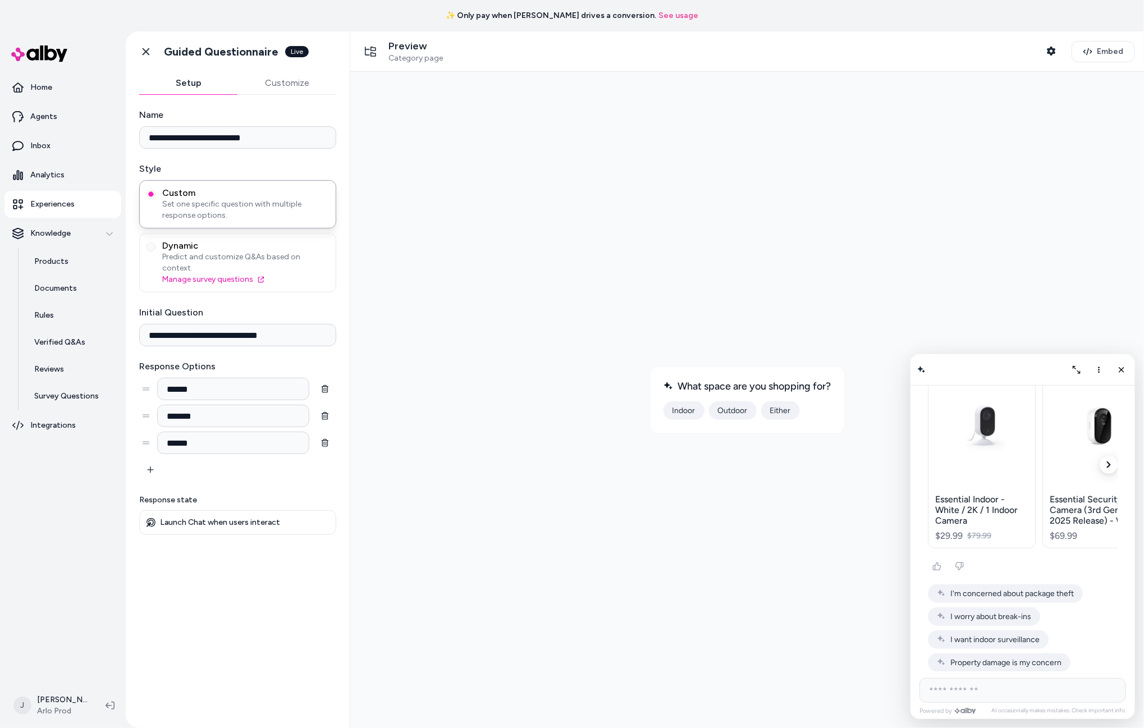
scroll to position [363, 0]
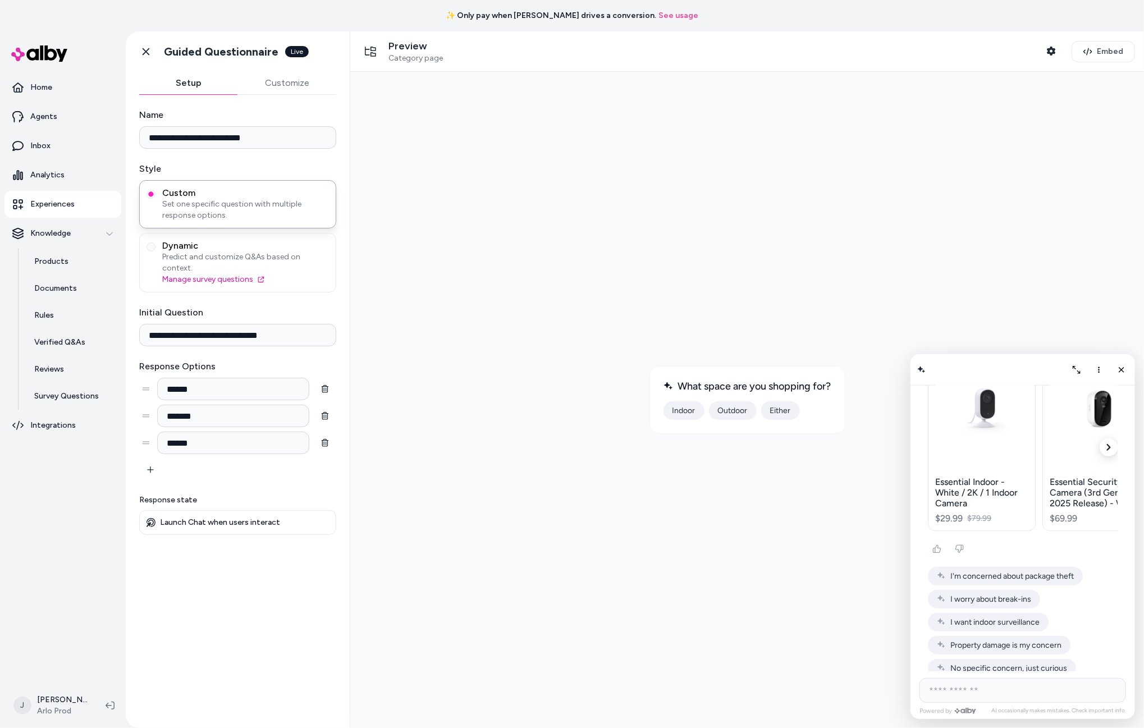
click at [981, 691] on input "AI Shopping Assistant" at bounding box center [1022, 690] width 207 height 25
type input "**********"
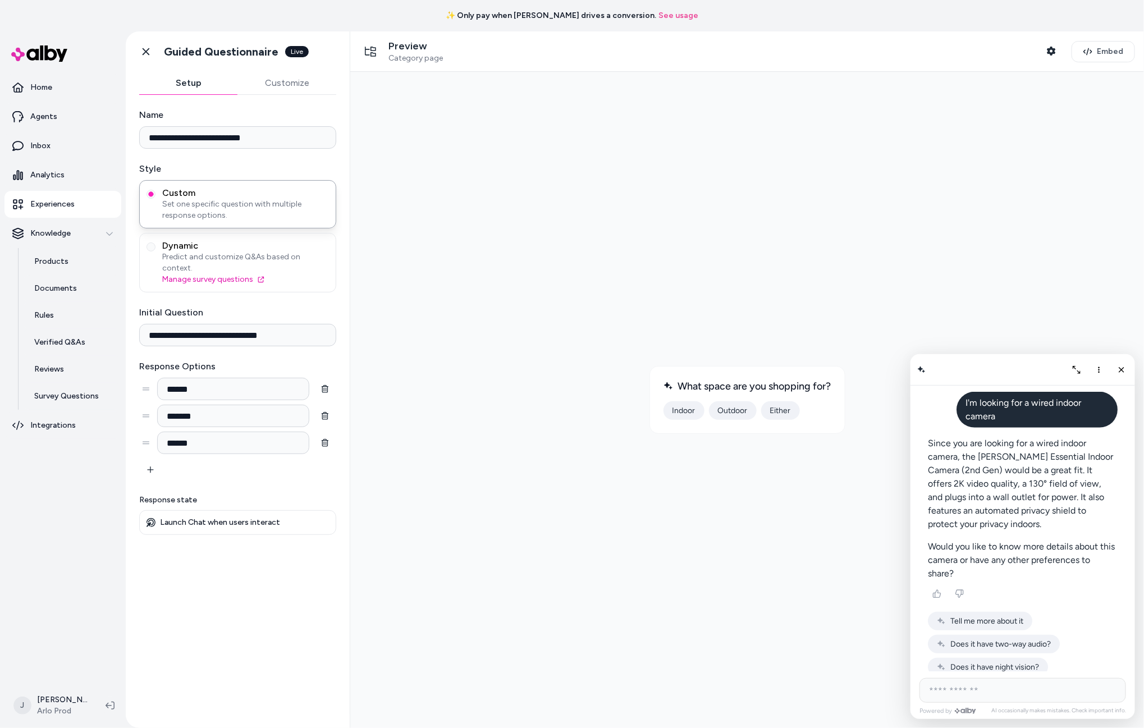
scroll to position [542, 0]
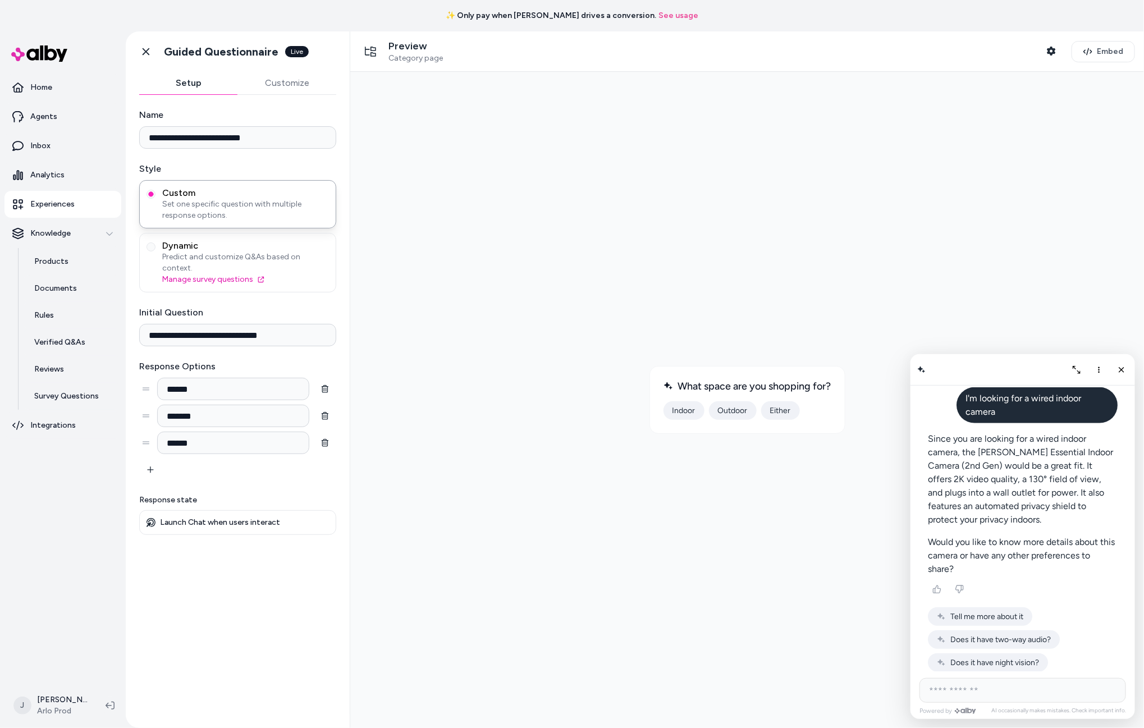
drag, startPoint x: 628, startPoint y: 353, endPoint x: 870, endPoint y: 432, distance: 255.0
click at [870, 432] on div at bounding box center [747, 399] width 776 height 638
click at [833, 416] on div "What space are you shopping for? Indoor Outdoor Either" at bounding box center [747, 400] width 196 height 68
drag, startPoint x: 750, startPoint y: 433, endPoint x: 625, endPoint y: 355, distance: 147.6
click at [625, 355] on div at bounding box center [747, 399] width 776 height 638
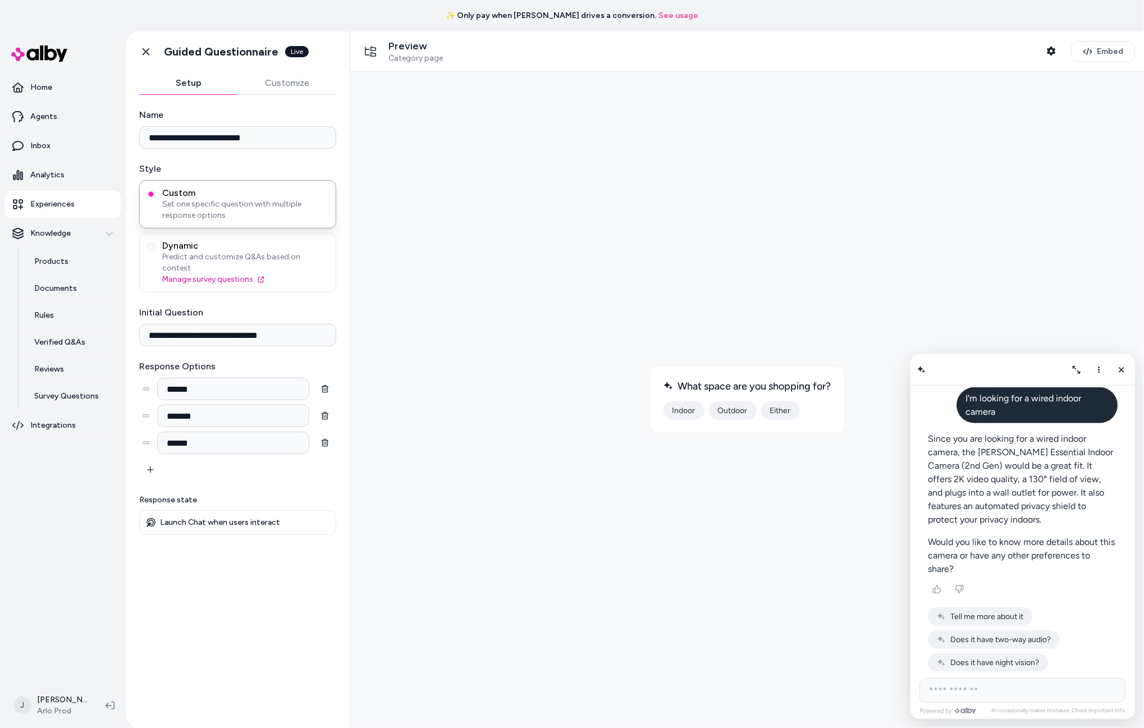
click at [634, 363] on div at bounding box center [747, 399] width 776 height 638
click at [1121, 367] on icon "Close chat" at bounding box center [1122, 369] width 10 height 10
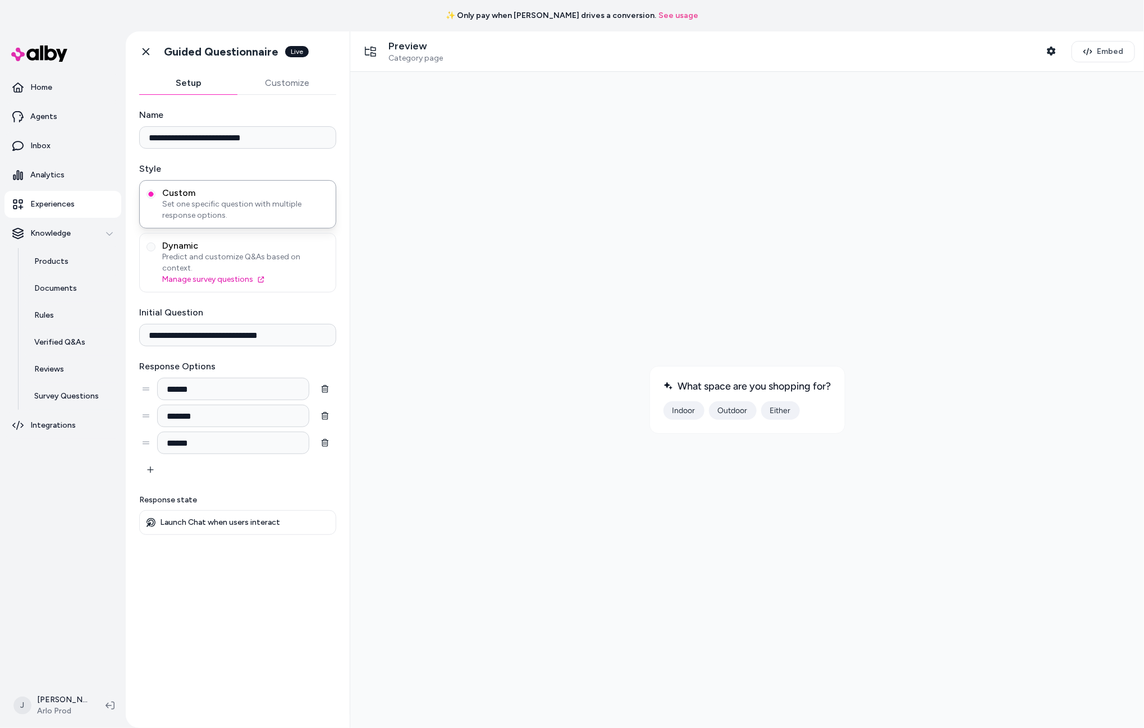
click at [53, 203] on p "Experiences" at bounding box center [52, 204] width 44 height 11
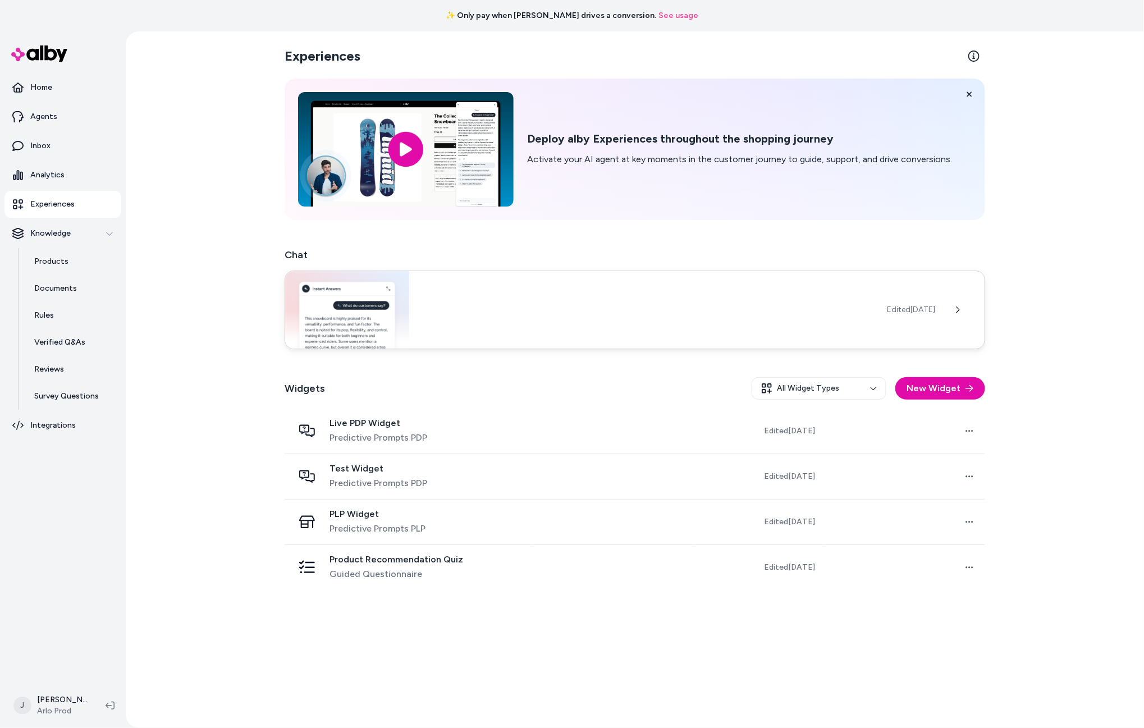
click at [600, 313] on div "Edited [DATE]" at bounding box center [635, 310] width 701 height 79
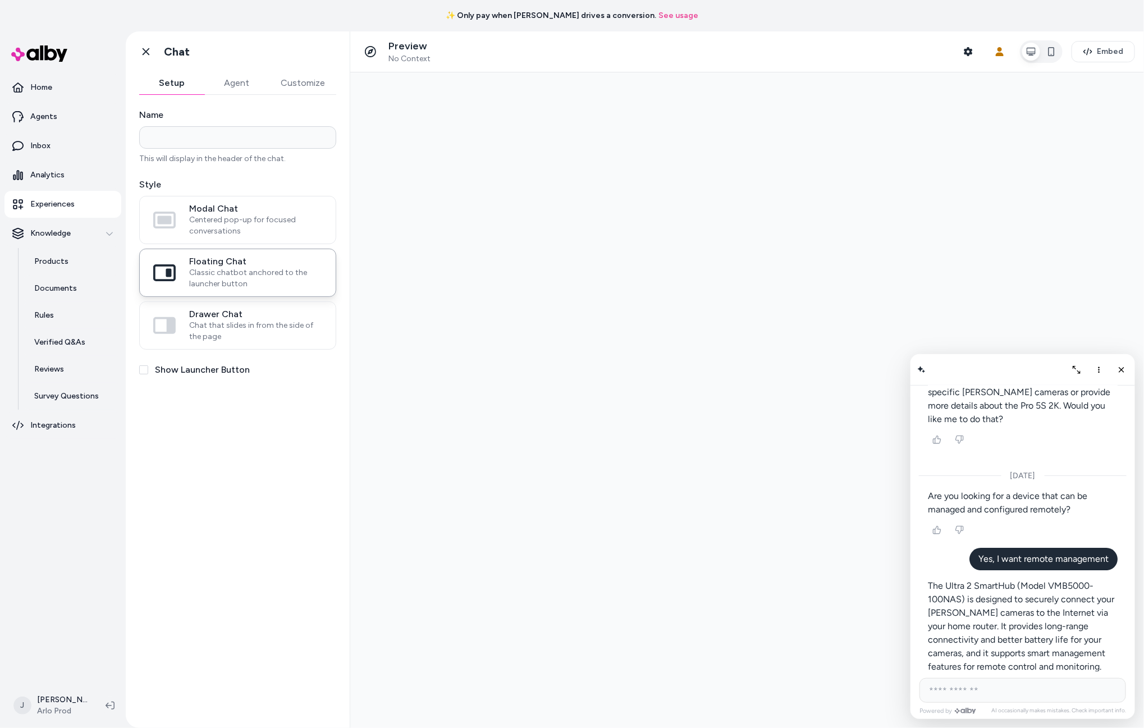
scroll to position [4271, 0]
drag, startPoint x: 1119, startPoint y: 367, endPoint x: 617, endPoint y: 390, distance: 502.6
click at [1114, 367] on button "Close chat" at bounding box center [1121, 370] width 18 height 18
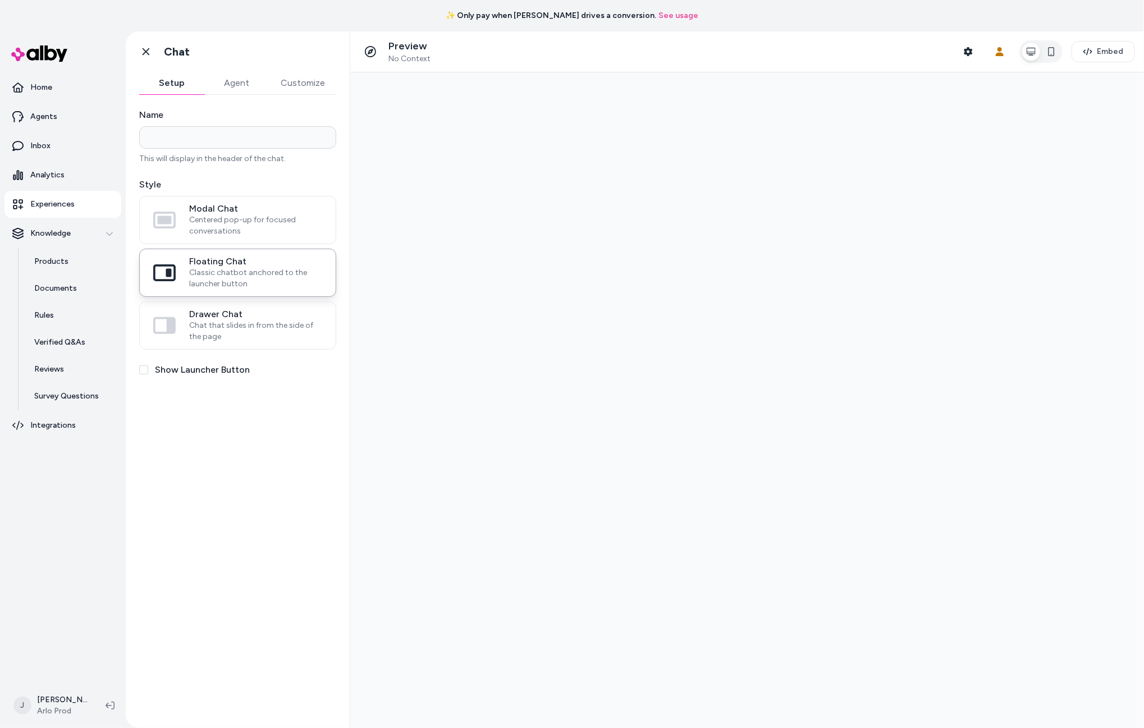
click at [146, 372] on button "Show Launcher Button" at bounding box center [143, 370] width 9 height 9
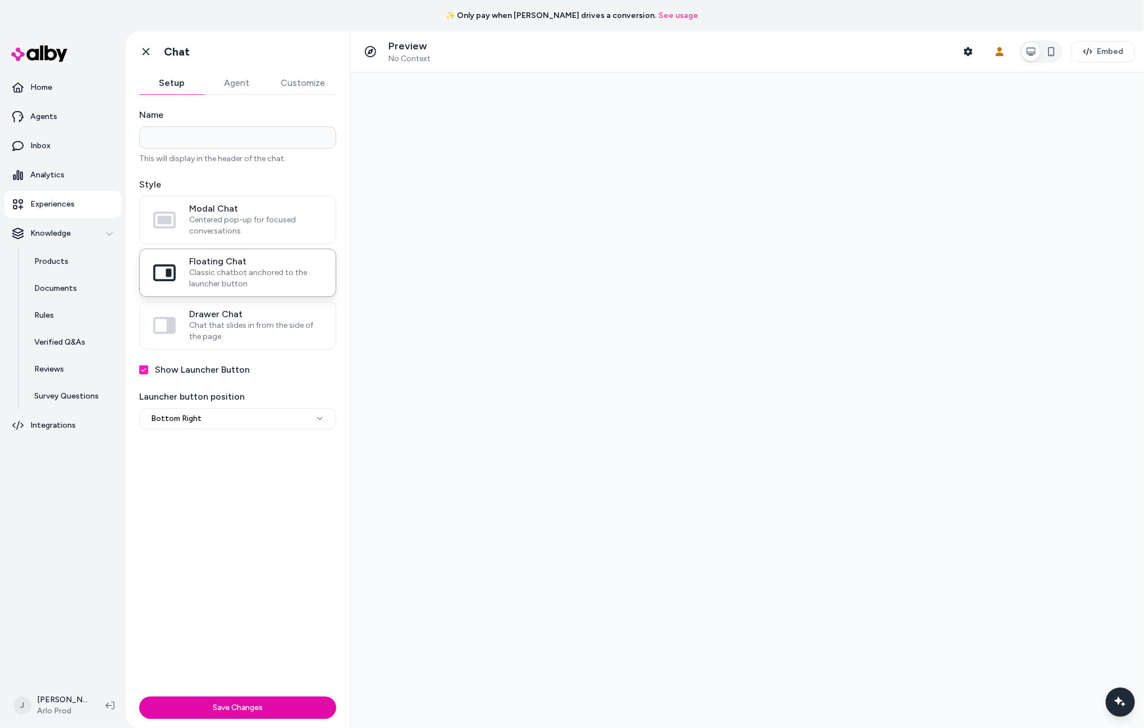
click at [143, 372] on button "Show Launcher Button" at bounding box center [143, 370] width 9 height 9
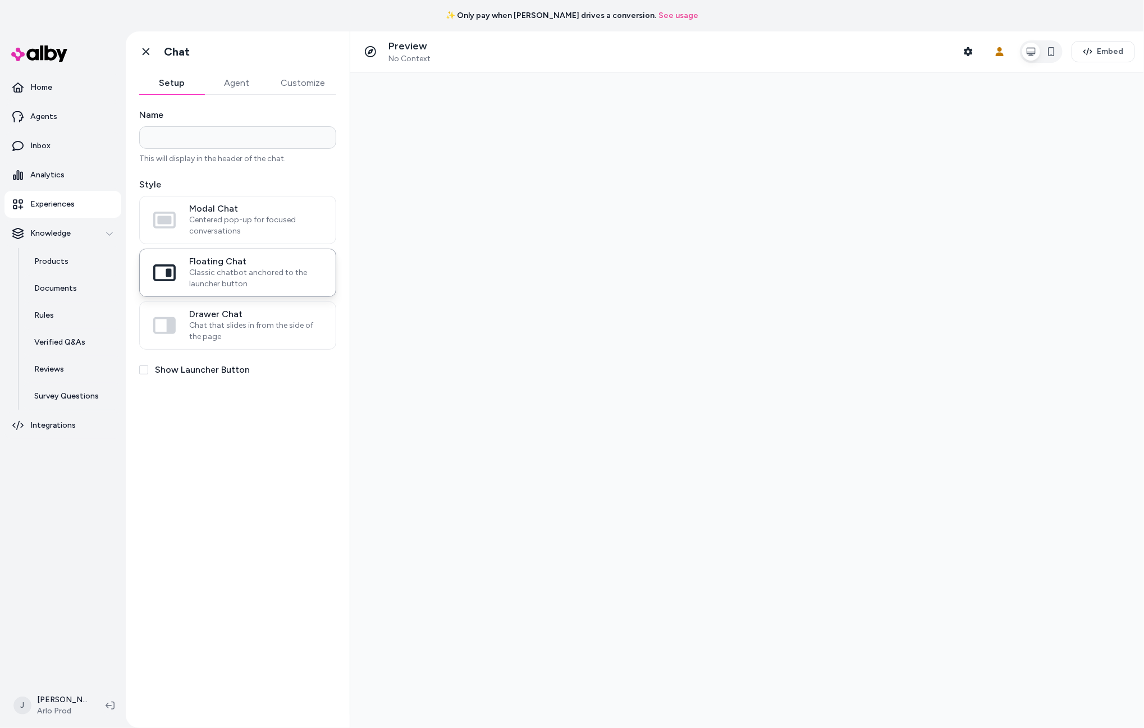
click at [303, 82] on button "Customize" at bounding box center [303, 83] width 67 height 22
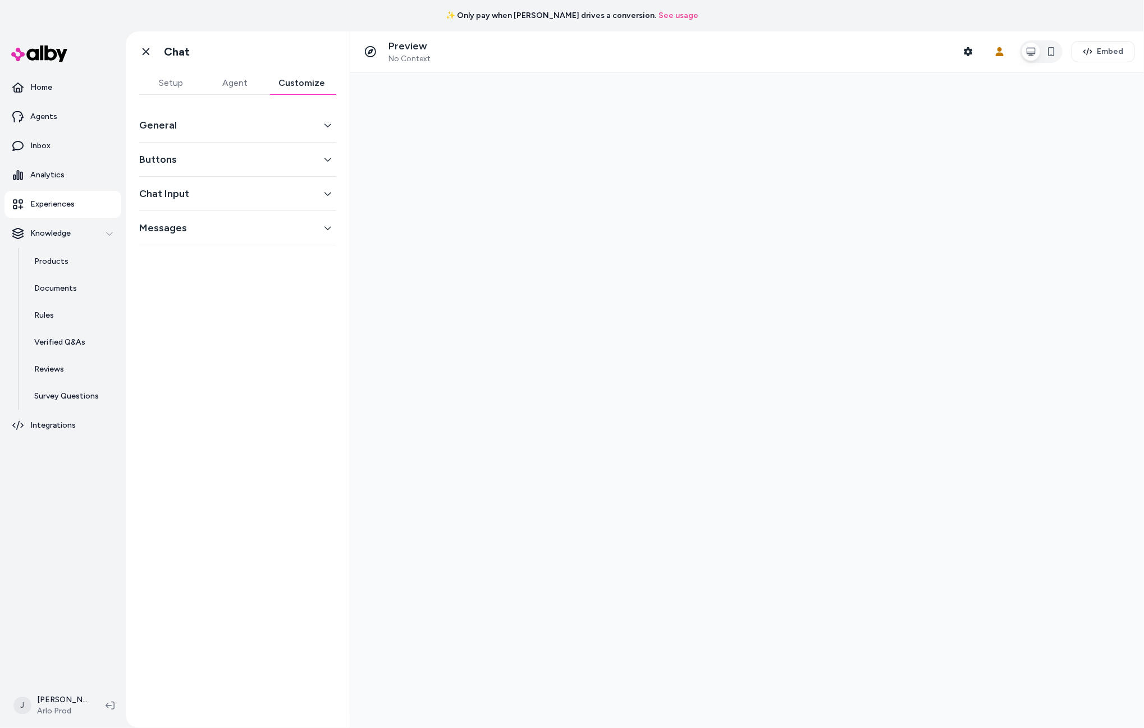
click at [185, 85] on button "Setup" at bounding box center [171, 83] width 64 height 22
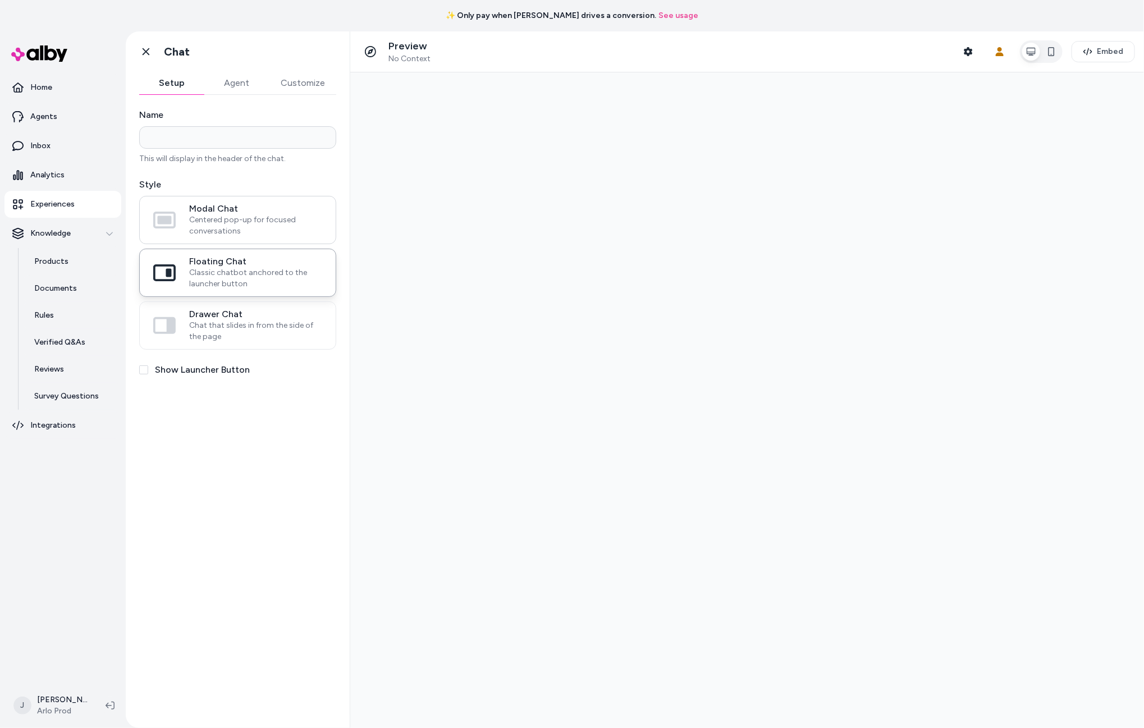
click at [222, 209] on span "Modal Chat" at bounding box center [255, 208] width 133 height 11
click at [0, 0] on button "Modal Chat Centered pop-up for focused conversations" at bounding box center [0, 0] width 0 height 0
drag, startPoint x: 229, startPoint y: 276, endPoint x: 225, endPoint y: 319, distance: 43.4
click at [228, 277] on span "Classic chatbot anchored to the launcher button" at bounding box center [255, 278] width 133 height 22
click at [0, 0] on button "Floating Chat Classic chatbot anchored to the launcher button" at bounding box center [0, 0] width 0 height 0
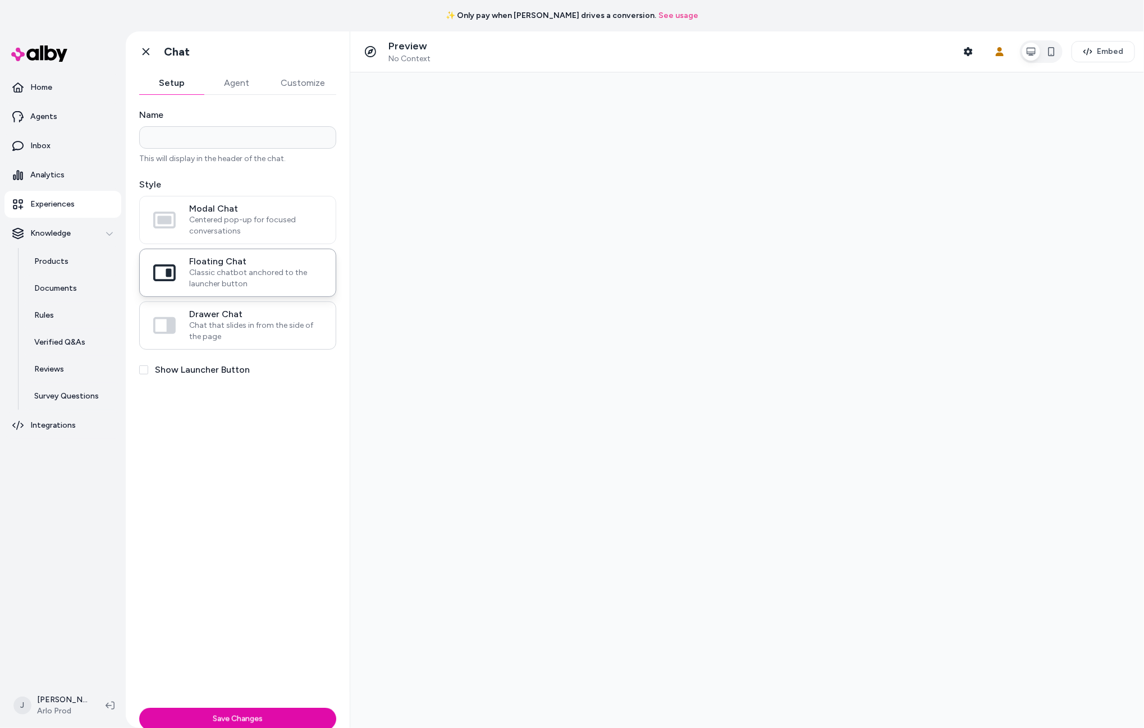
click at [226, 326] on span "Chat that slides in from the side of the page" at bounding box center [255, 331] width 133 height 22
click at [0, 0] on button "Drawer Chat Chat that slides in from the side of the page" at bounding box center [0, 0] width 0 height 0
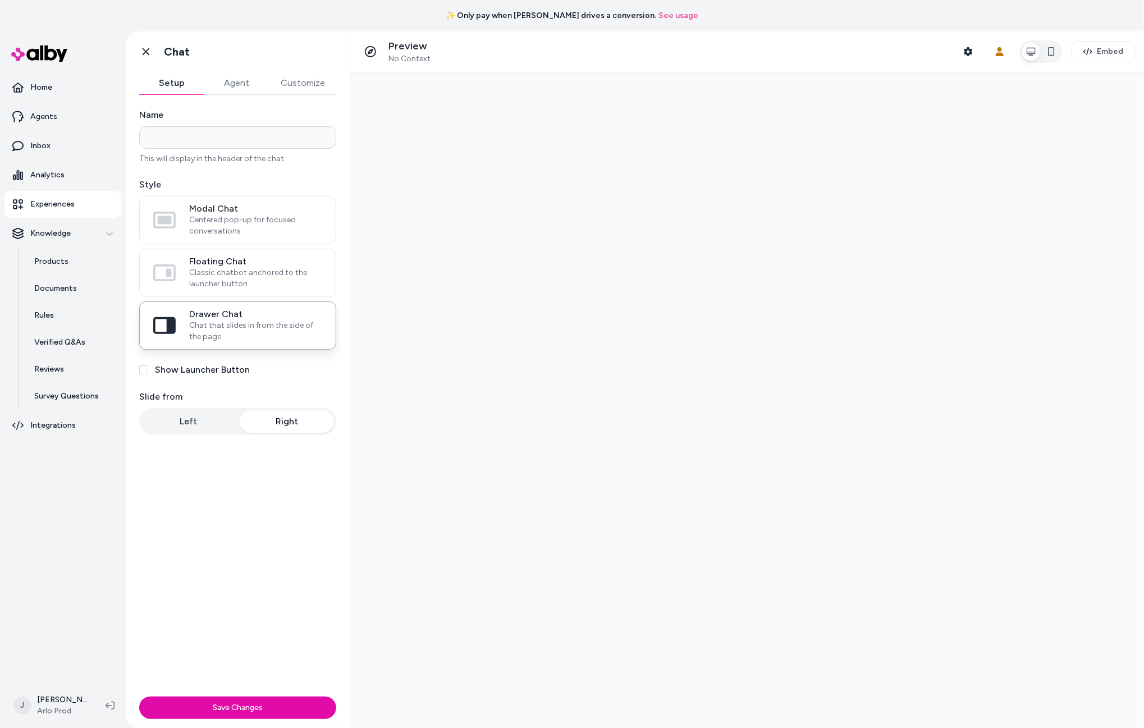
click at [202, 426] on button "Left" at bounding box center [189, 421] width 94 height 22
click at [277, 427] on button "Right" at bounding box center [287, 421] width 94 height 22
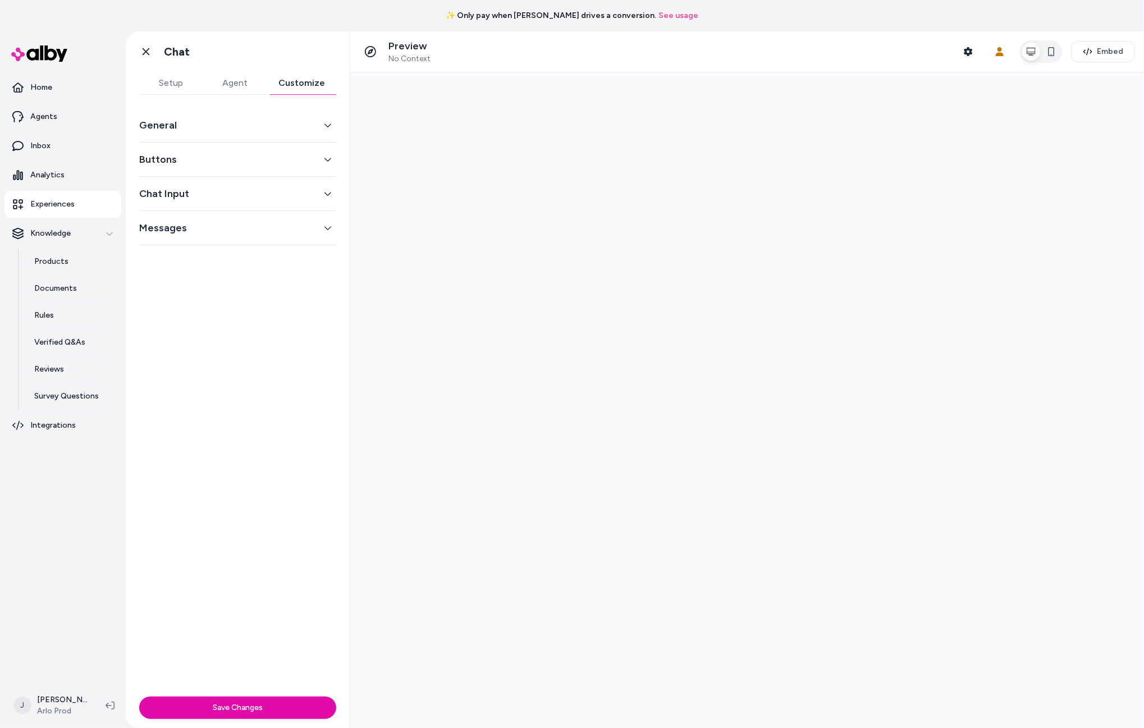
click at [295, 81] on button "Customize" at bounding box center [301, 83] width 69 height 22
click at [222, 127] on button "General" at bounding box center [237, 125] width 197 height 16
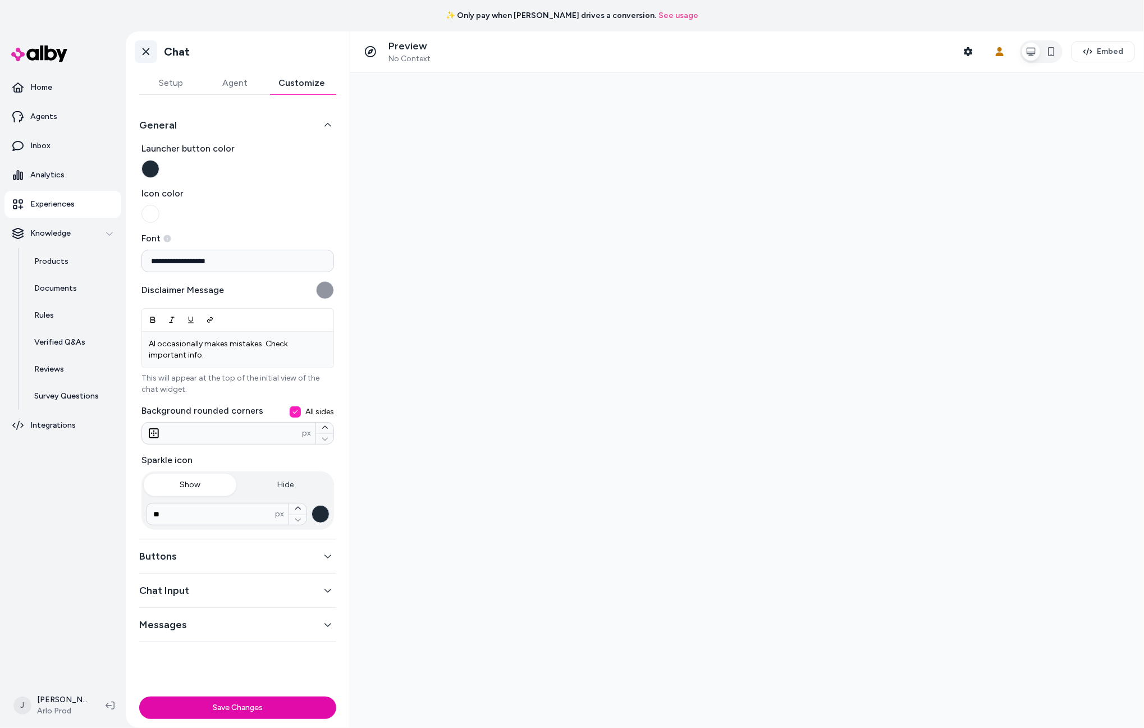
click at [143, 51] on icon at bounding box center [145, 51] width 11 height 11
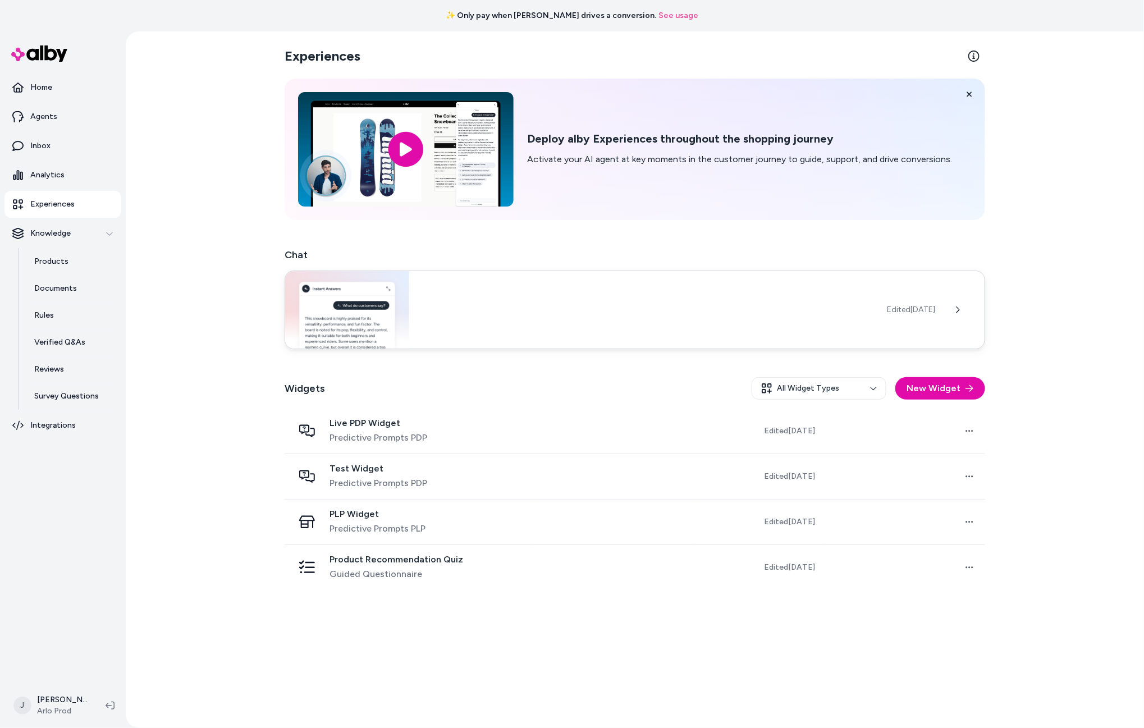
drag, startPoint x: 591, startPoint y: 304, endPoint x: 585, endPoint y: 305, distance: 6.4
click at [591, 304] on div "Edited Jun 25, 2025" at bounding box center [635, 310] width 701 height 79
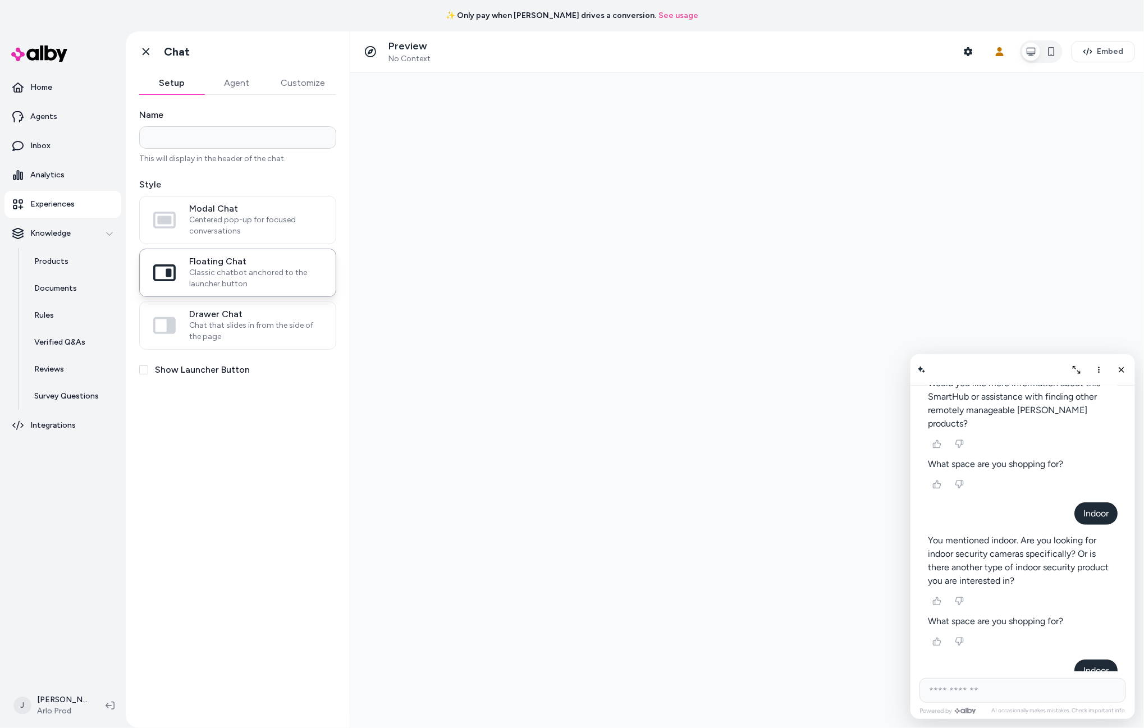
scroll to position [2581, 0]
click at [238, 220] on span "Centered pop-up for focused conversations" at bounding box center [255, 226] width 133 height 22
click at [0, 0] on button "Modal Chat Centered pop-up for focused conversations" at bounding box center [0, 0] width 0 height 0
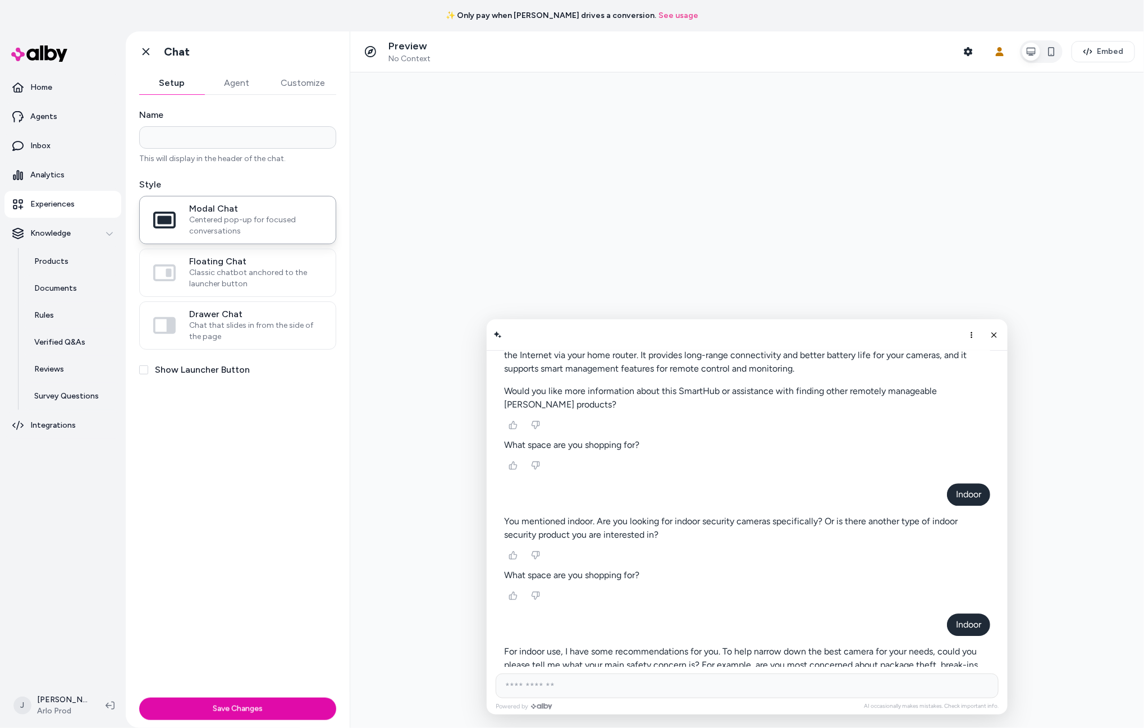
scroll to position [1729, 0]
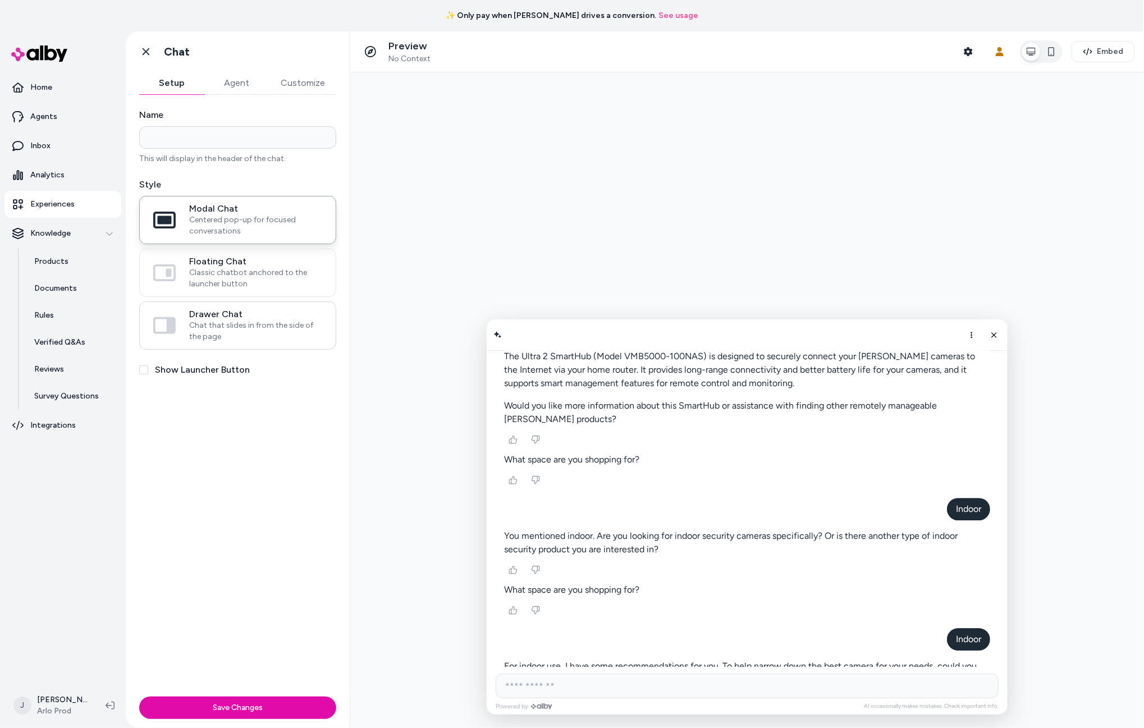
click at [240, 313] on span "Drawer Chat" at bounding box center [255, 314] width 133 height 11
click at [0, 0] on button "Drawer Chat Chat that slides in from the side of the page" at bounding box center [0, 0] width 0 height 0
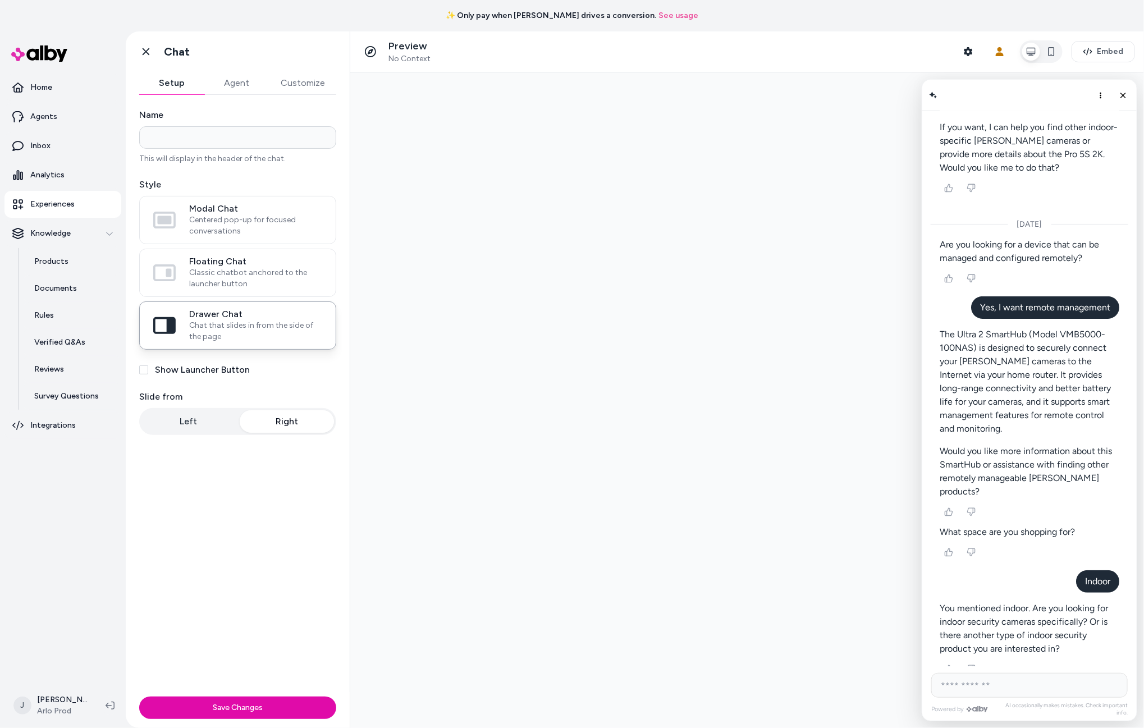
scroll to position [2379, 0]
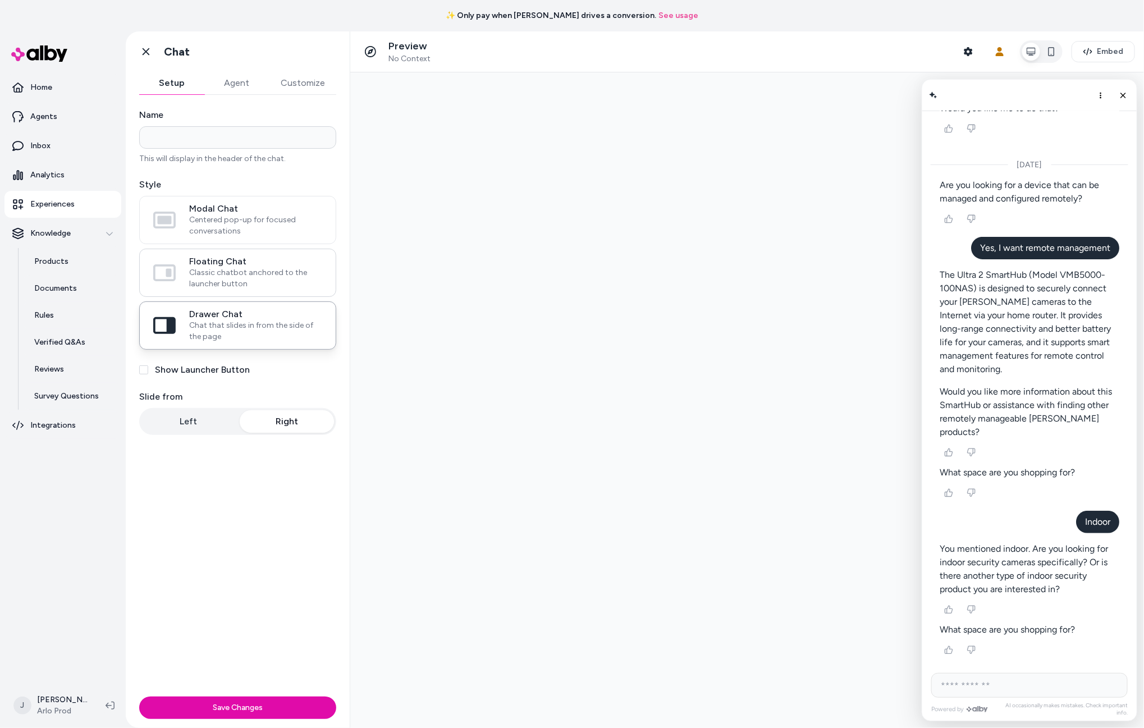
click at [280, 277] on span "Classic chatbot anchored to the launcher button" at bounding box center [255, 278] width 133 height 22
click at [0, 0] on button "Floating Chat Classic chatbot anchored to the launcher button" at bounding box center [0, 0] width 0 height 0
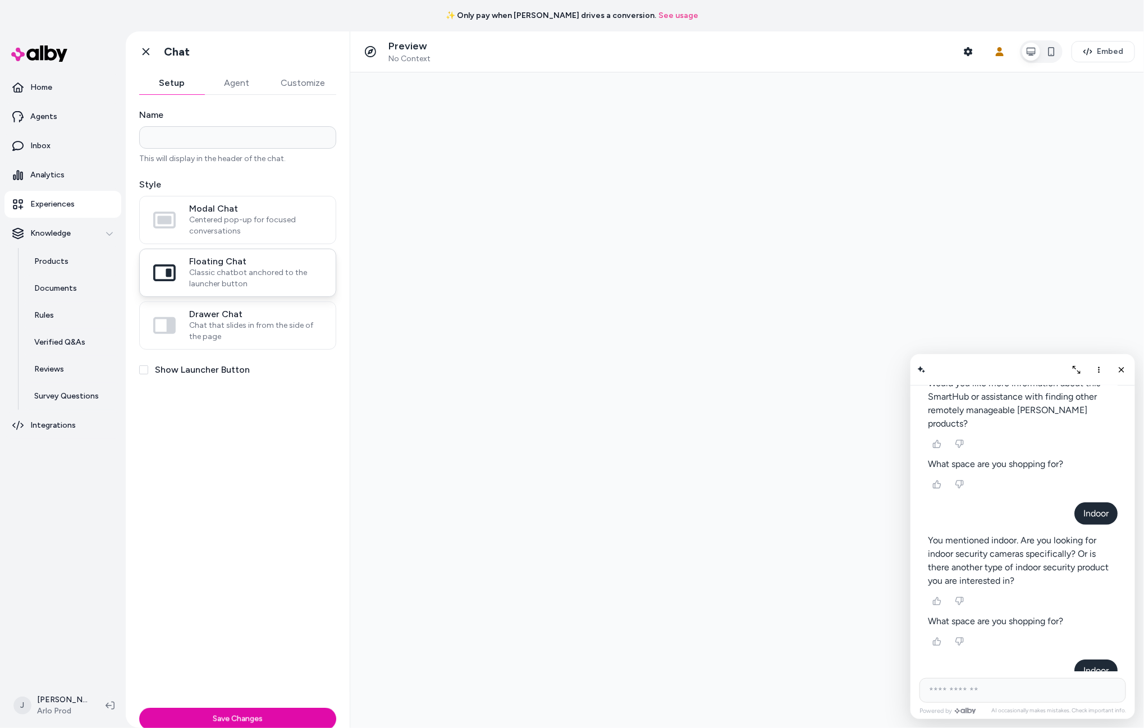
scroll to position [2581, 0]
click at [263, 225] on span "Centered pop-up for focused conversations" at bounding box center [255, 226] width 133 height 22
click at [0, 0] on button "Modal Chat Centered pop-up for focused conversations" at bounding box center [0, 0] width 0 height 0
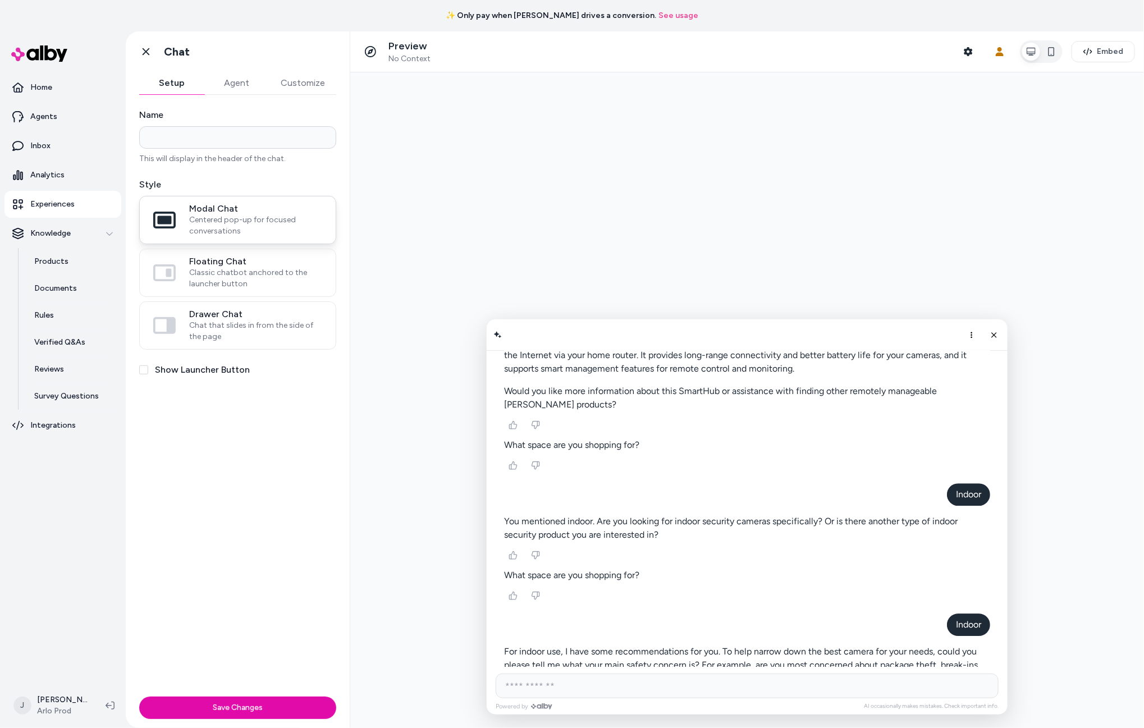
scroll to position [1729, 0]
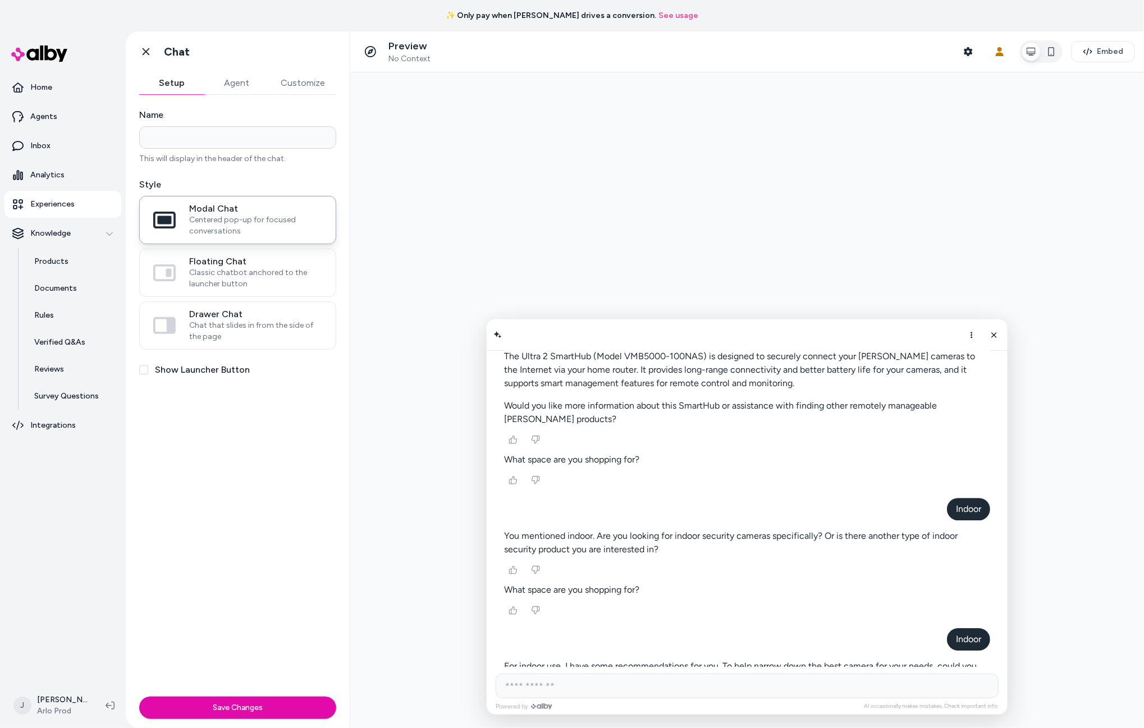
click at [143, 373] on button "Show Launcher Button" at bounding box center [143, 370] width 9 height 9
drag, startPoint x: 1130, startPoint y: 700, endPoint x: 1126, endPoint y: 726, distance: 26.7
click at [1130, 700] on div "Chat with our AI assistant" at bounding box center [1120, 701] width 29 height 29
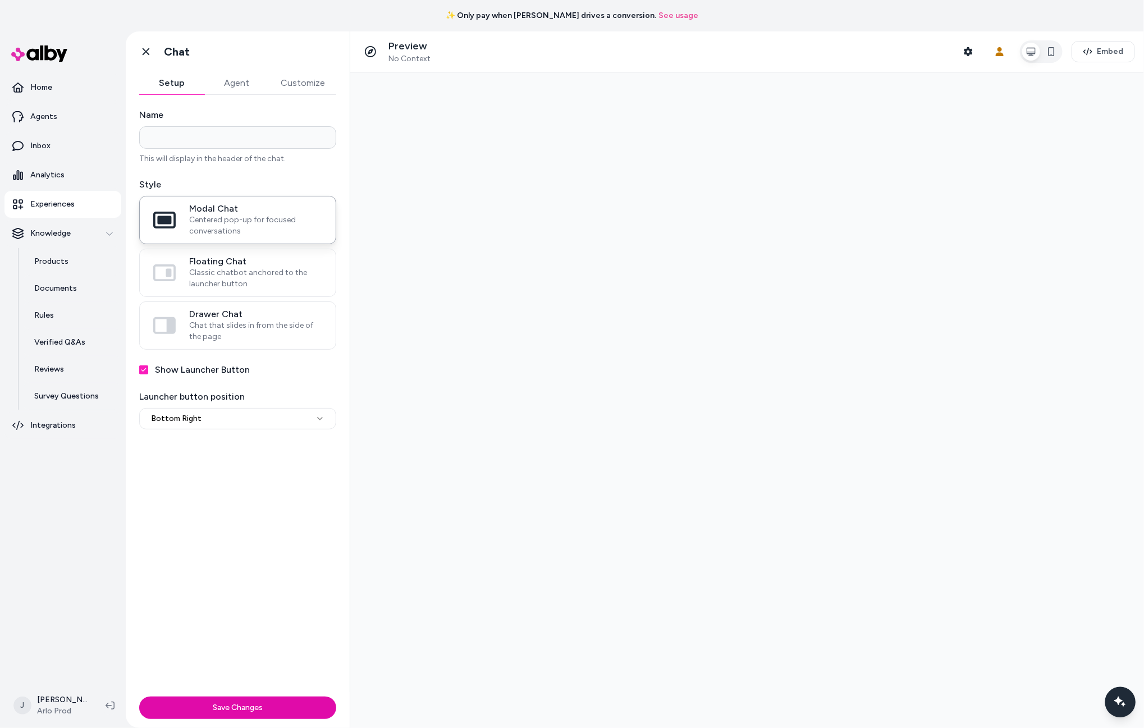
click at [1118, 700] on icon "Chat with our AI assistant" at bounding box center [1120, 702] width 7 height 7
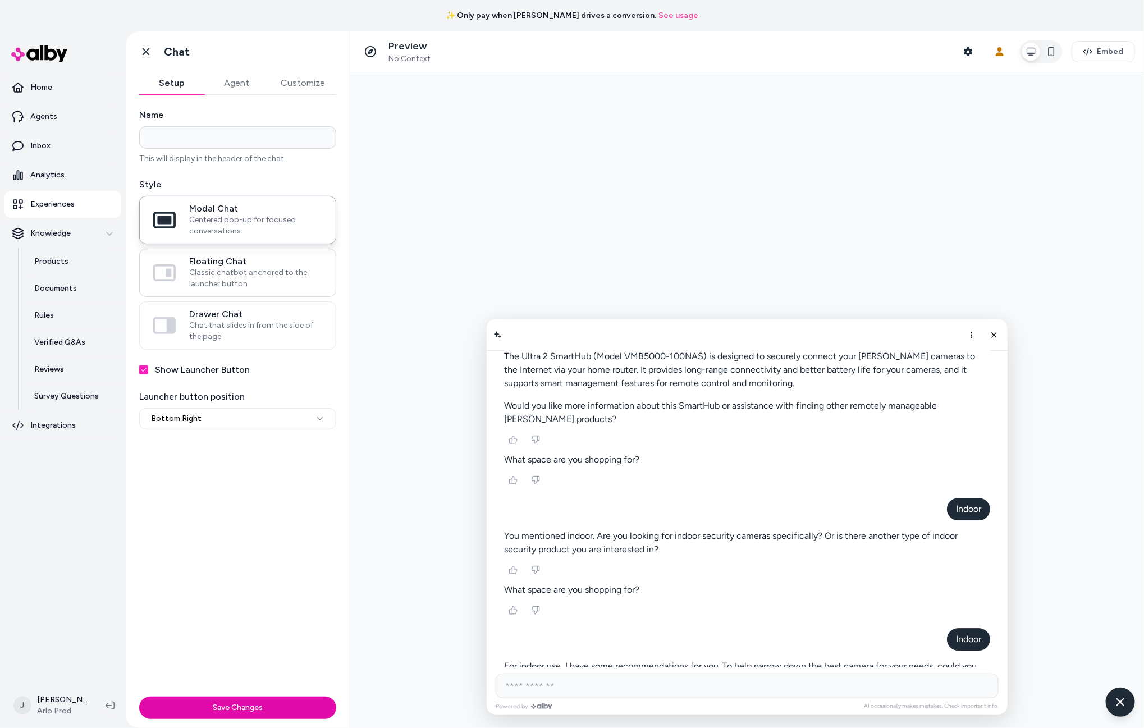
click at [224, 276] on span "Classic chatbot anchored to the launcher button" at bounding box center [255, 278] width 133 height 22
click at [0, 0] on button "Floating Chat Classic chatbot anchored to the launcher button" at bounding box center [0, 0] width 0 height 0
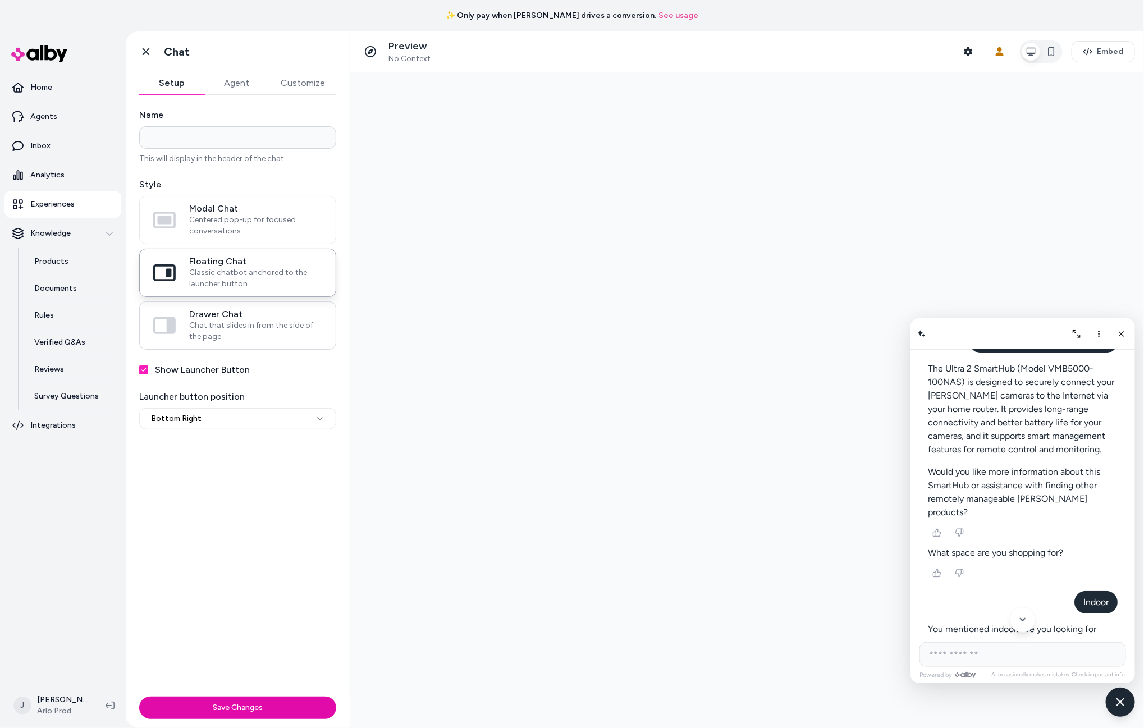
click at [215, 303] on label "Drawer Chat Chat that slides in from the side of the page" at bounding box center [238, 325] width 196 height 47
click at [0, 0] on button "Drawer Chat Chat that slides in from the side of the page" at bounding box center [0, 0] width 0 height 0
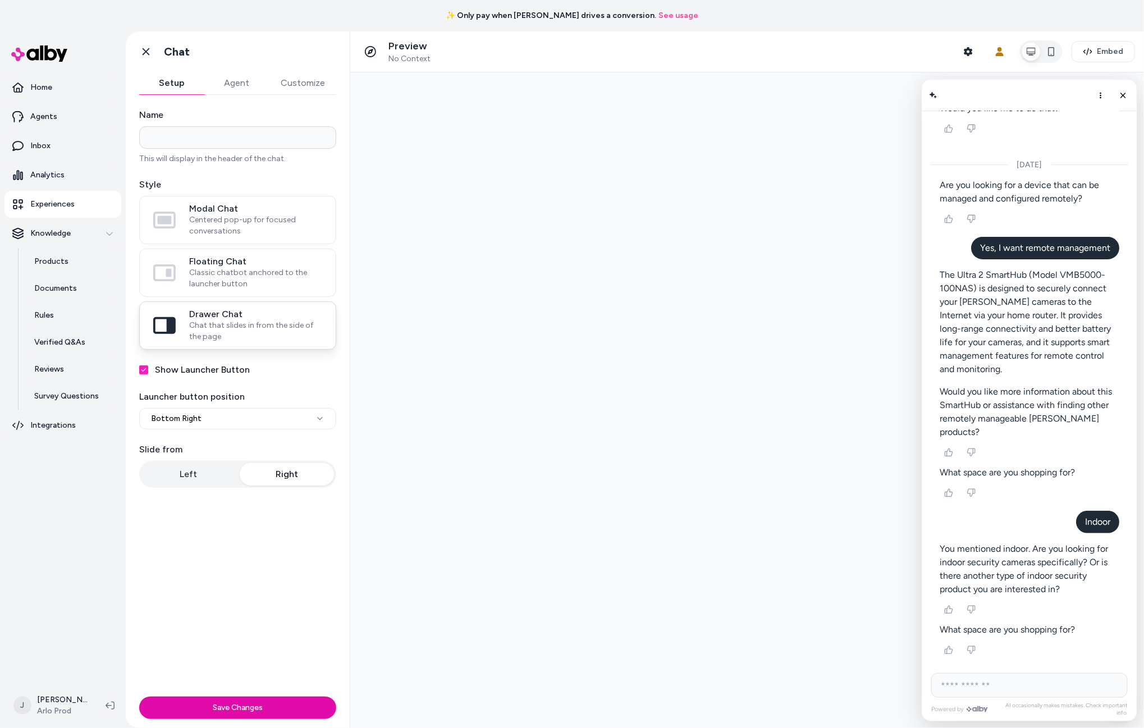
drag, startPoint x: 212, startPoint y: 327, endPoint x: 216, endPoint y: 305, distance: 22.3
click at [212, 327] on span "Chat that slides in from the side of the page" at bounding box center [255, 331] width 133 height 22
click at [0, 0] on button "Drawer Chat Chat that slides in from the side of the page" at bounding box center [0, 0] width 0 height 0
click at [223, 215] on span "Centered pop-up for focused conversations" at bounding box center [255, 226] width 133 height 22
click at [0, 0] on button "Modal Chat Centered pop-up for focused conversations" at bounding box center [0, 0] width 0 height 0
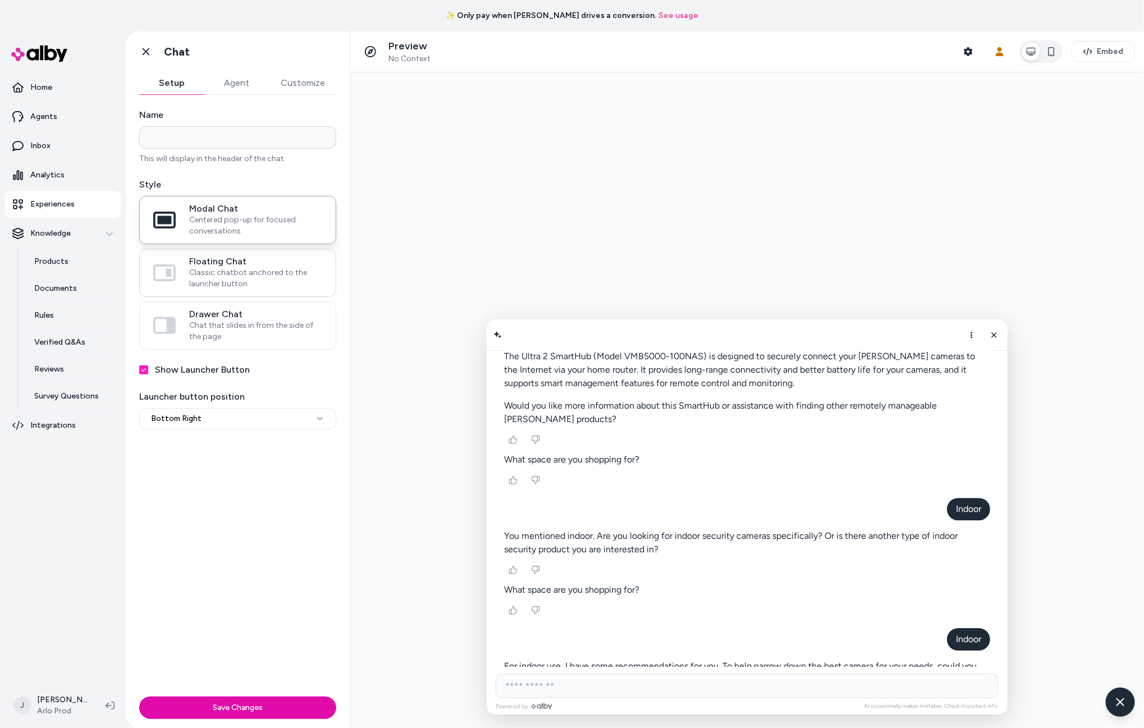
click at [210, 262] on span "Floating Chat" at bounding box center [255, 261] width 133 height 11
click at [0, 0] on button "Floating Chat Classic chatbot anchored to the launcher button" at bounding box center [0, 0] width 0 height 0
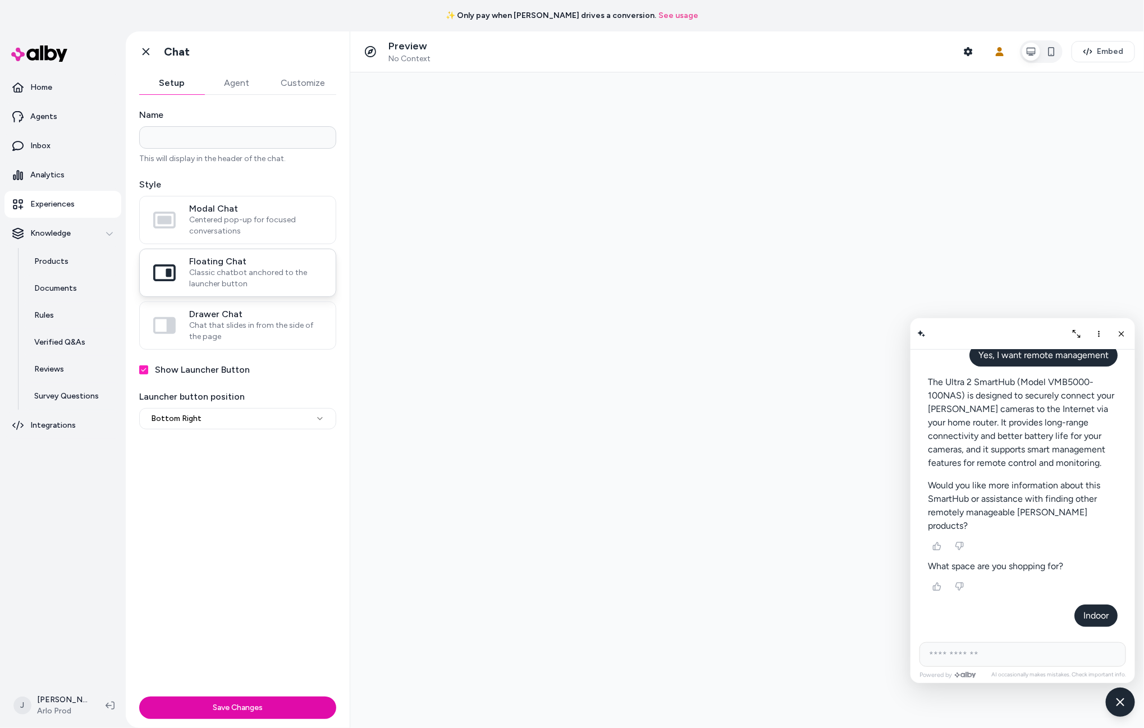
scroll to position [2457, 0]
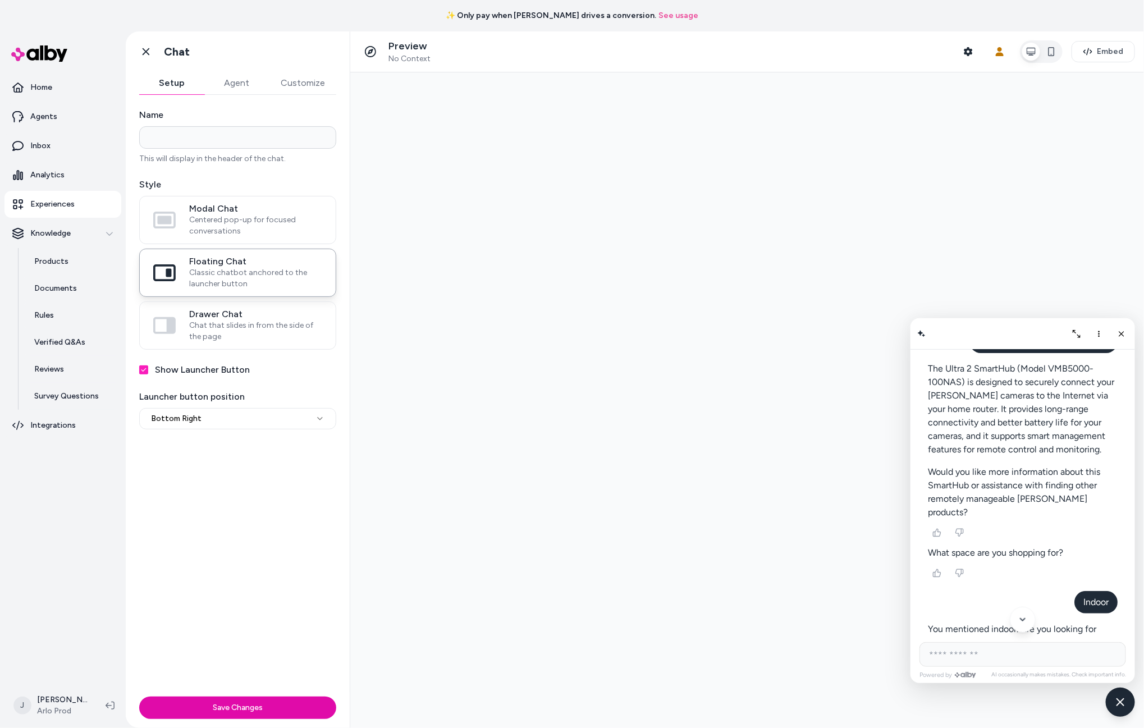
click at [143, 374] on button "Show Launcher Button" at bounding box center [143, 370] width 9 height 9
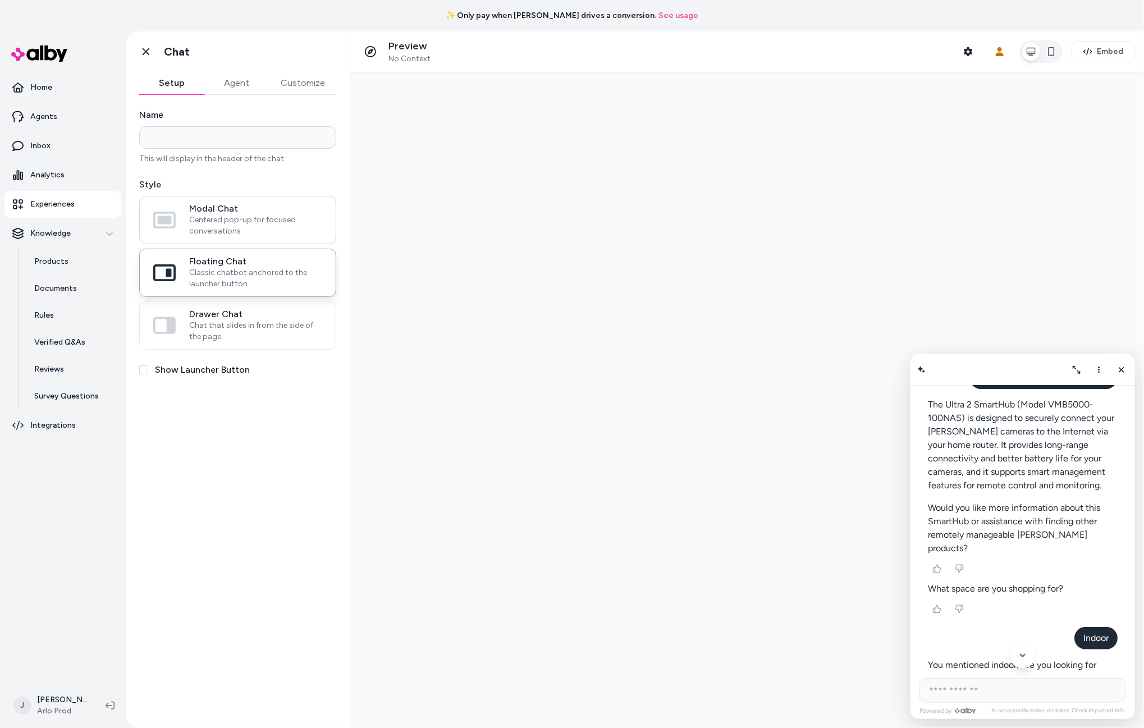
click at [234, 213] on span "Modal Chat" at bounding box center [255, 208] width 133 height 11
click at [0, 0] on button "Modal Chat Centered pop-up for focused conversations" at bounding box center [0, 0] width 0 height 0
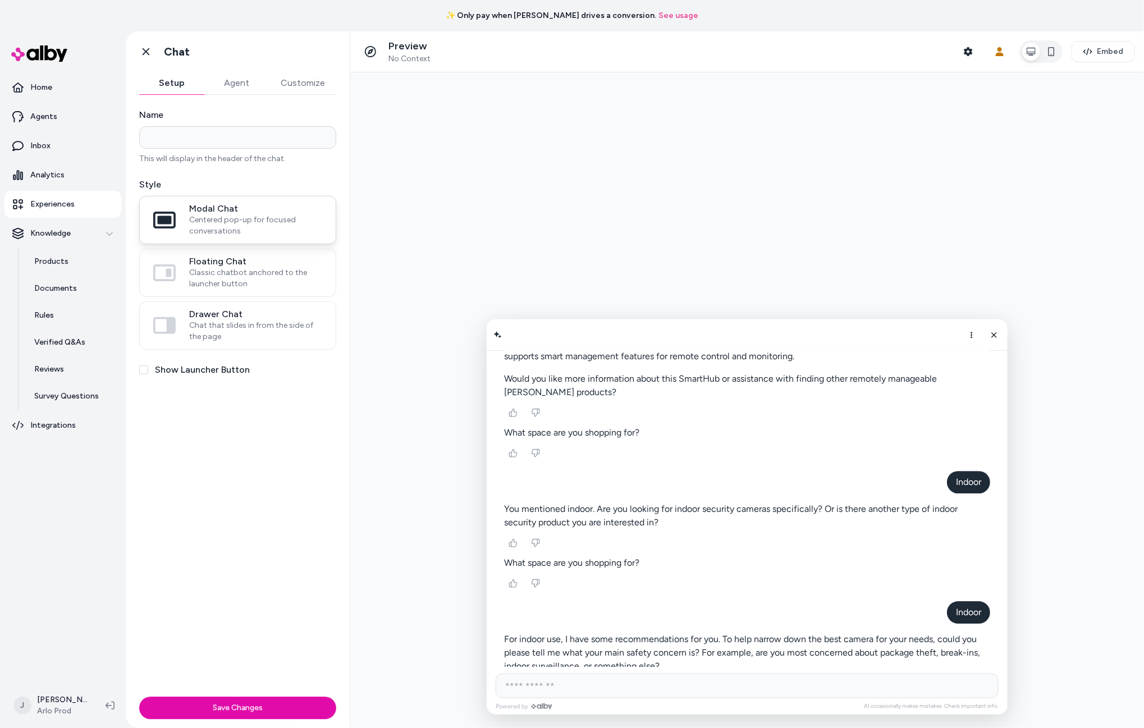
scroll to position [1729, 0]
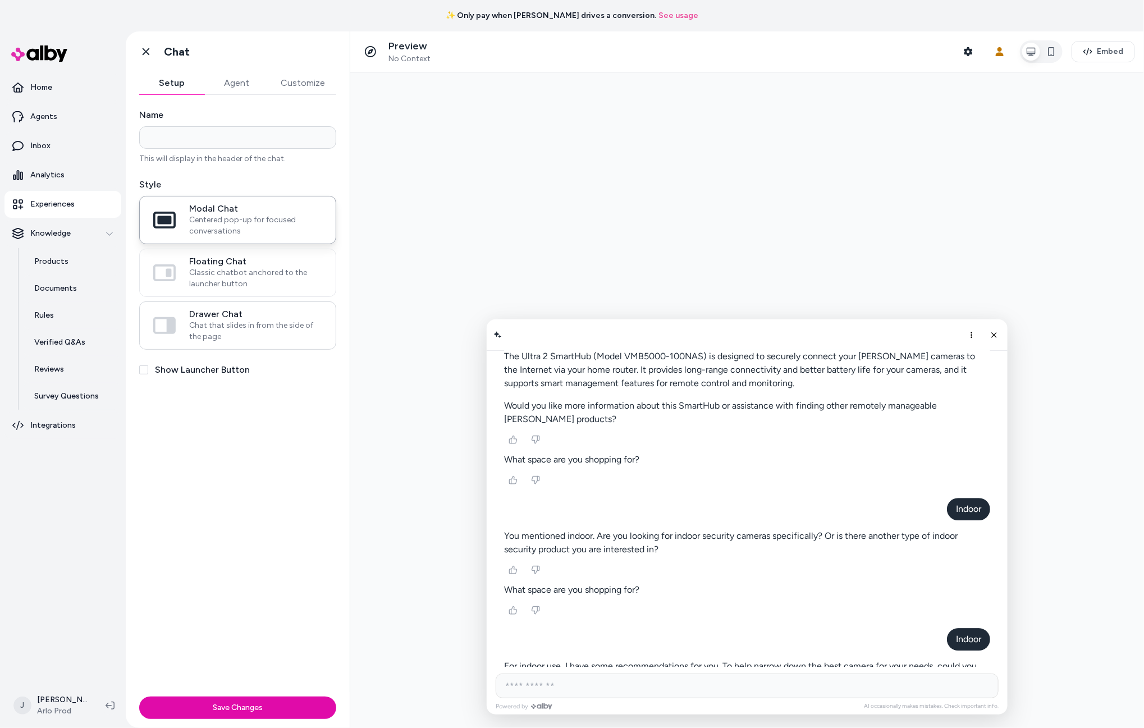
click at [228, 320] on span "Drawer Chat" at bounding box center [255, 314] width 133 height 11
click at [0, 0] on button "Drawer Chat Chat that slides in from the side of the page" at bounding box center [0, 0] width 0 height 0
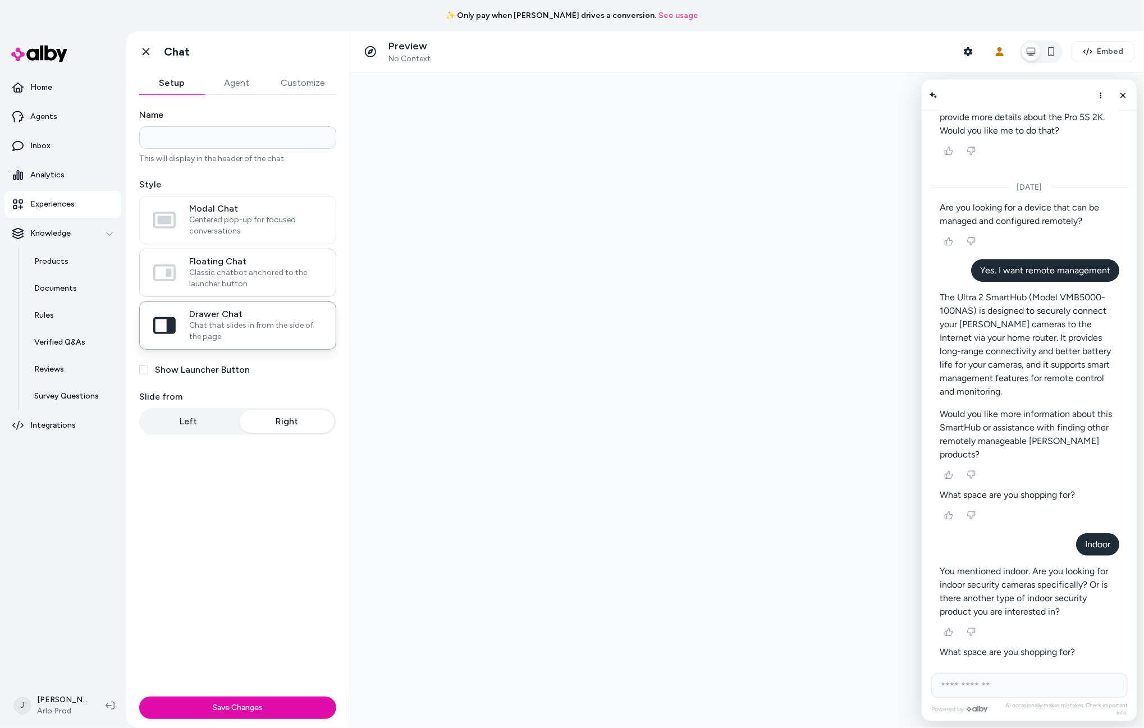
scroll to position [2379, 0]
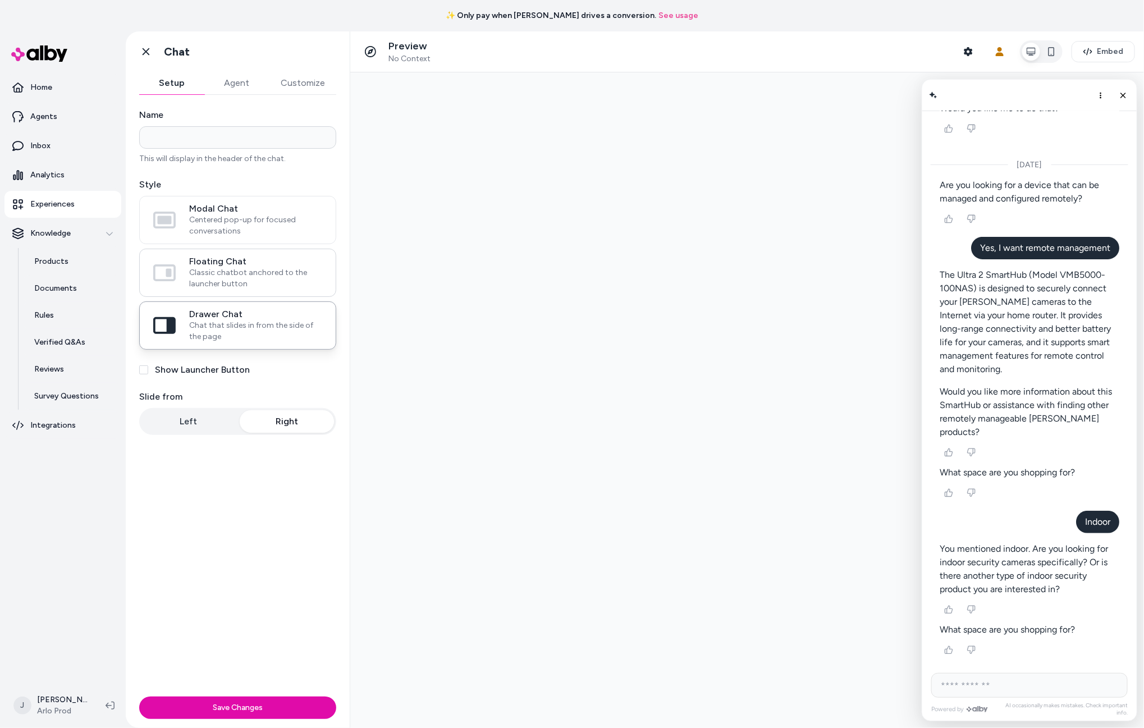
click at [220, 270] on span "Classic chatbot anchored to the launcher button" at bounding box center [255, 278] width 133 height 22
click at [0, 0] on button "Floating Chat Classic chatbot anchored to the launcher button" at bounding box center [0, 0] width 0 height 0
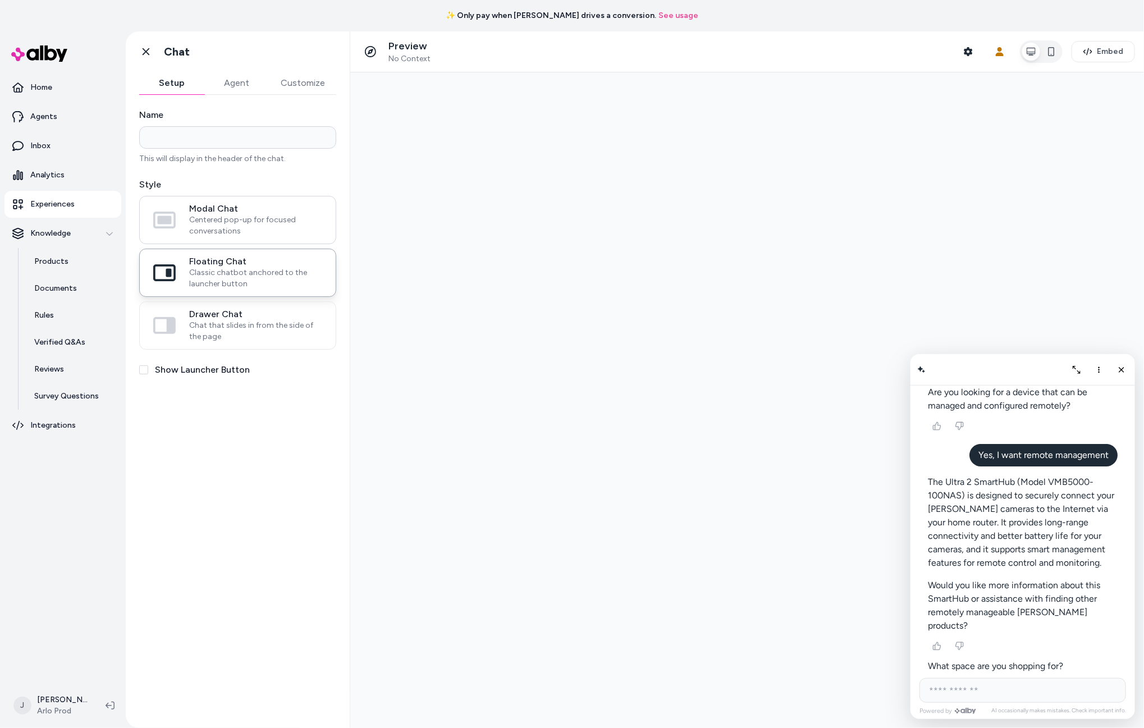
scroll to position [2457, 0]
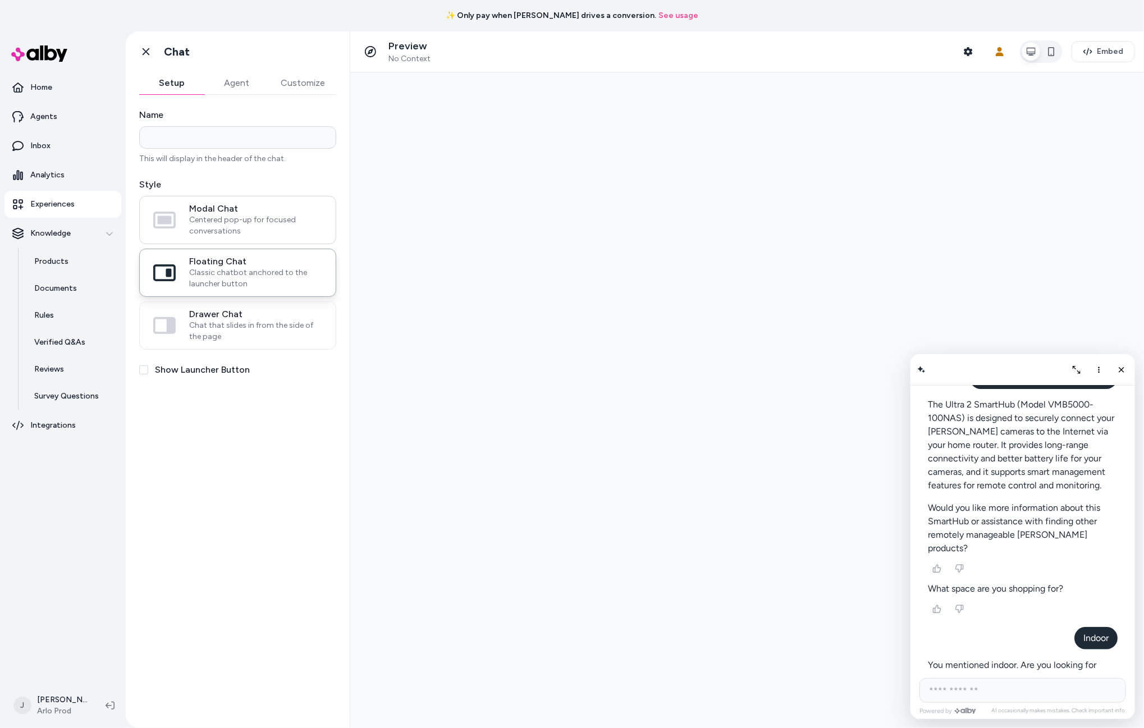
click at [222, 236] on span "Centered pop-up for focused conversations" at bounding box center [255, 226] width 133 height 22
click at [0, 0] on button "Modal Chat Centered pop-up for focused conversations" at bounding box center [0, 0] width 0 height 0
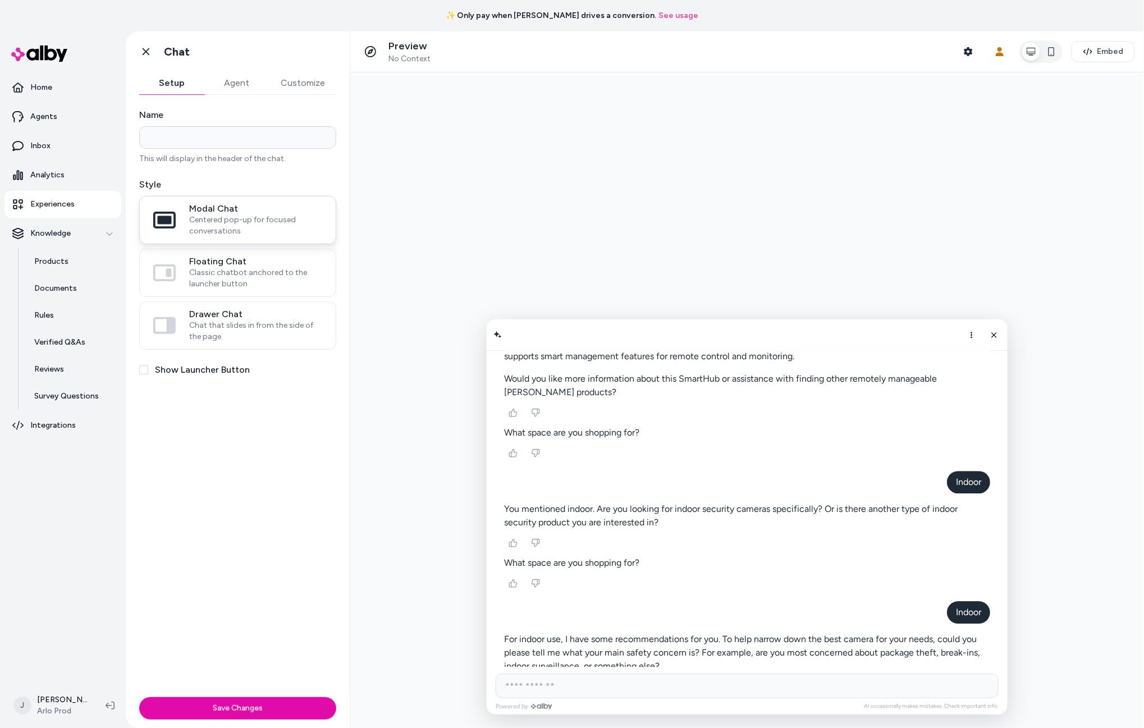
scroll to position [1729, 0]
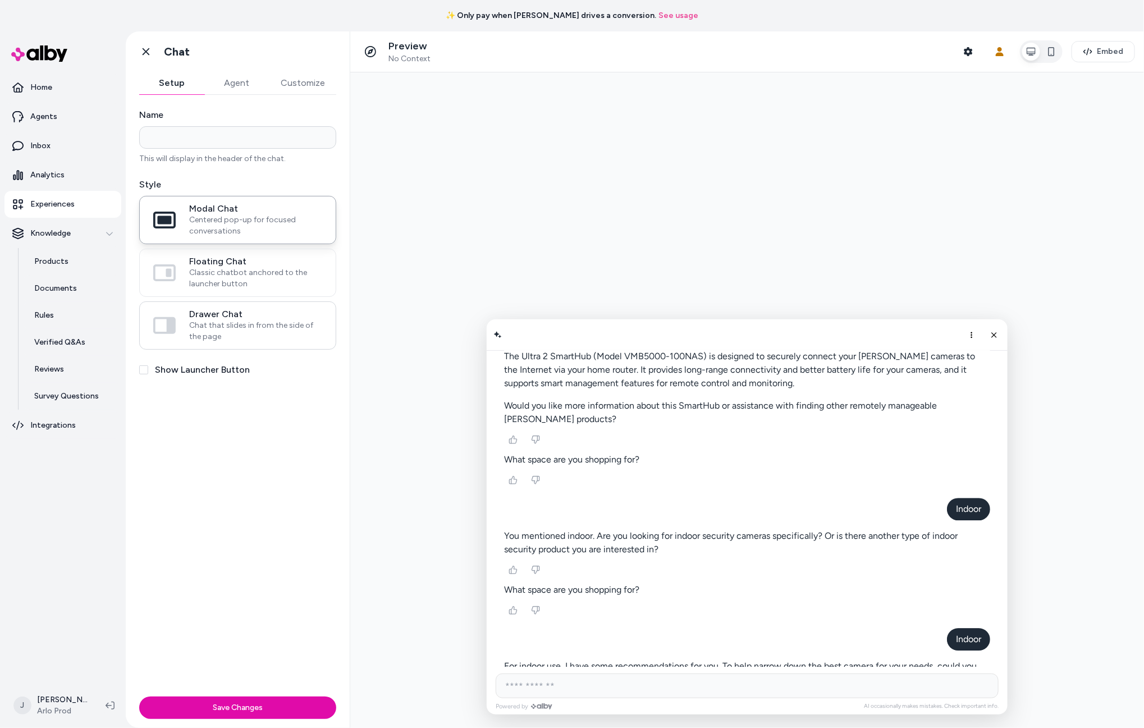
click at [207, 330] on span "Chat that slides in from the side of the page" at bounding box center [255, 331] width 133 height 22
click at [0, 0] on button "Drawer Chat Chat that slides in from the side of the page" at bounding box center [0, 0] width 0 height 0
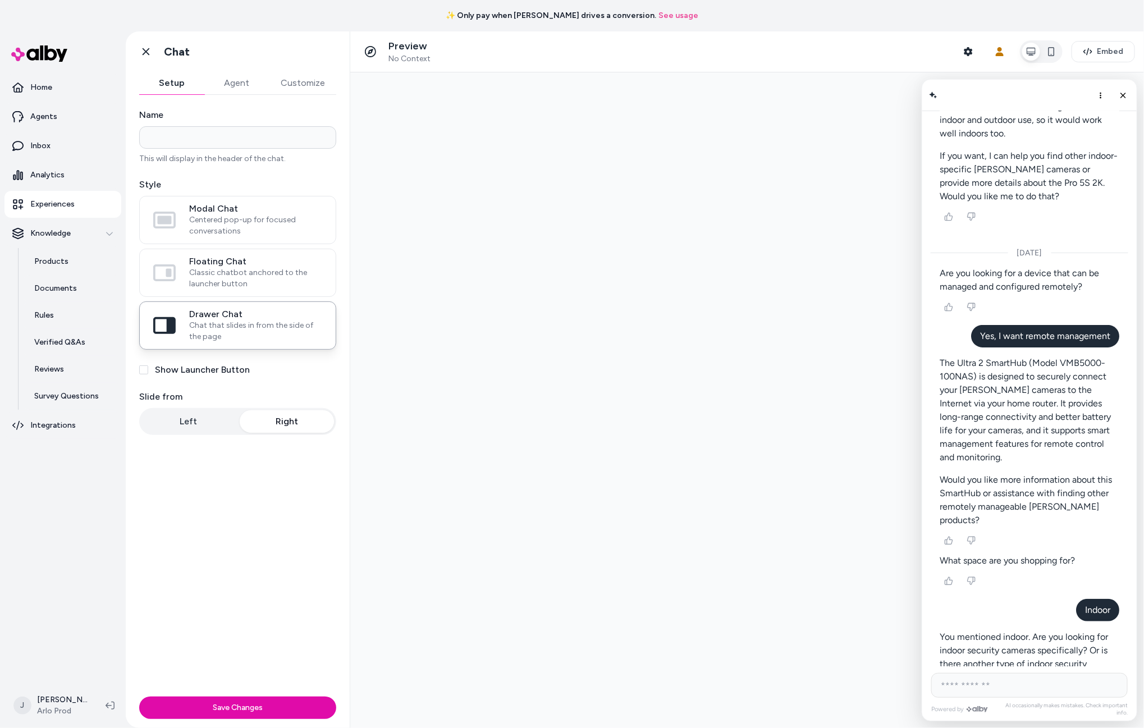
scroll to position [2379, 0]
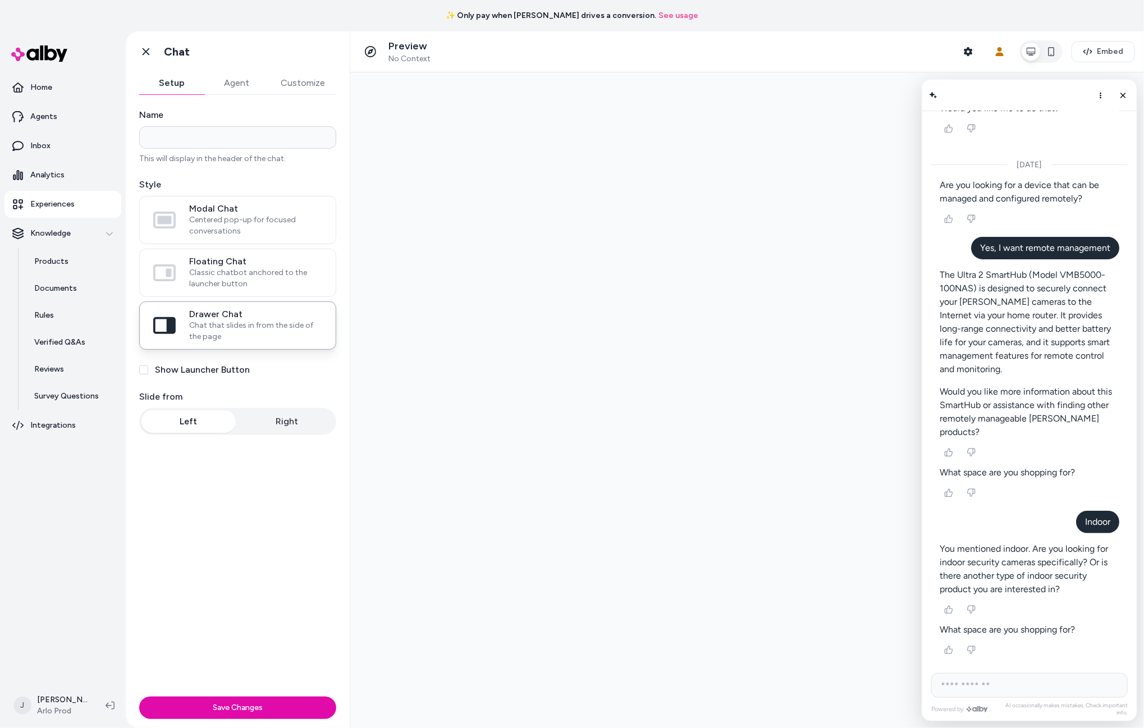
click at [191, 422] on button "Left" at bounding box center [189, 421] width 94 height 22
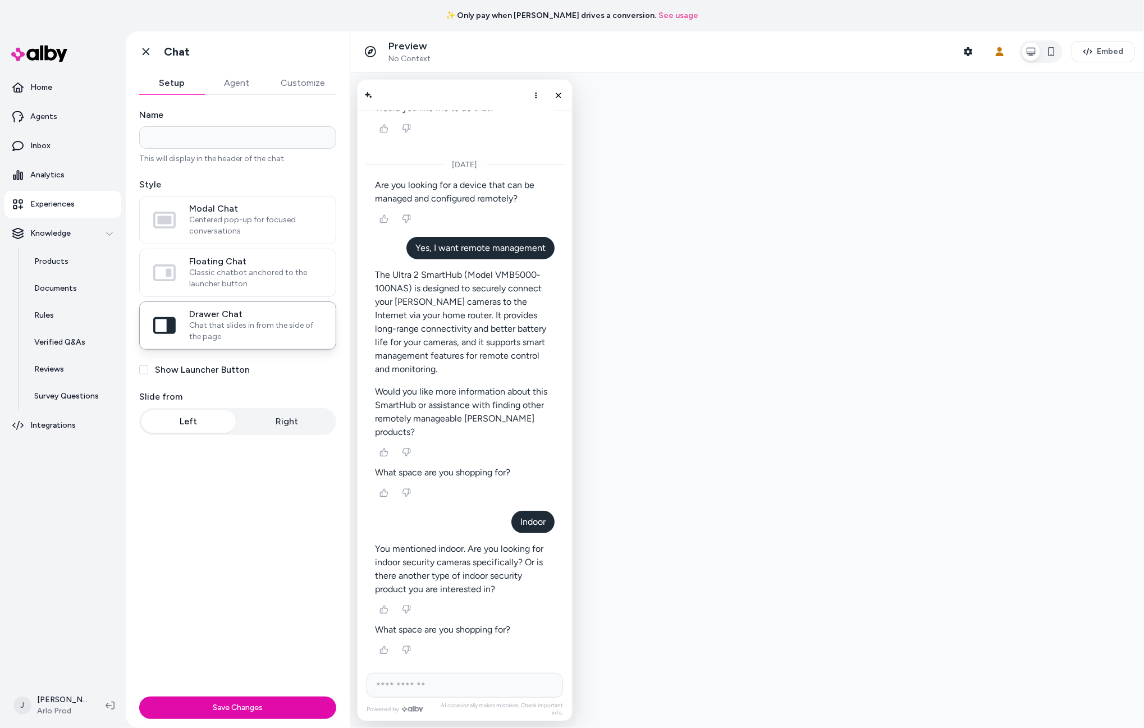
click at [143, 373] on button "Show Launcher Button" at bounding box center [143, 370] width 9 height 9
click at [202, 254] on label "Floating Chat Classic chatbot anchored to the launcher button" at bounding box center [238, 272] width 196 height 47
click at [0, 0] on button "Floating Chat Classic chatbot anchored to the launcher button" at bounding box center [0, 0] width 0 height 0
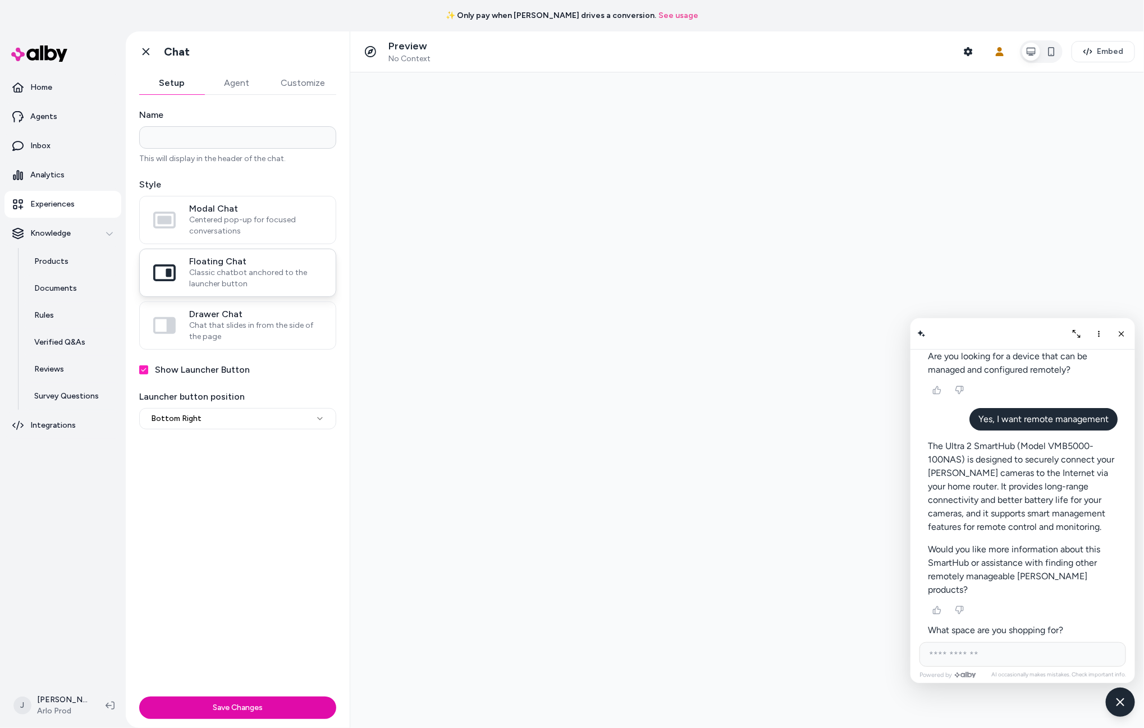
scroll to position [2457, 0]
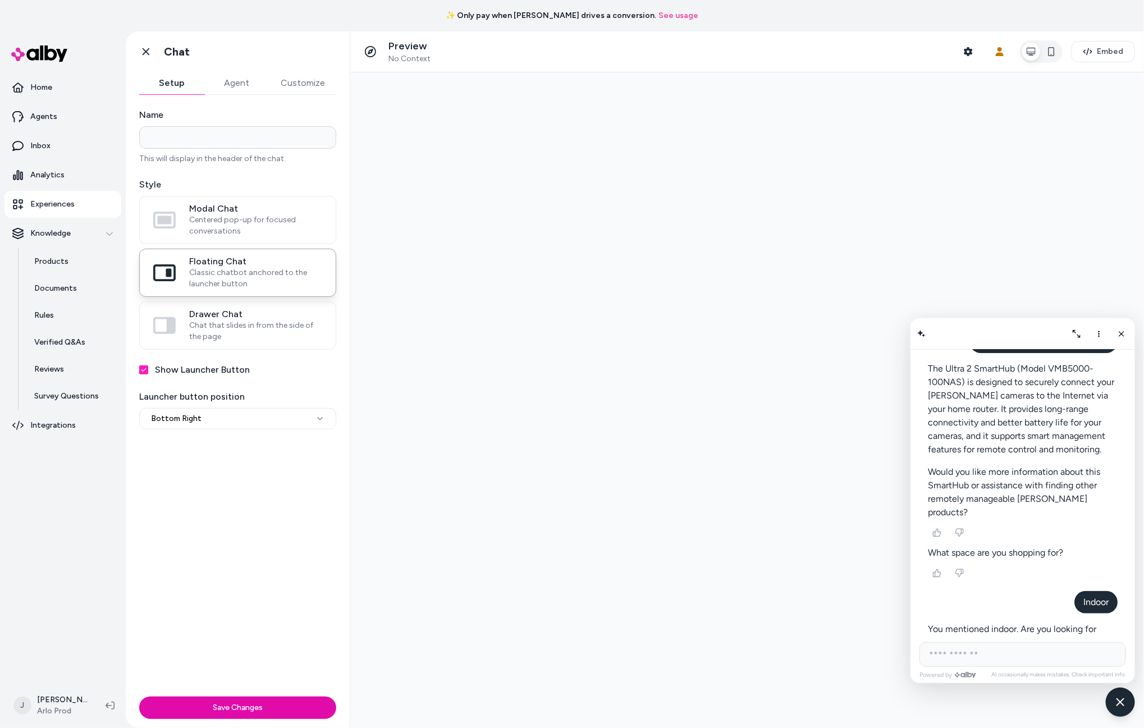
click at [203, 417] on html "**********" at bounding box center [572, 364] width 1144 height 728
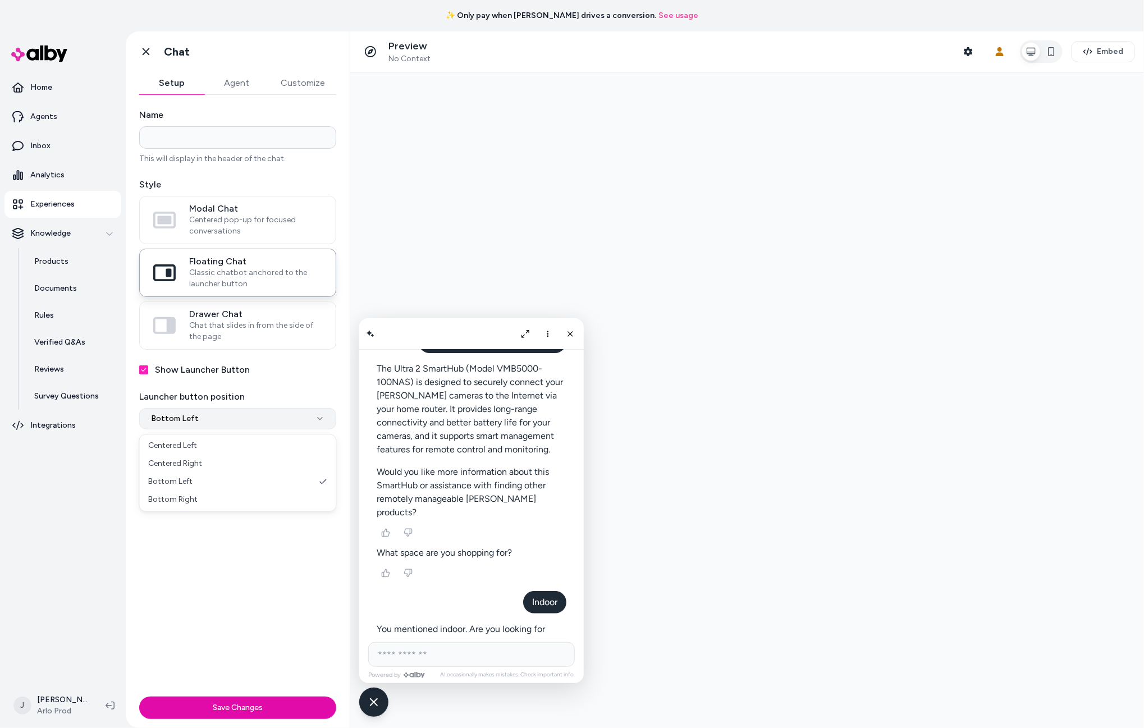
click at [213, 418] on html "**********" at bounding box center [572, 364] width 1144 height 728
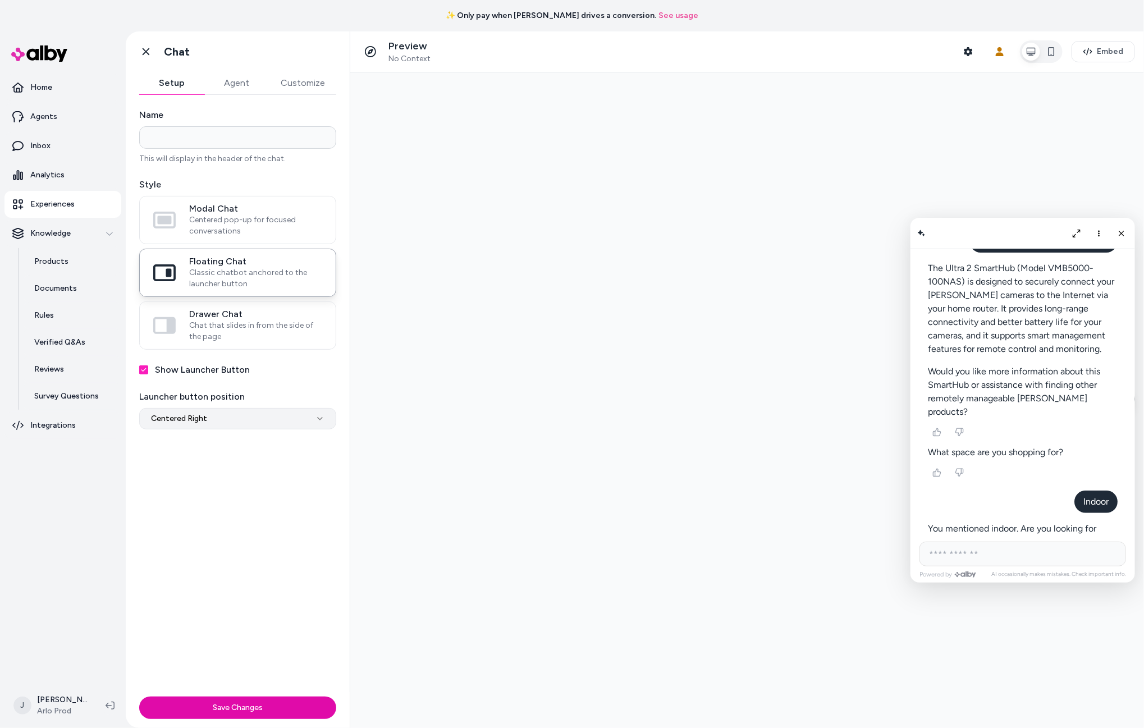
click at [193, 423] on html "**********" at bounding box center [572, 364] width 1144 height 728
select select "**********"
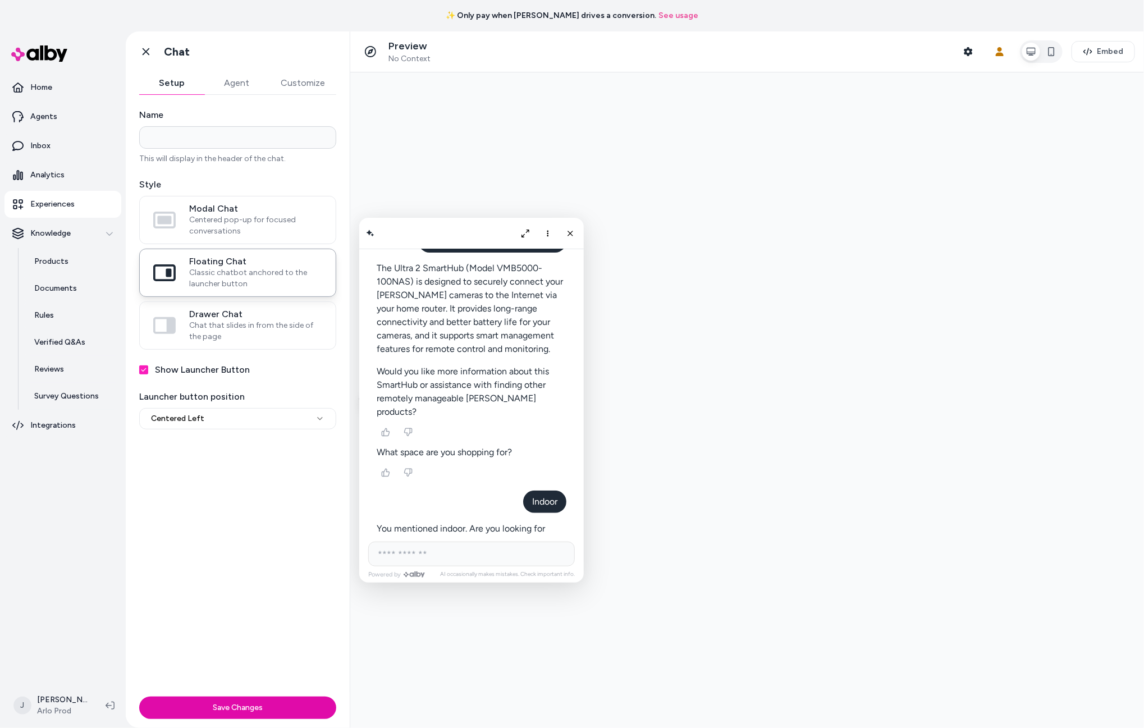
click at [143, 372] on button "Show Launcher Button" at bounding box center [143, 370] width 9 height 9
click at [147, 376] on div "Show Launcher Button" at bounding box center [237, 369] width 197 height 13
click at [144, 372] on button "Show Launcher Button" at bounding box center [143, 370] width 9 height 9
drag, startPoint x: 568, startPoint y: 232, endPoint x: 441, endPoint y: 438, distance: 241.7
click at [568, 233] on icon "Close chat" at bounding box center [569, 233] width 9 height 9
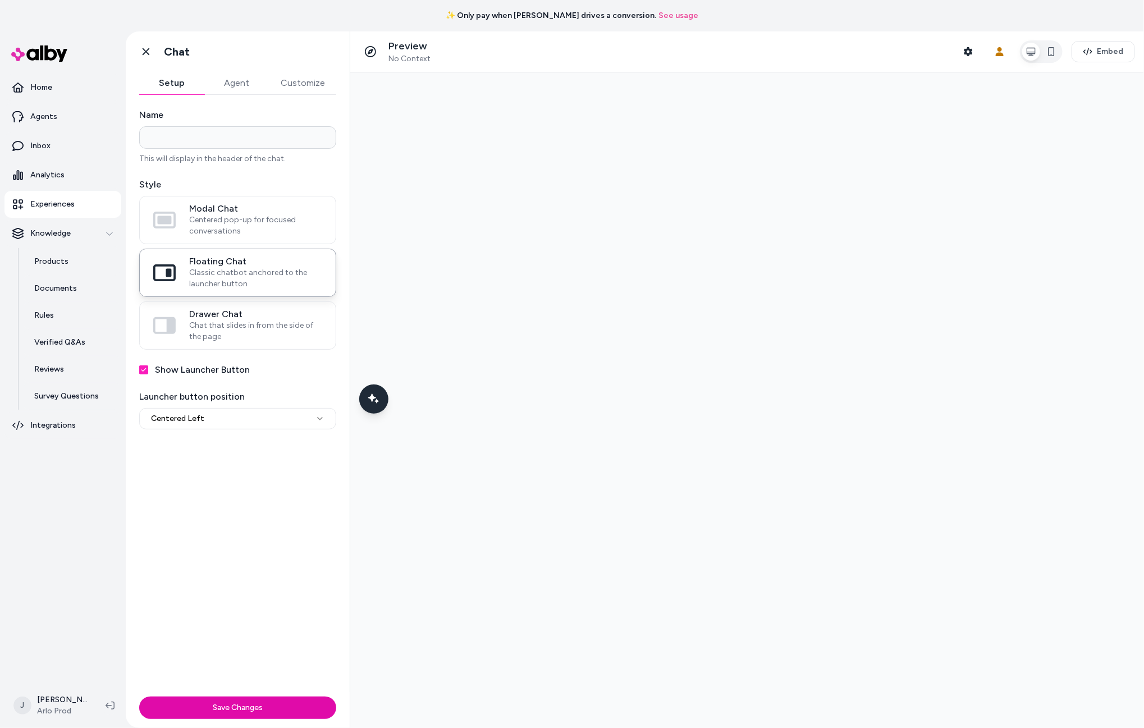
click at [211, 374] on label "Show Launcher Button" at bounding box center [202, 369] width 95 height 13
click at [148, 374] on button "Show Launcher Button" at bounding box center [143, 370] width 9 height 9
click at [217, 372] on label "Show Launcher Button" at bounding box center [202, 369] width 95 height 13
click at [148, 372] on button "Show Launcher Button" at bounding box center [143, 370] width 9 height 9
click at [145, 371] on button "Show Launcher Button" at bounding box center [143, 370] width 9 height 9
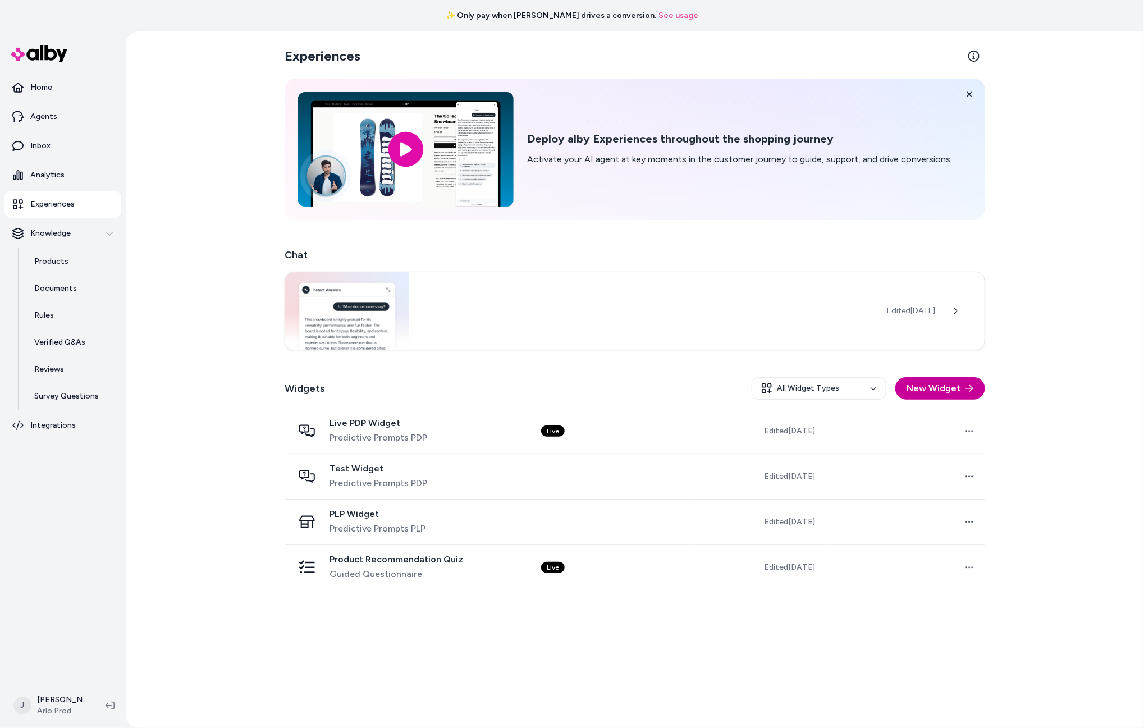
click at [933, 381] on button "New Widget" at bounding box center [941, 388] width 90 height 22
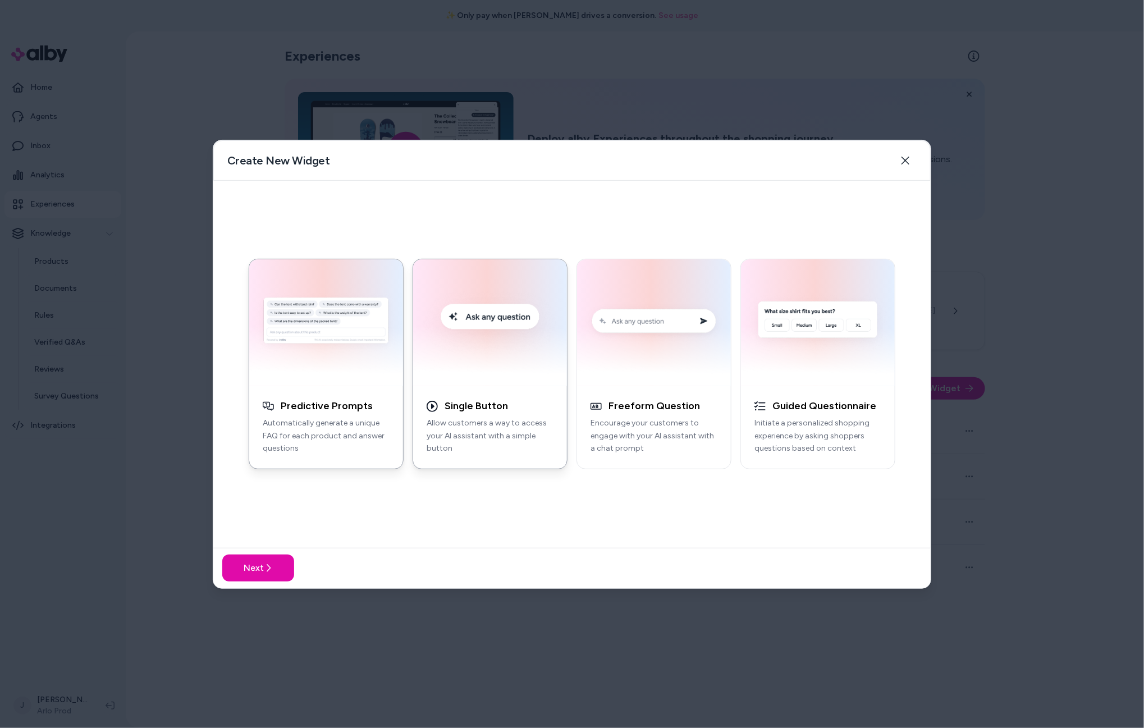
click at [494, 364] on img "button" at bounding box center [490, 322] width 140 height 113
click at [262, 569] on button "Next" at bounding box center [258, 568] width 72 height 27
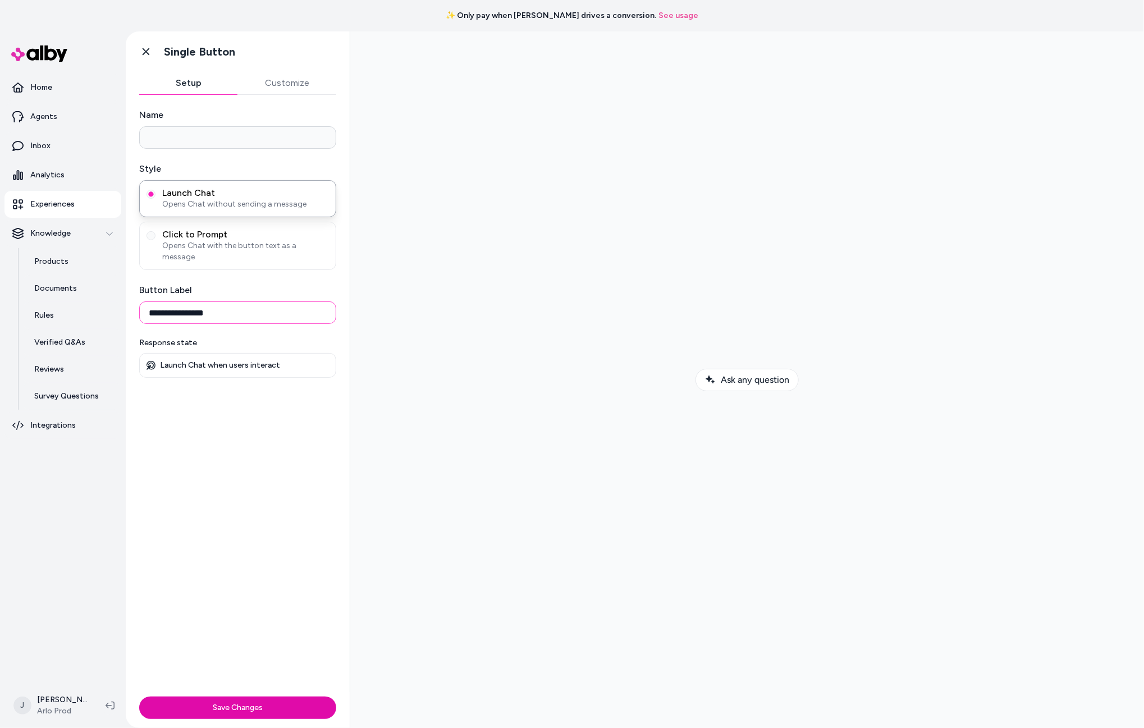
drag, startPoint x: 191, startPoint y: 303, endPoint x: 162, endPoint y: 280, distance: 36.7
click at [130, 297] on div "**********" at bounding box center [238, 393] width 224 height 597
click at [148, 231] on label "Click to Prompt Opens Chat with the button text as a message" at bounding box center [238, 246] width 183 height 34
click at [148, 231] on button "Click to Prompt Opens Chat with the button text as a message" at bounding box center [151, 235] width 9 height 9
drag, startPoint x: 172, startPoint y: 304, endPoint x: 113, endPoint y: 296, distance: 59.5
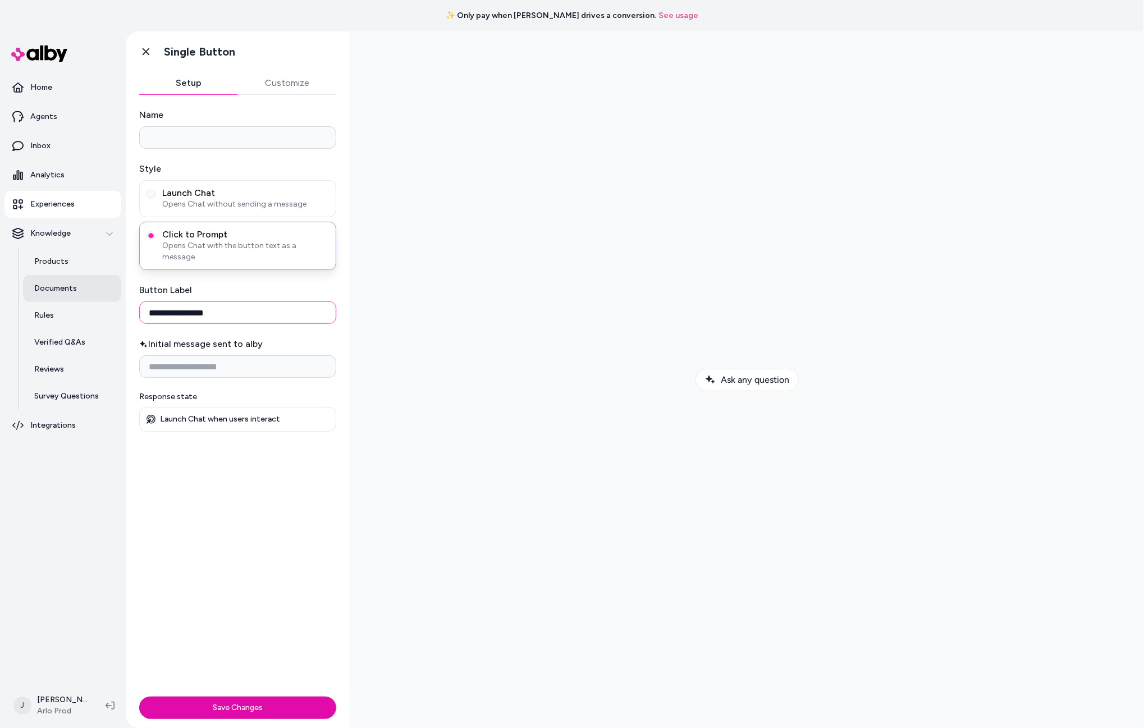
click at [113, 296] on section "**********" at bounding box center [572, 395] width 1144 height 728
type input "**********"
click at [217, 360] on input "Initial message sent to alby" at bounding box center [237, 366] width 197 height 22
type input "**********"
drag, startPoint x: 819, startPoint y: 548, endPoint x: 804, endPoint y: 547, distance: 15.2
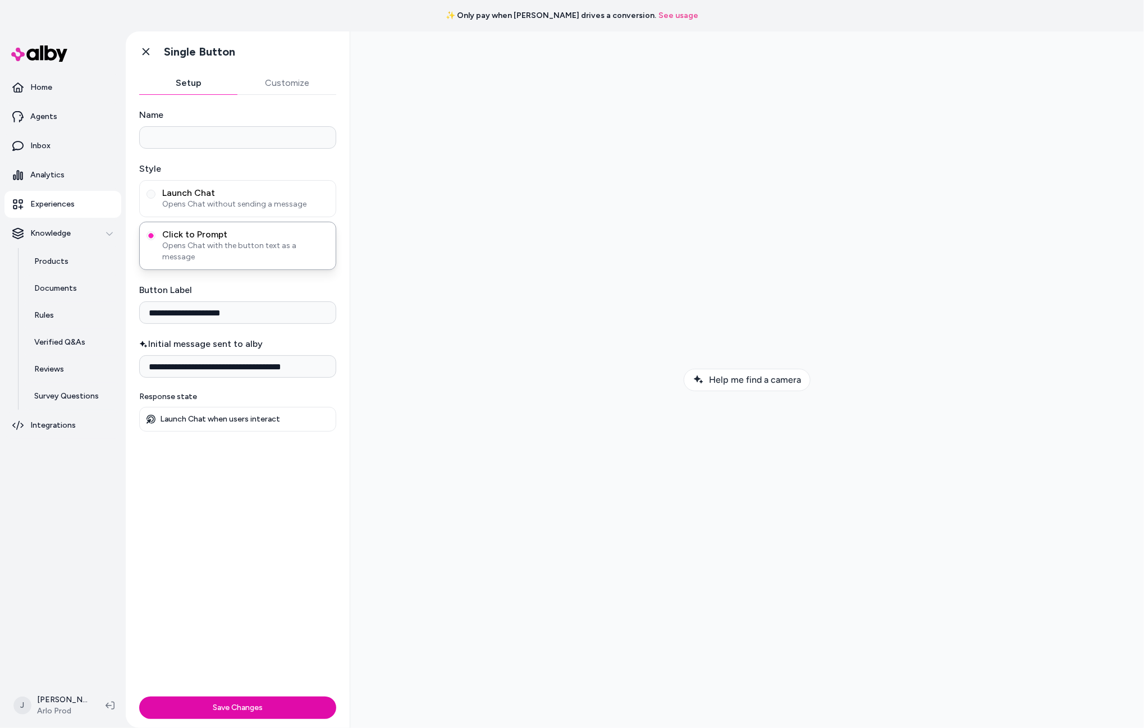
click at [817, 548] on div at bounding box center [747, 379] width 776 height 679
click at [760, 377] on span "Help me find a camera" at bounding box center [755, 379] width 92 height 11
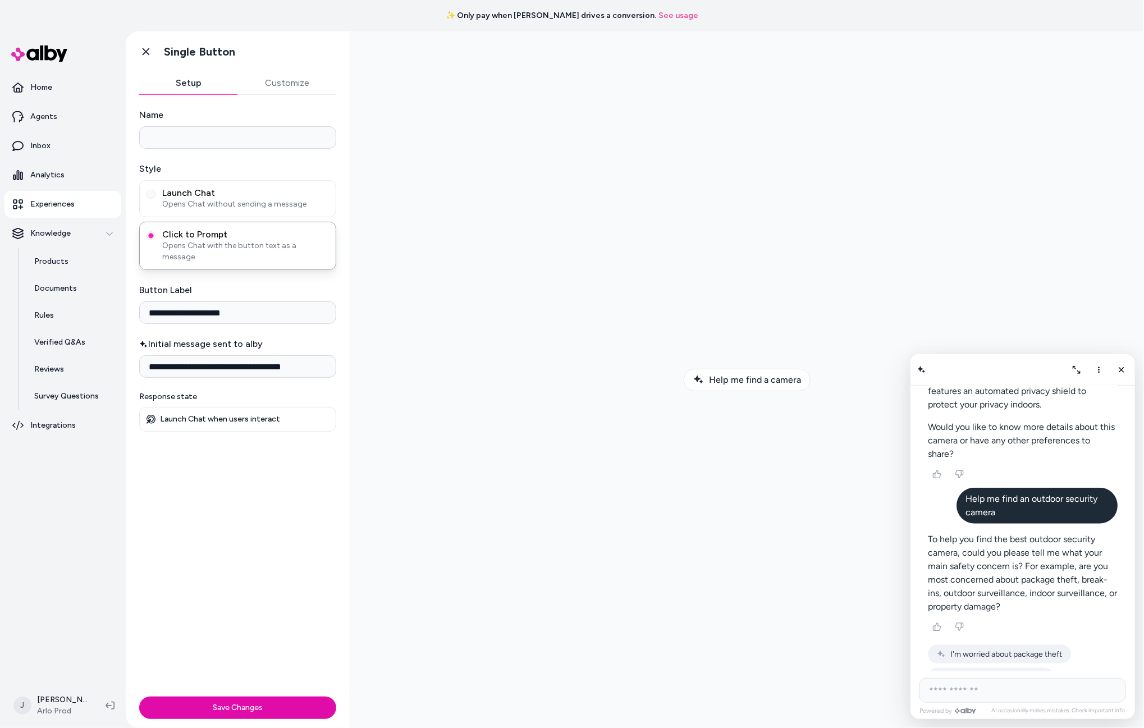
scroll to position [710, 0]
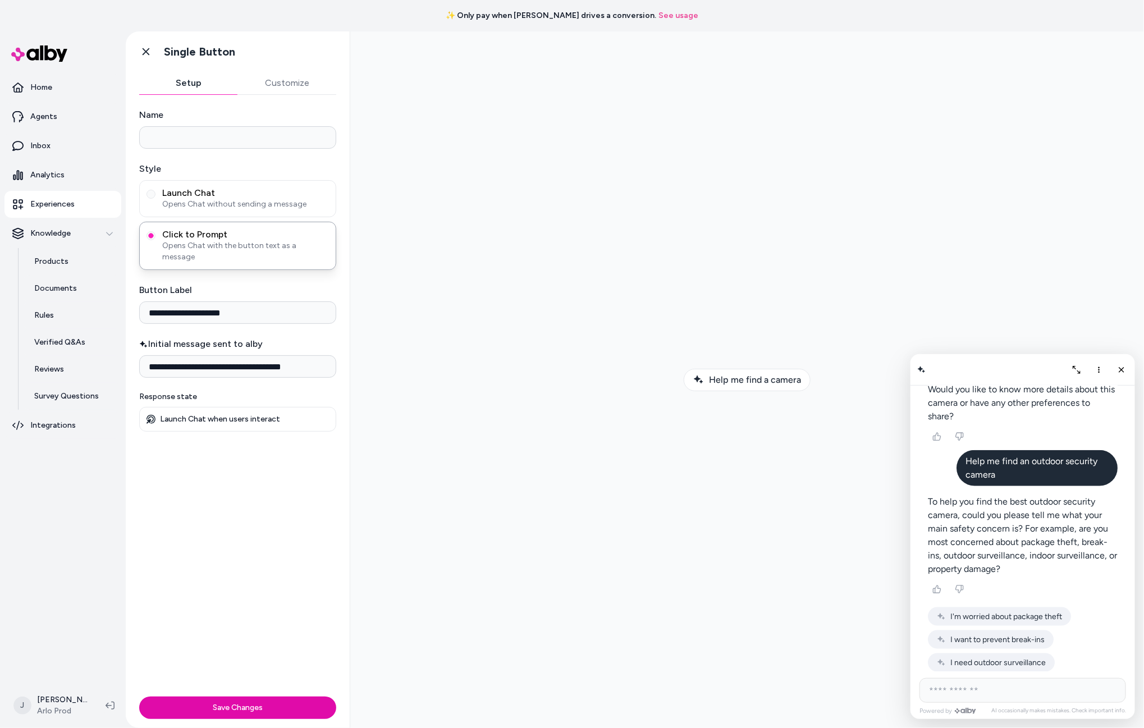
drag, startPoint x: 997, startPoint y: 450, endPoint x: 1069, endPoint y: 482, distance: 78.4
click at [1069, 495] on p "To help you find the best outdoor security camera, could you please tell me wha…" at bounding box center [1023, 535] width 190 height 81
click at [1001, 495] on p "To help you find the best outdoor security camera, could you please tell me wha…" at bounding box center [1023, 535] width 190 height 81
drag, startPoint x: 1010, startPoint y: 464, endPoint x: 994, endPoint y: 480, distance: 22.6
click at [994, 495] on p "To help you find the best outdoor security camera, could you please tell me wha…" at bounding box center [1023, 535] width 190 height 81
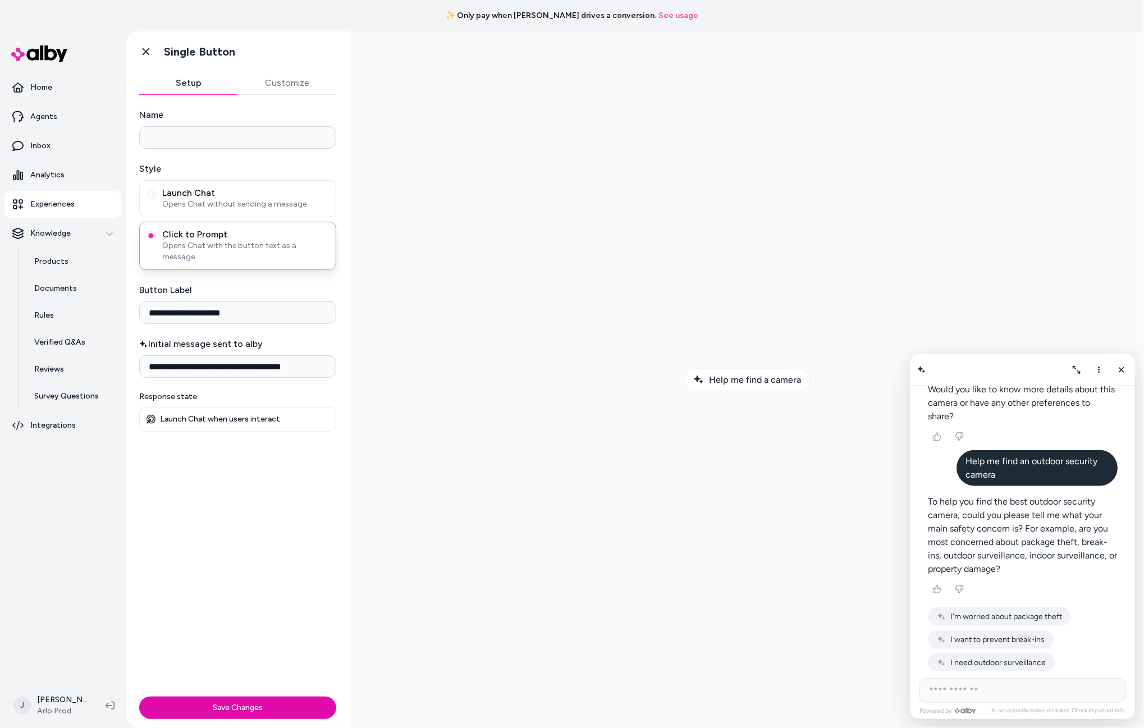
click at [1019, 612] on span "I'm worried about package theft" at bounding box center [1006, 617] width 112 height 10
click at [1019, 641] on p "Thank you for sharing that your main safety concern is package theft. To narrow…" at bounding box center [1023, 671] width 190 height 67
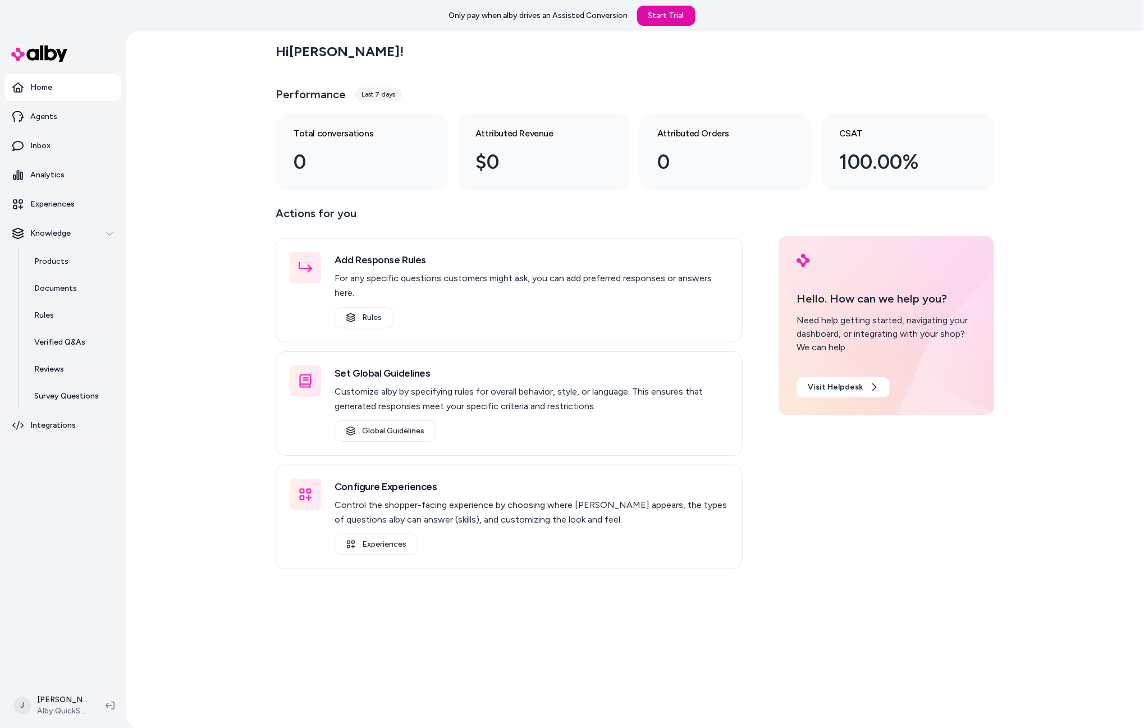
click at [247, 159] on div "Hi [PERSON_NAME] ! Performance Last 7 days Total conversations 0 Attributed Rev…" at bounding box center [635, 379] width 1019 height 697
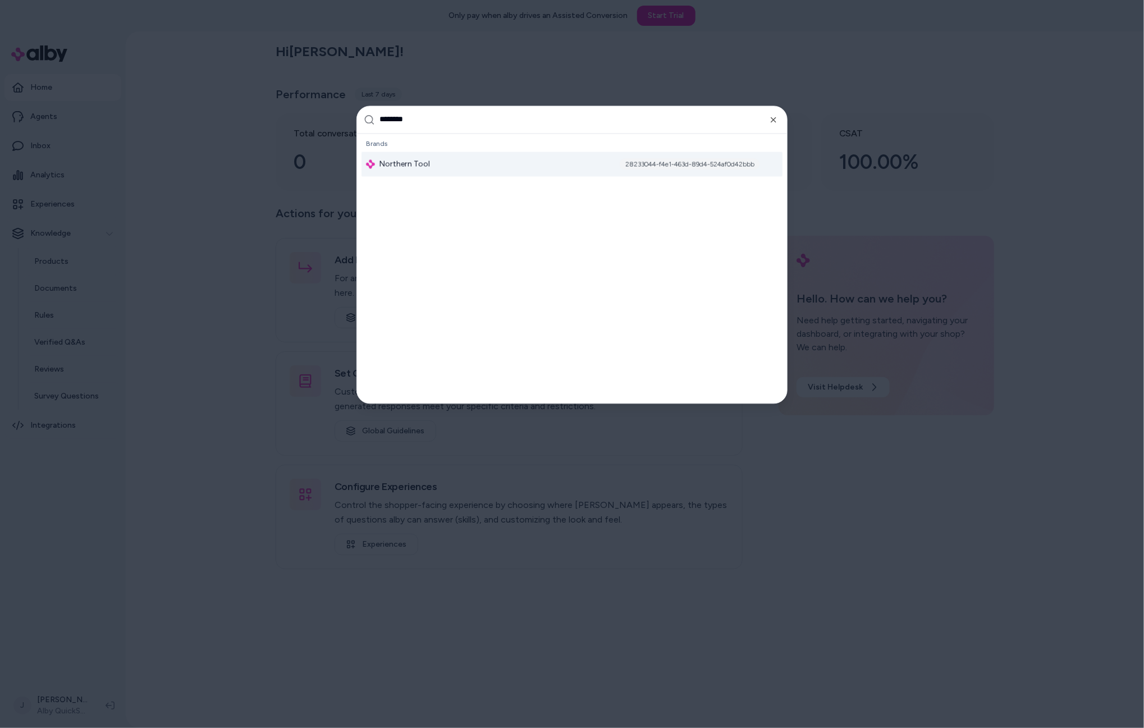
type input "********"
click at [446, 170] on div "Northern Tool 28233044-f4e1-463d-89d4-524af0d42bbb" at bounding box center [572, 164] width 421 height 25
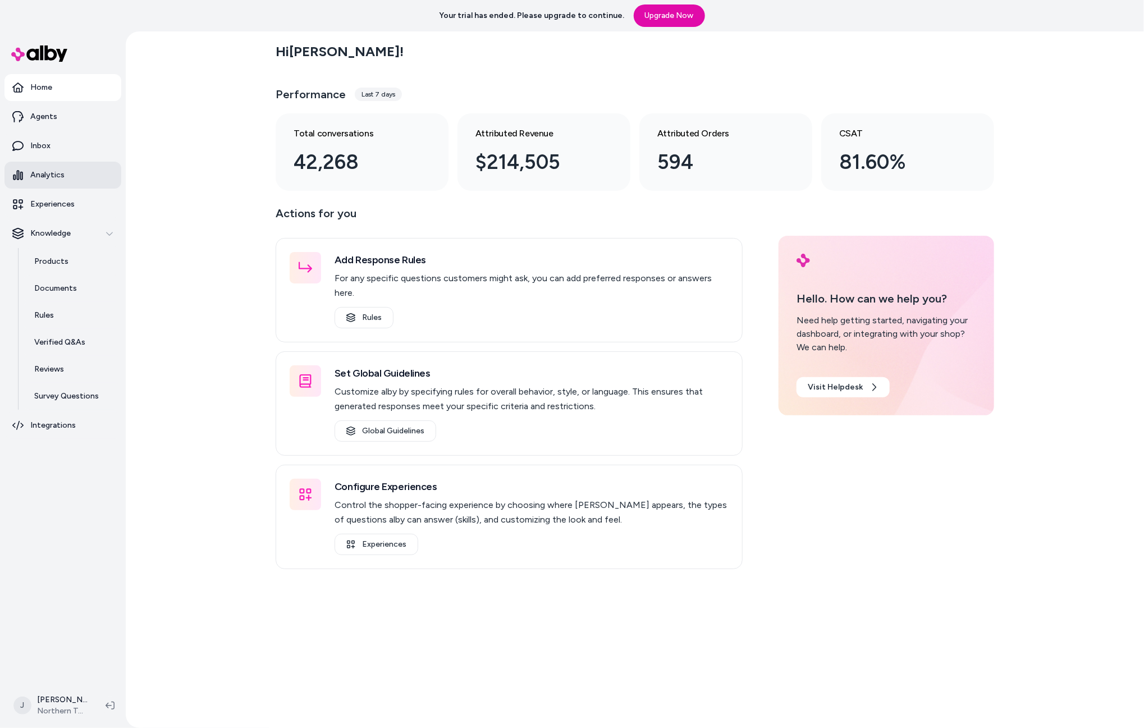
click at [49, 175] on p "Analytics" at bounding box center [47, 175] width 34 height 11
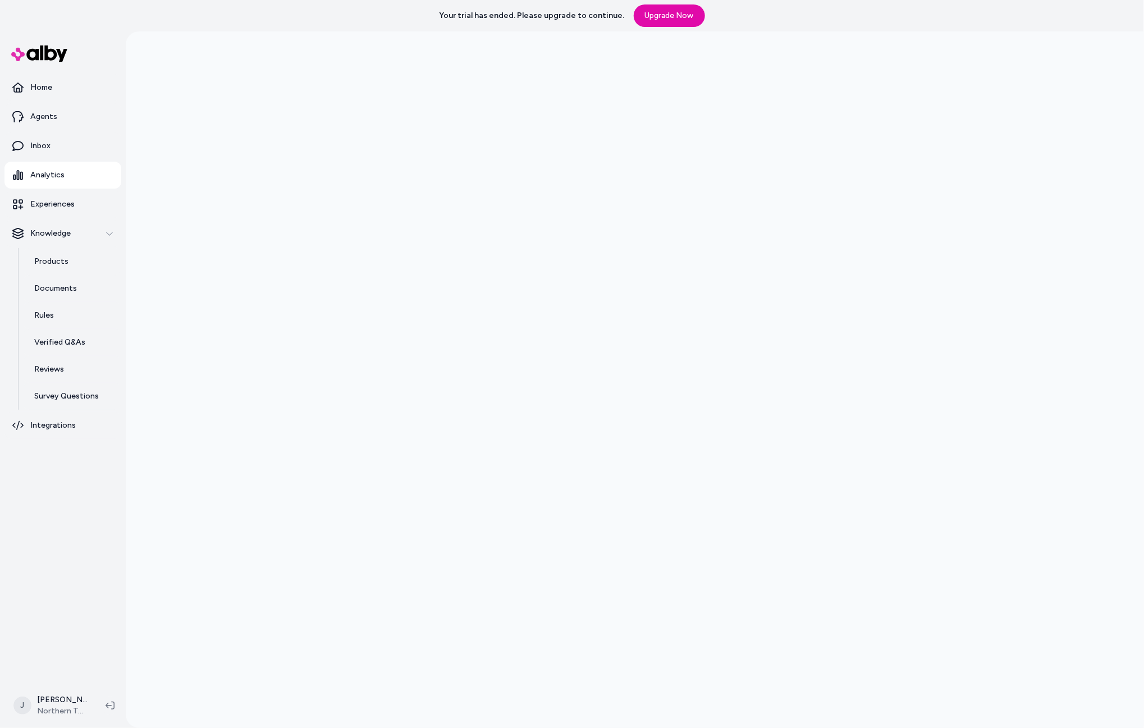
drag, startPoint x: 243, startPoint y: 213, endPoint x: 308, endPoint y: 297, distance: 106.4
click at [247, 216] on div at bounding box center [635, 395] width 1019 height 728
